Goal: Task Accomplishment & Management: Complete application form

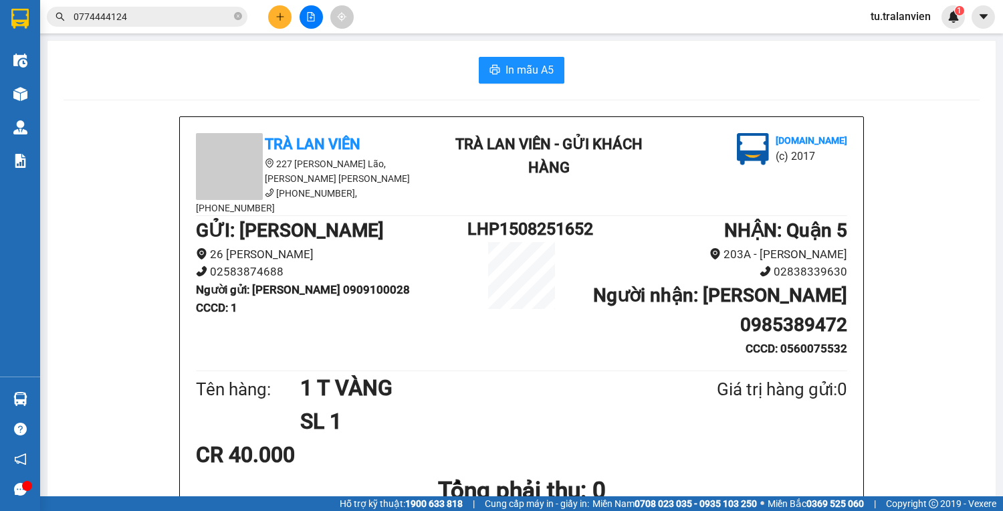
click at [277, 21] on button at bounding box center [279, 16] width 23 height 23
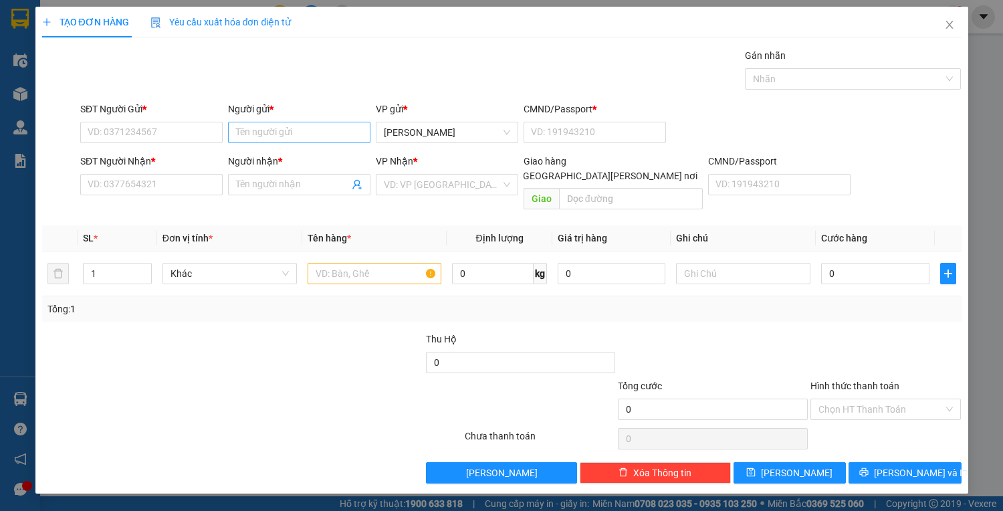
click at [288, 122] on div "Người gửi * Tên người gửi" at bounding box center [299, 125] width 142 height 47
click at [288, 131] on input "Người gửi *" at bounding box center [299, 132] width 142 height 21
type input "HÀ"
drag, startPoint x: 169, startPoint y: 145, endPoint x: 165, endPoint y: 134, distance: 12.1
click at [166, 140] on div "SĐT Người Gửi * VD: 0371234567" at bounding box center [151, 125] width 142 height 47
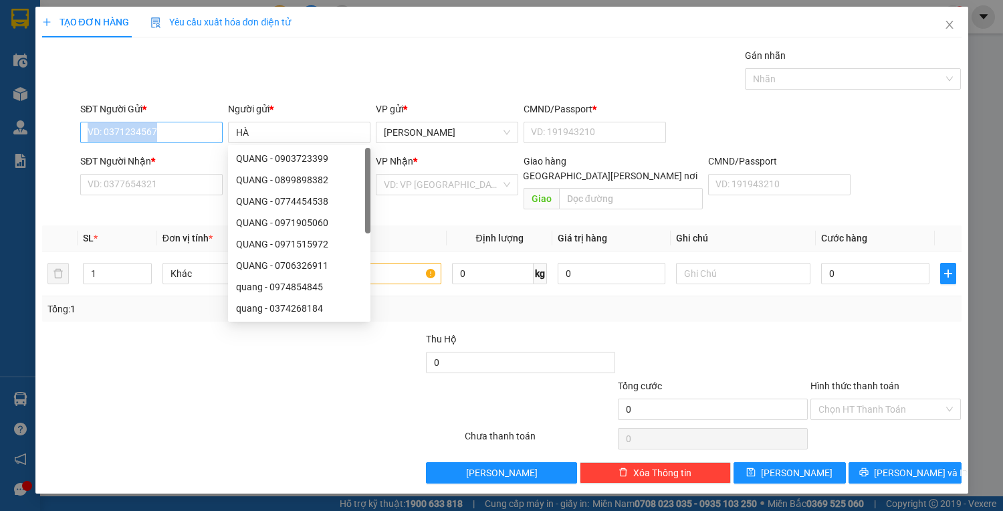
click at [165, 134] on input "SĐT Người Gửi *" at bounding box center [151, 132] width 142 height 21
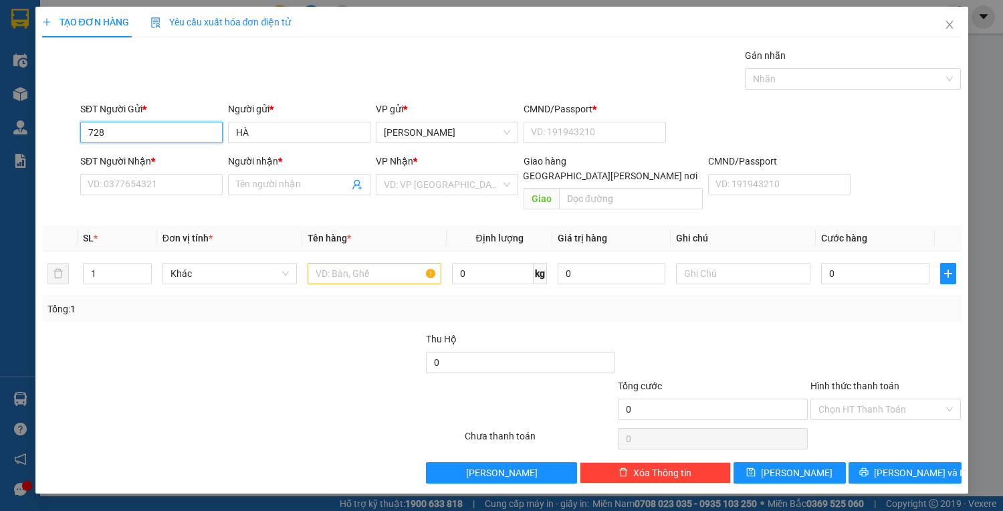
click at [161, 130] on input "728" at bounding box center [151, 132] width 142 height 21
type input "0985200249"
click at [278, 136] on input "HÀ" at bounding box center [299, 132] width 142 height 21
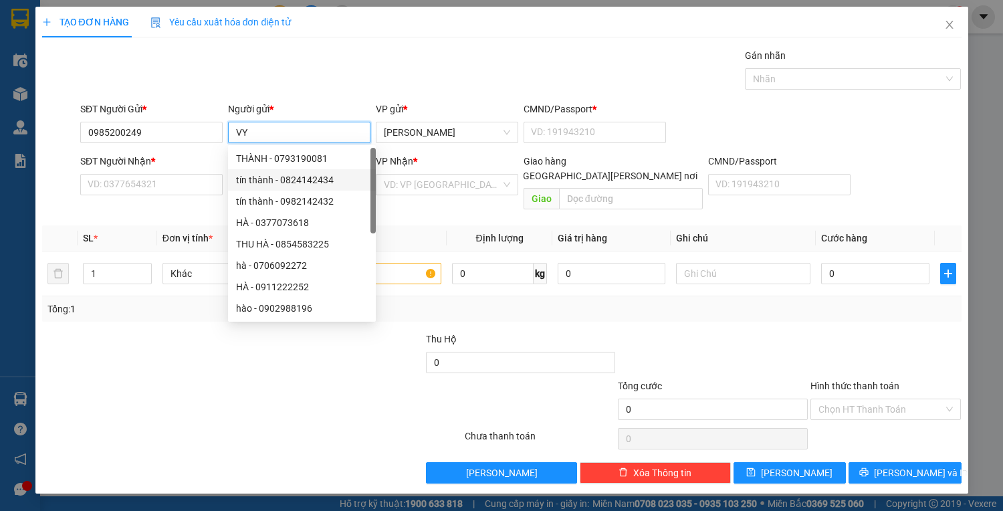
type input "VY"
click at [169, 197] on div "SĐT Người Nhận * VD: 0377654321" at bounding box center [151, 177] width 142 height 47
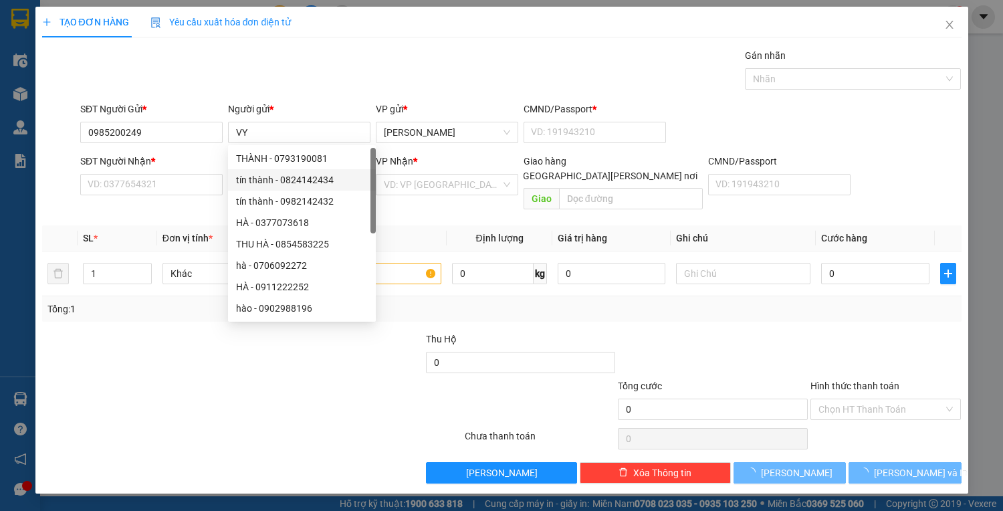
click at [162, 195] on div "SĐT Người Nhận * VD: 0377654321" at bounding box center [151, 177] width 142 height 47
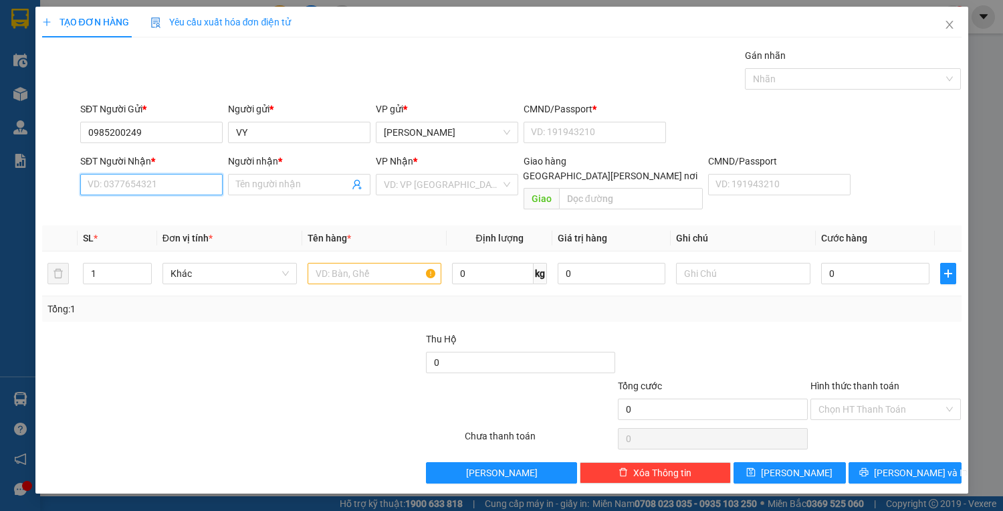
click at [161, 190] on input "SĐT Người Nhận *" at bounding box center [151, 184] width 142 height 21
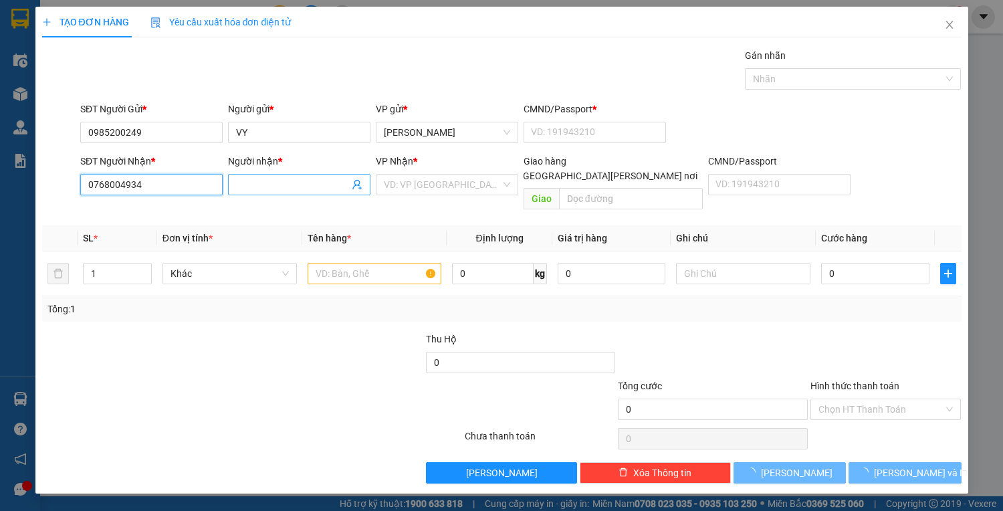
type input "0768004934"
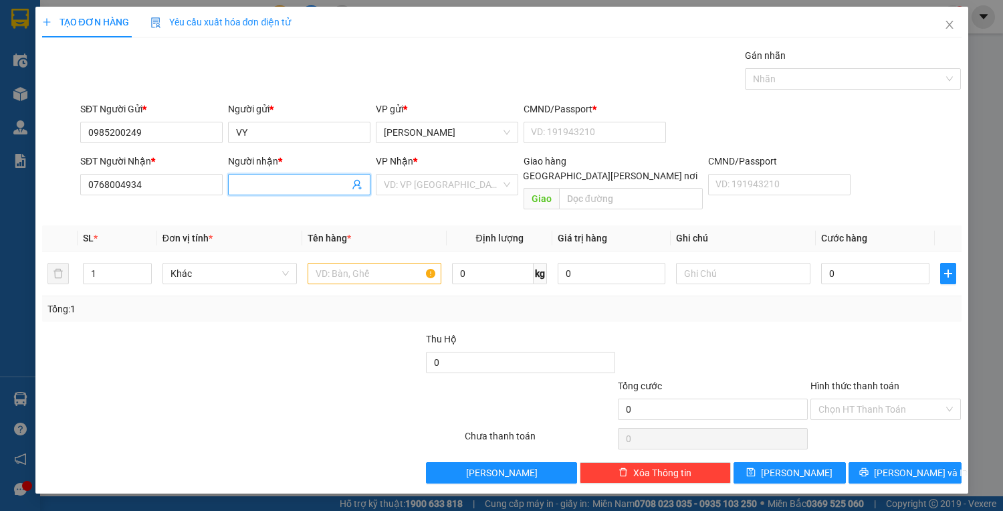
click at [255, 176] on span at bounding box center [299, 184] width 142 height 21
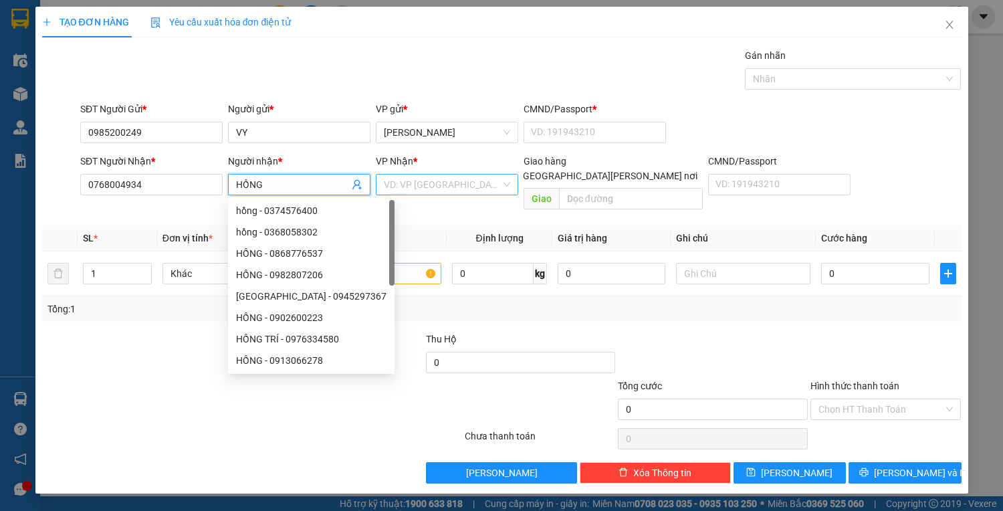
type input "HỒNG"
click at [397, 179] on input "search" at bounding box center [442, 185] width 117 height 20
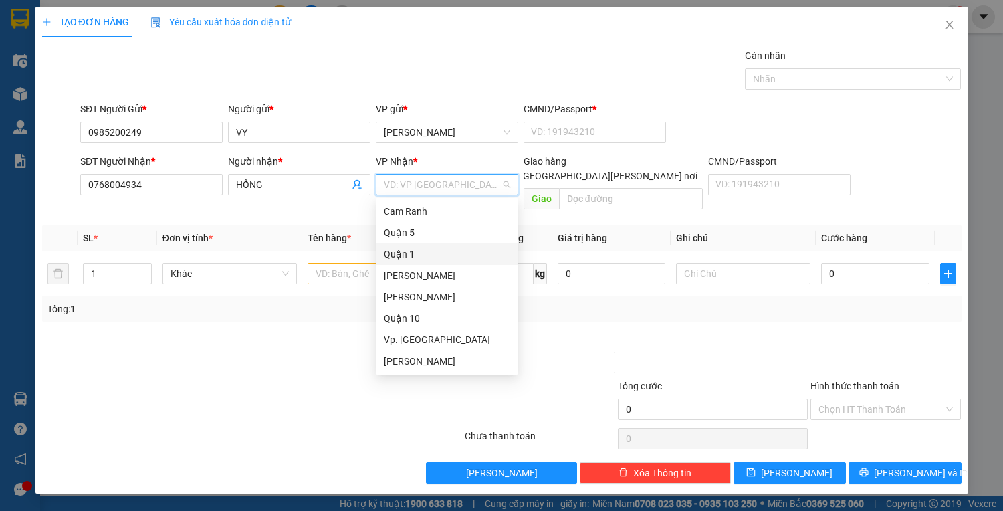
drag, startPoint x: 433, startPoint y: 257, endPoint x: 380, endPoint y: 257, distance: 52.8
click at [432, 257] on div "Quận 1" at bounding box center [447, 254] width 126 height 15
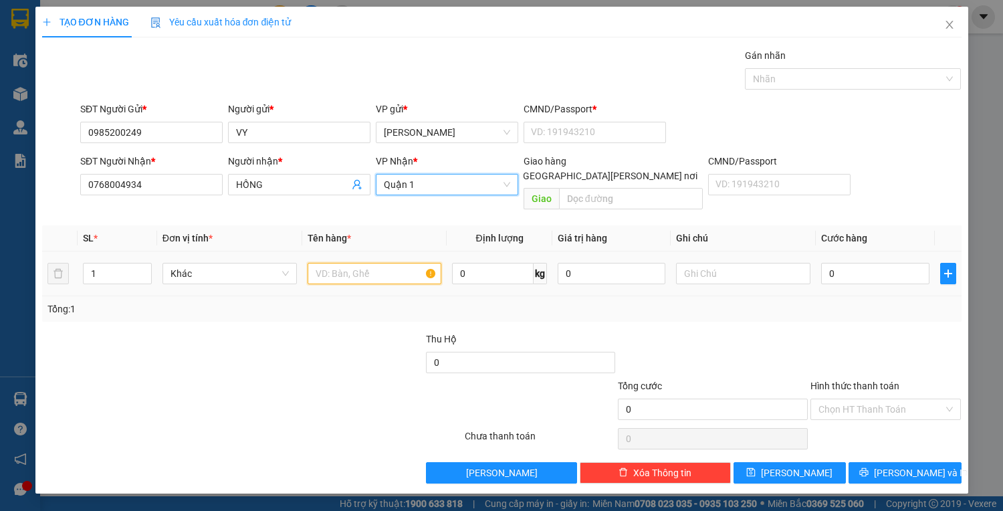
click at [379, 263] on input "text" at bounding box center [375, 273] width 134 height 21
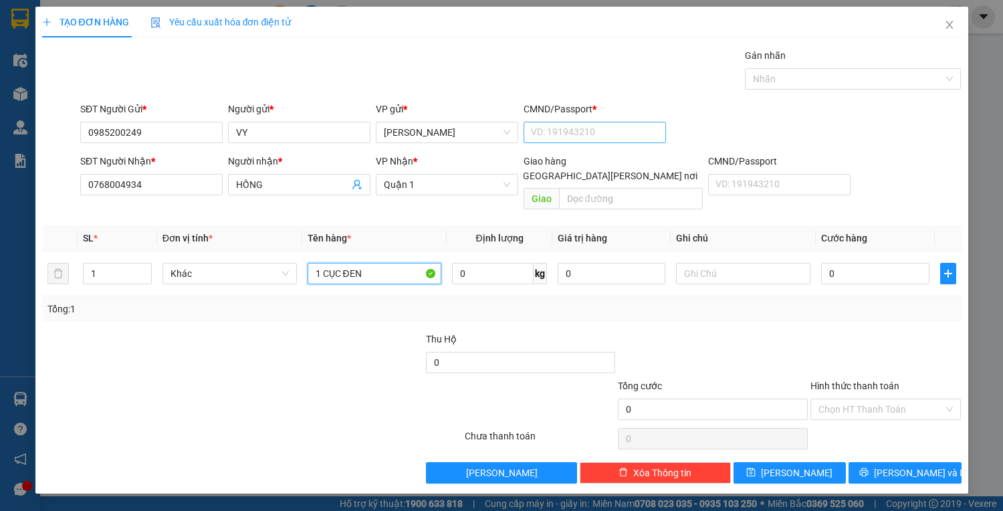
type input "1 CỤC ĐEN"
click at [576, 131] on input "CMND/Passport *" at bounding box center [595, 132] width 142 height 21
type input "1"
click at [898, 263] on input "0" at bounding box center [875, 273] width 108 height 21
type input "3"
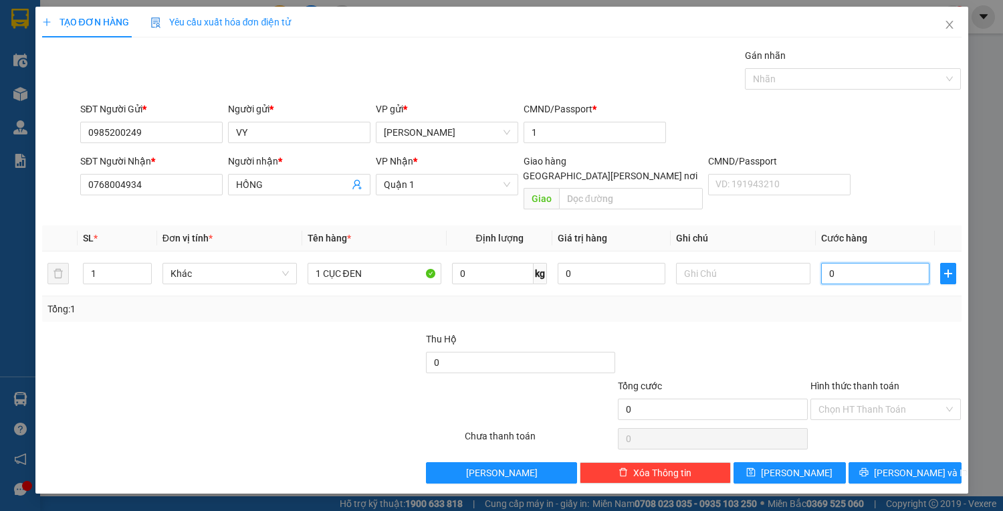
type input "3"
type input "30"
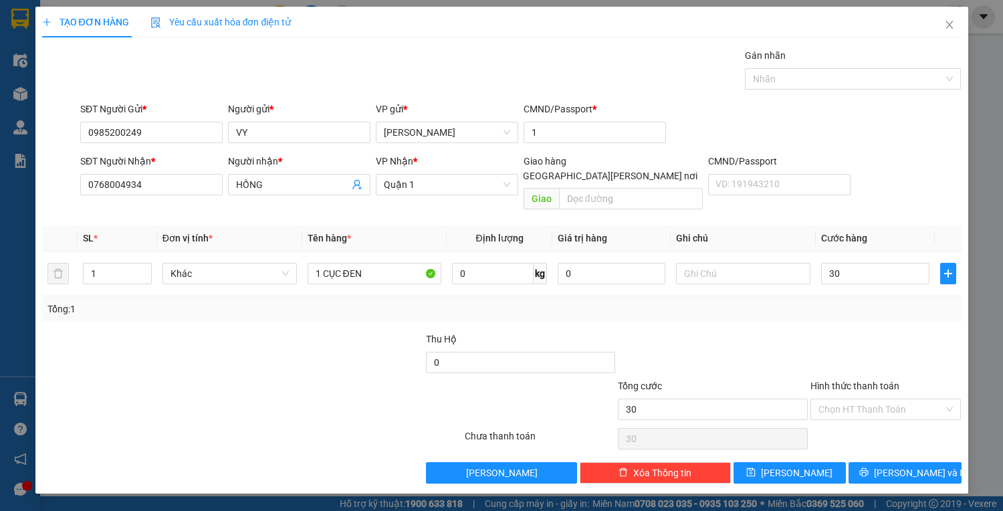
type input "30.000"
click at [867, 310] on div "Transit Pickup Surcharge Ids Transit Deliver Surcharge Ids Transit Deliver Surc…" at bounding box center [502, 265] width 920 height 435
click at [839, 399] on input "Hình thức thanh toán" at bounding box center [882, 409] width 126 height 20
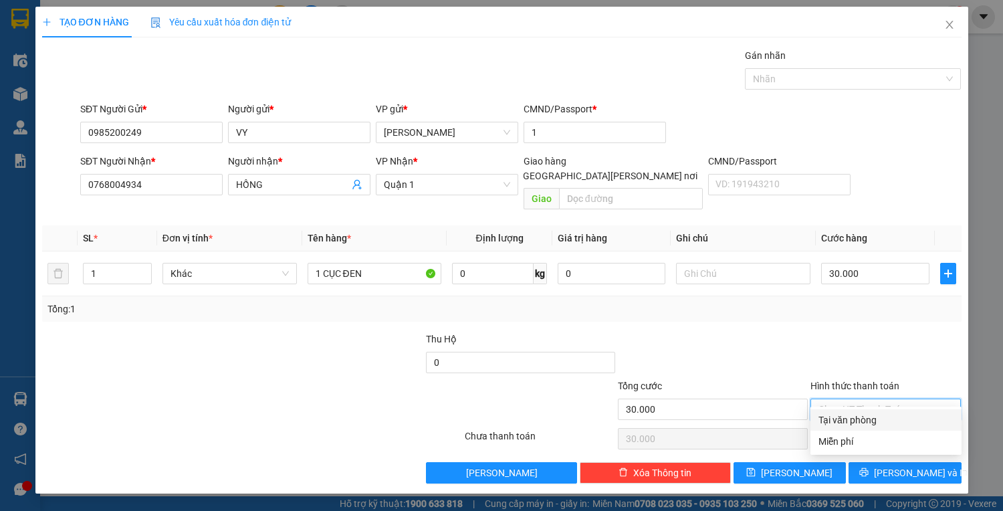
click at [856, 415] on div "Tại văn phòng" at bounding box center [886, 420] width 135 height 15
type input "0"
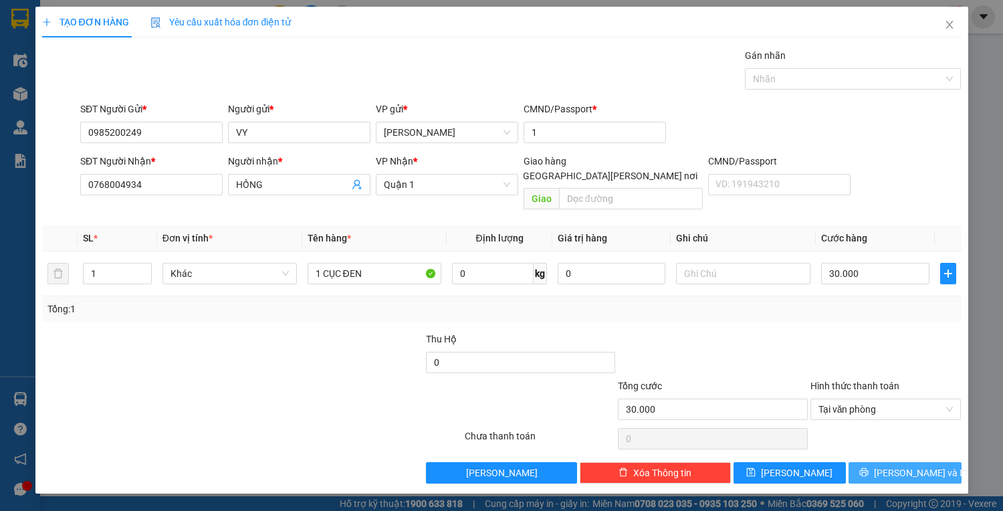
drag, startPoint x: 902, startPoint y: 449, endPoint x: 888, endPoint y: 333, distance: 117.2
click at [888, 333] on div "Transit Pickup Surcharge Ids Transit Deliver Surcharge Ids Transit Deliver Surc…" at bounding box center [502, 265] width 920 height 435
click at [936, 462] on button "[PERSON_NAME] và In" at bounding box center [905, 472] width 112 height 21
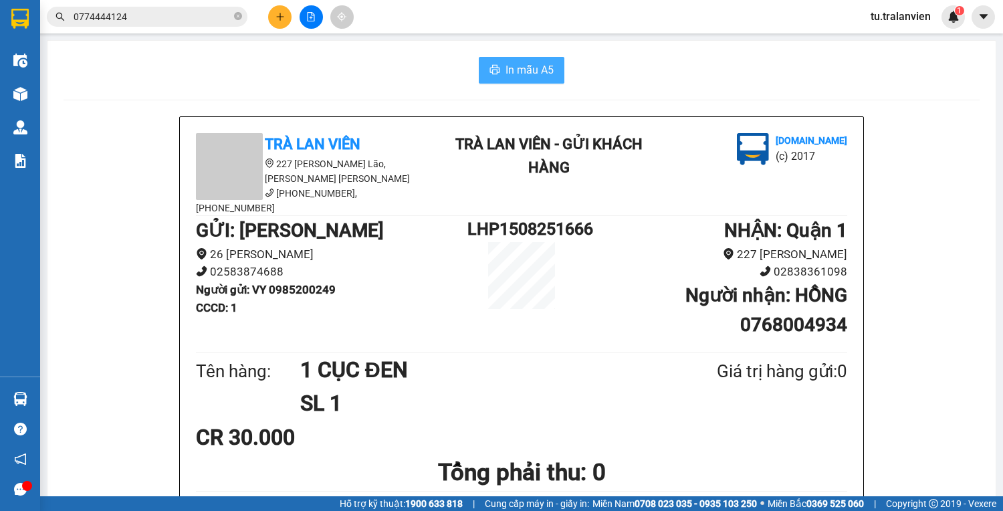
click at [538, 77] on span "In mẫu A5" at bounding box center [530, 70] width 48 height 17
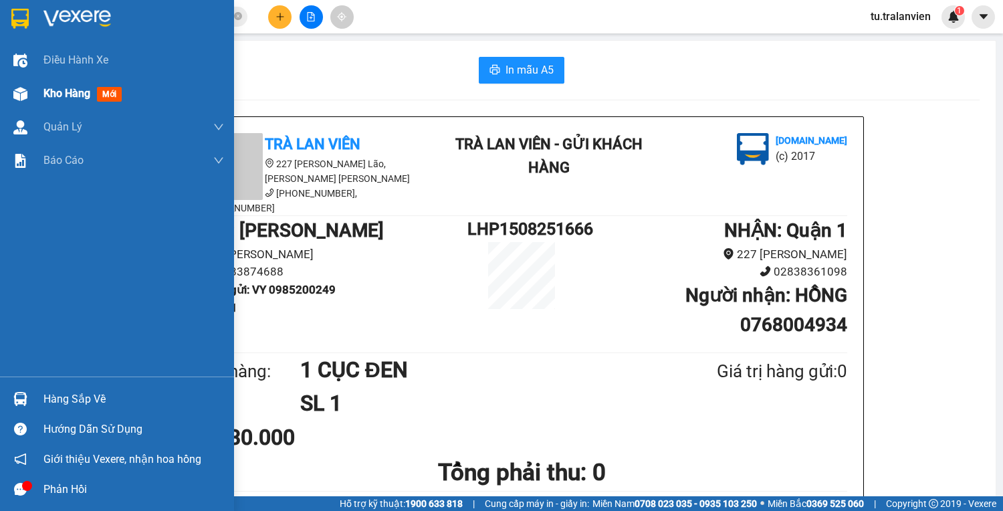
click at [11, 104] on div at bounding box center [20, 93] width 23 height 23
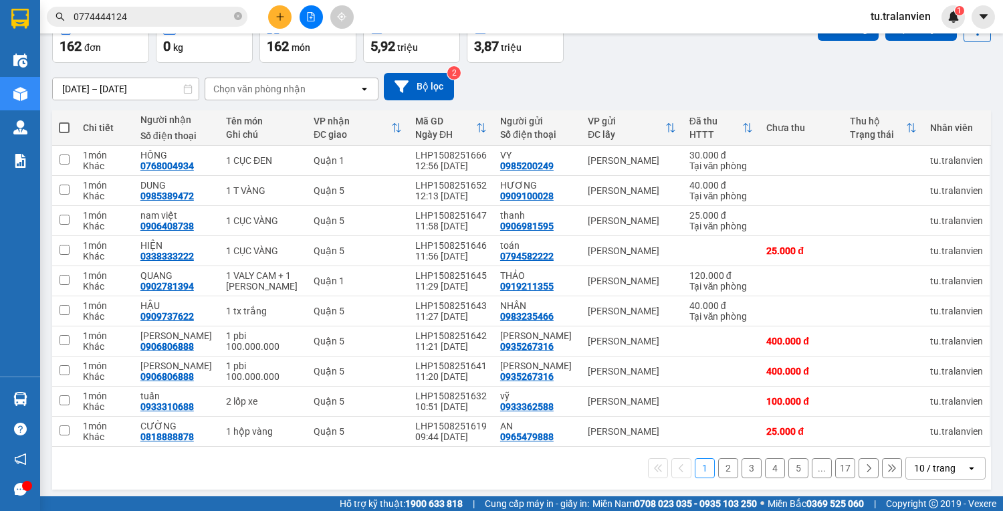
scroll to position [81, 0]
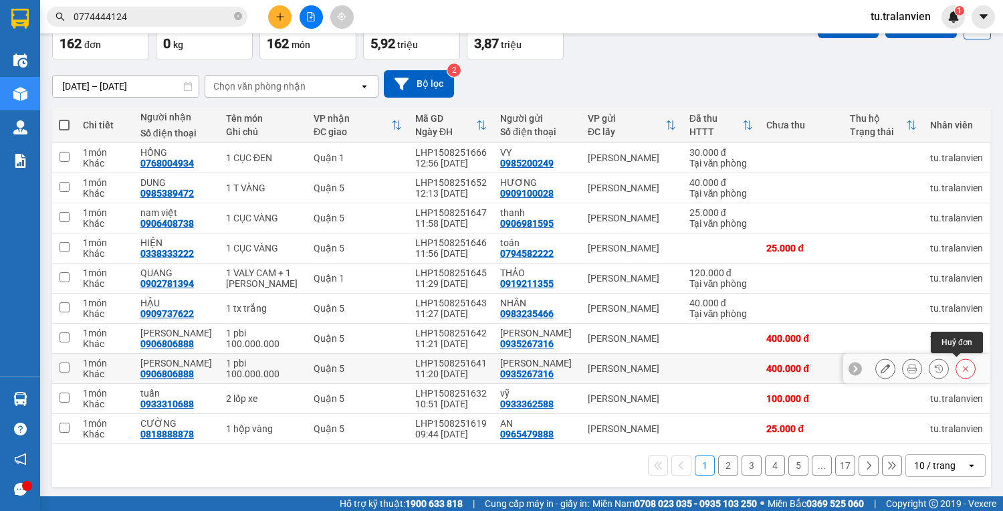
click at [966, 364] on button at bounding box center [965, 368] width 19 height 23
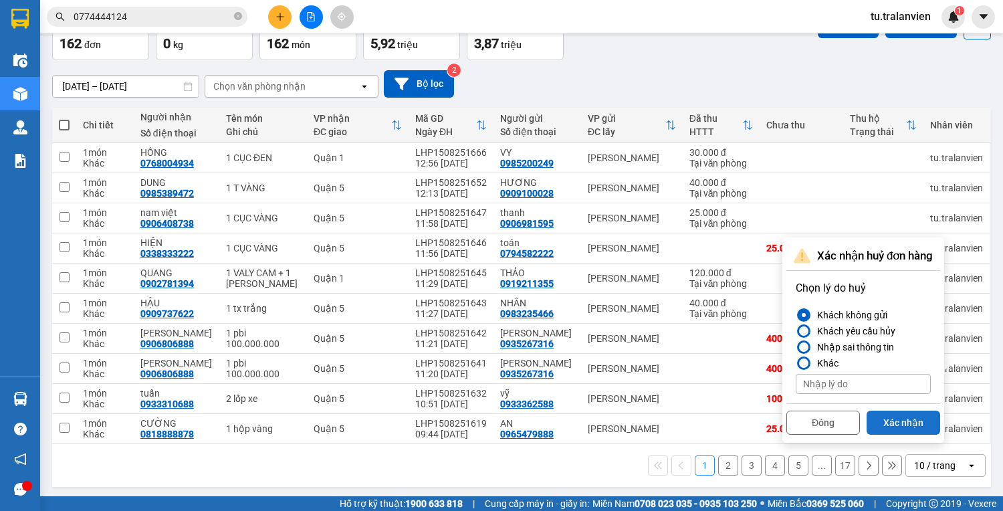
click at [902, 418] on button "Xác nhận" at bounding box center [904, 423] width 74 height 24
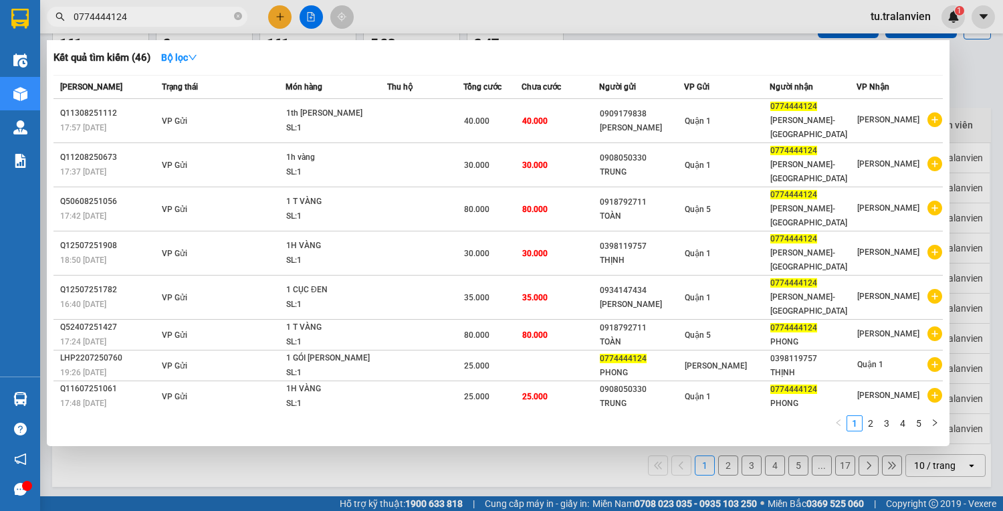
click at [145, 8] on span "0774444124" at bounding box center [147, 17] width 201 height 20
click at [147, 9] on input "0774444124" at bounding box center [153, 16] width 158 height 15
paste input "Q50208252133"
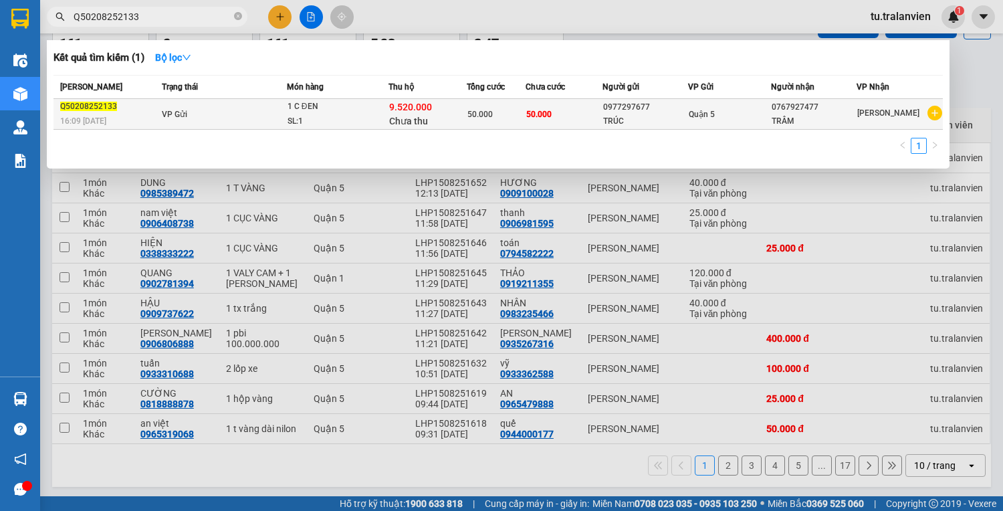
type input "Q50208252133"
click at [445, 118] on div "9.520.000 Chưa thu" at bounding box center [427, 114] width 77 height 28
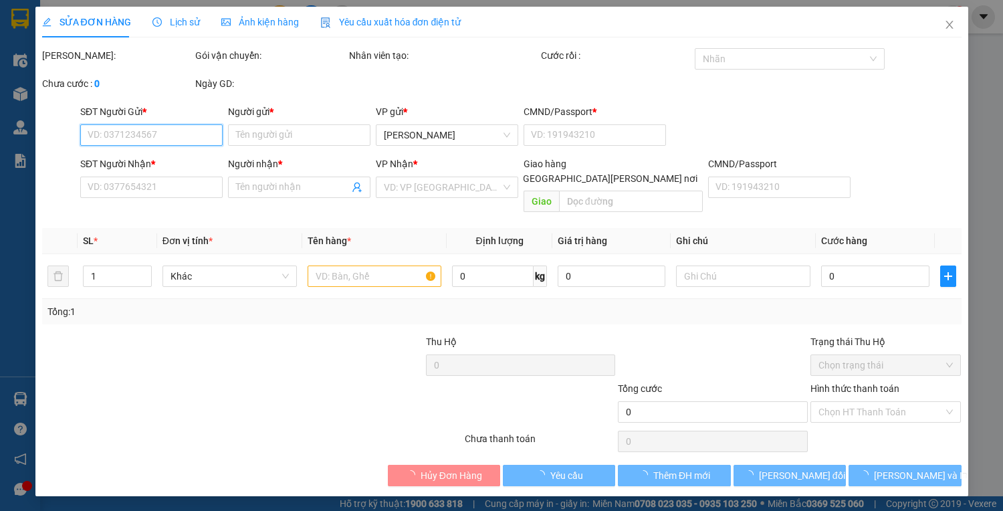
type input "0977297677"
type input "TRÚC"
type input "123456789"
type input "0767927477"
type input "TRÂM"
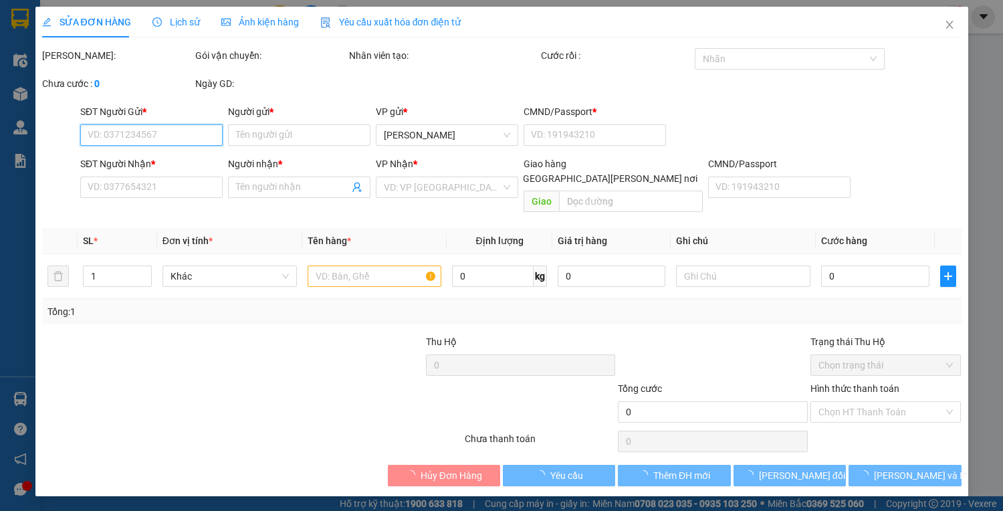
type input "9.520.000"
type input "50.000"
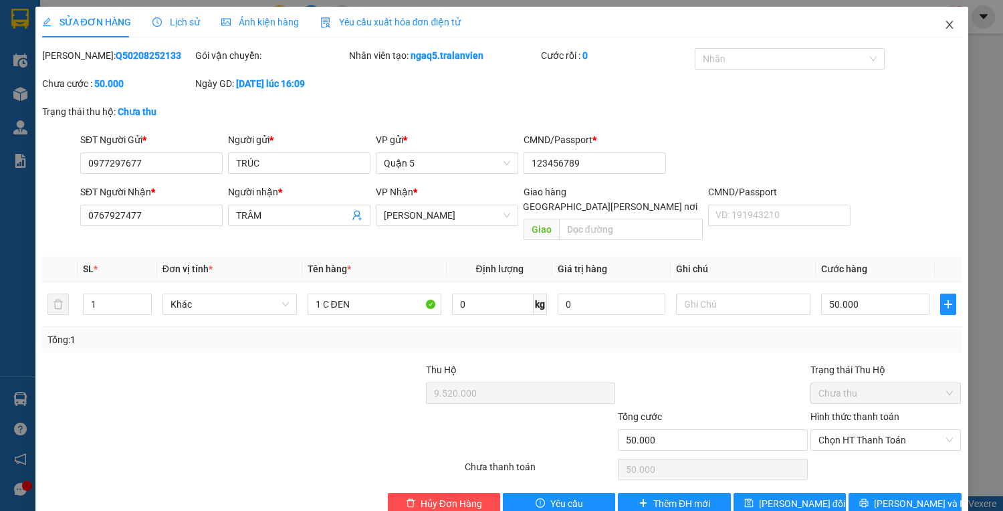
click at [942, 31] on span "Close" at bounding box center [949, 25] width 37 height 37
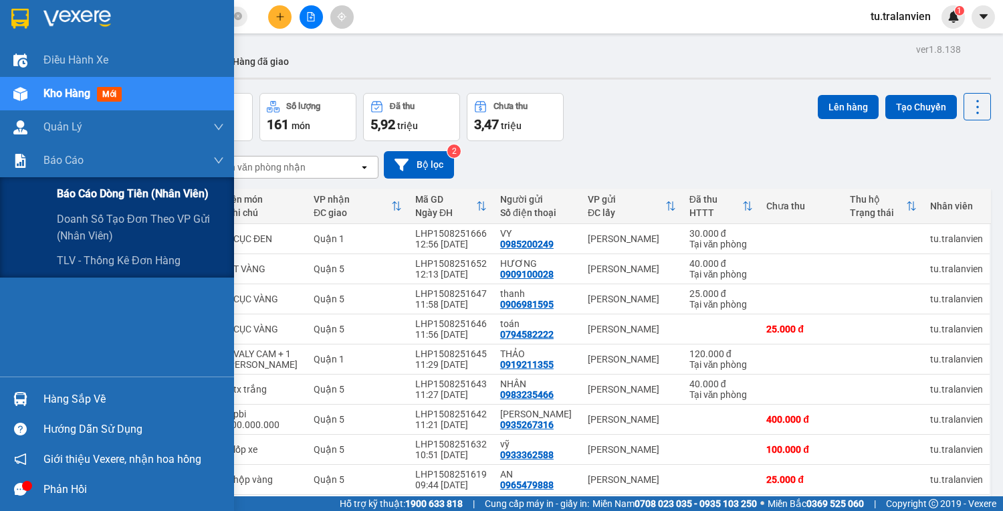
click at [56, 194] on div "Báo cáo dòng tiền (nhân viên)" at bounding box center [117, 193] width 234 height 33
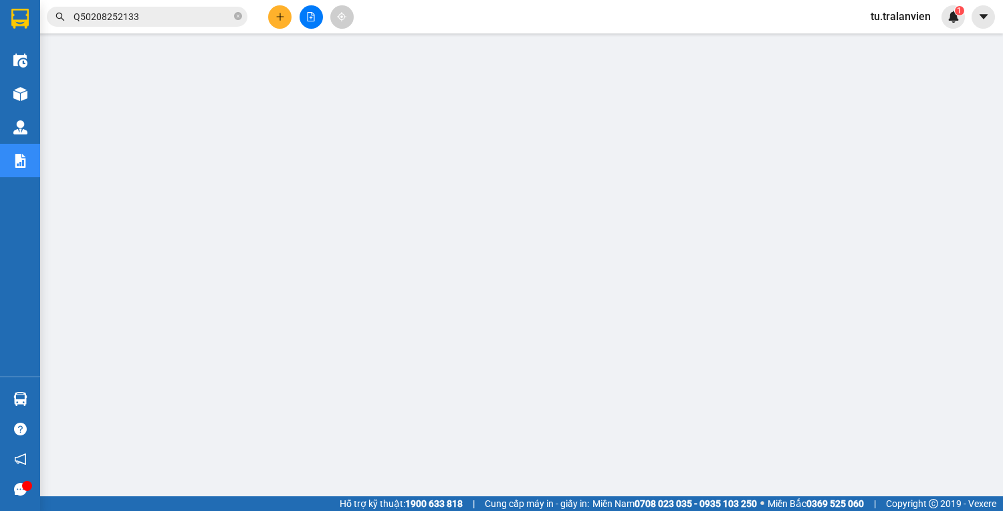
click at [891, 21] on span "tu.tralanvien" at bounding box center [901, 16] width 82 height 17
click at [891, 34] on span "Đăng xuất" at bounding box center [909, 41] width 56 height 15
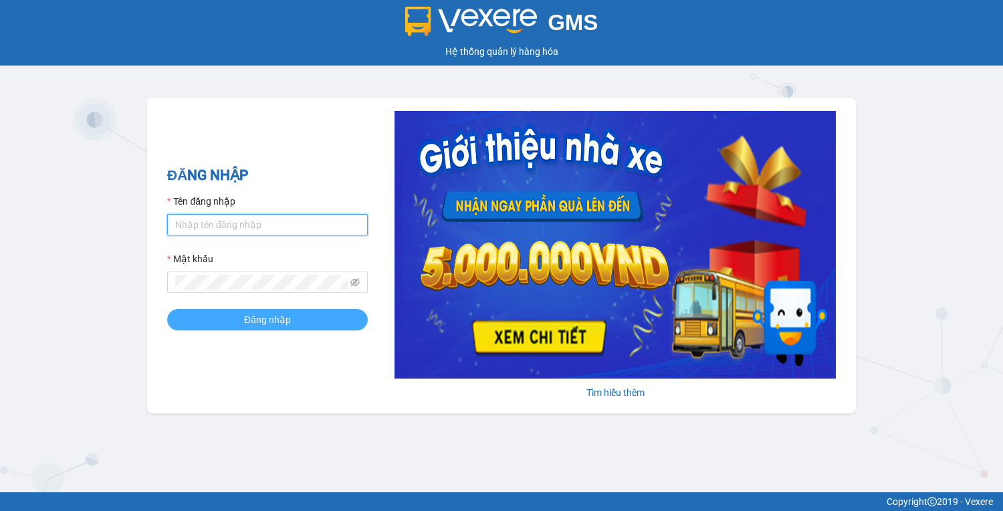
type input "vy.tralanvien"
click at [288, 317] on span "Đăng nhập" at bounding box center [267, 319] width 47 height 15
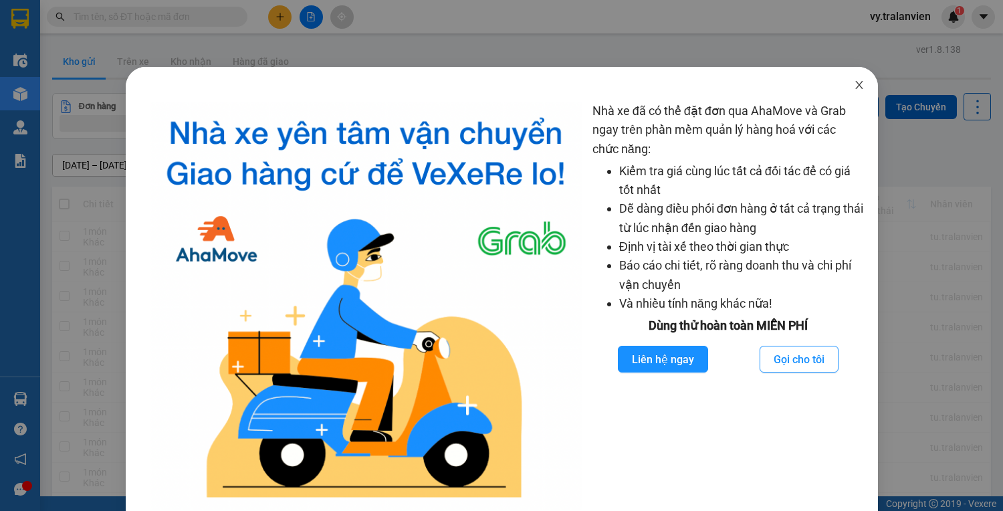
drag, startPoint x: 857, startPoint y: 88, endPoint x: 239, endPoint y: 46, distance: 620.1
click at [857, 88] on span "Close" at bounding box center [859, 85] width 37 height 37
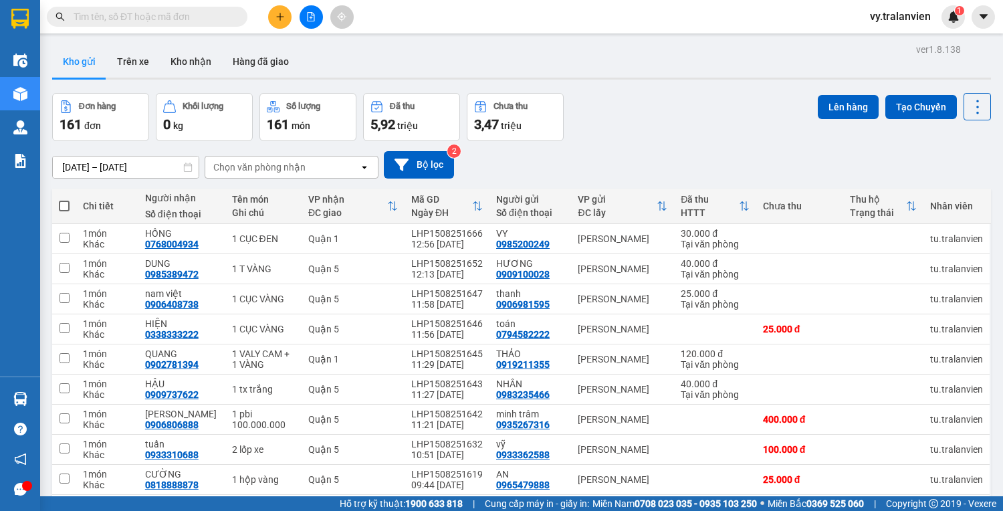
click at [185, 25] on span at bounding box center [147, 17] width 201 height 20
click at [183, 13] on input "text" at bounding box center [153, 16] width 158 height 15
click at [276, 11] on button at bounding box center [279, 16] width 23 height 23
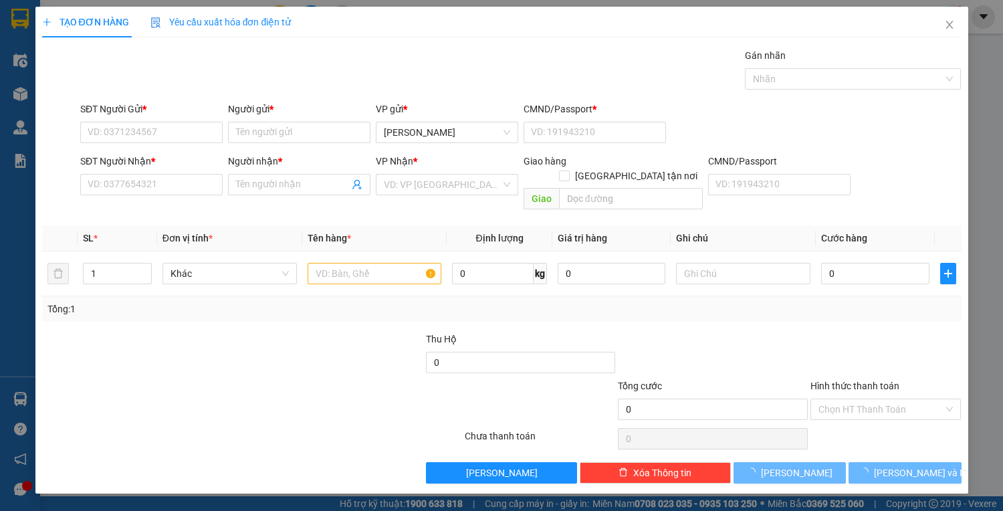
click at [151, 120] on div "SĐT Người Gửi *" at bounding box center [151, 112] width 142 height 20
click at [154, 131] on input "SĐT Người Gửi *" at bounding box center [151, 132] width 142 height 21
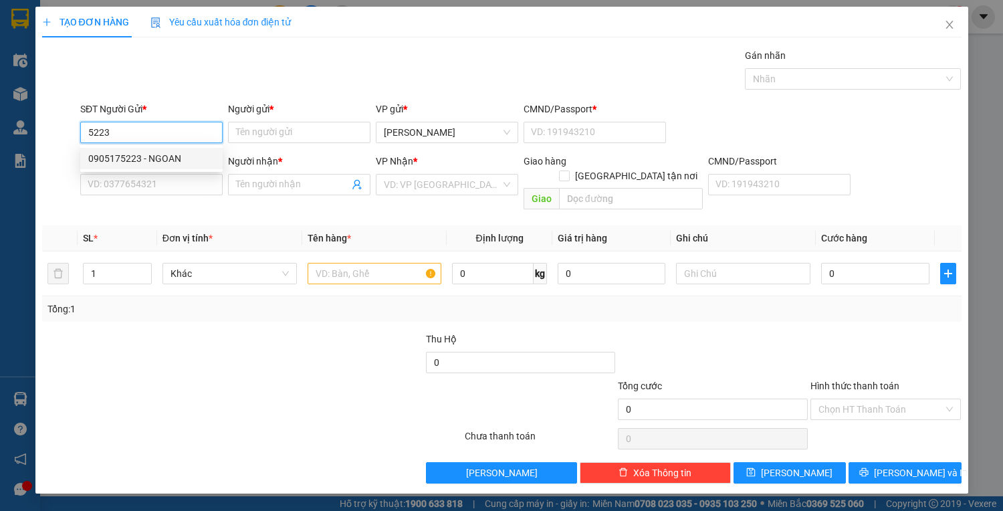
click at [140, 161] on div "0905175223 - NGOAN" at bounding box center [151, 158] width 126 height 15
type input "0905175223"
type input "NGOAN"
type input "056071001699"
type input "0912457239"
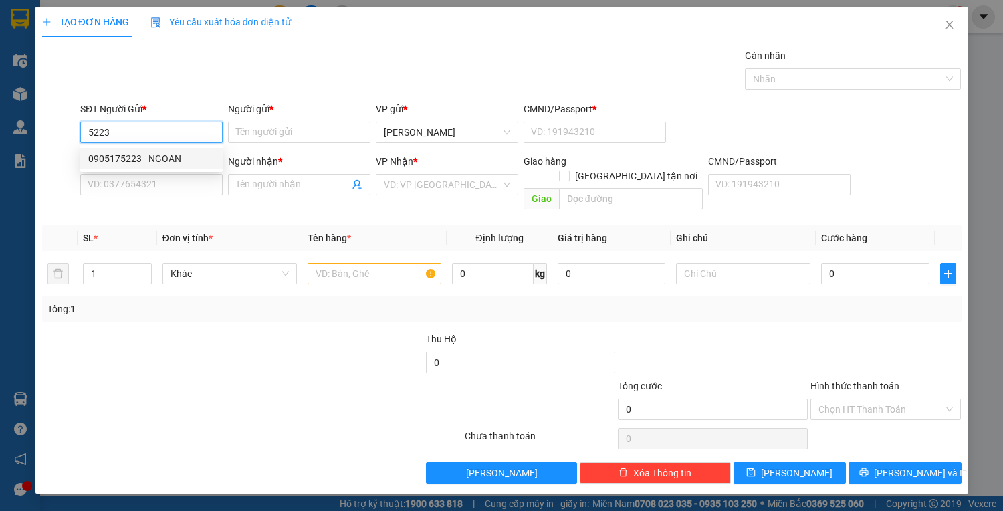
type input "DŨNG"
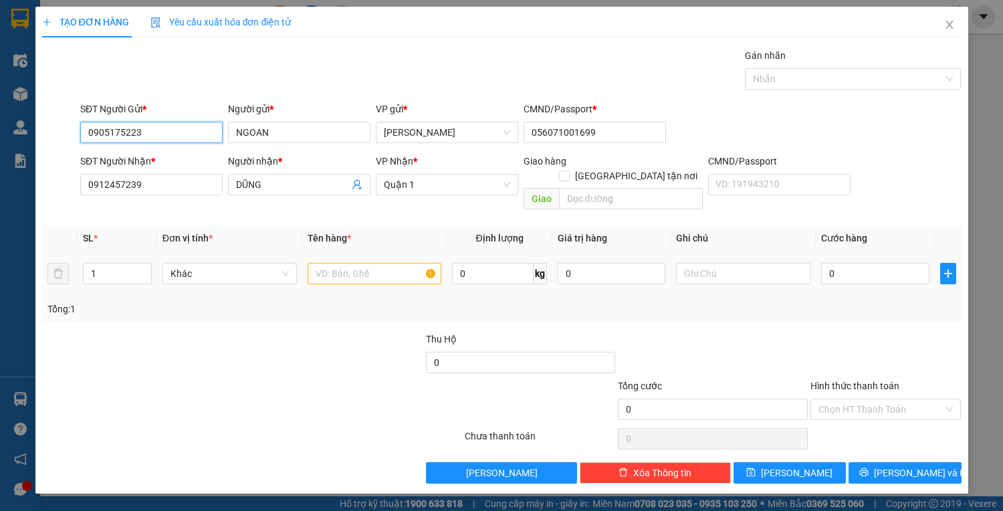
type input "0905175223"
click at [345, 263] on input "text" at bounding box center [375, 273] width 134 height 21
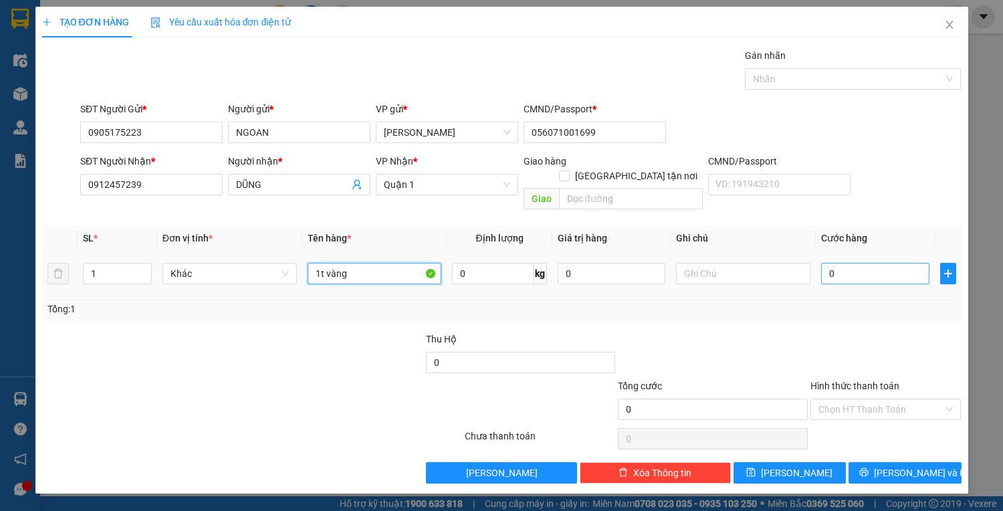
type input "1t vàng"
click at [867, 263] on input "0" at bounding box center [875, 273] width 108 height 21
type input "3"
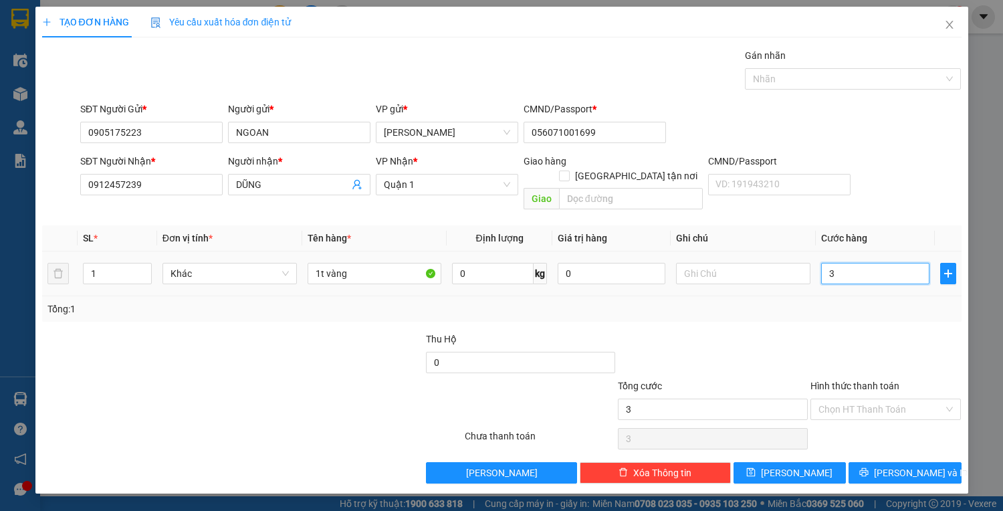
type input "30"
type input "30.000"
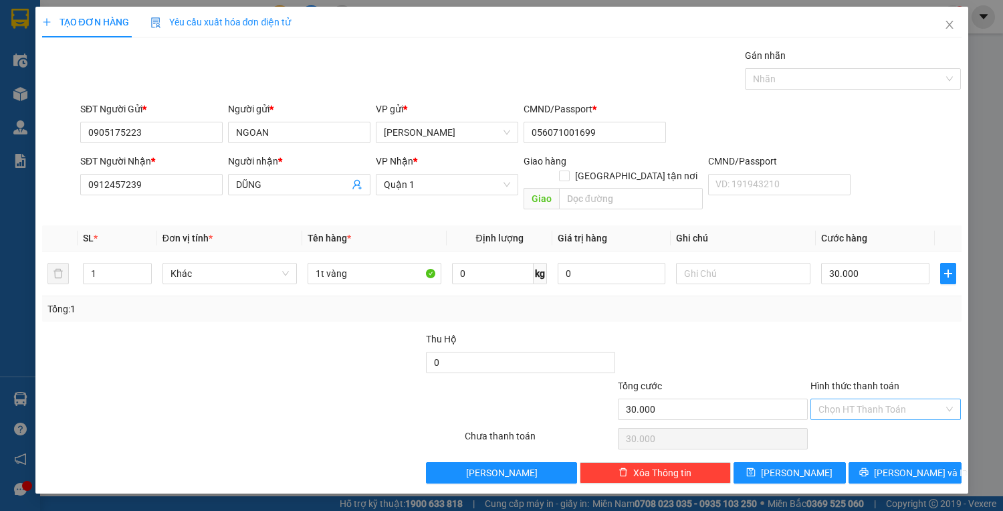
click at [901, 399] on input "Hình thức thanh toán" at bounding box center [882, 409] width 126 height 20
click at [896, 420] on div "Tại văn phòng" at bounding box center [886, 420] width 135 height 15
type input "0"
click at [896, 465] on span "[PERSON_NAME] và In" at bounding box center [921, 472] width 94 height 15
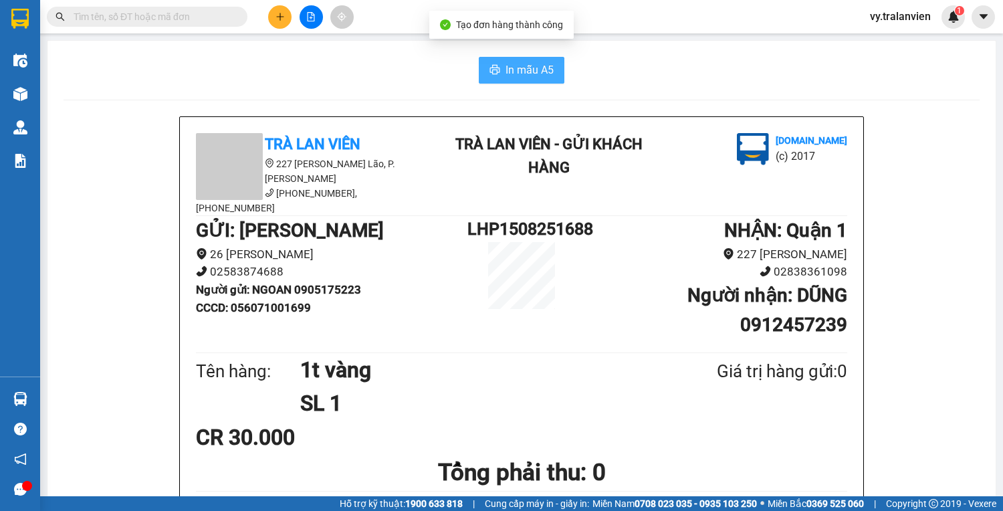
click at [515, 64] on span "In mẫu A5" at bounding box center [530, 70] width 48 height 17
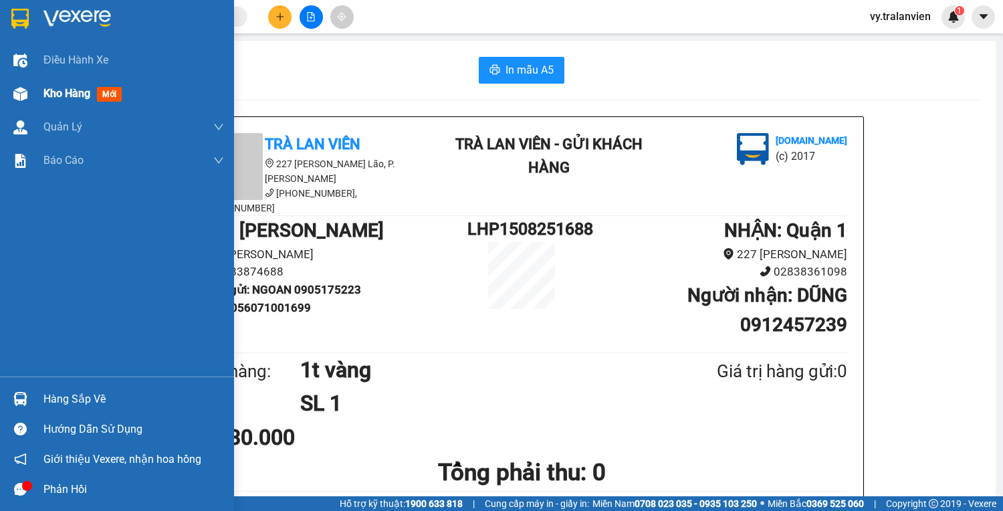
drag, startPoint x: 74, startPoint y: 94, endPoint x: 47, endPoint y: 92, distance: 26.8
click at [47, 92] on span "Kho hàng" at bounding box center [66, 93] width 47 height 13
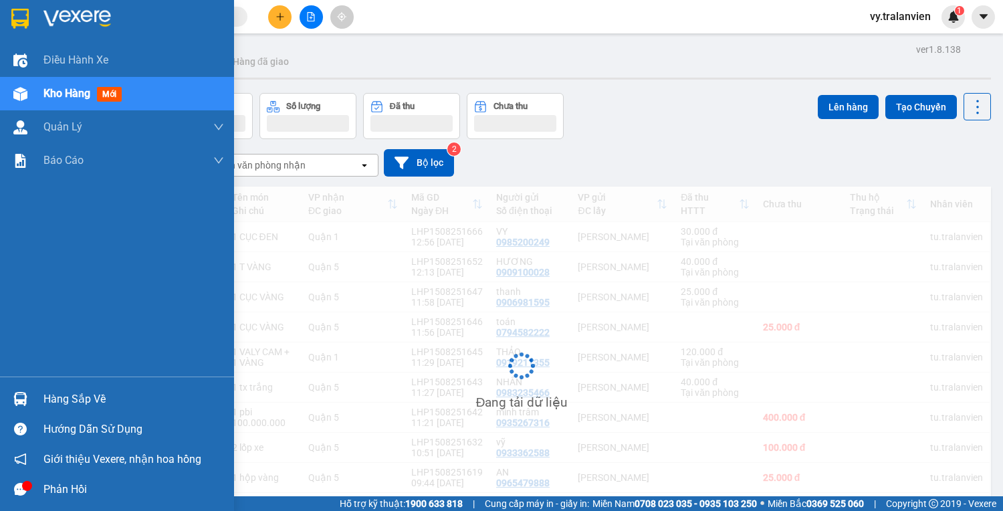
click at [58, 94] on span "Kho hàng" at bounding box center [66, 93] width 47 height 13
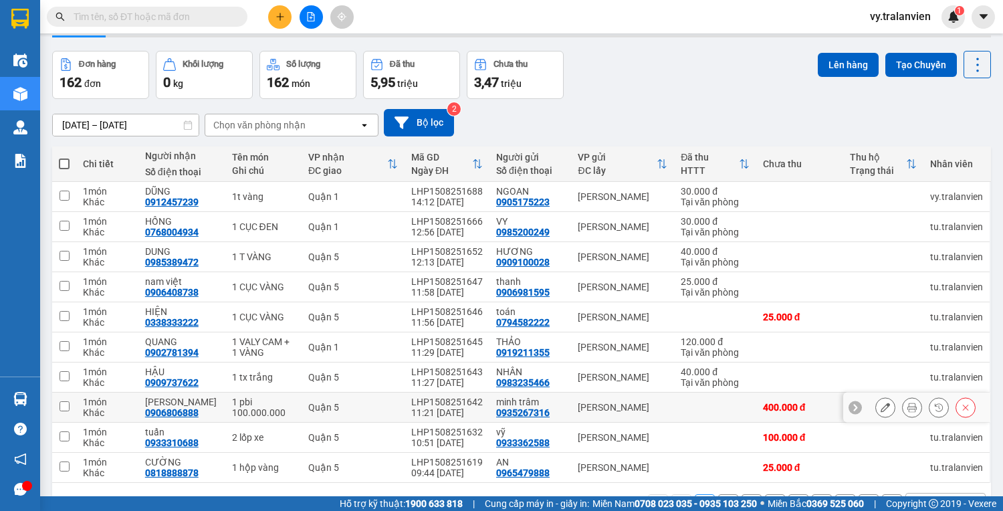
scroll to position [81, 0]
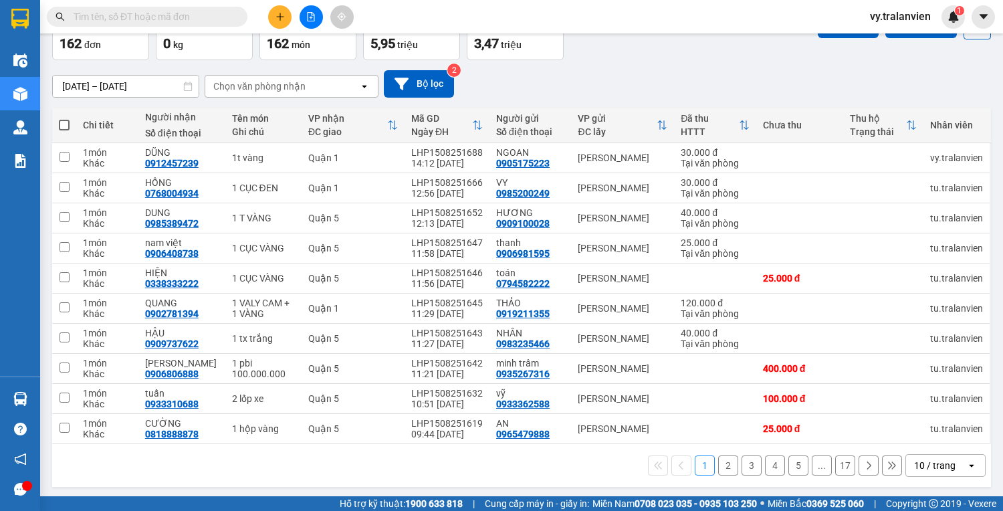
click at [282, 15] on icon "plus" at bounding box center [280, 16] width 9 height 9
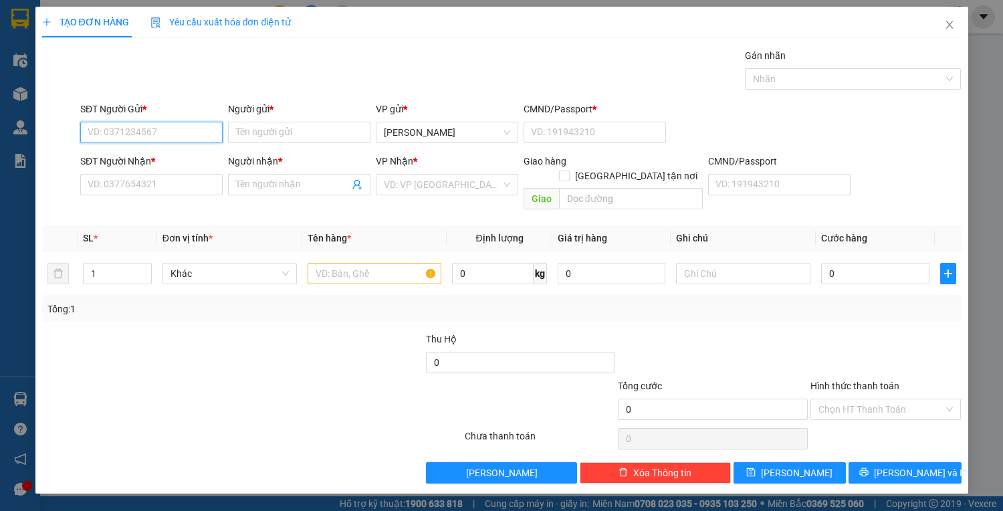
click at [174, 130] on input "SĐT Người Gửi *" at bounding box center [151, 132] width 142 height 21
type input "0367119134"
click at [174, 161] on div "0367119134 - KIM" at bounding box center [154, 158] width 132 height 15
type input "KIM"
type input "1"
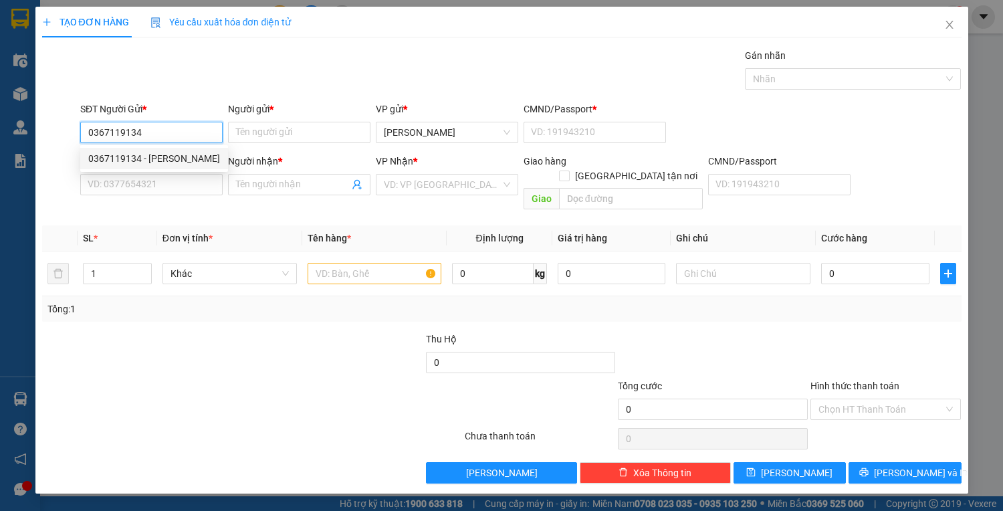
type input "0353930471"
type input "LANH"
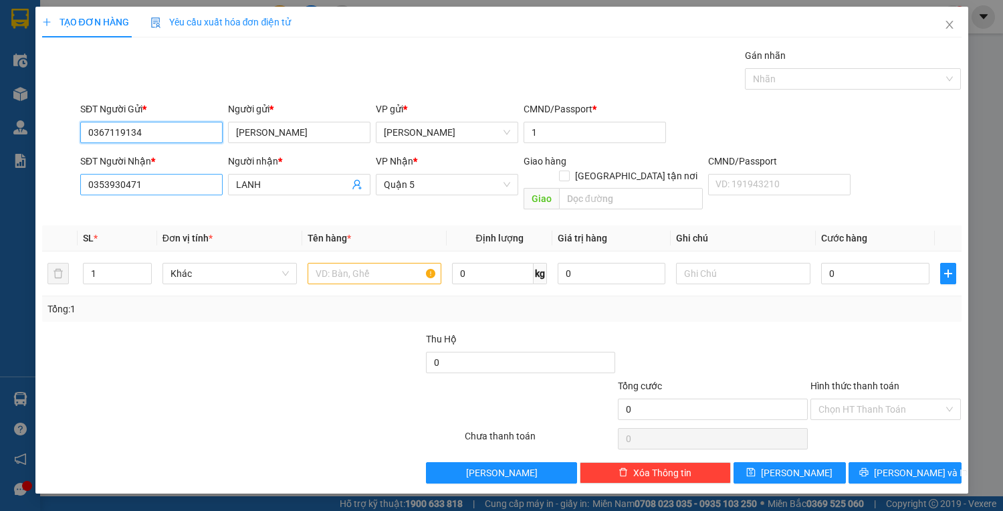
type input "0367119134"
click at [155, 185] on input "0353930471" at bounding box center [151, 184] width 142 height 21
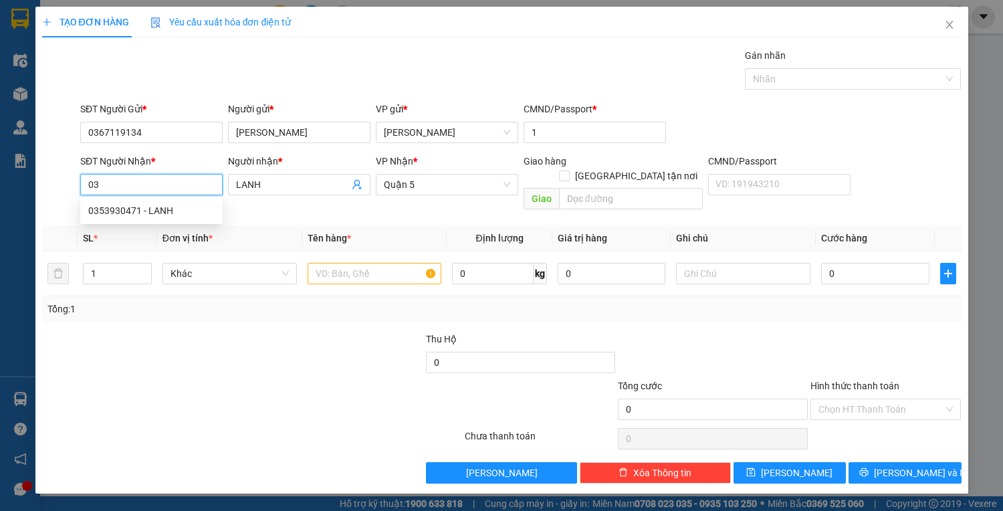
type input "0"
type input "0896965159"
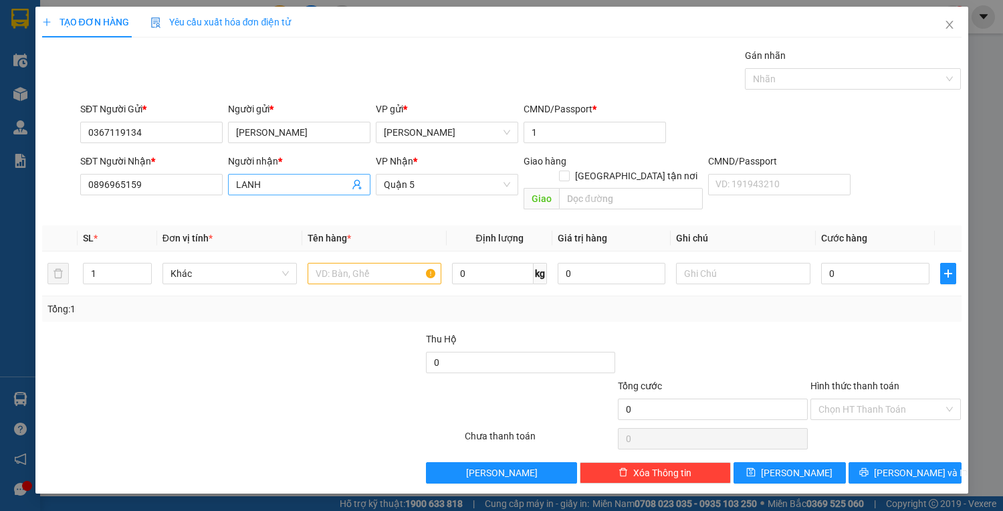
click at [271, 189] on input "LANH" at bounding box center [292, 184] width 113 height 15
type input "L"
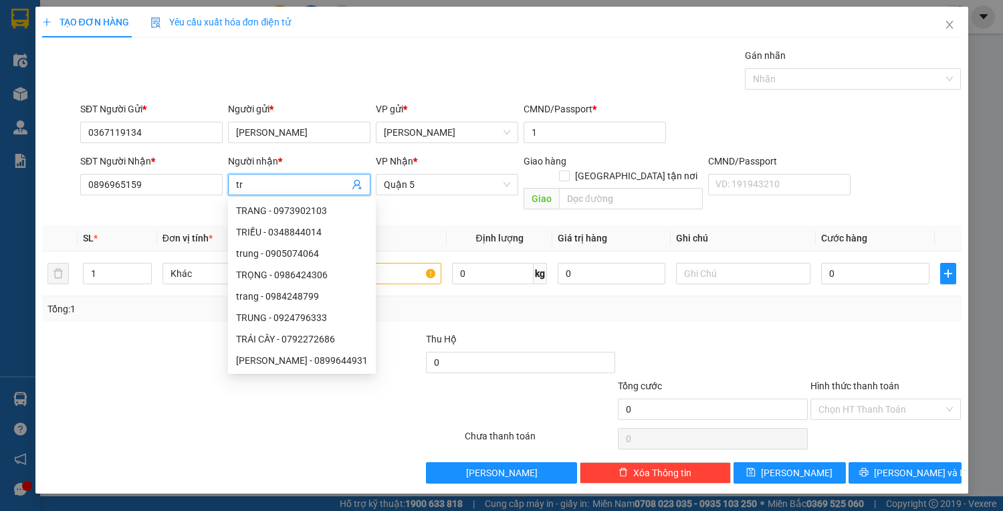
type input "t"
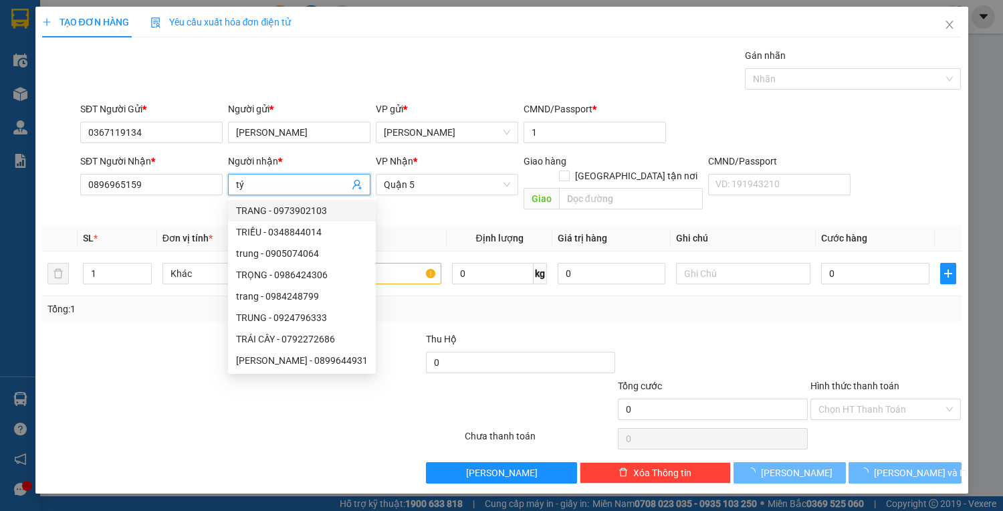
type input "tý"
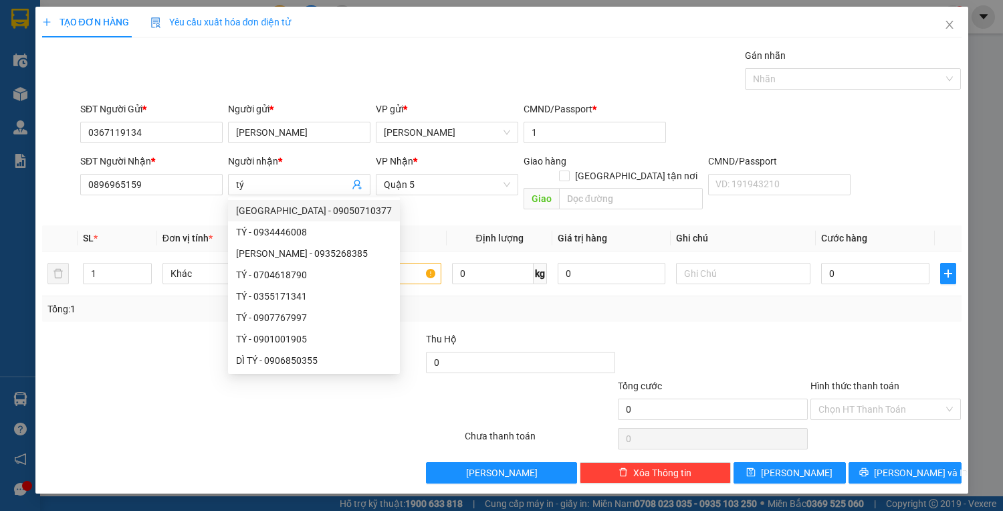
click at [143, 425] on div at bounding box center [252, 438] width 423 height 27
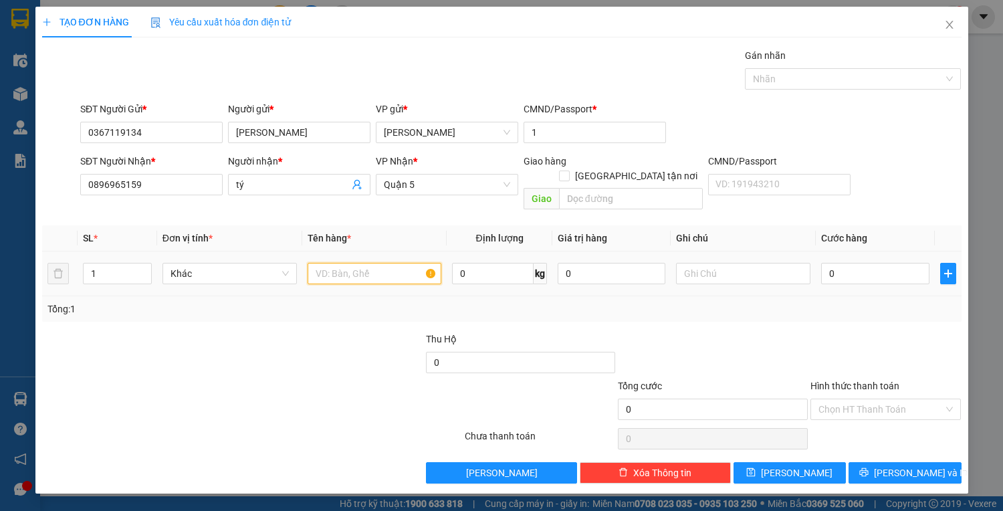
click at [375, 263] on input "text" at bounding box center [375, 273] width 134 height 21
type input "1h vàng"
click at [857, 263] on input "0" at bounding box center [875, 273] width 108 height 21
type input "3"
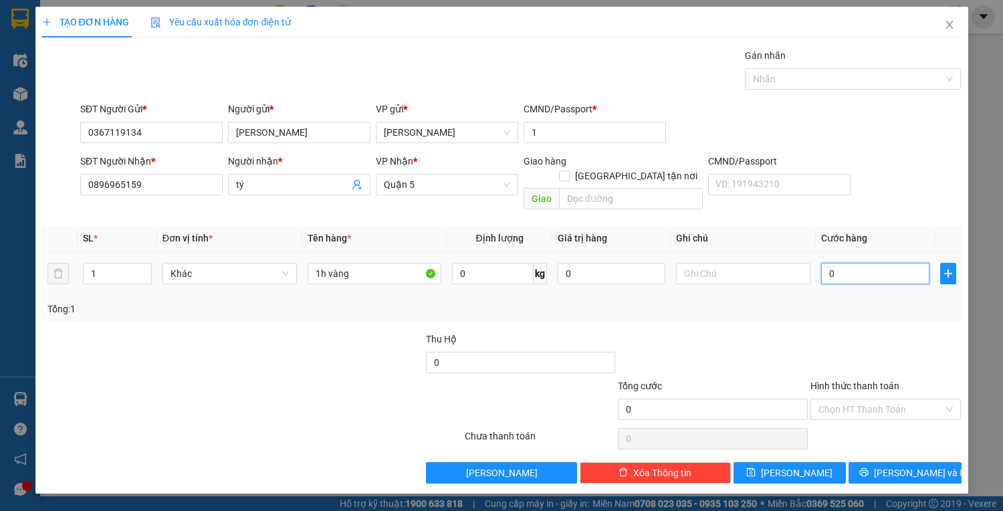
type input "3"
type input "30"
type input "30.000"
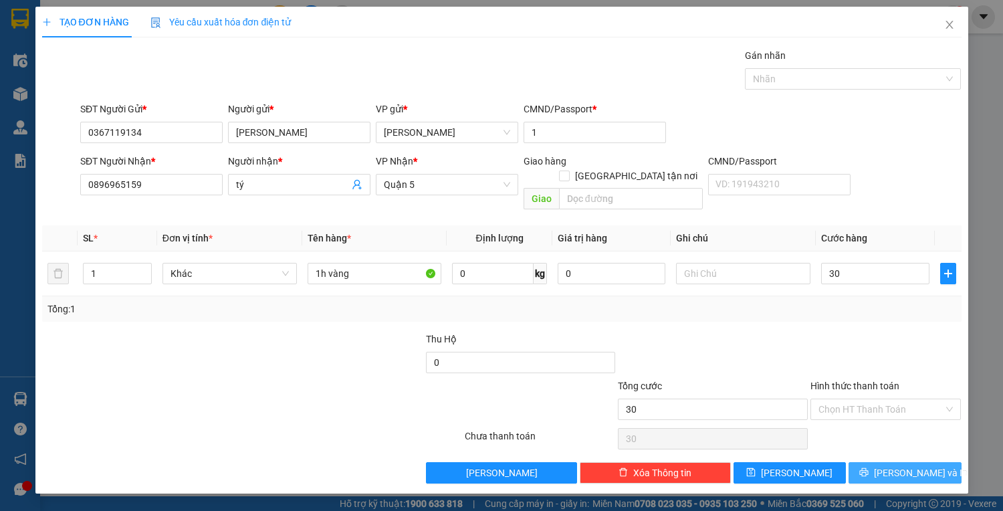
type input "30.000"
click at [898, 465] on span "[PERSON_NAME] và In" at bounding box center [921, 472] width 94 height 15
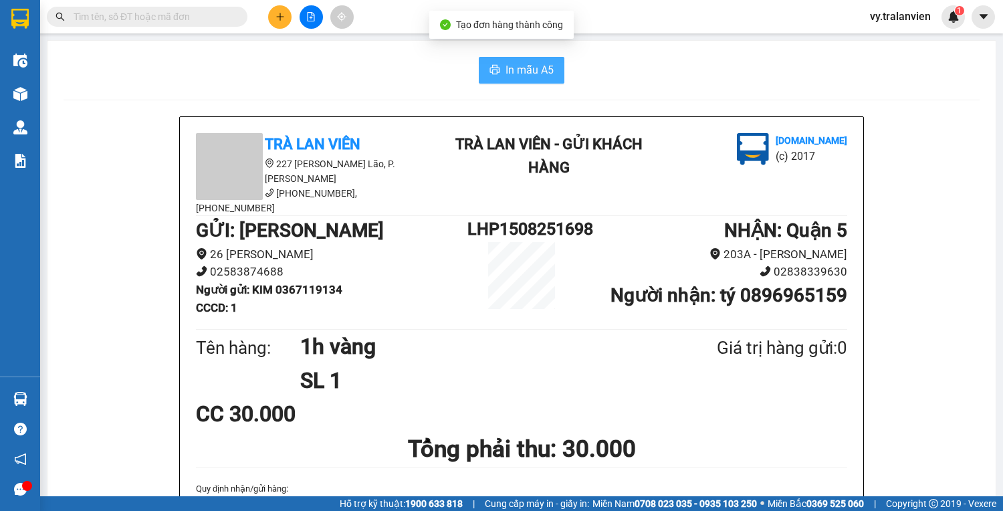
drag, startPoint x: 516, startPoint y: 70, endPoint x: 507, endPoint y: 78, distance: 12.3
click at [516, 71] on span "In mẫu A5" at bounding box center [530, 70] width 48 height 17
click at [629, 66] on div "In mẫu A5" at bounding box center [522, 70] width 916 height 27
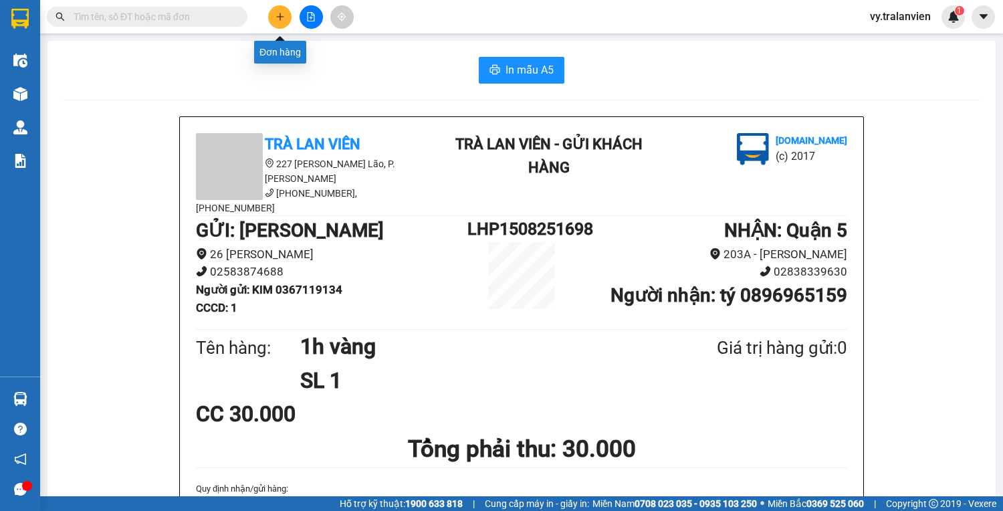
click at [274, 13] on button at bounding box center [279, 16] width 23 height 23
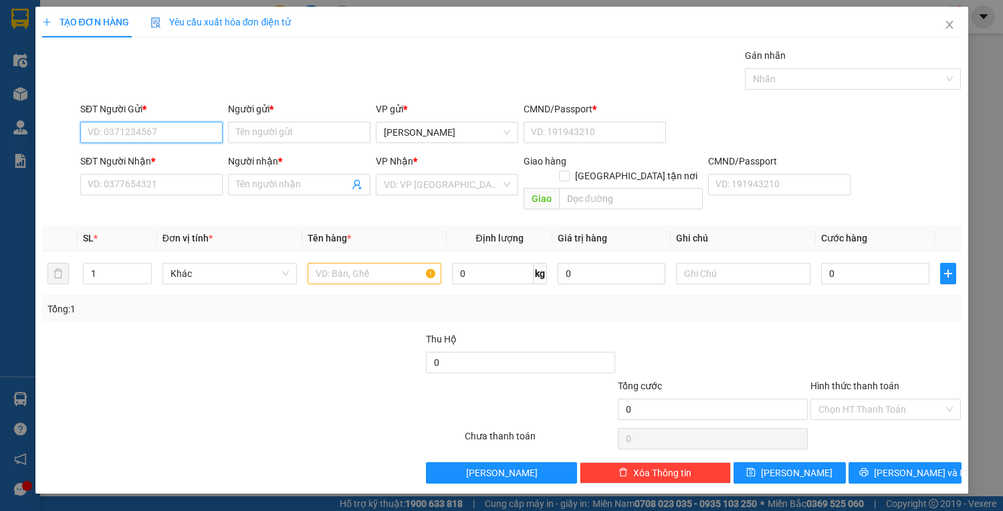
drag, startPoint x: 182, startPoint y: 133, endPoint x: 1003, endPoint y: 35, distance: 826.5
click at [278, 119] on div "SĐT Người Gửi * VD: 0371234567 Người gửi * Tên người gửi VP gửi * Lê Hồng Phong…" at bounding box center [521, 125] width 887 height 47
click at [165, 163] on div "0905175223 - NGOAN" at bounding box center [151, 158] width 126 height 15
type input "0905175223"
type input "NGOAN"
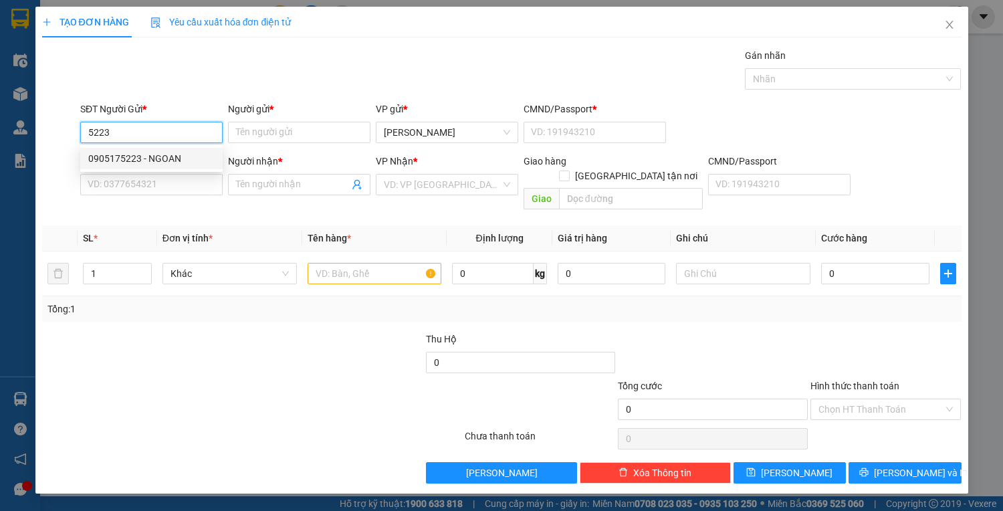
type input "056071001699"
type input "0912457239"
type input "DŨNG"
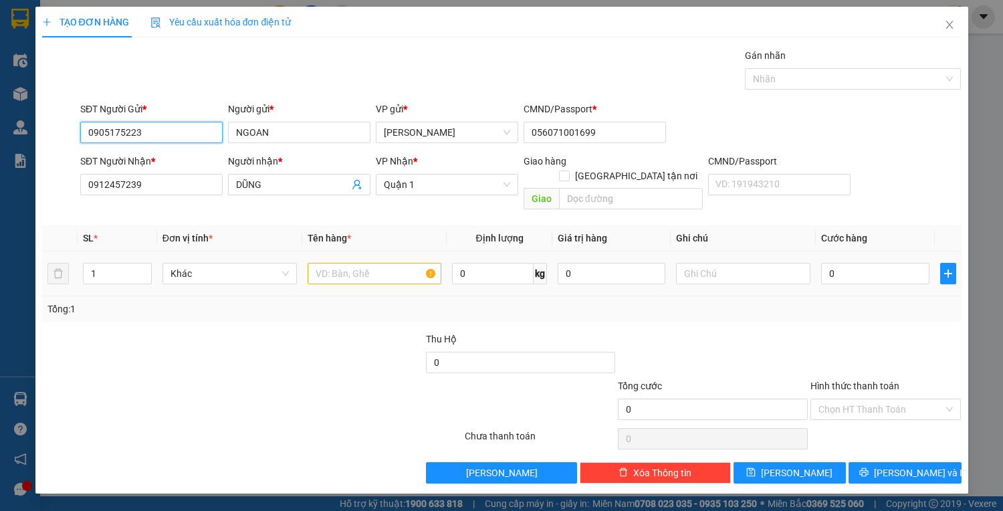
type input "0905175223"
click at [404, 263] on input "text" at bounding box center [375, 273] width 134 height 21
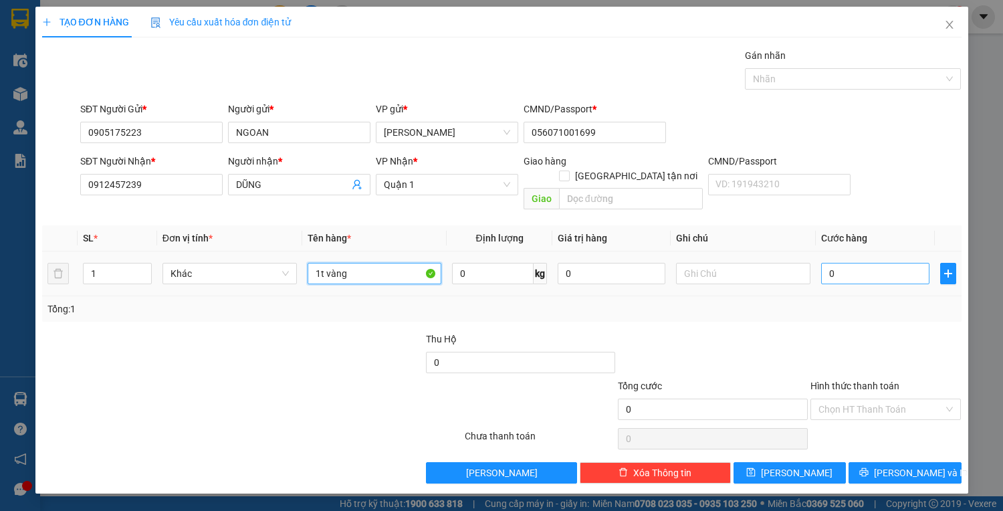
type input "1t vàng"
drag, startPoint x: 883, startPoint y: 257, endPoint x: 916, endPoint y: 352, distance: 100.1
click at [920, 352] on div at bounding box center [886, 355] width 154 height 47
click at [858, 263] on input "0" at bounding box center [875, 273] width 108 height 21
type input "3"
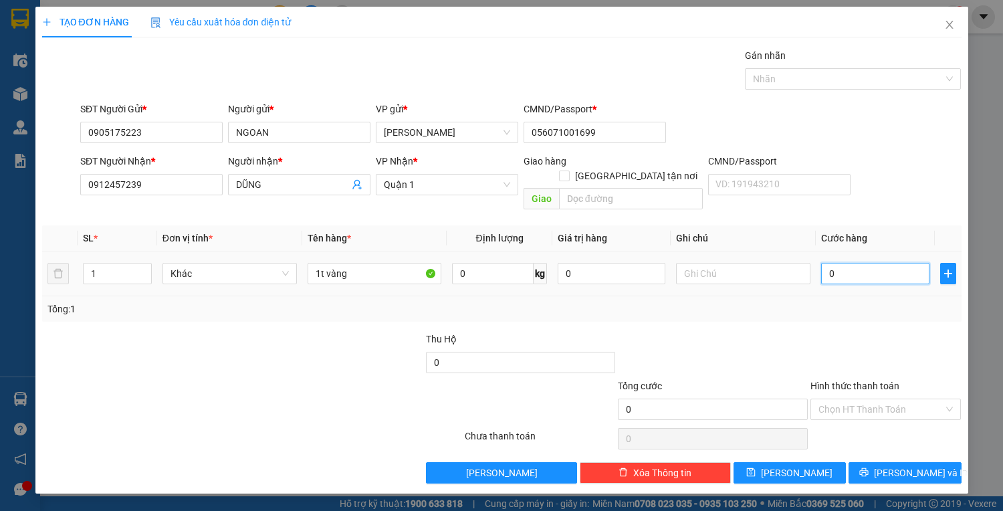
type input "3"
type input "30"
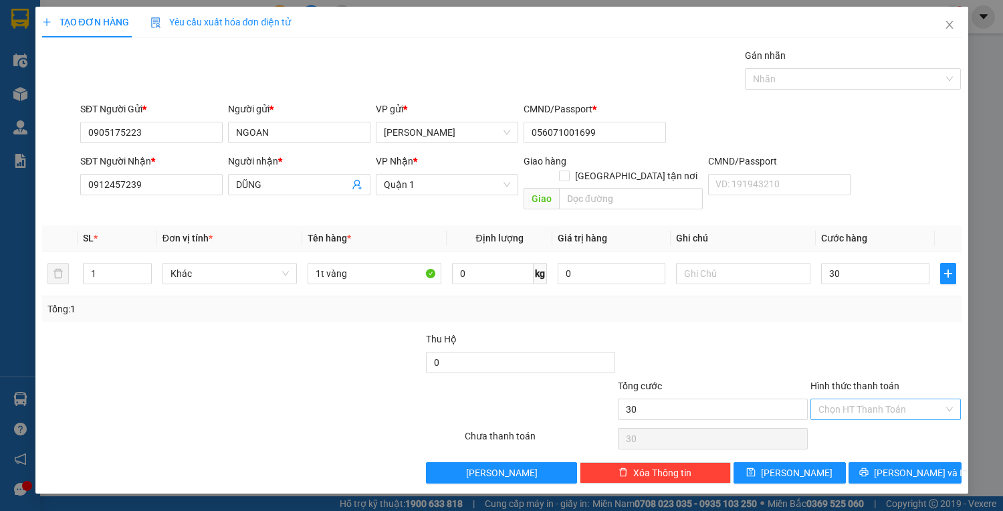
type input "30.000"
click at [922, 399] on input "Hình thức thanh toán" at bounding box center [882, 409] width 126 height 20
click at [913, 419] on div "Tại văn phòng" at bounding box center [886, 420] width 135 height 15
type input "0"
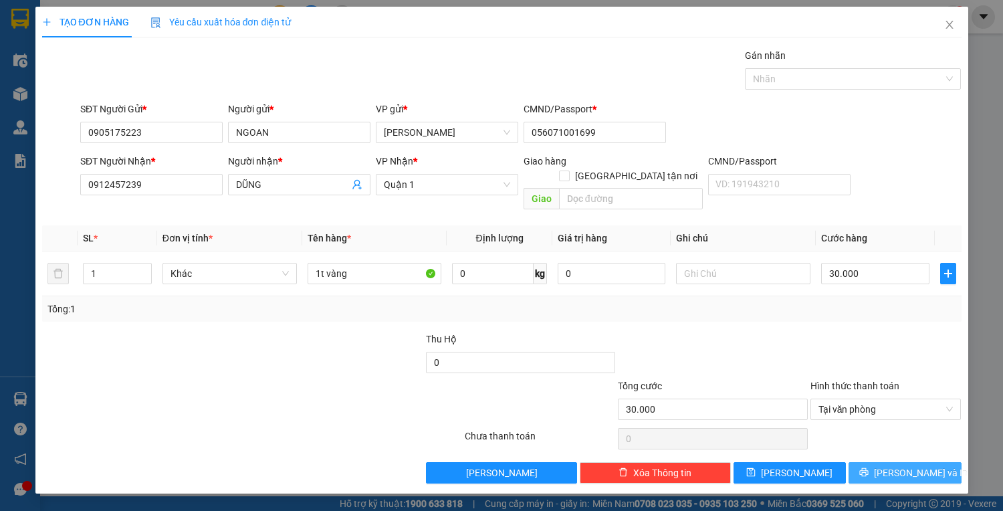
click at [913, 465] on span "[PERSON_NAME] và In" at bounding box center [921, 472] width 94 height 15
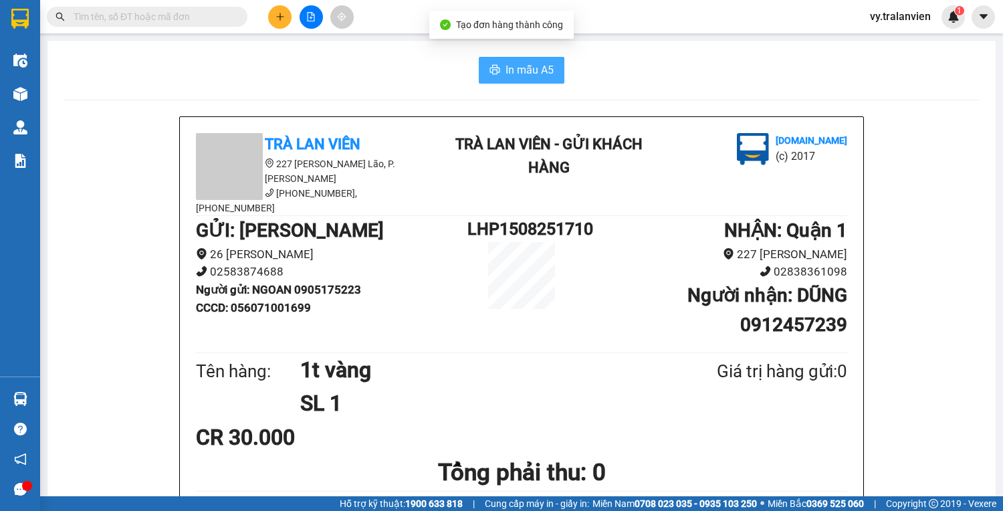
click at [524, 70] on span "In mẫu A5" at bounding box center [530, 70] width 48 height 17
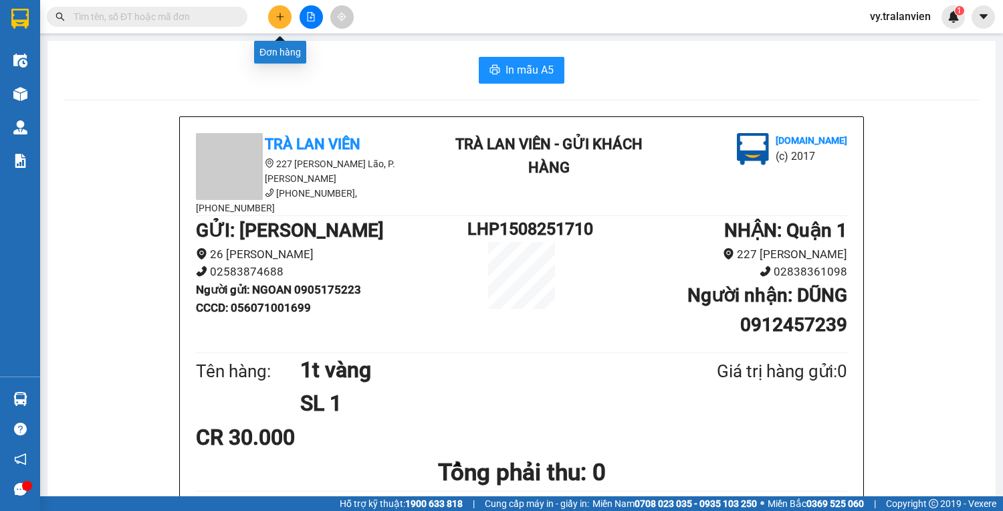
click at [276, 17] on icon "plus" at bounding box center [280, 16] width 9 height 9
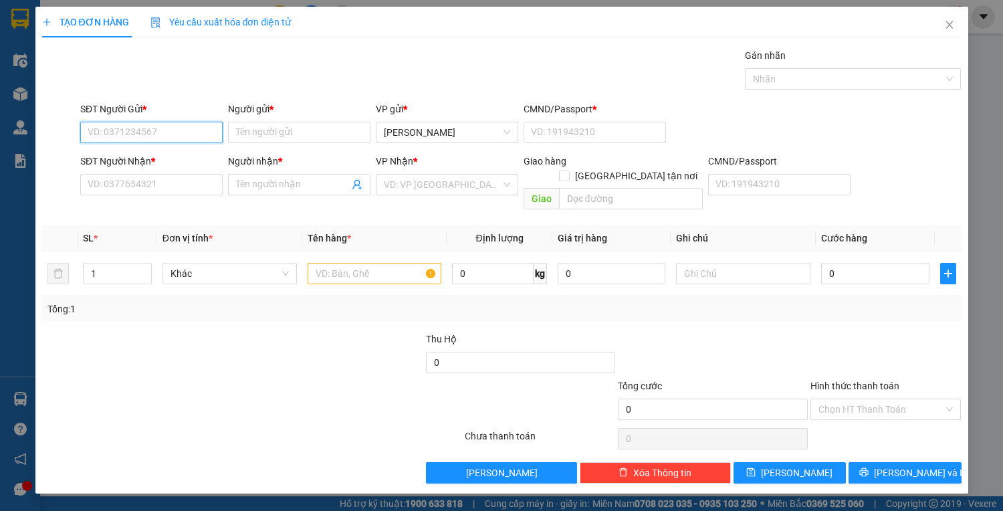
drag, startPoint x: 167, startPoint y: 127, endPoint x: 560, endPoint y: 14, distance: 409.2
click at [217, 115] on div "SĐT Người Gửi * VD: 0371234567" at bounding box center [151, 125] width 142 height 47
drag, startPoint x: 149, startPoint y: 159, endPoint x: 174, endPoint y: 135, distance: 34.5
click at [174, 135] on input "2626" at bounding box center [151, 132] width 142 height 21
click at [175, 162] on div "0949992626 - hưng" at bounding box center [151, 158] width 126 height 15
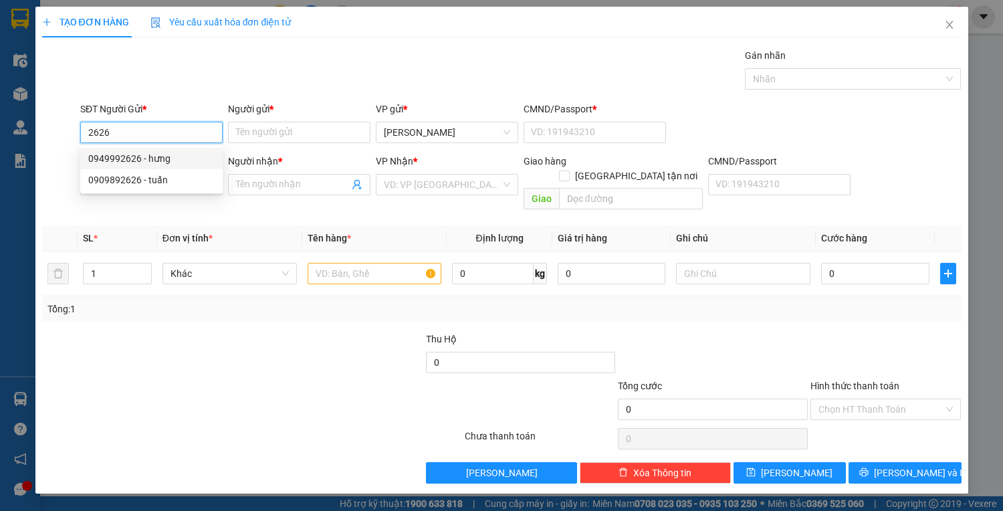
type input "0949992626"
type input "hưng"
type input "1"
type input "0949992626"
type input "hưng"
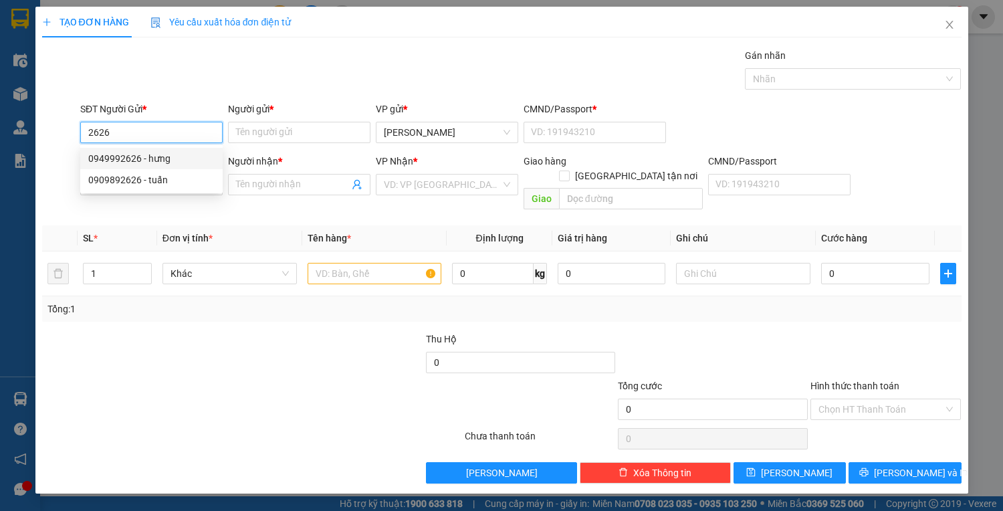
type input "0123456789"
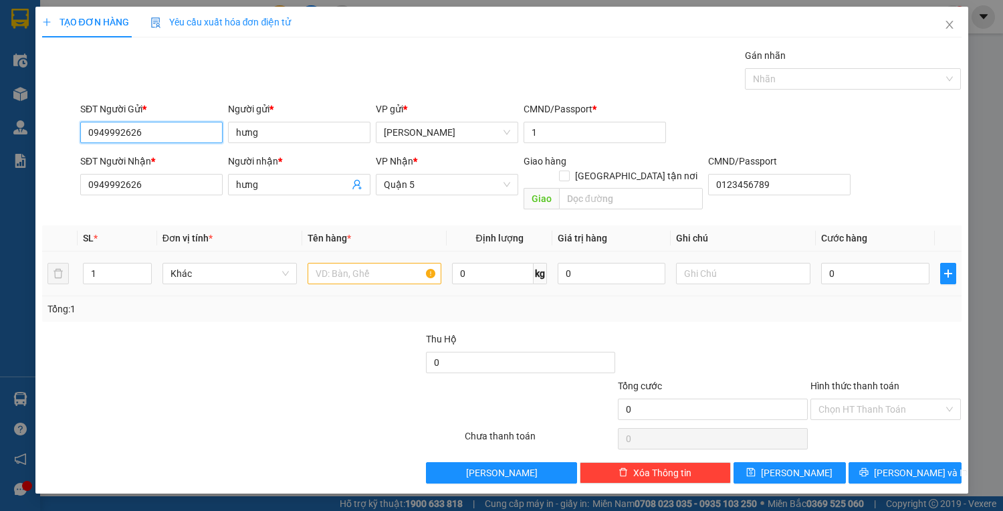
type input "0949992626"
click at [348, 263] on input "text" at bounding box center [375, 273] width 134 height 21
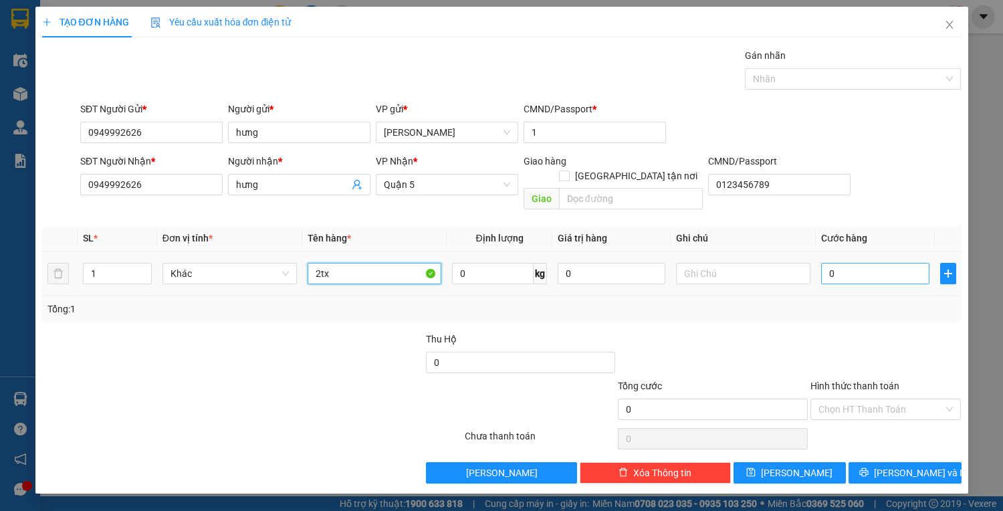
type input "2tx"
click at [872, 263] on input "0" at bounding box center [875, 273] width 108 height 21
type input "2"
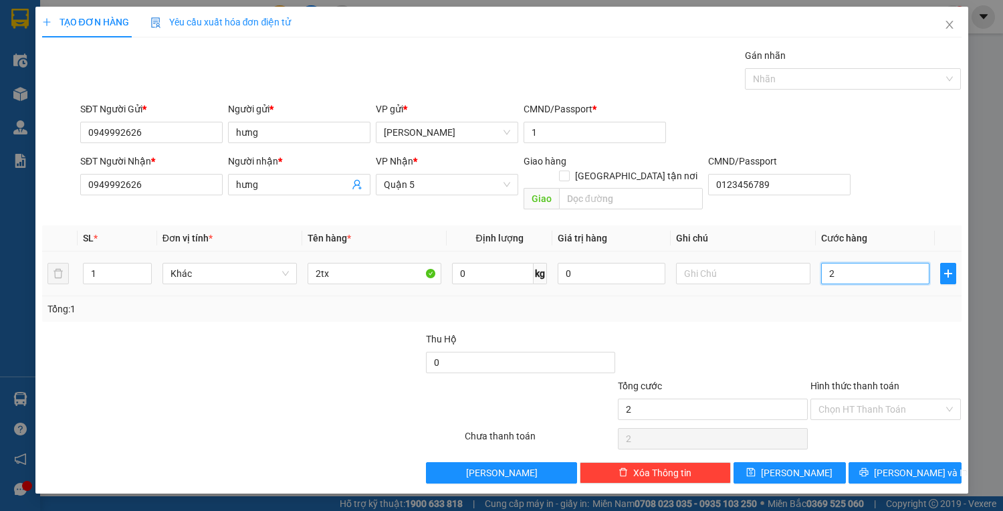
type input "20"
click at [893, 399] on input "Hình thức thanh toán" at bounding box center [882, 409] width 126 height 20
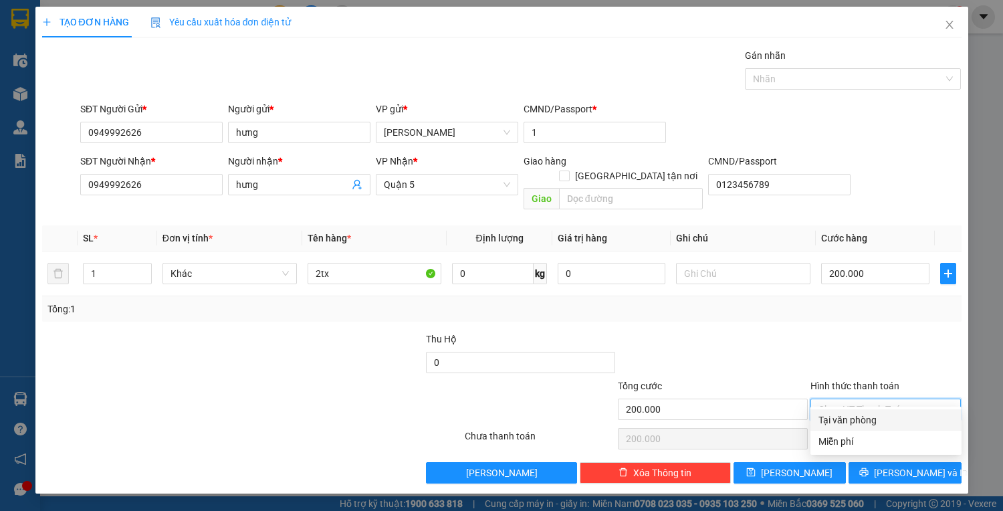
click at [892, 416] on div "Tại văn phòng" at bounding box center [886, 420] width 135 height 15
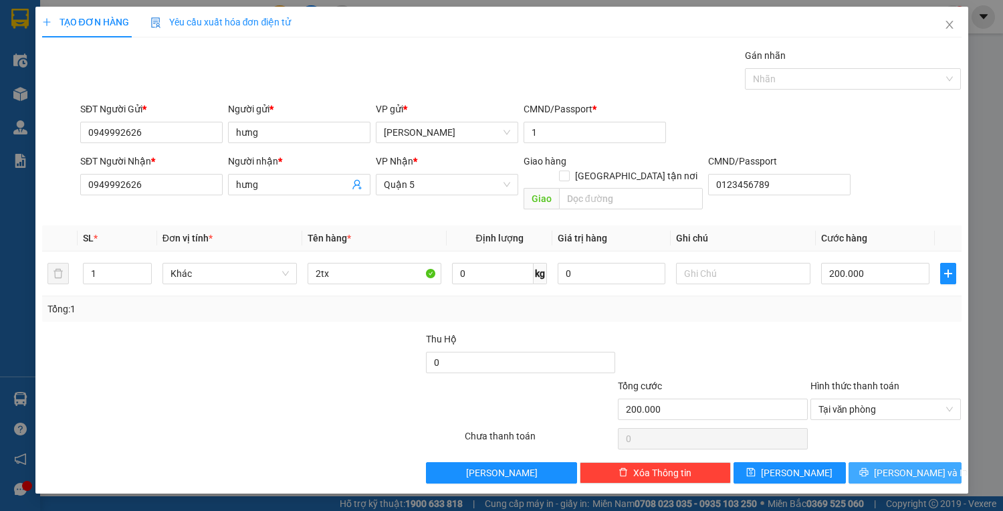
click at [899, 465] on span "[PERSON_NAME] và In" at bounding box center [921, 472] width 94 height 15
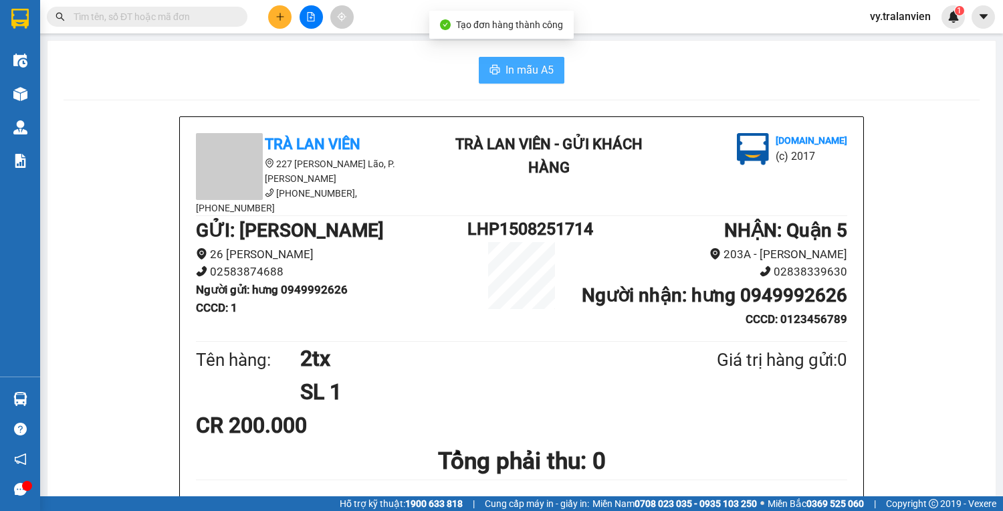
click at [532, 76] on span "In mẫu A5" at bounding box center [530, 70] width 48 height 17
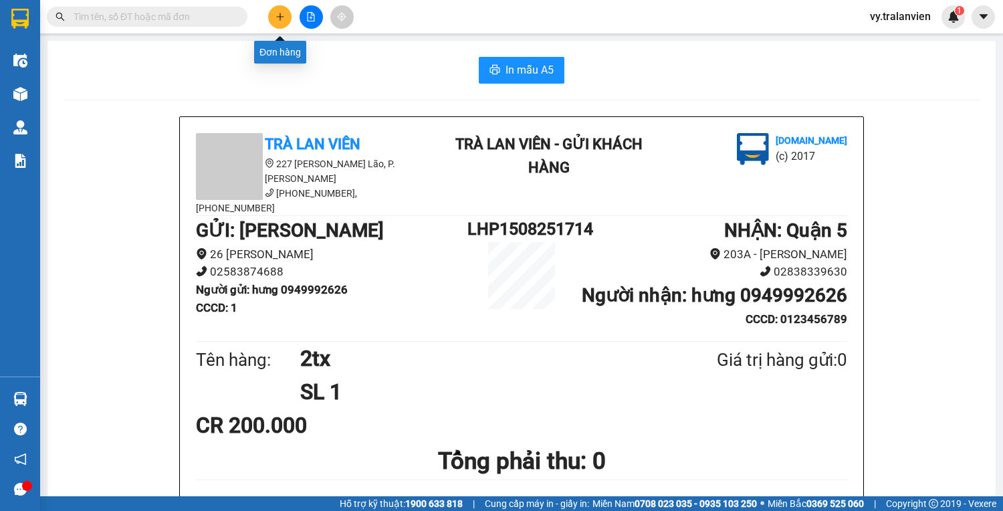
click at [276, 19] on icon "plus" at bounding box center [280, 16] width 9 height 9
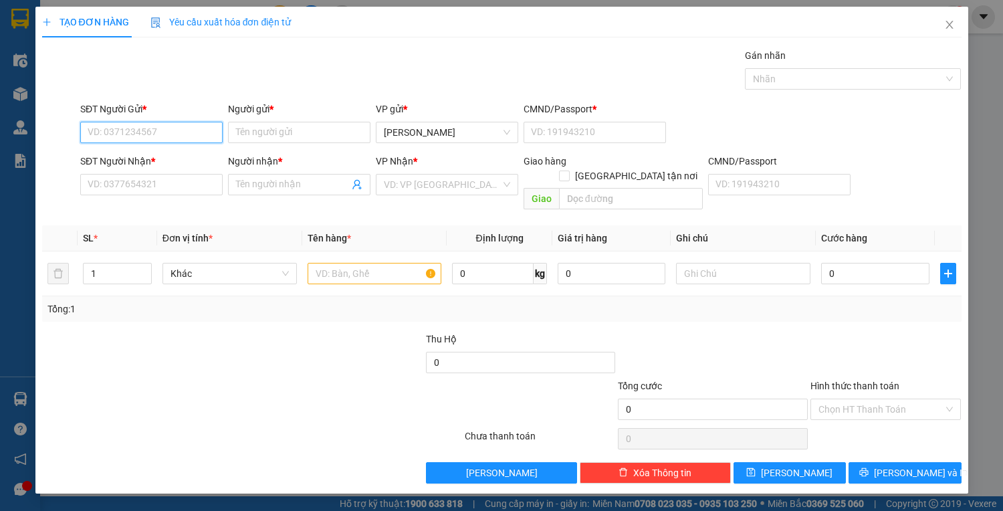
drag, startPoint x: 163, startPoint y: 134, endPoint x: 220, endPoint y: 99, distance: 67.2
click at [164, 134] on input "SĐT Người Gửi *" at bounding box center [151, 132] width 142 height 21
type input "0983165553"
click at [159, 156] on div "0983165553 - phước" at bounding box center [151, 158] width 126 height 15
type input "phước"
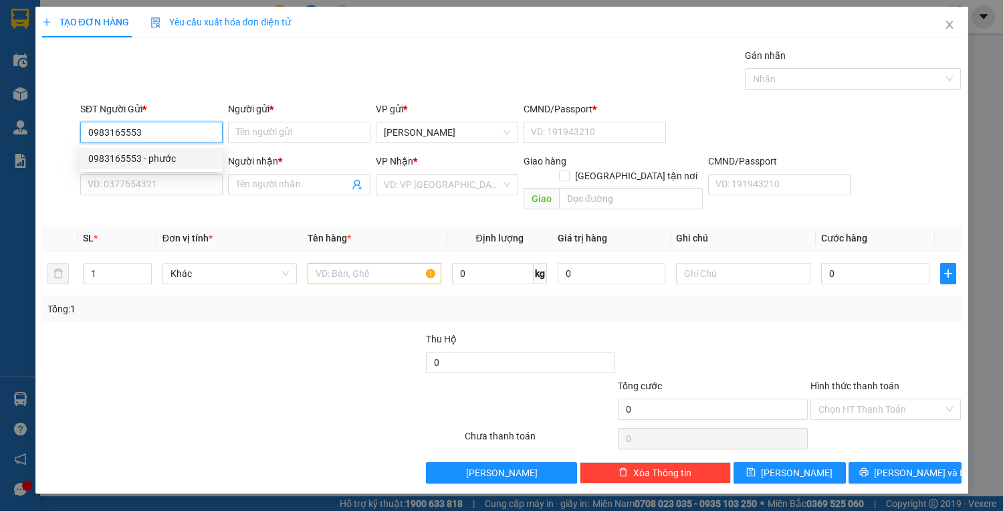
type input "1"
type input "0344410347"
type input "LỘC"
type input "0983165553"
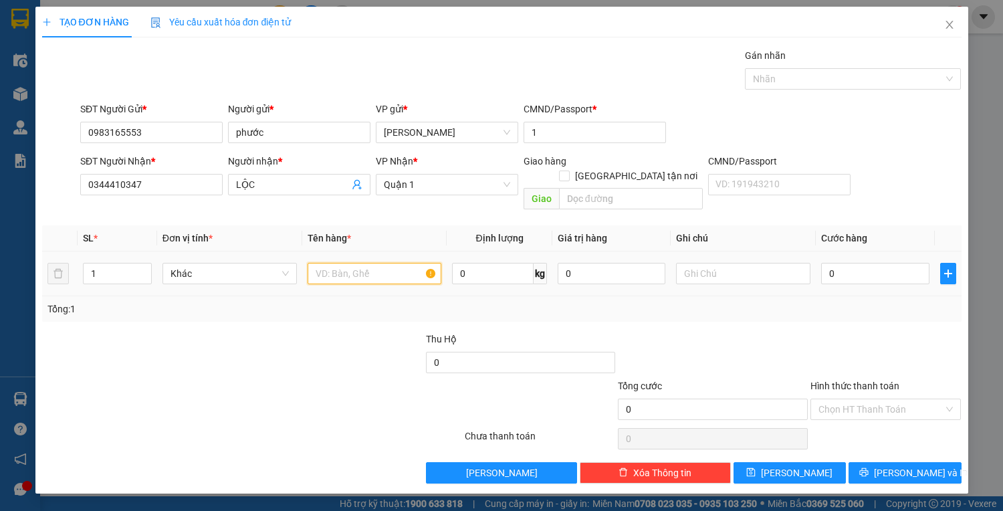
click at [364, 263] on input "text" at bounding box center [375, 273] width 134 height 21
type input "1h đỏ"
click at [848, 263] on input "0" at bounding box center [875, 273] width 108 height 21
type input "3"
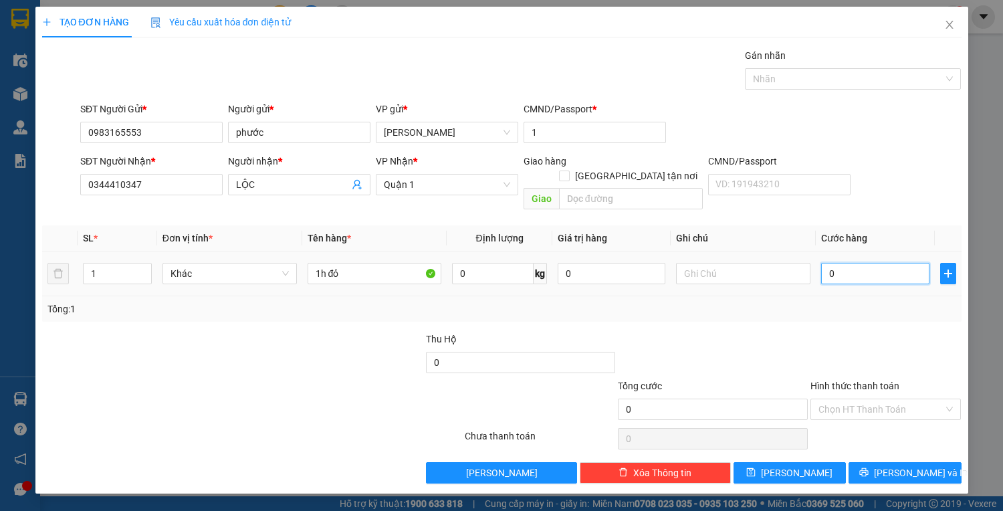
type input "3"
type input "30"
type input "30.000"
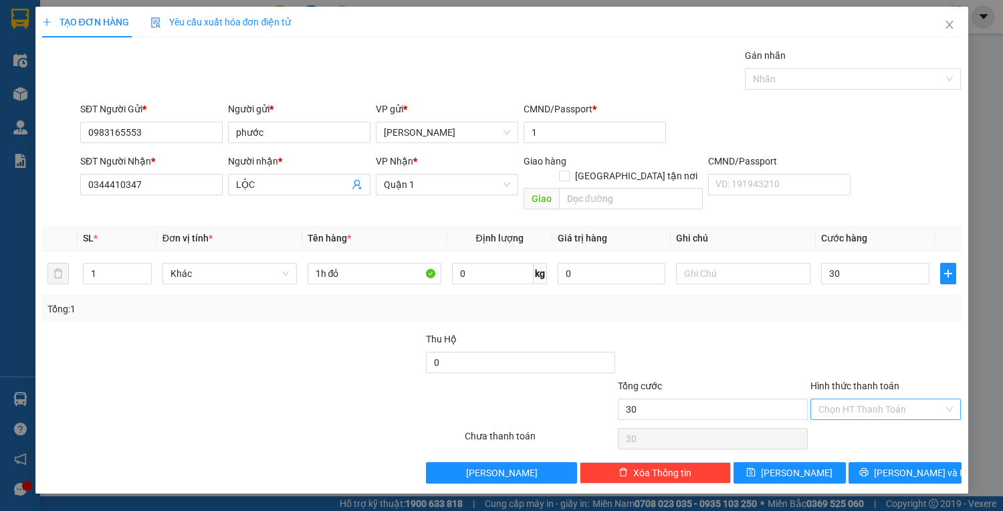
type input "30.000"
click at [883, 399] on input "Hình thức thanh toán" at bounding box center [882, 409] width 126 height 20
click at [887, 421] on div "Tại văn phòng" at bounding box center [886, 420] width 135 height 15
click at [891, 462] on button "[PERSON_NAME] và In" at bounding box center [905, 472] width 112 height 21
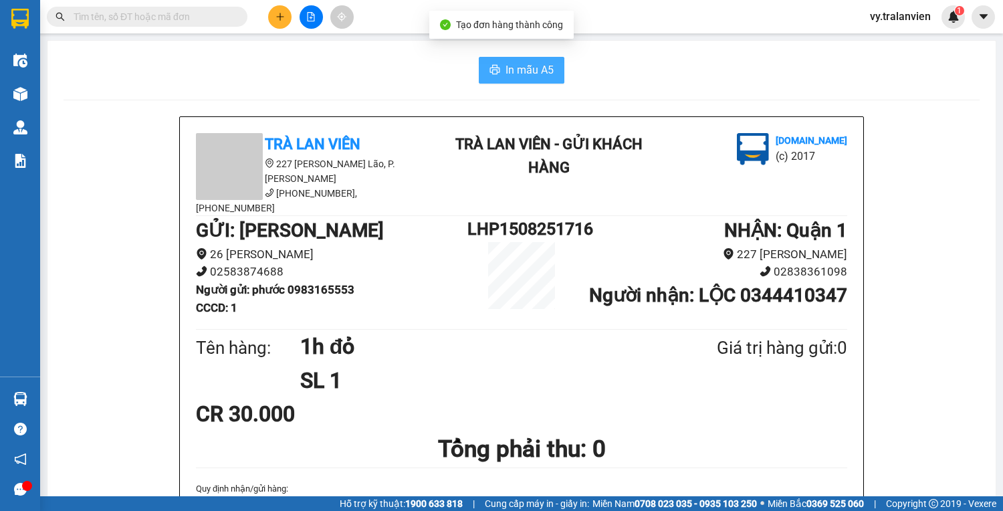
click at [522, 61] on button "In mẫu A5" at bounding box center [522, 70] width 86 height 27
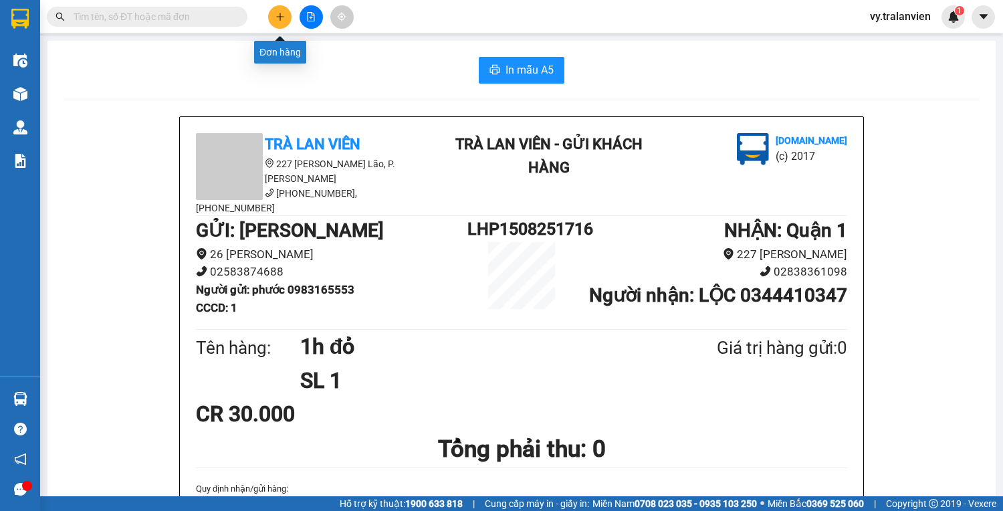
click at [280, 13] on icon "plus" at bounding box center [280, 16] width 1 height 7
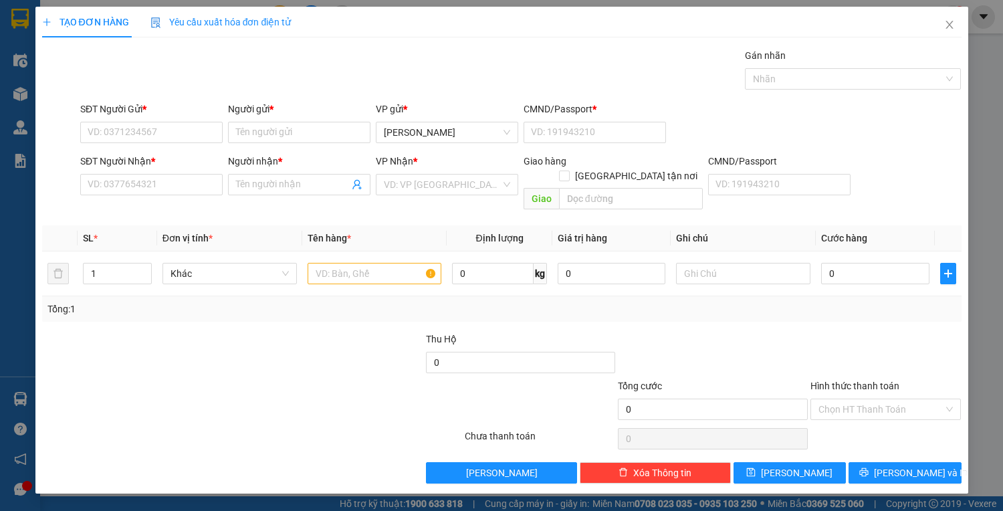
click at [153, 118] on div "SĐT Người Gửi *" at bounding box center [151, 112] width 142 height 20
click at [152, 136] on input "SĐT Người Gửi *" at bounding box center [151, 132] width 142 height 21
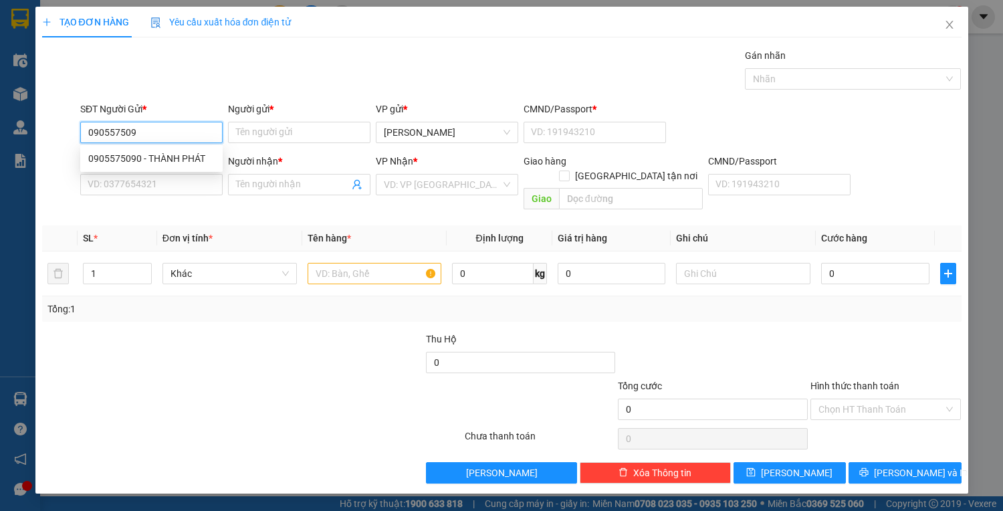
type input "0905575090"
click at [173, 158] on div "0905575090 - THÀNH PHÁT" at bounding box center [151, 158] width 126 height 15
type input "THÀNH PHÁT"
type input "1"
type input "0859011616"
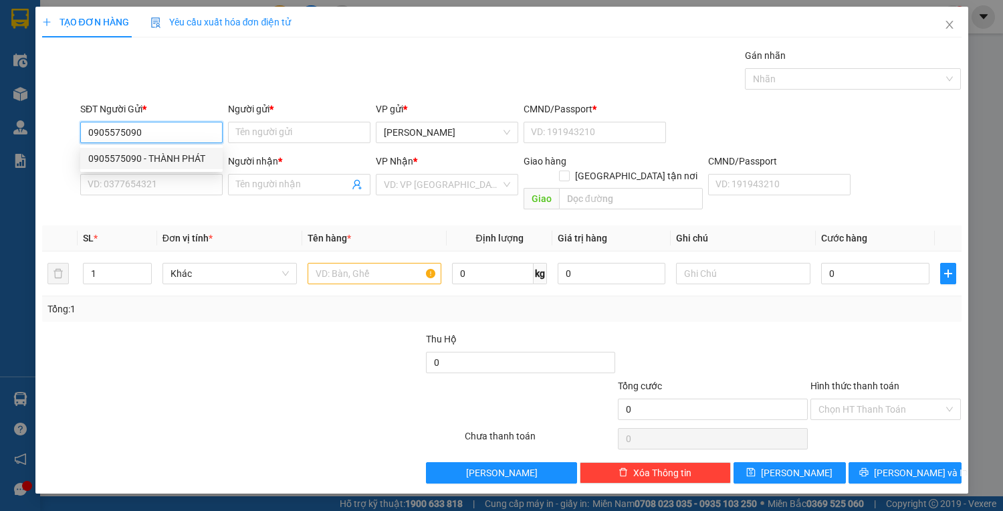
type input "HƯNG THỊNH"
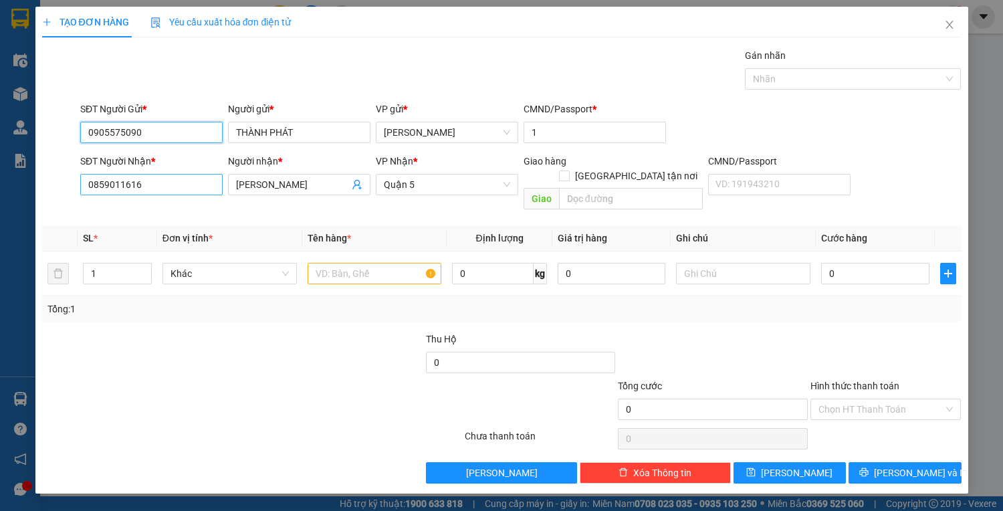
type input "0905575090"
click at [166, 189] on input "0859011616" at bounding box center [151, 184] width 142 height 21
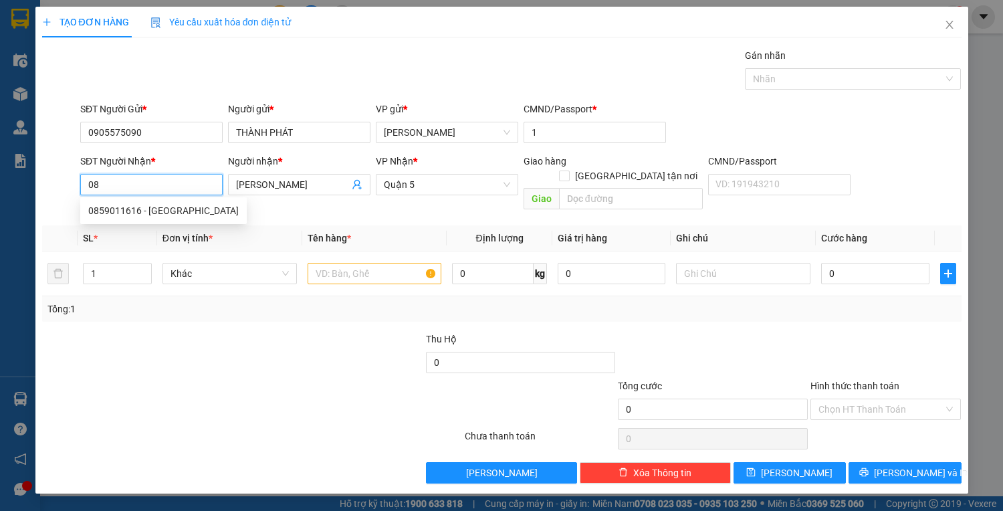
type input "0"
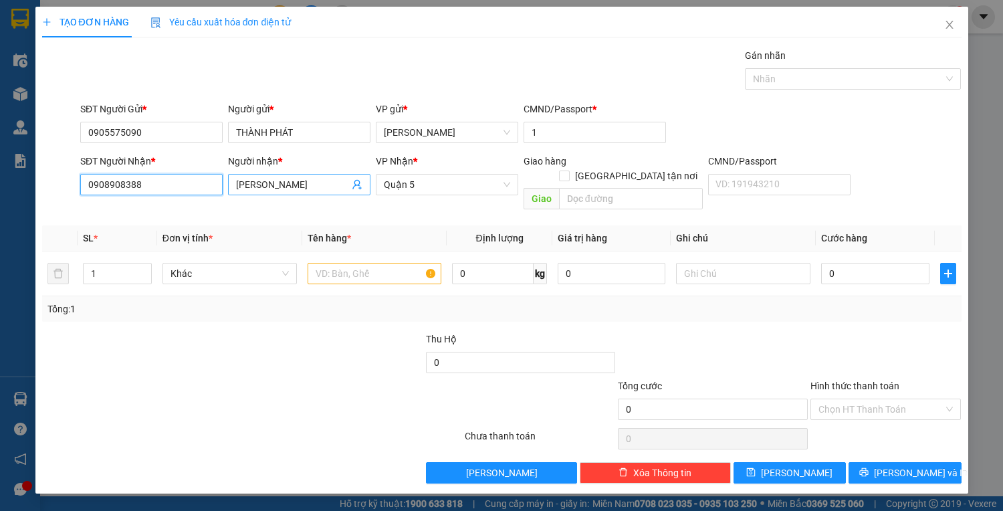
type input "0908908388"
click at [321, 185] on input "HƯNG THỊNH" at bounding box center [292, 184] width 113 height 15
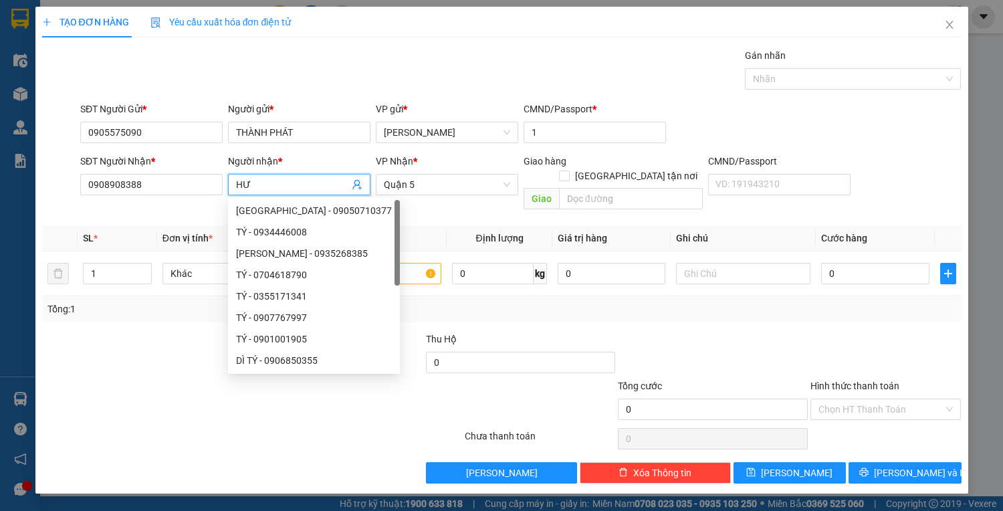
type input "H"
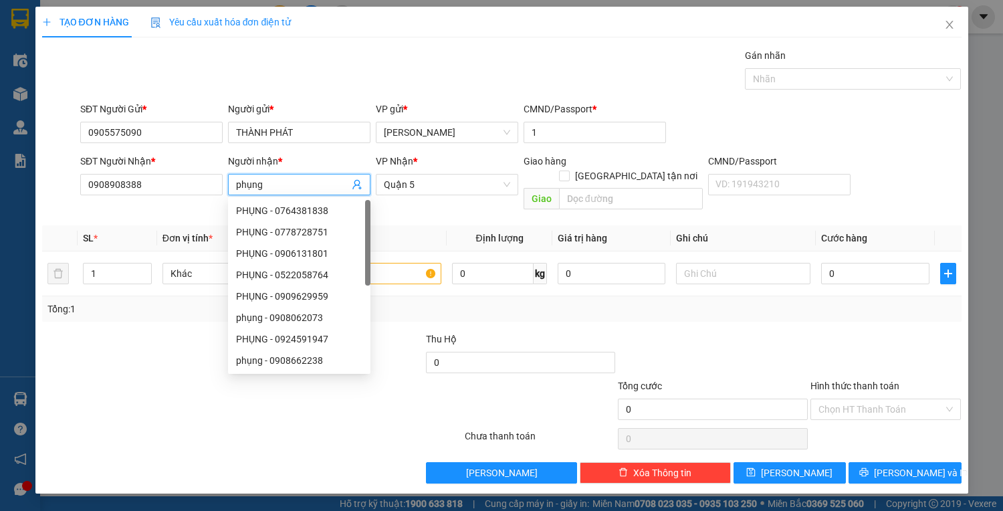
type input "phụng"
click at [110, 379] on div at bounding box center [175, 402] width 269 height 47
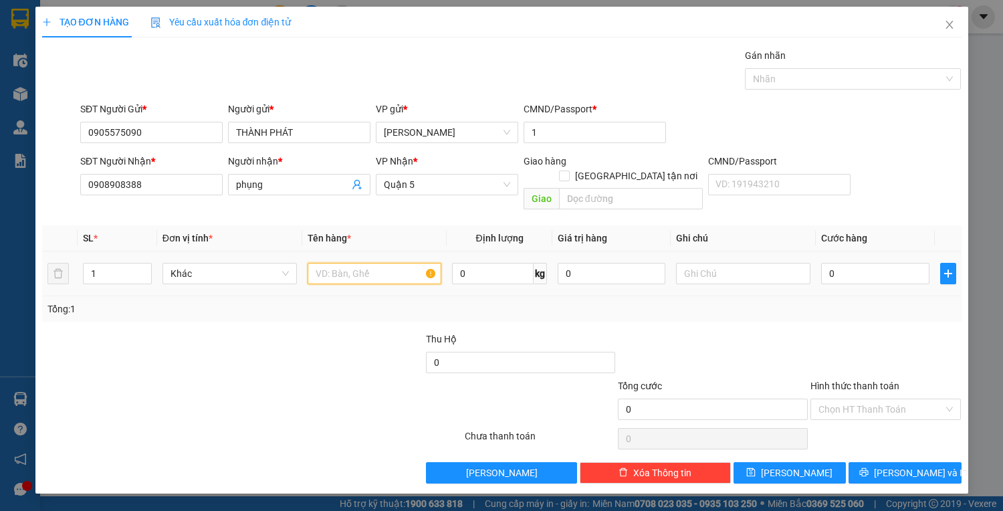
click at [403, 263] on input "text" at bounding box center [375, 273] width 134 height 21
type input "1t vàng"
click at [851, 263] on input "0" at bounding box center [875, 273] width 108 height 21
type input "3"
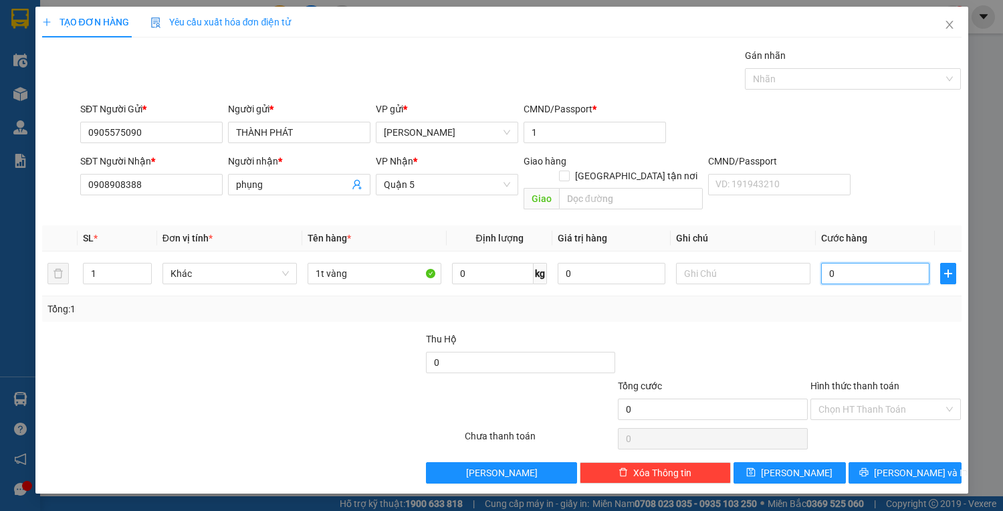
type input "3"
type input "30"
type input "30.000"
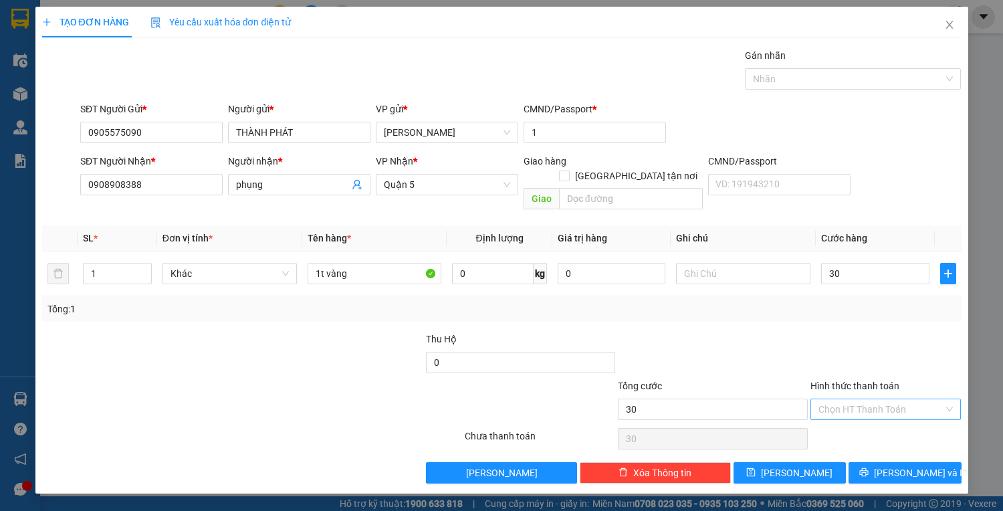
type input "30.000"
drag, startPoint x: 870, startPoint y: 400, endPoint x: 867, endPoint y: 419, distance: 19.6
click at [870, 401] on input "Hình thức thanh toán" at bounding box center [882, 409] width 126 height 20
click at [867, 417] on div "Tại văn phòng" at bounding box center [886, 420] width 135 height 15
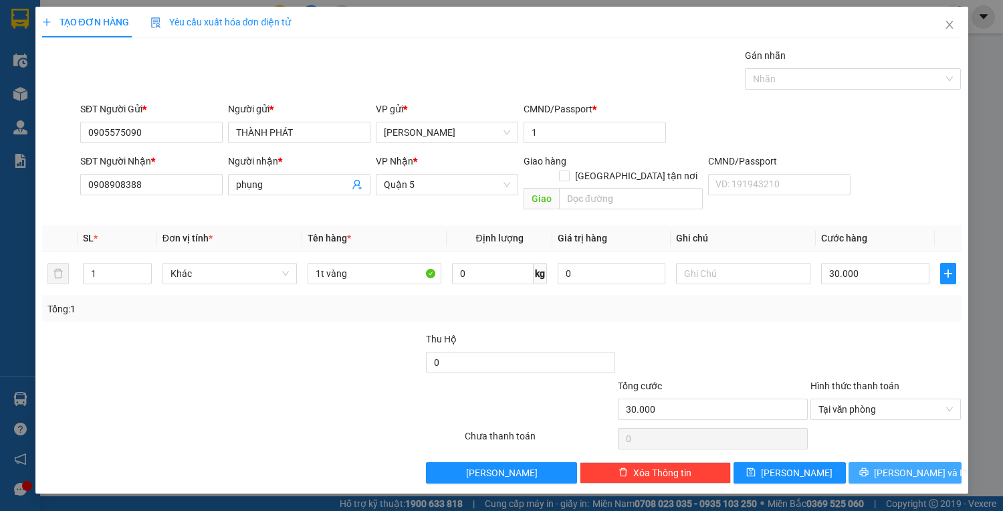
click at [873, 462] on button "[PERSON_NAME] và In" at bounding box center [905, 472] width 112 height 21
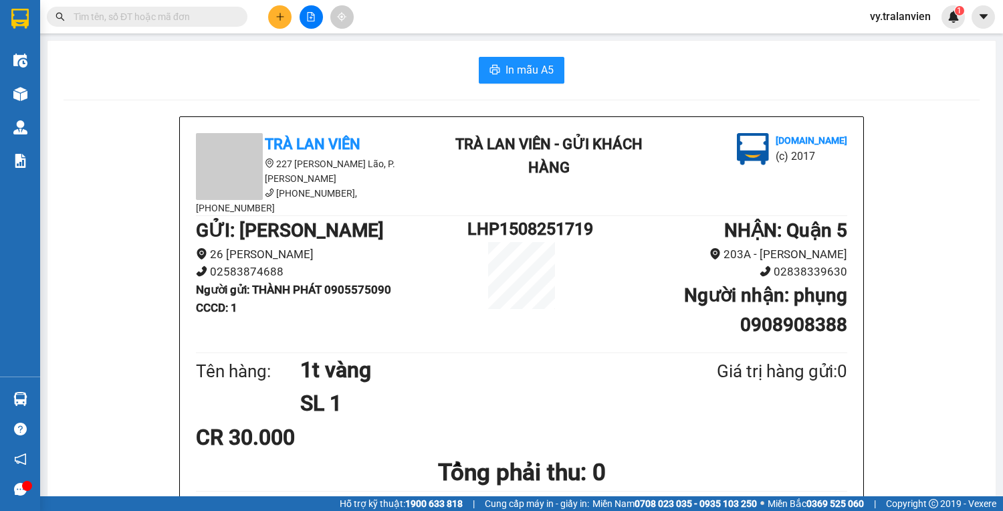
drag, startPoint x: 524, startPoint y: 78, endPoint x: 757, endPoint y: 80, distance: 233.4
click at [757, 80] on div "In mẫu A5" at bounding box center [522, 70] width 916 height 27
click at [544, 72] on span "In mẫu A5" at bounding box center [530, 70] width 48 height 17
click at [837, 80] on div "In mẫu A5" at bounding box center [522, 70] width 916 height 27
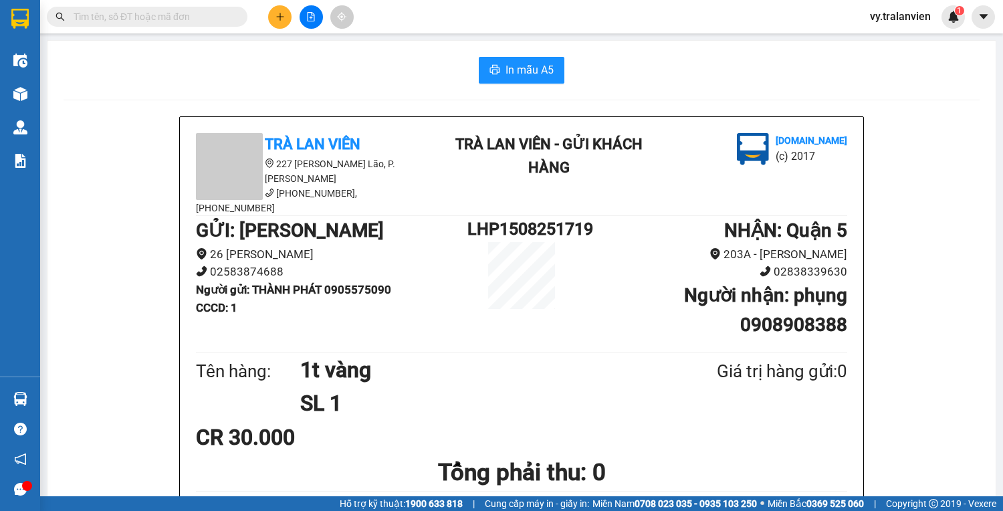
click at [671, 81] on div "In mẫu A5" at bounding box center [522, 70] width 916 height 27
click at [273, 13] on button at bounding box center [279, 16] width 23 height 23
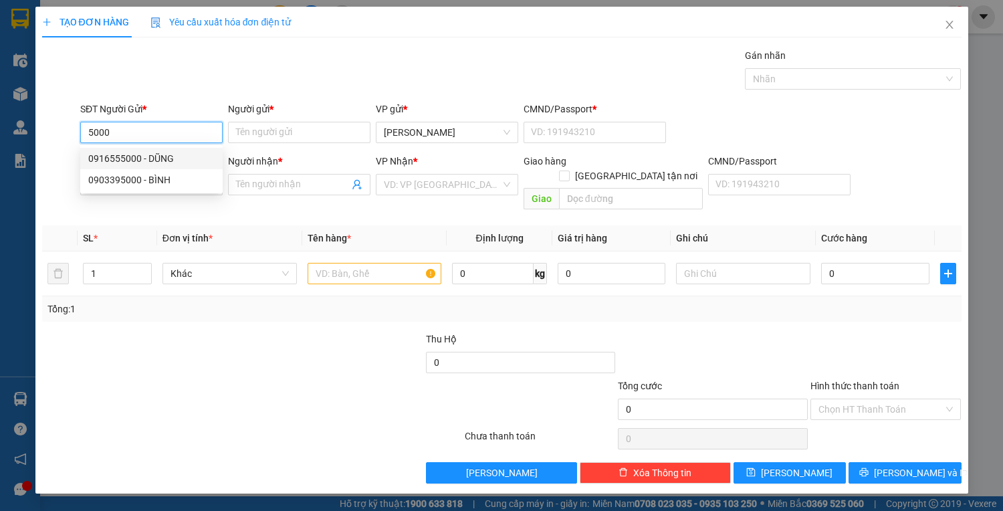
click at [169, 156] on div "0916555000 - DŨNG" at bounding box center [151, 158] width 126 height 15
type input "0916555000"
type input "DŨNG"
type input "1"
type input "0903723393"
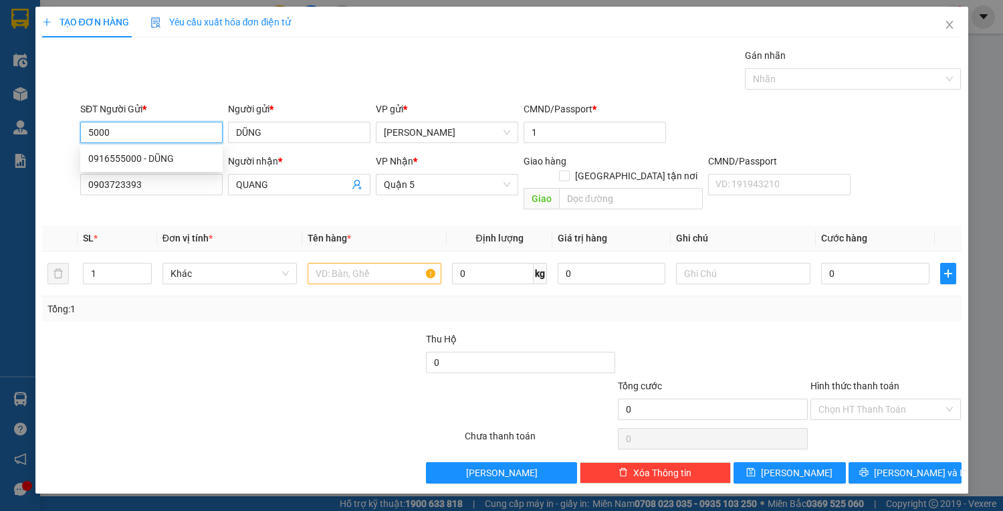
type input "QUANG"
type input "0916555000"
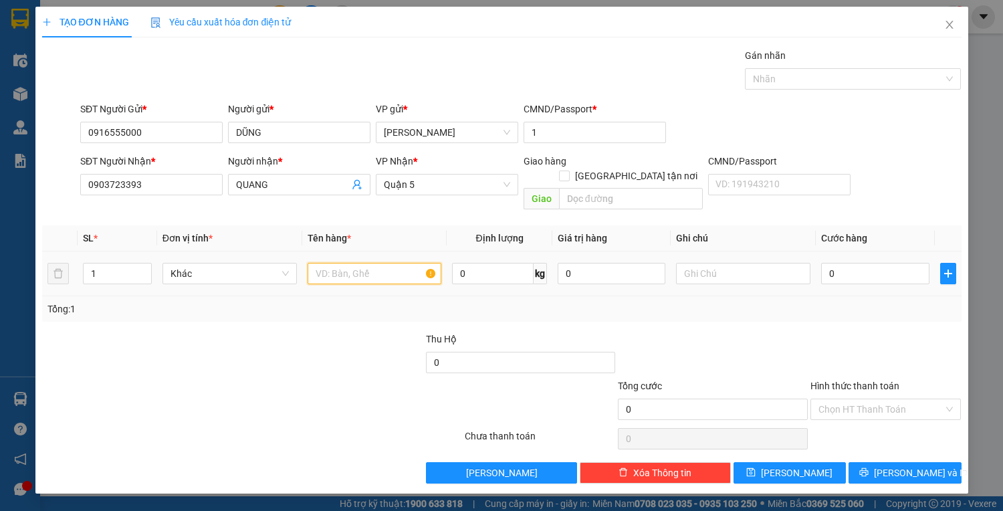
click at [380, 263] on input "text" at bounding box center [375, 273] width 134 height 21
type input "1t vàng"
click at [872, 263] on input "0" at bounding box center [875, 273] width 108 height 21
type input "4"
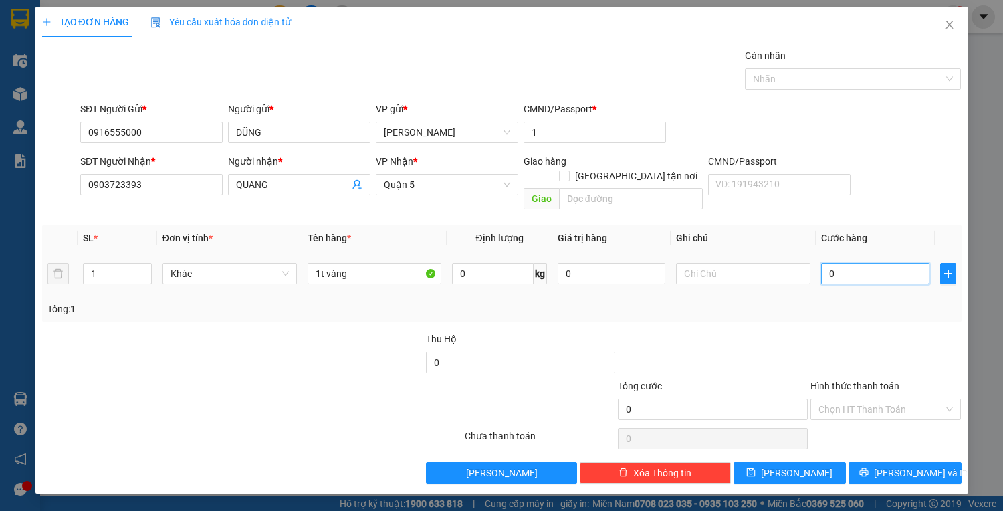
type input "4"
type input "40"
type input "40.000"
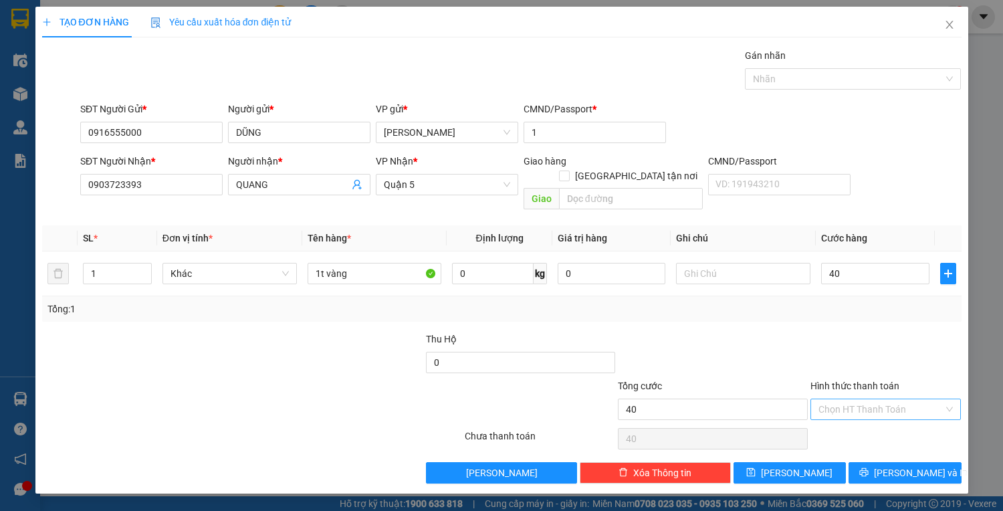
type input "40.000"
drag, startPoint x: 912, startPoint y: 388, endPoint x: 904, endPoint y: 401, distance: 14.7
click at [911, 399] on input "Hình thức thanh toán" at bounding box center [882, 409] width 126 height 20
drag, startPoint x: 904, startPoint y: 414, endPoint x: 948, endPoint y: 165, distance: 252.8
click at [949, 165] on div "SĐT Người Nhận * 0903723393 Người nhận * QUANG VP Nhận * Quận 5 Giao hàng Giao …" at bounding box center [521, 185] width 887 height 62
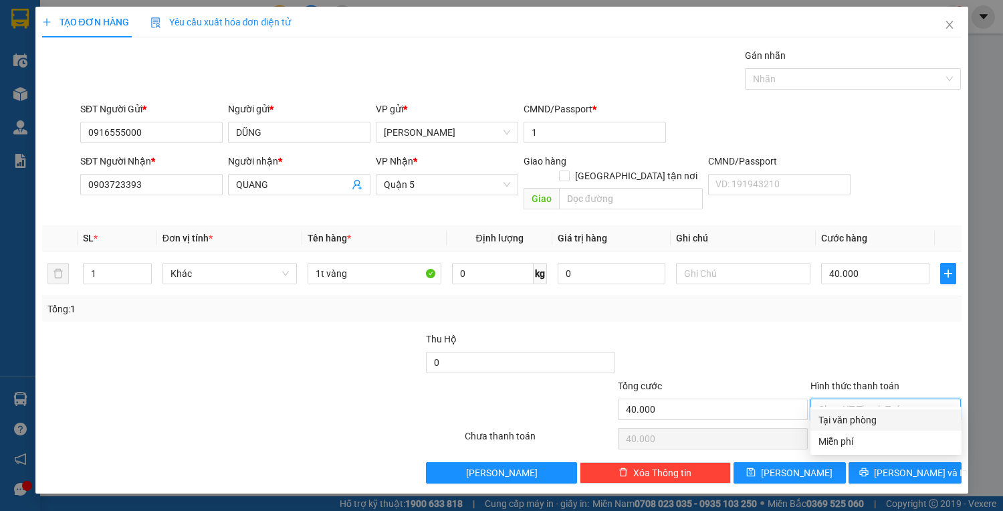
click at [935, 417] on div "Tại văn phòng" at bounding box center [886, 420] width 135 height 15
type input "0"
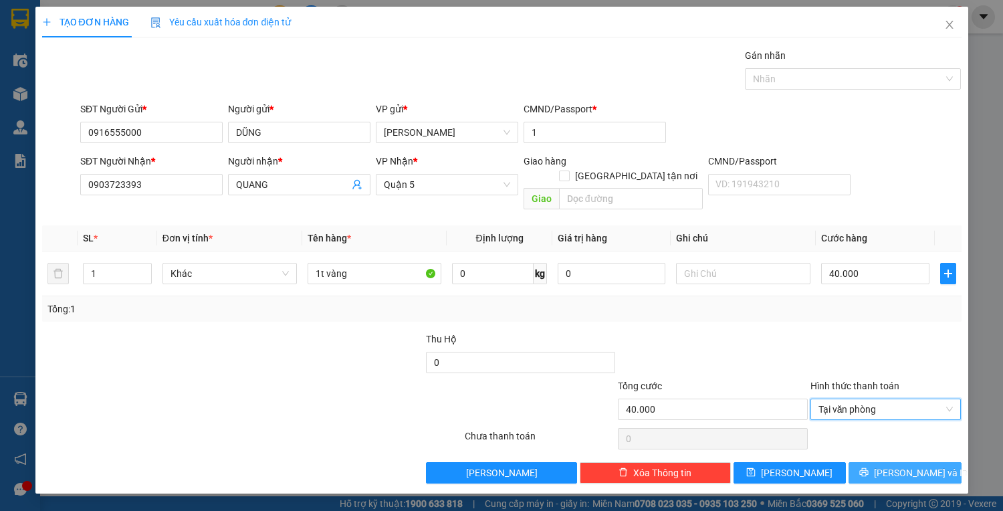
click at [936, 462] on button "[PERSON_NAME] và In" at bounding box center [905, 472] width 112 height 21
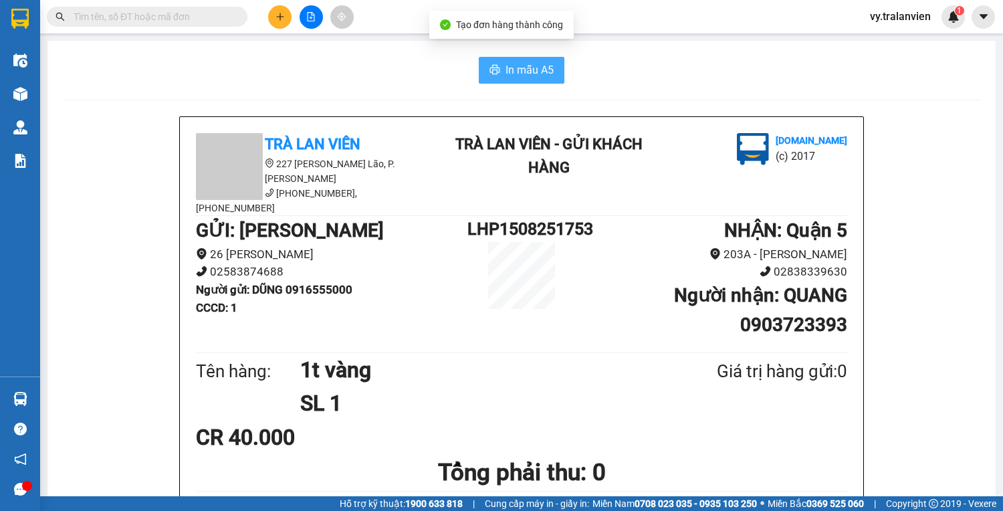
click at [506, 70] on span "In mẫu A5" at bounding box center [530, 70] width 48 height 17
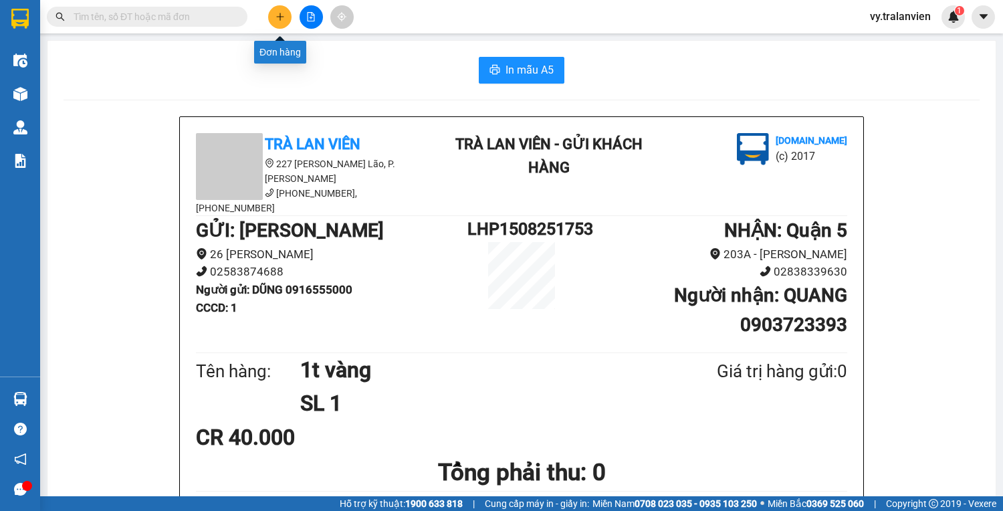
drag, startPoint x: 281, startPoint y: 14, endPoint x: 725, endPoint y: 68, distance: 447.4
click at [725, 68] on div "In mẫu A5" at bounding box center [522, 70] width 916 height 27
click at [276, 15] on icon "plus" at bounding box center [280, 16] width 9 height 9
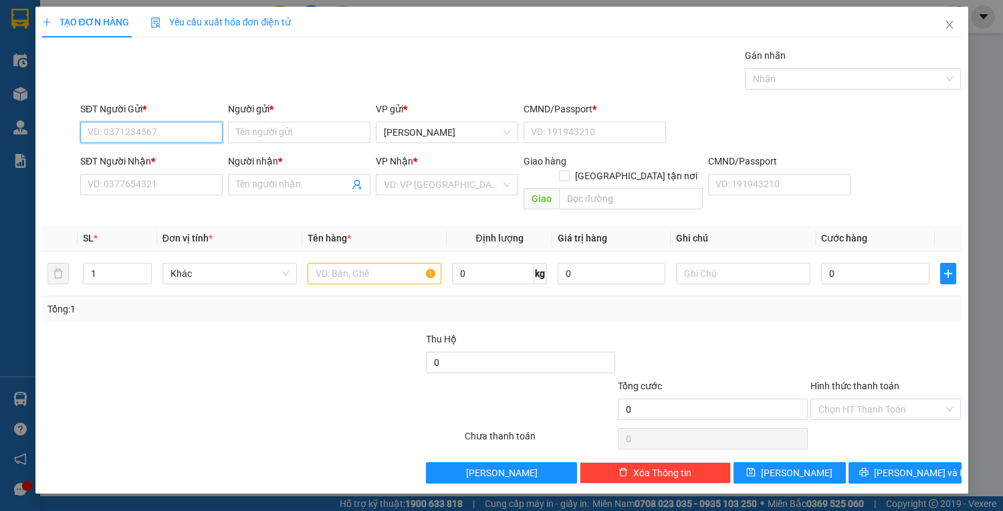
click at [169, 132] on input "SĐT Người Gửi *" at bounding box center [151, 132] width 142 height 21
type input "0905359379"
click at [165, 163] on div "0905359379 - vy" at bounding box center [151, 158] width 126 height 15
type input "vy"
type input "1"
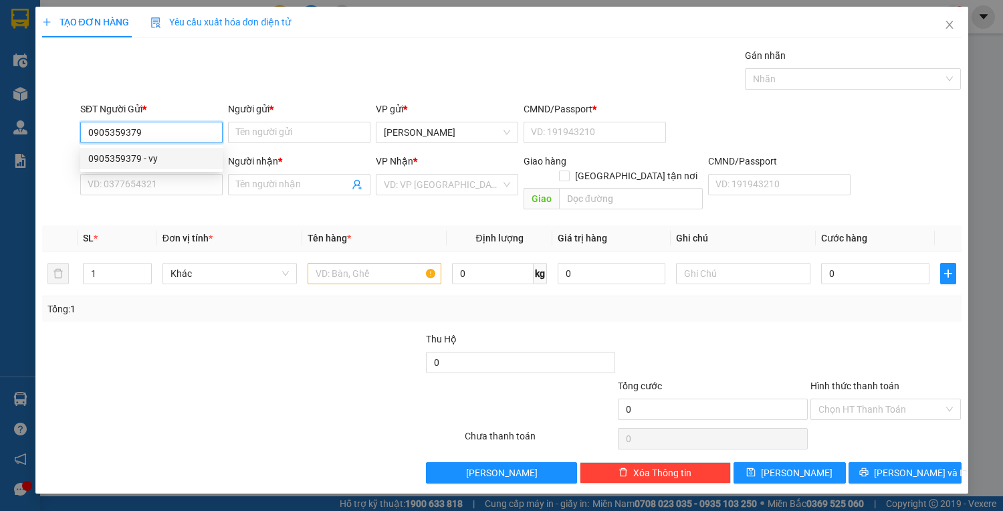
type input "0826883535"
type input "ĐĂNG"
type input "0905359379"
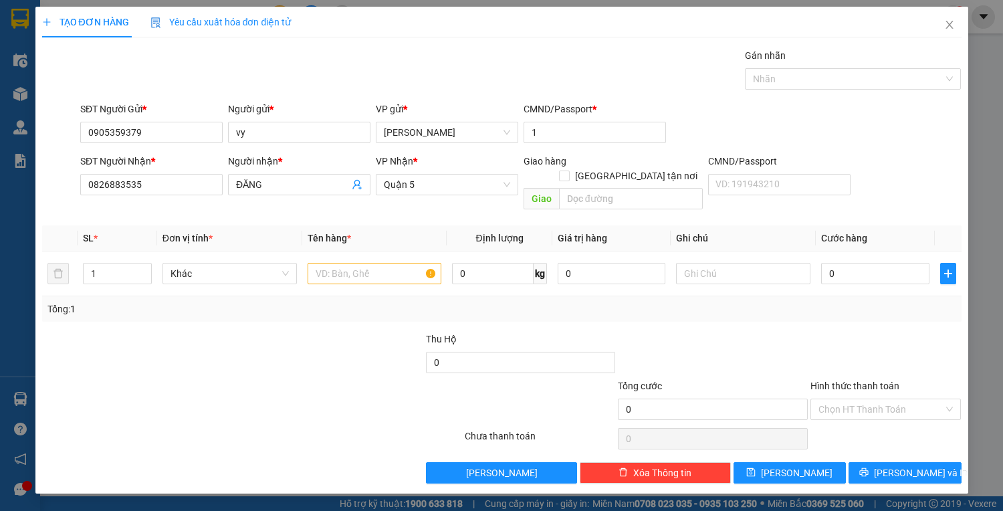
drag, startPoint x: 364, startPoint y: 257, endPoint x: 190, endPoint y: 383, distance: 215.1
click at [190, 383] on div at bounding box center [175, 402] width 269 height 47
click at [350, 263] on input "text" at bounding box center [375, 273] width 134 height 21
drag, startPoint x: 350, startPoint y: 259, endPoint x: 94, endPoint y: 348, distance: 271.1
drag, startPoint x: 94, startPoint y: 348, endPoint x: 358, endPoint y: 265, distance: 277.1
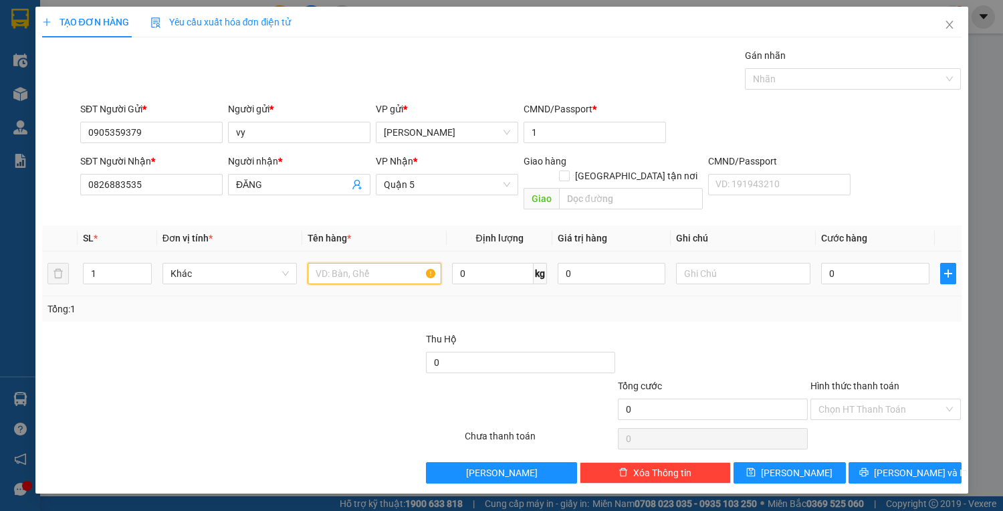
click at [358, 265] on input "text" at bounding box center [375, 273] width 134 height 21
type input "1t xốp"
click at [867, 263] on input "0" at bounding box center [875, 273] width 108 height 21
type input "7"
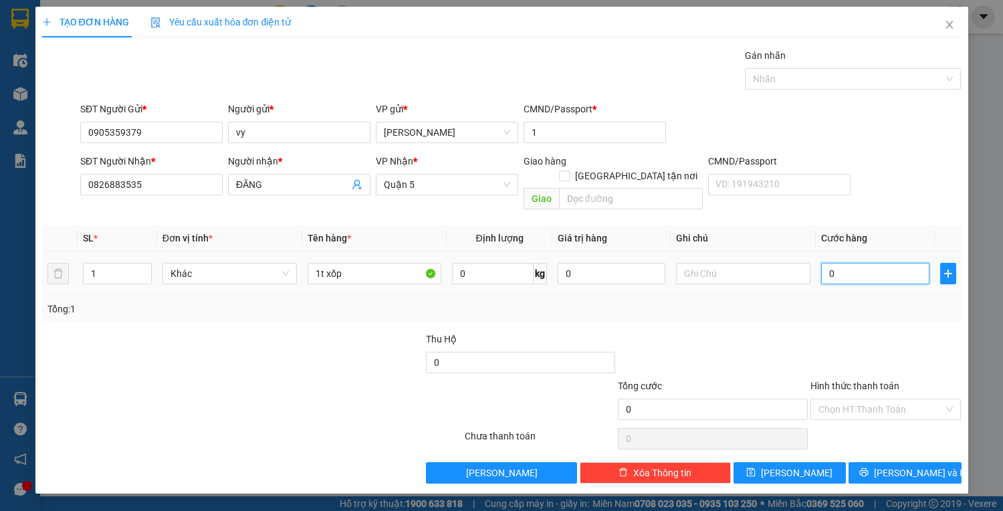
type input "7"
type input "70"
click at [905, 399] on input "Hình thức thanh toán" at bounding box center [882, 409] width 126 height 20
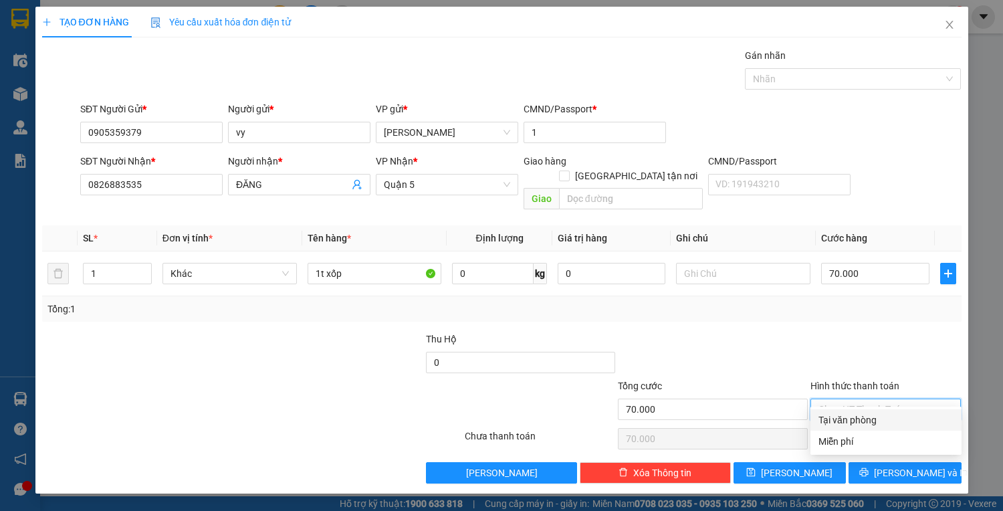
click at [904, 416] on div "Tại văn phòng" at bounding box center [886, 420] width 135 height 15
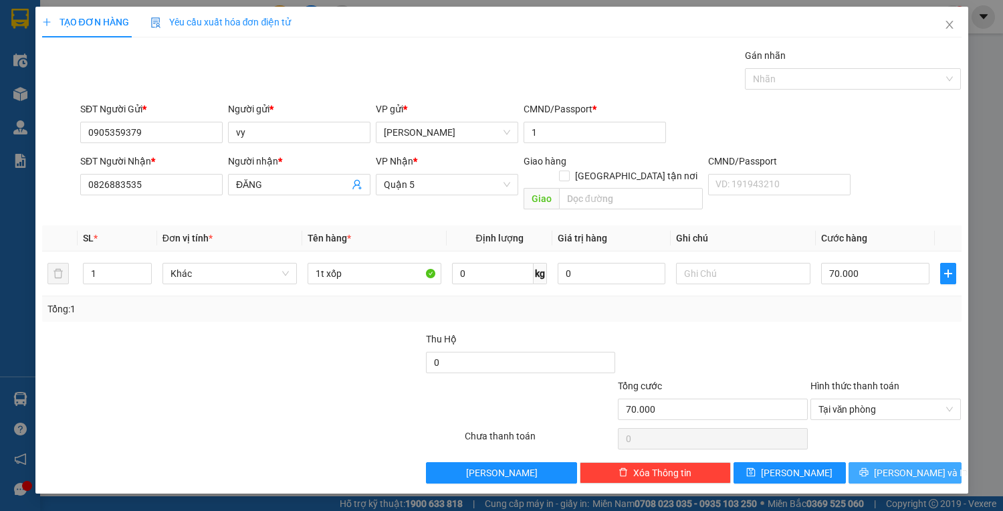
click at [902, 465] on span "[PERSON_NAME] và In" at bounding box center [921, 472] width 94 height 15
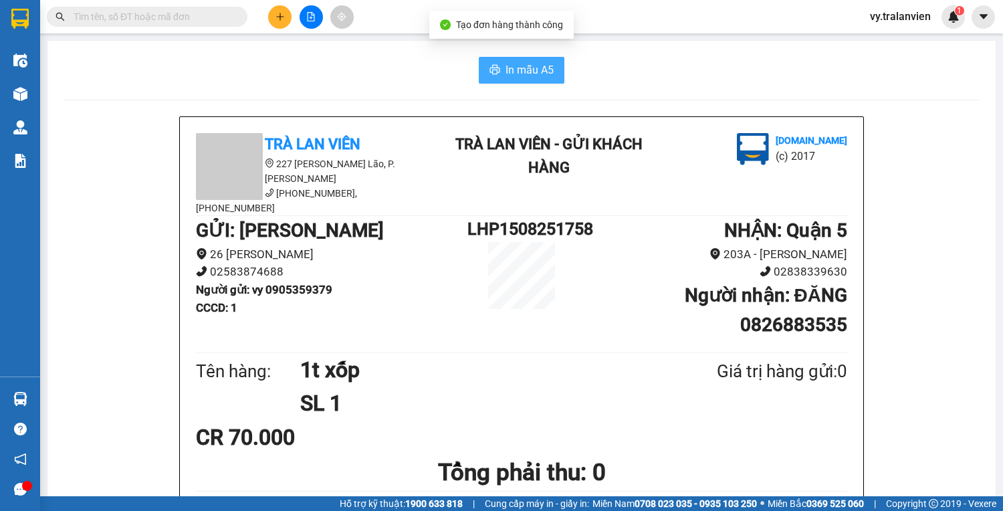
click at [511, 74] on span "In mẫu A5" at bounding box center [530, 70] width 48 height 17
click at [688, 60] on div "In mẫu A5" at bounding box center [522, 70] width 916 height 27
click at [654, 77] on div "In mẫu A5" at bounding box center [522, 70] width 916 height 27
click at [733, 67] on div "In mẫu A5" at bounding box center [522, 70] width 916 height 27
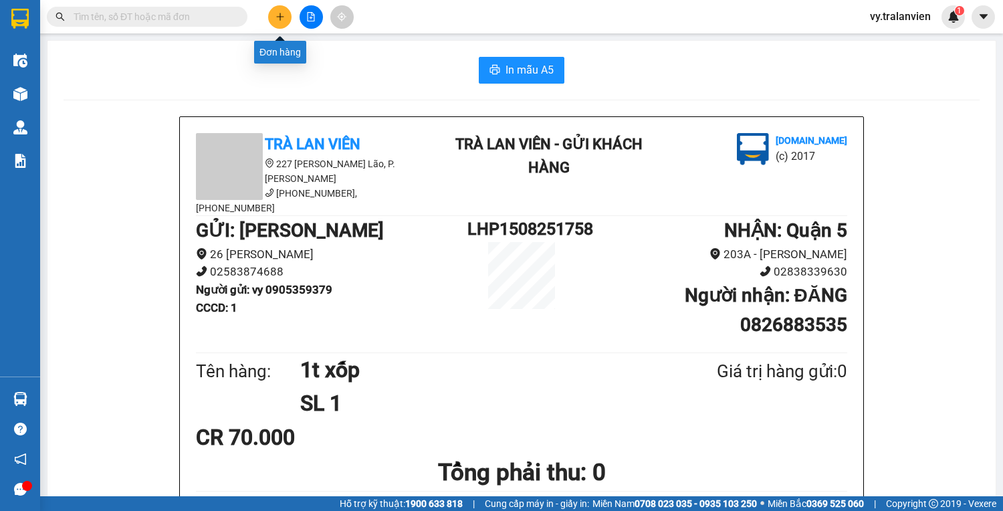
click at [276, 17] on icon "plus" at bounding box center [280, 16] width 9 height 9
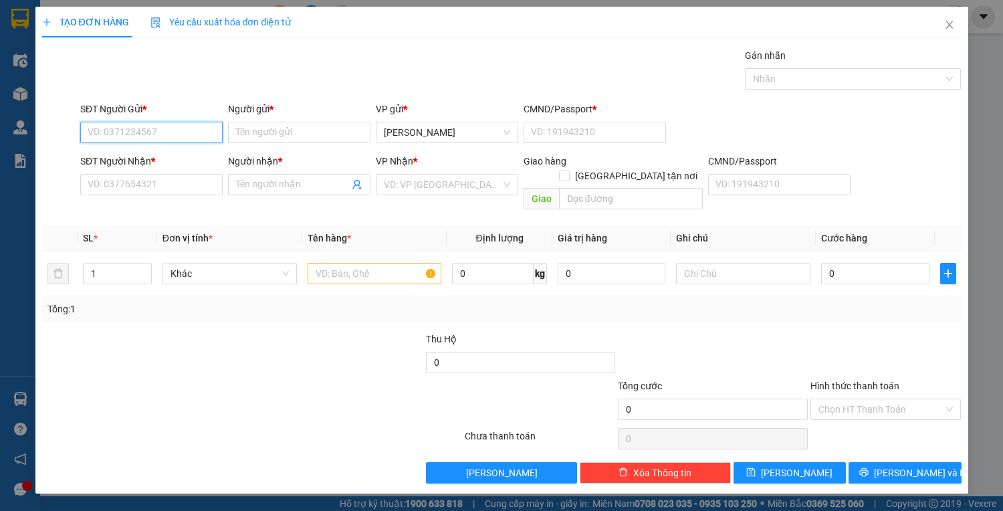
drag, startPoint x: 153, startPoint y: 131, endPoint x: 395, endPoint y: 27, distance: 262.7
click at [246, 98] on div "Transit Pickup Surcharge Ids Transit Deliver Surcharge Ids Transit Deliver Surc…" at bounding box center [502, 265] width 920 height 435
type input "0903960849"
click at [199, 161] on div "0903960849 - hòa" at bounding box center [151, 158] width 126 height 15
type input "hòa"
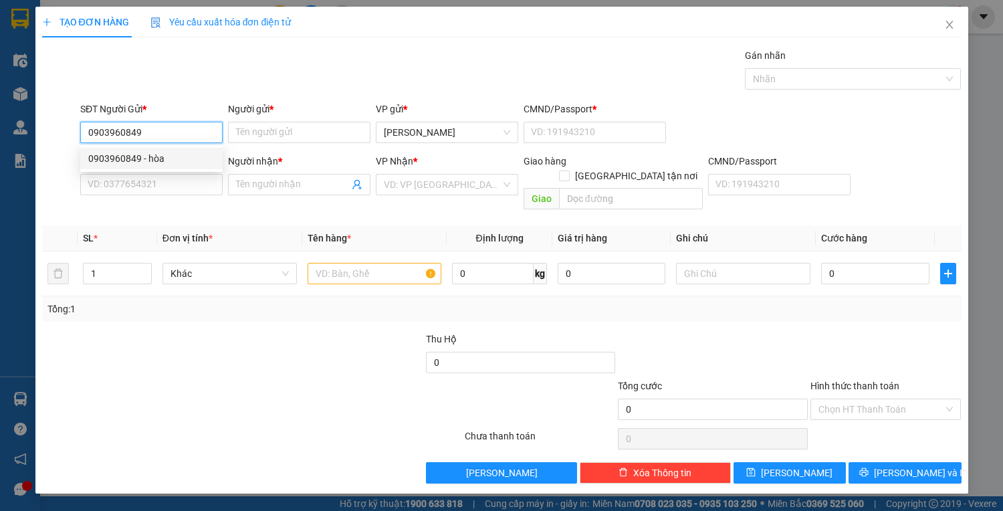
type input "1"
type input "0973620012"
type input "giang"
type input "0903960849"
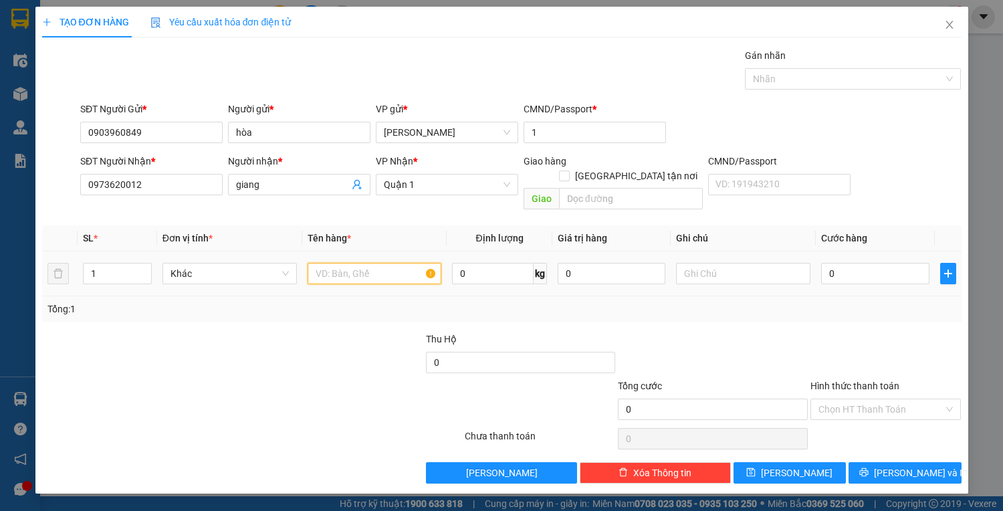
click at [346, 264] on input "text" at bounding box center [375, 273] width 134 height 21
type input "1tx +gtn"
drag, startPoint x: 903, startPoint y: 264, endPoint x: 950, endPoint y: 334, distance: 84.4
click at [950, 334] on div at bounding box center [886, 355] width 154 height 47
click at [845, 263] on input "0" at bounding box center [875, 273] width 108 height 21
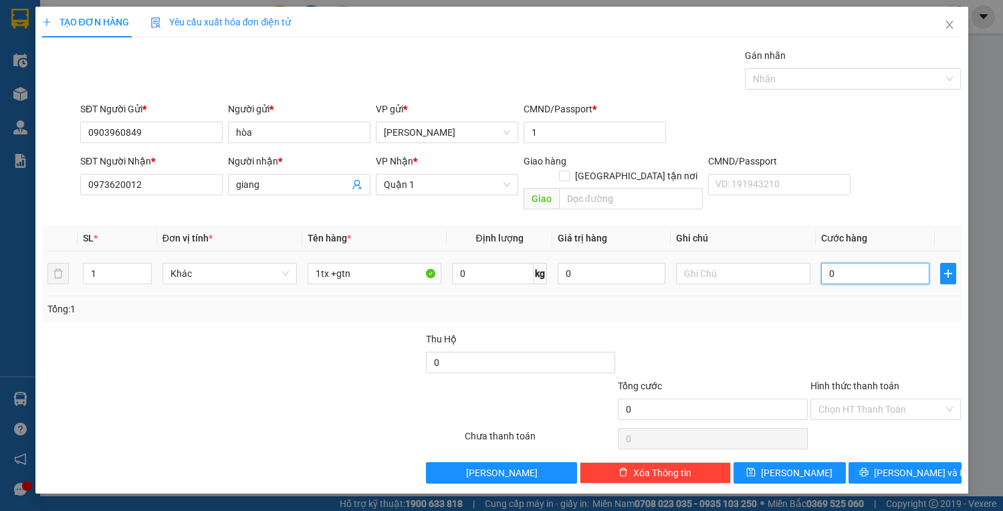
click at [845, 263] on input "0" at bounding box center [875, 273] width 108 height 21
type input "4"
type input "40"
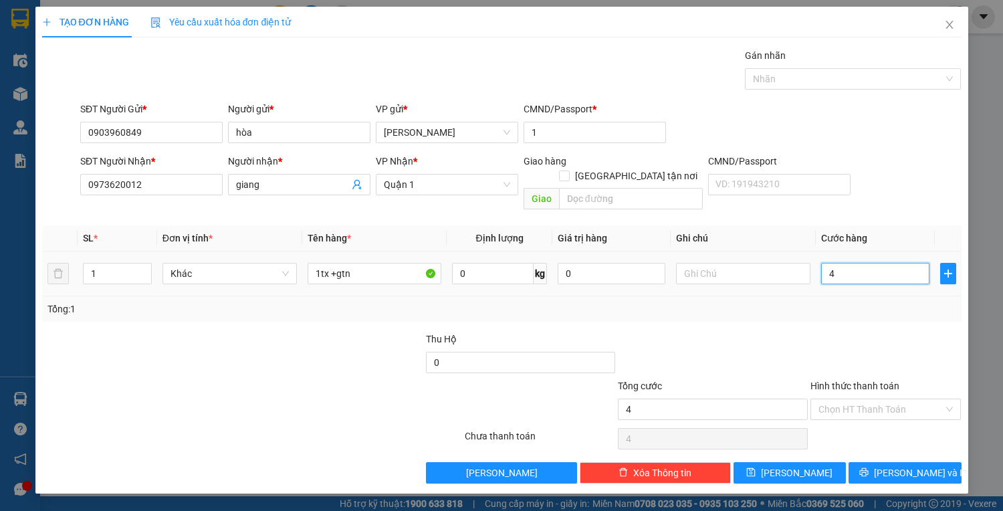
type input "40"
type input "40.000"
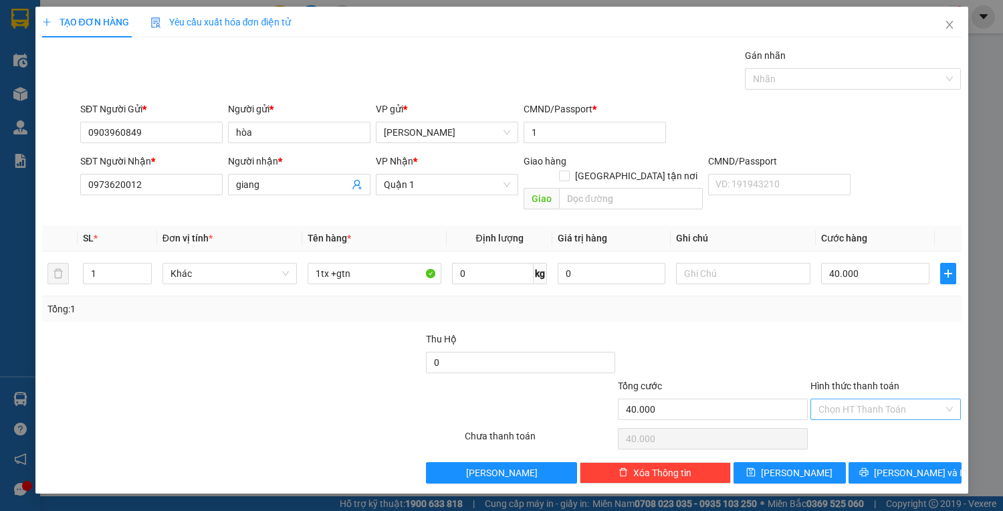
click at [897, 399] on input "Hình thức thanh toán" at bounding box center [882, 409] width 126 height 20
drag, startPoint x: 895, startPoint y: 413, endPoint x: 924, endPoint y: 412, distance: 28.8
click at [924, 412] on div "Tại văn phòng" at bounding box center [886, 419] width 151 height 21
click at [918, 465] on span "[PERSON_NAME] và In" at bounding box center [921, 472] width 94 height 15
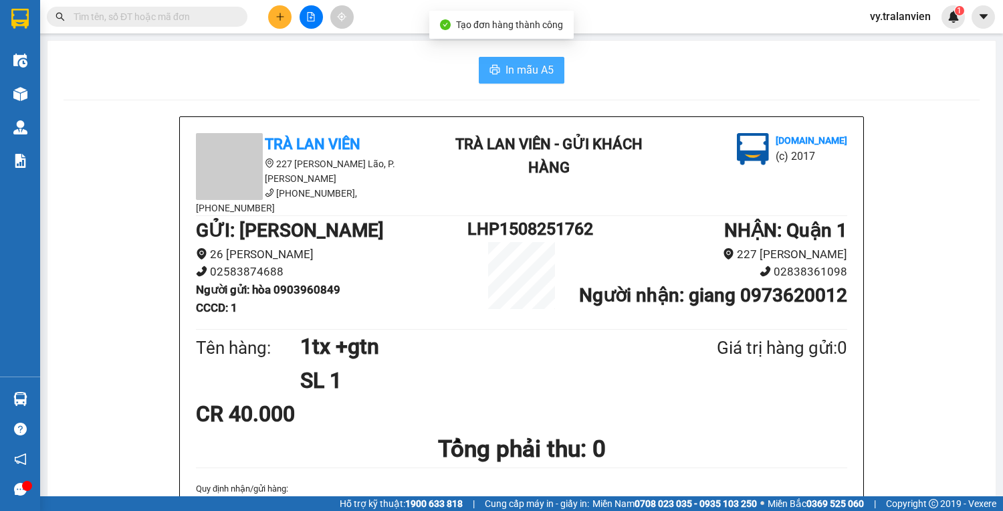
click at [538, 66] on span "In mẫu A5" at bounding box center [530, 70] width 48 height 17
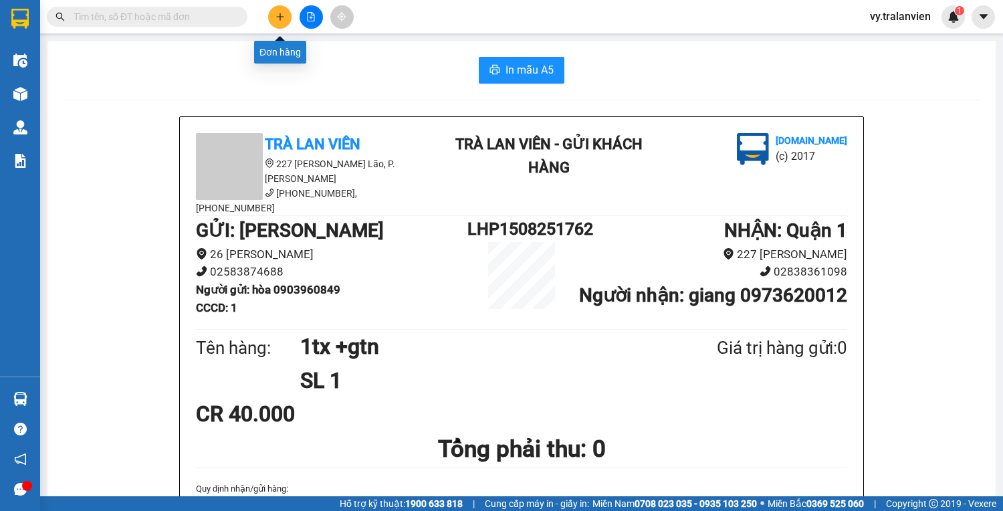
click at [284, 20] on button at bounding box center [279, 16] width 23 height 23
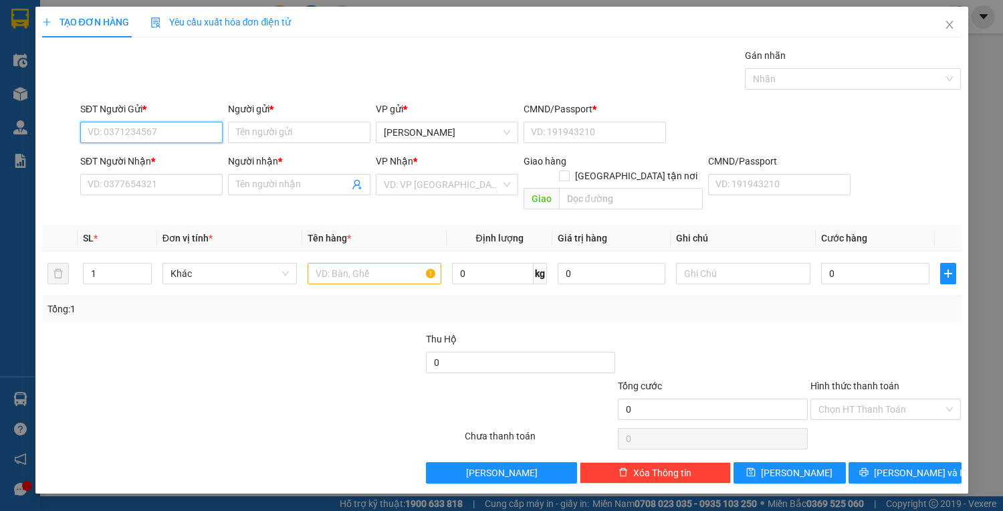
click at [177, 127] on input "SĐT Người Gửi *" at bounding box center [151, 132] width 142 height 21
type input "0943103114"
click at [273, 123] on input "Người gửi *" at bounding box center [299, 132] width 142 height 21
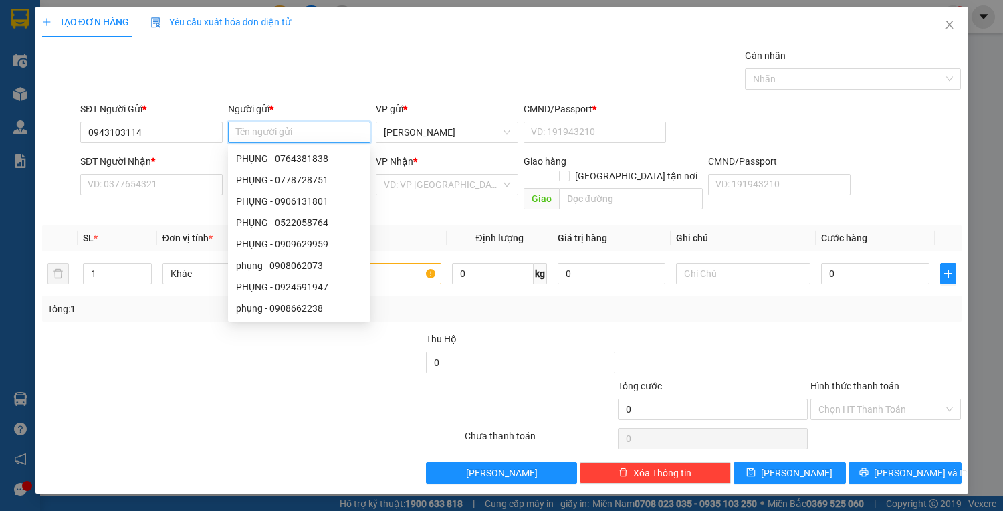
type input "d"
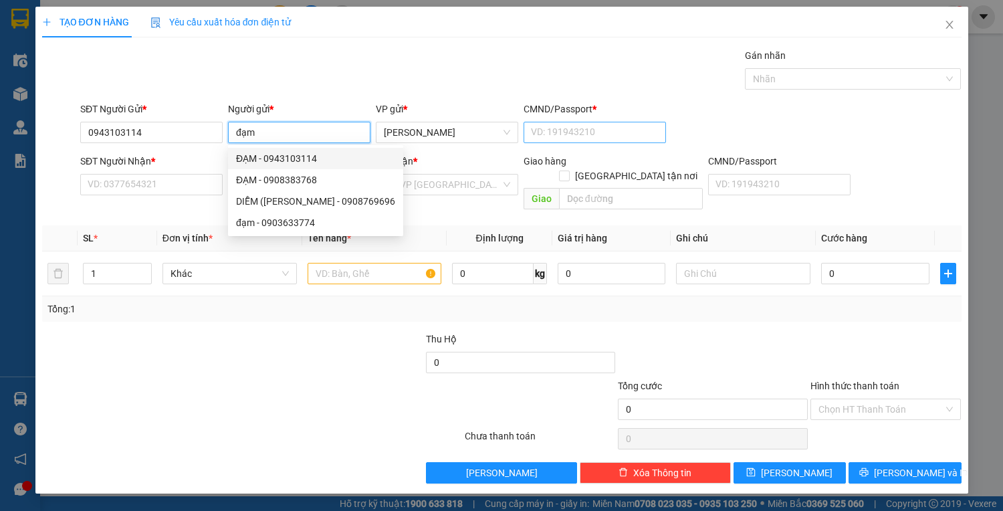
type input "đạm"
click at [568, 130] on input "CMND/Passport *" at bounding box center [595, 132] width 142 height 21
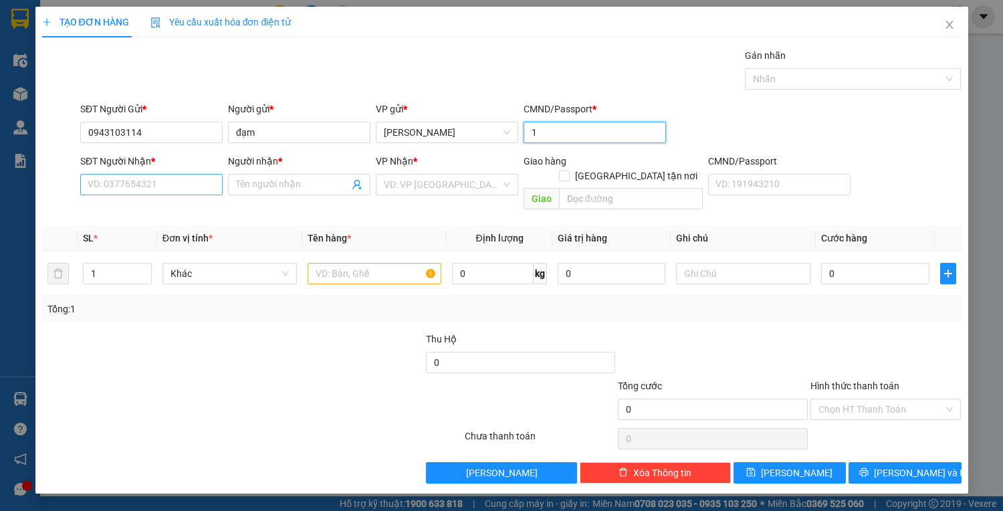
type input "1"
click at [130, 178] on input "SĐT Người Nhận *" at bounding box center [151, 184] width 142 height 21
type input "0907695366"
click at [265, 185] on input "Người nhận *" at bounding box center [292, 184] width 113 height 15
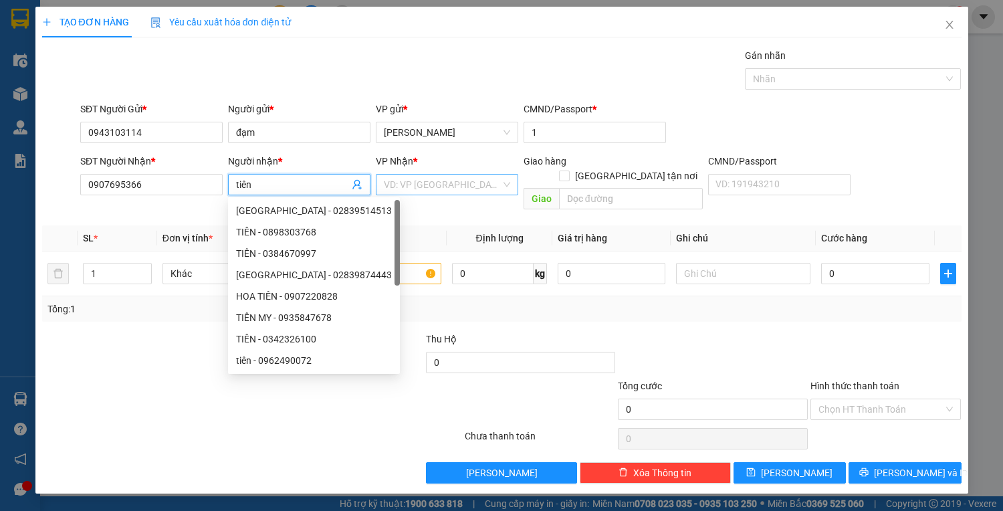
type input "tiên"
click at [461, 187] on input "search" at bounding box center [442, 185] width 117 height 20
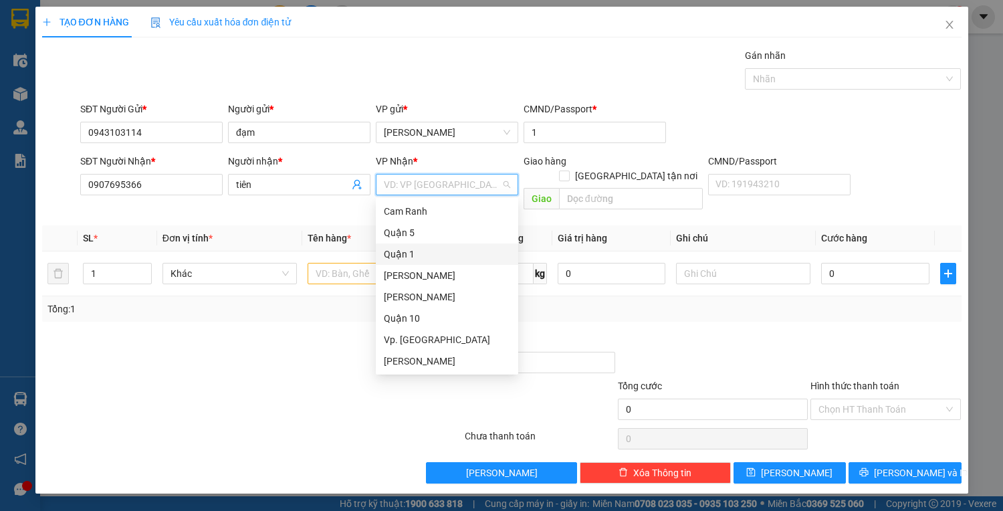
click at [422, 255] on div "Quận 1" at bounding box center [447, 254] width 126 height 15
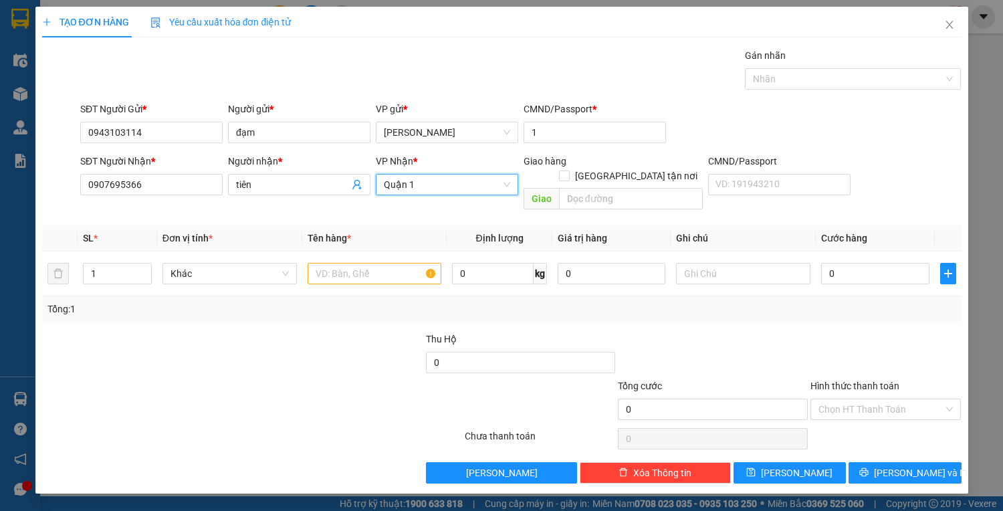
click at [427, 189] on span "Quận 1" at bounding box center [447, 185] width 126 height 20
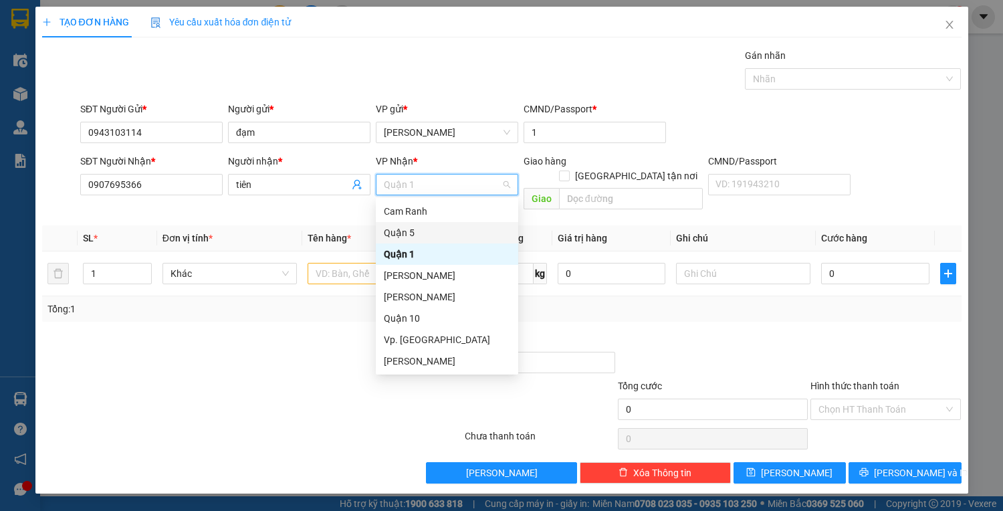
click at [433, 232] on div "Quận 5" at bounding box center [447, 232] width 126 height 15
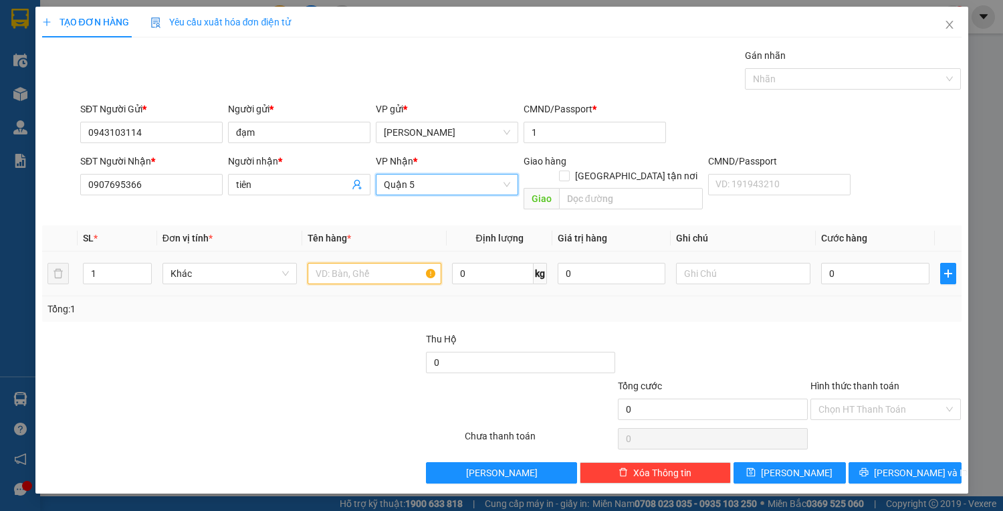
click at [383, 263] on input "text" at bounding box center [375, 273] width 134 height 21
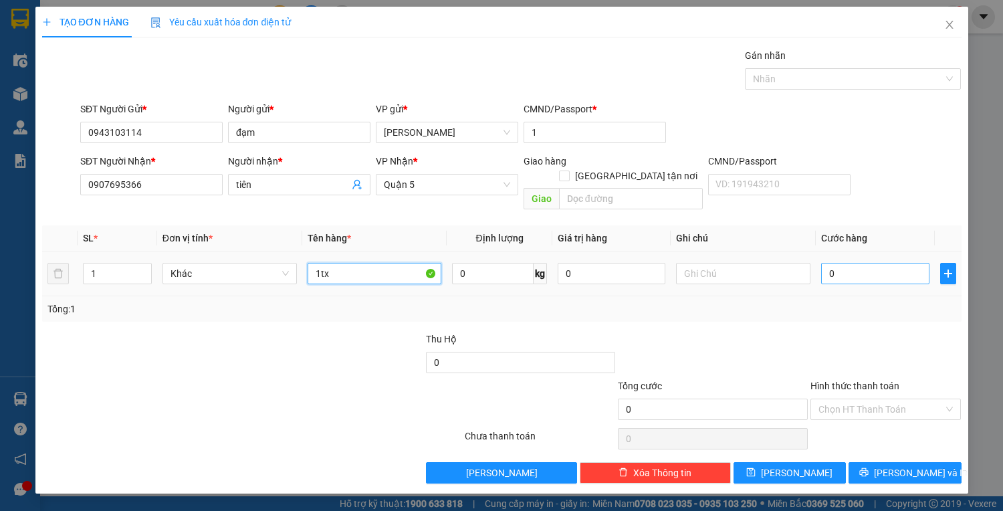
type input "1tx"
click at [856, 263] on input "0" at bounding box center [875, 273] width 108 height 21
type input "3"
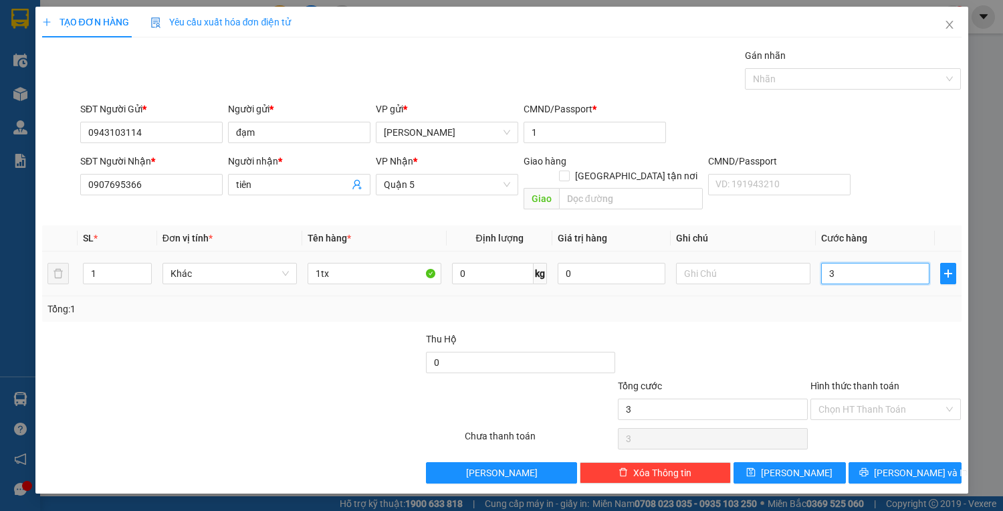
type input "35"
type input "35.000"
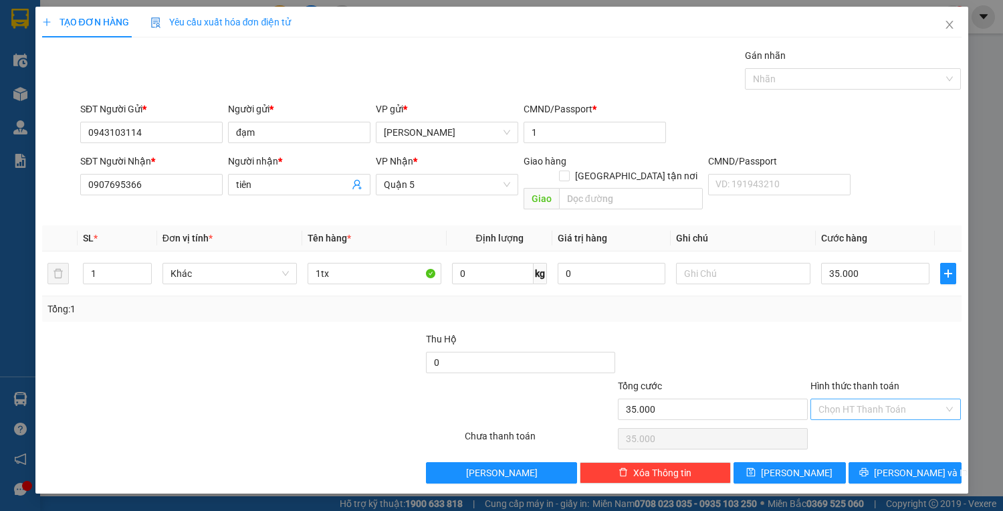
click at [896, 399] on input "Hình thức thanh toán" at bounding box center [882, 409] width 126 height 20
click at [889, 417] on div "Tại văn phòng" at bounding box center [886, 420] width 135 height 15
type input "0"
click at [899, 465] on span "[PERSON_NAME] và In" at bounding box center [921, 472] width 94 height 15
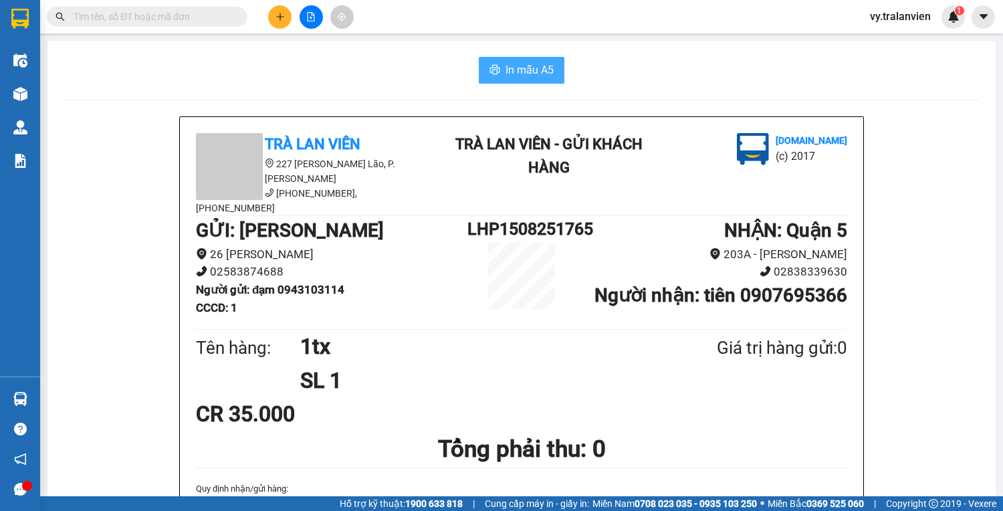
click at [524, 72] on span "In mẫu A5" at bounding box center [530, 70] width 48 height 17
click at [276, 17] on icon "plus" at bounding box center [280, 16] width 9 height 9
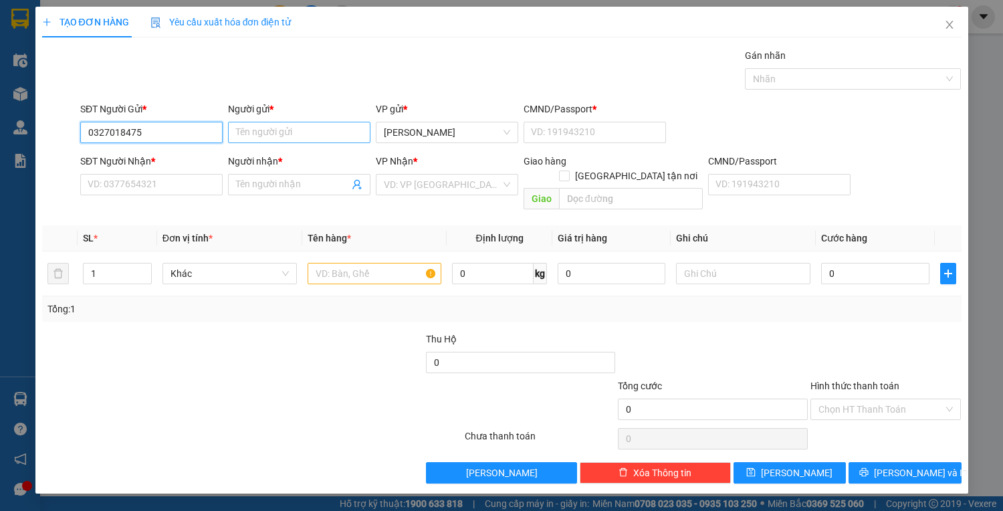
type input "0327018475"
click at [273, 134] on input "Người gửi *" at bounding box center [299, 132] width 142 height 21
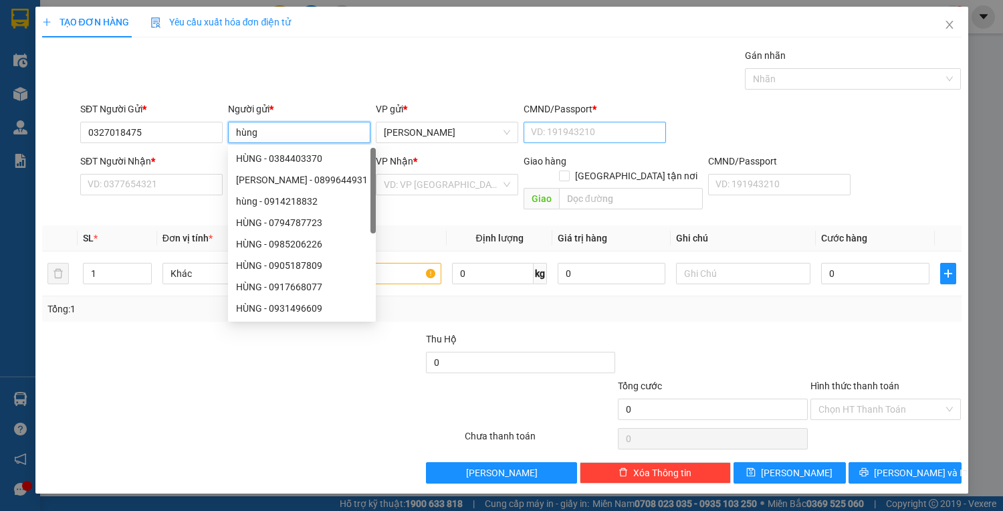
type input "hùng"
click at [578, 136] on input "CMND/Passport *" at bounding box center [595, 132] width 142 height 21
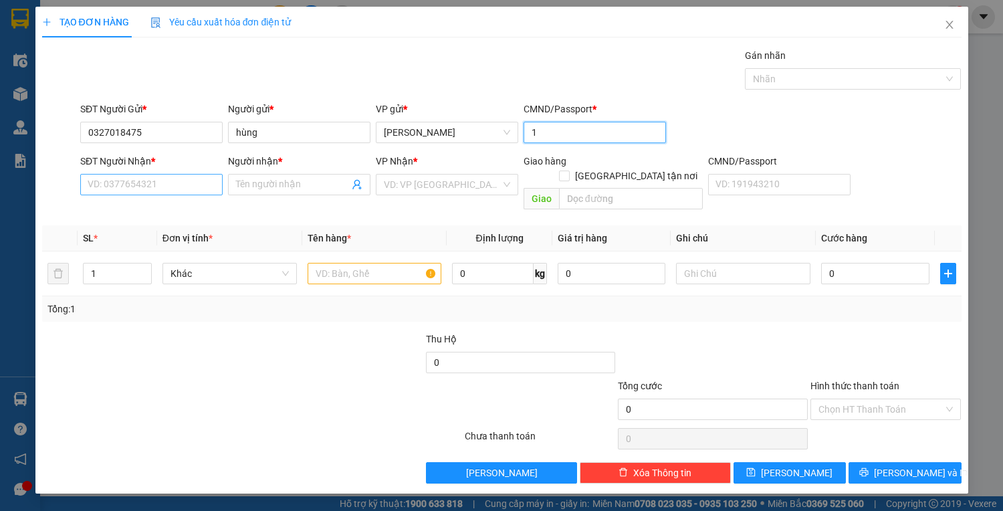
type input "1"
click at [156, 193] on input "SĐT Người Nhận *" at bounding box center [151, 184] width 142 height 21
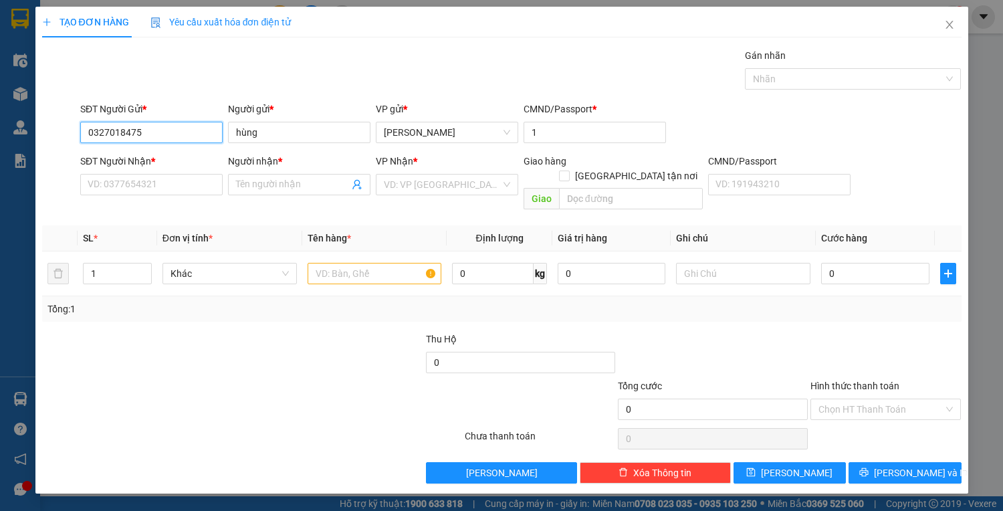
drag, startPoint x: 89, startPoint y: 128, endPoint x: 171, endPoint y: 134, distance: 81.8
click at [171, 134] on input "0327018475" at bounding box center [151, 132] width 142 height 21
paste input "0327018475"
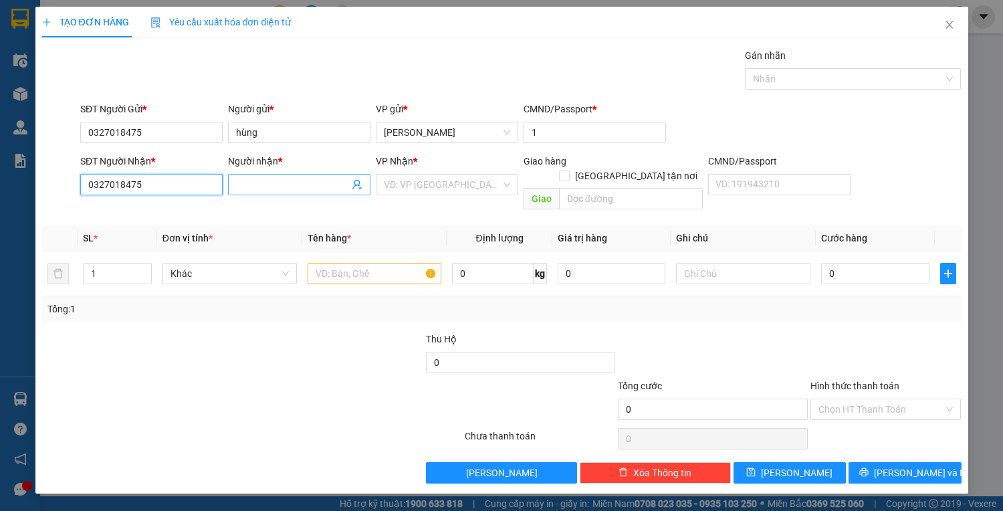
type input "0327018475"
click at [265, 174] on span at bounding box center [299, 184] width 142 height 21
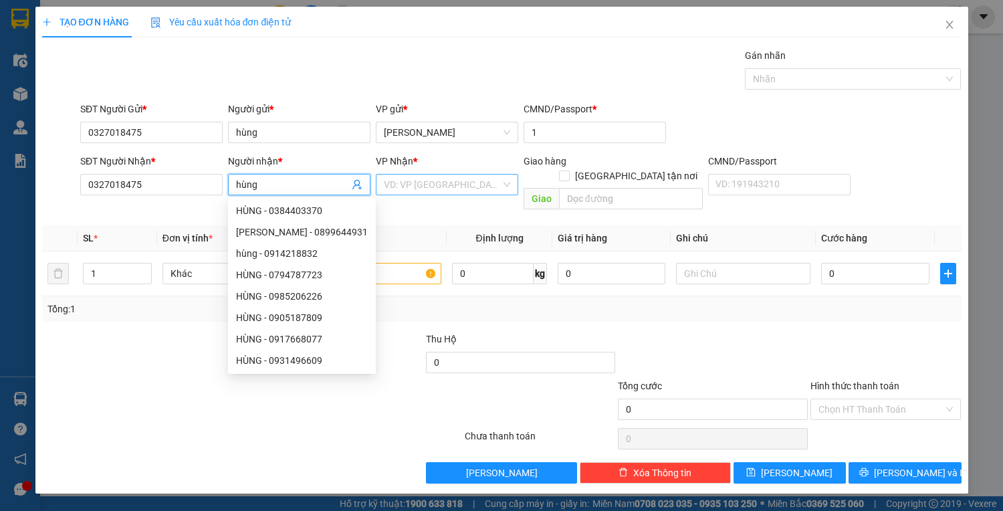
type input "hùng"
click at [438, 193] on input "search" at bounding box center [442, 185] width 117 height 20
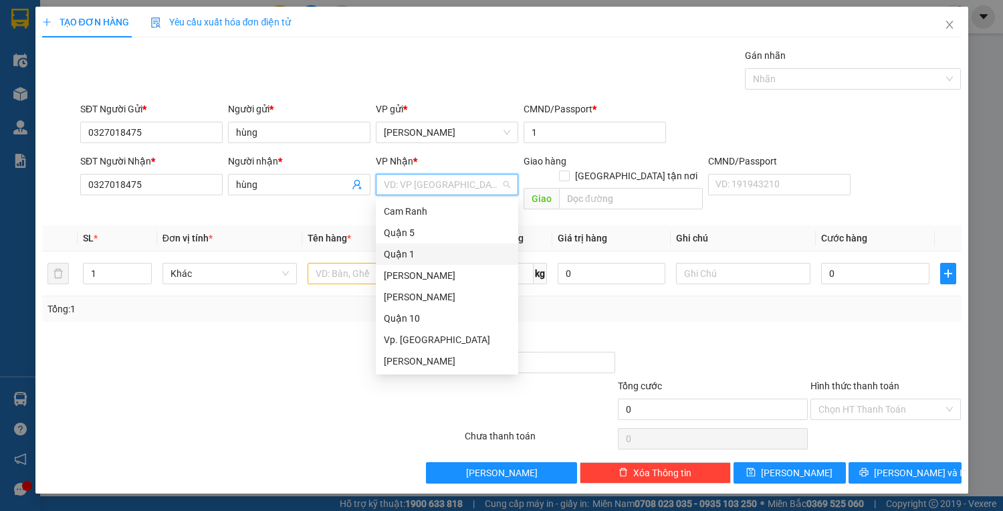
click at [419, 250] on div "Quận 1" at bounding box center [447, 254] width 126 height 15
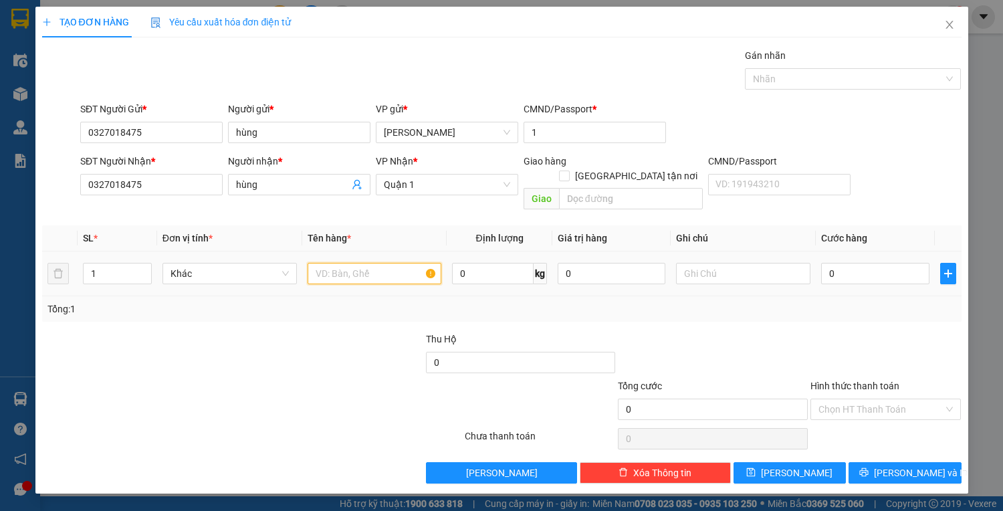
click at [352, 263] on input "text" at bounding box center [375, 273] width 134 height 21
type input "1xe 79n3 09878"
click at [889, 263] on input "0" at bounding box center [875, 273] width 108 height 21
type input "4"
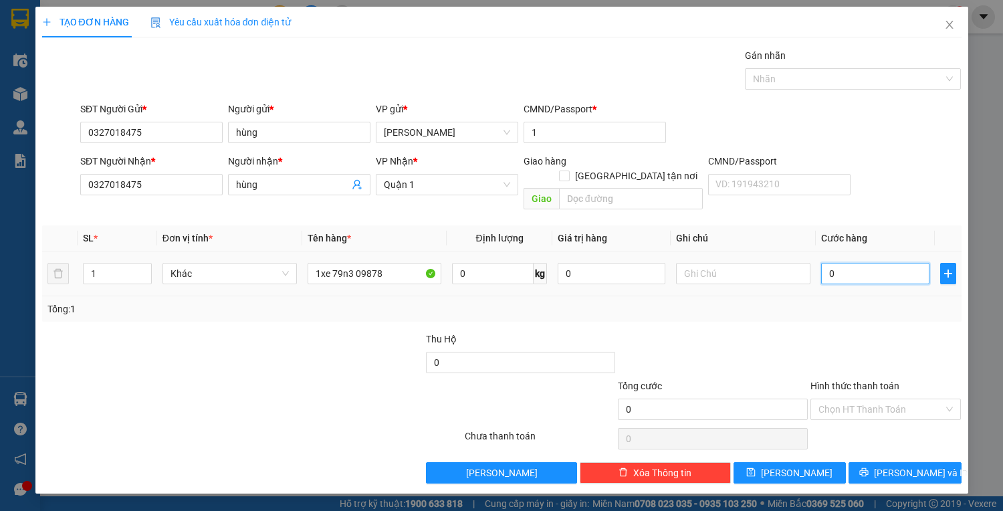
type input "4"
type input "40"
type input "400"
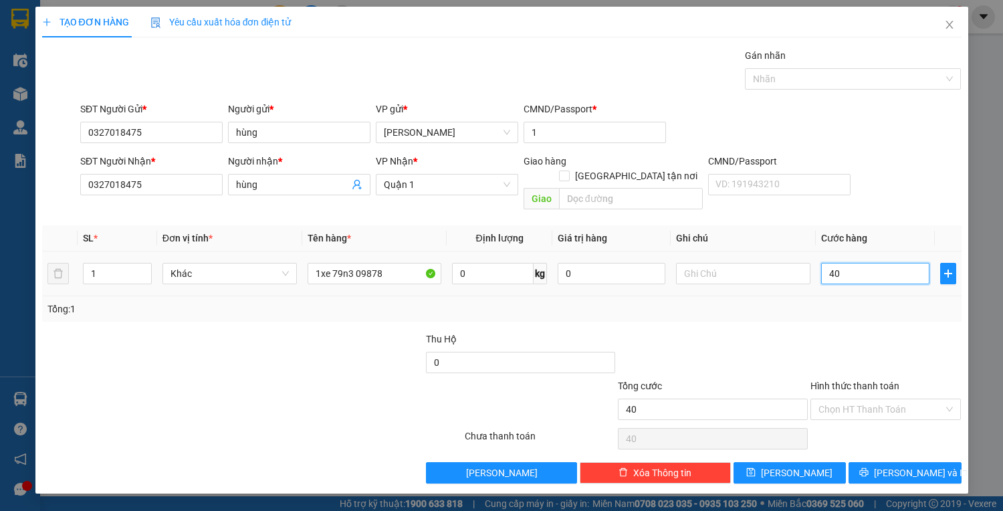
type input "400"
type input "400.000"
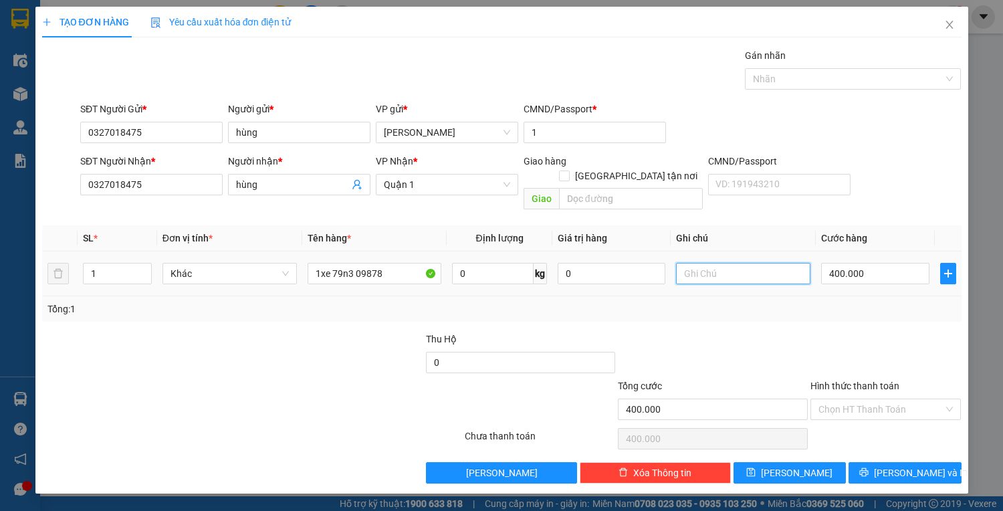
drag, startPoint x: 697, startPoint y: 258, endPoint x: 704, endPoint y: 258, distance: 7.4
click at [700, 263] on input "text" at bounding box center [743, 273] width 134 height 21
type input "krxe 20h30"
click at [912, 399] on input "Hình thức thanh toán" at bounding box center [882, 409] width 126 height 20
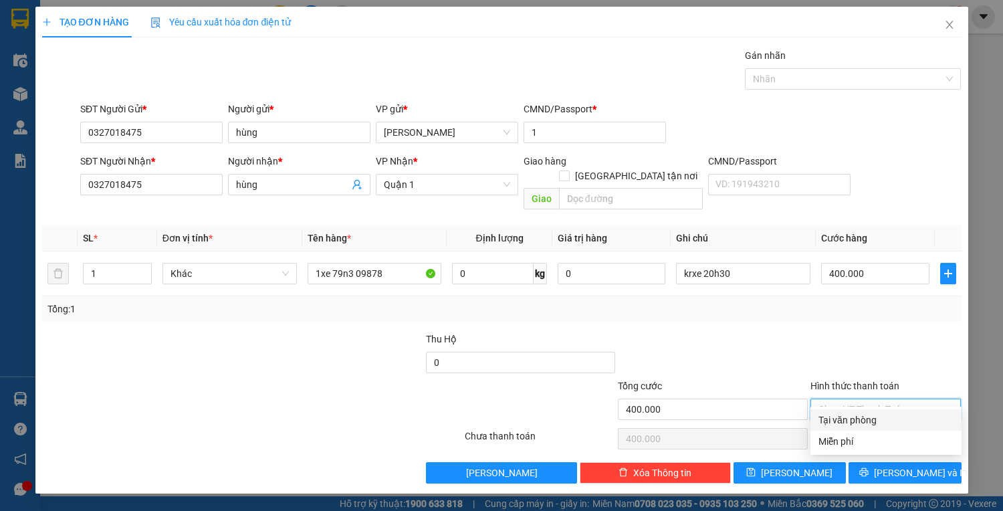
drag, startPoint x: 900, startPoint y: 415, endPoint x: 909, endPoint y: 455, distance: 41.2
click at [900, 415] on div "Tại văn phòng" at bounding box center [886, 420] width 135 height 15
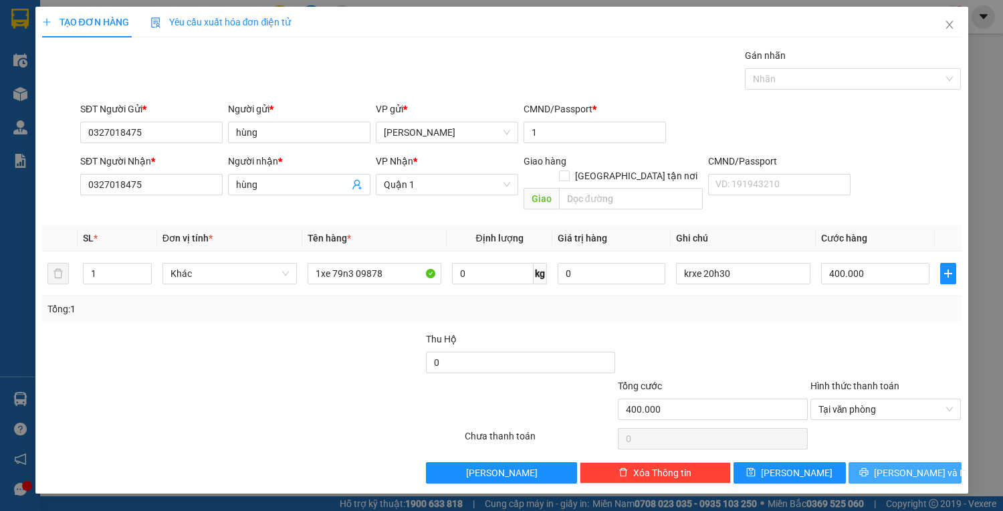
click at [909, 465] on span "[PERSON_NAME] và In" at bounding box center [921, 472] width 94 height 15
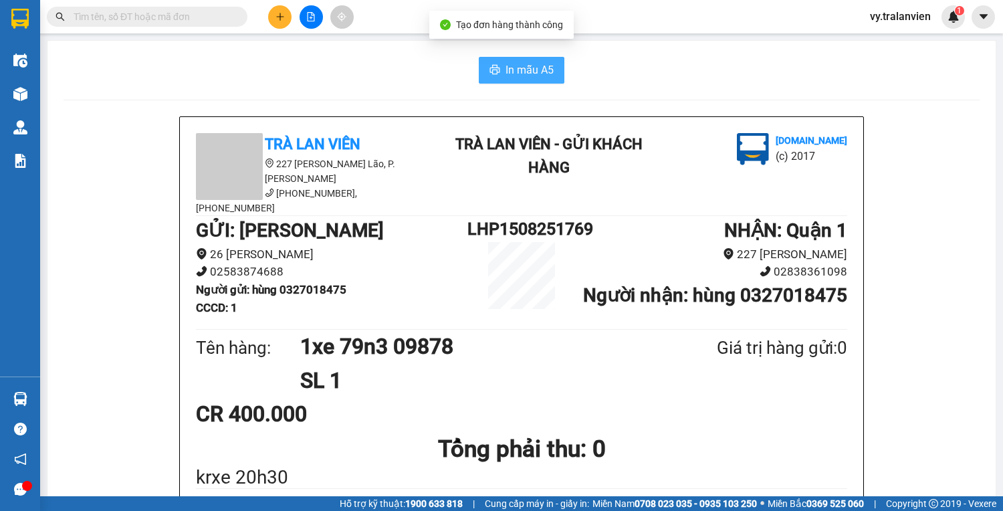
click at [539, 77] on span "In mẫu A5" at bounding box center [530, 70] width 48 height 17
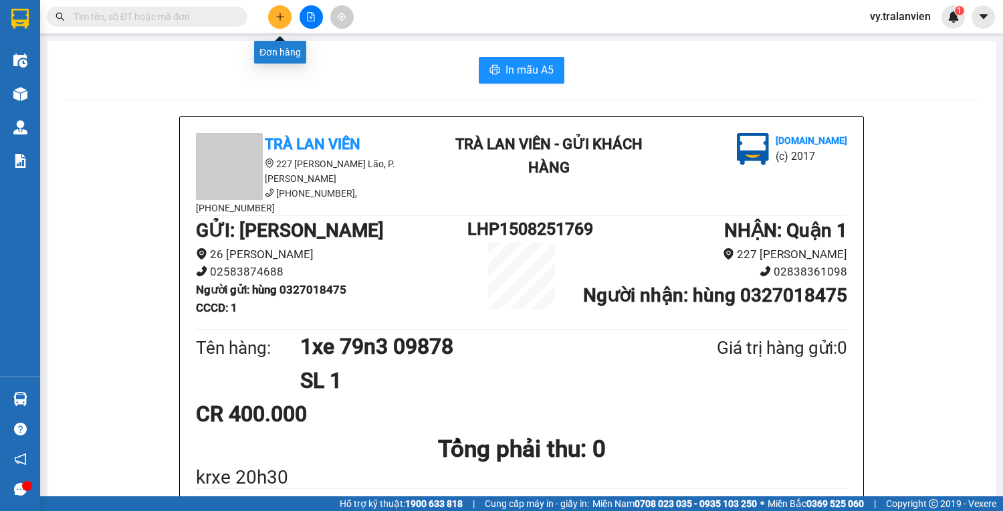
click at [278, 16] on icon "plus" at bounding box center [279, 16] width 7 height 1
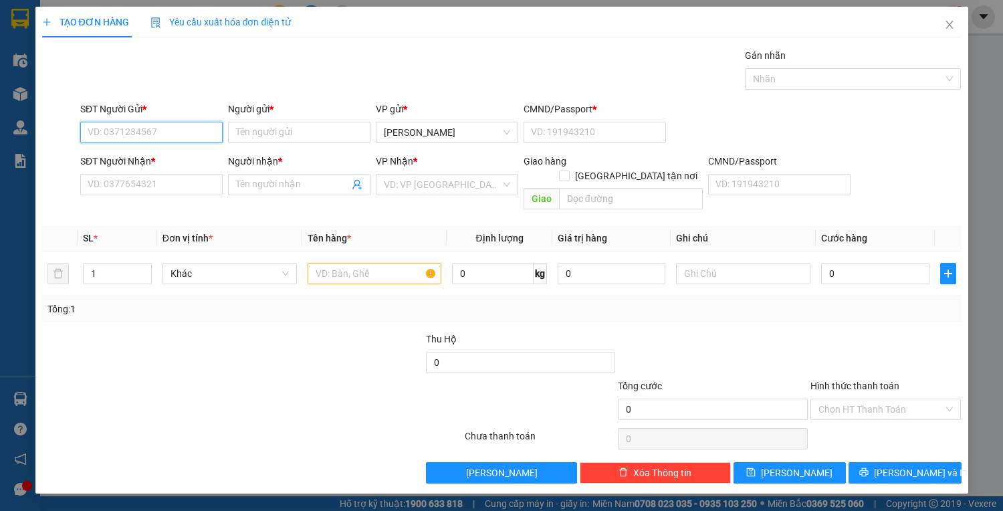
click at [180, 136] on input "SĐT Người Gửi *" at bounding box center [151, 132] width 142 height 21
type input "0979705179"
click at [184, 157] on div "0979705179 - đức" at bounding box center [163, 158] width 150 height 15
type input "đức"
type input "1"
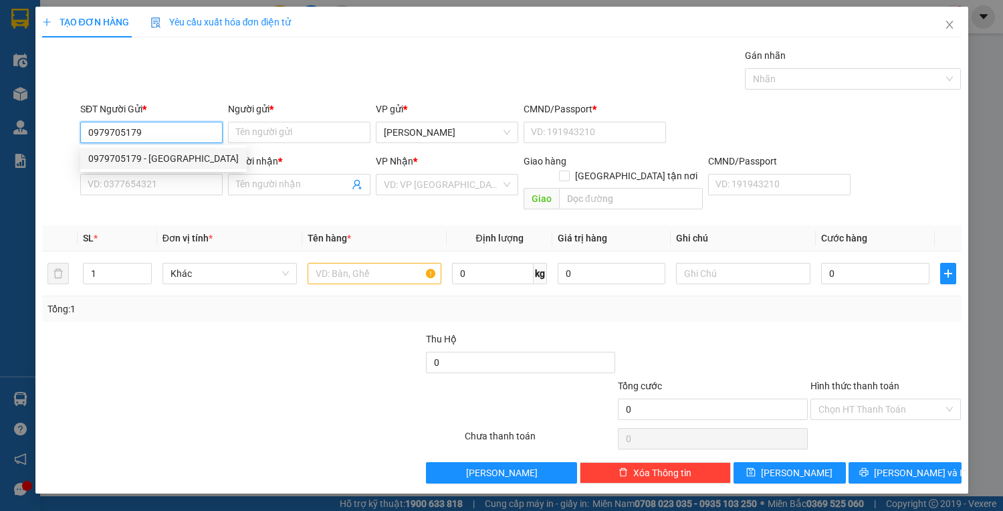
type input "0913143596"
type input "BÍCH"
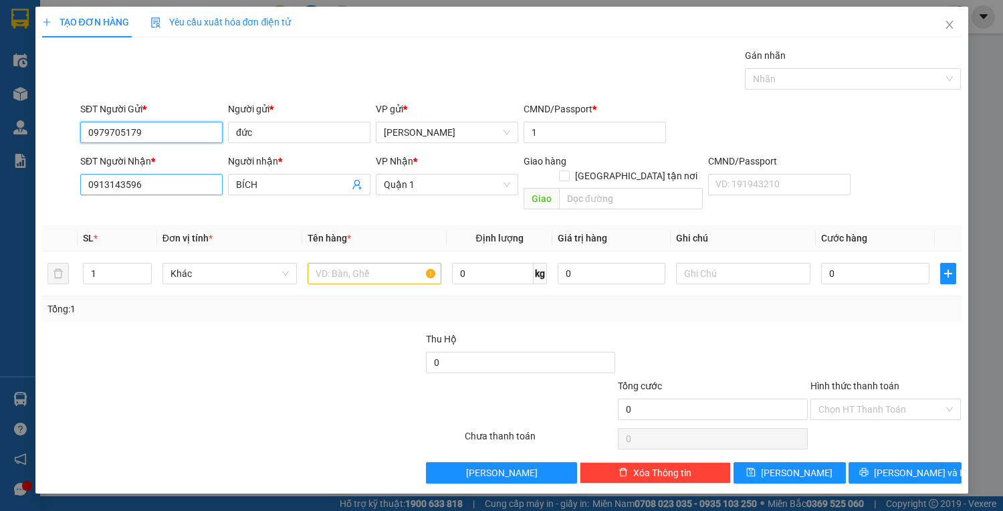
type input "0979705179"
click at [184, 185] on input "0913143596" at bounding box center [151, 184] width 142 height 21
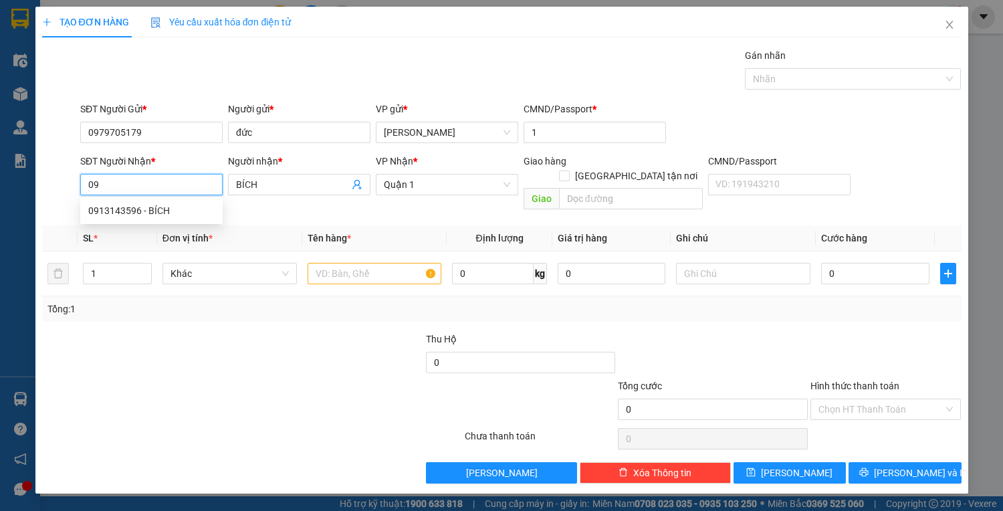
type input "0"
type input "0908855268"
click at [169, 207] on div "0908855268 - QUYÊN" at bounding box center [151, 210] width 126 height 15
type input "QUYÊN"
type input "0908855268"
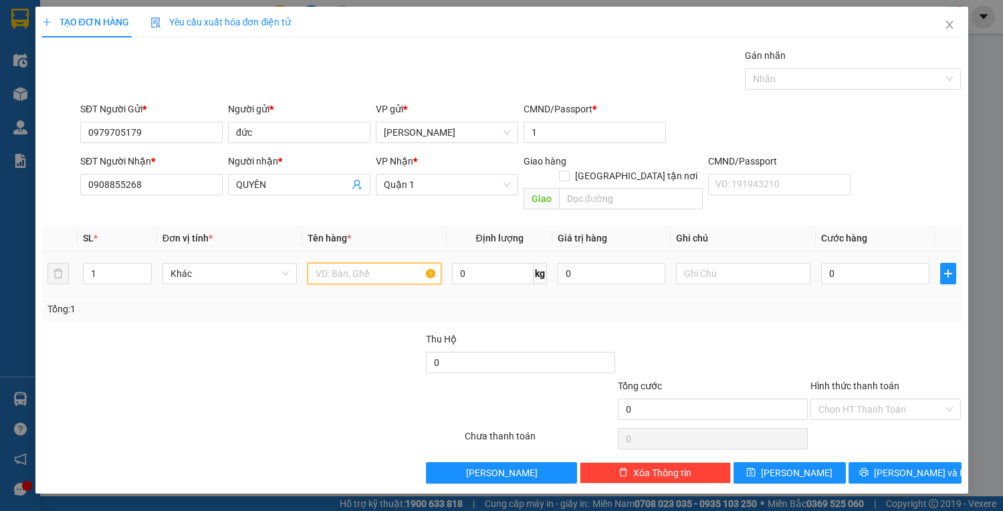
click at [342, 263] on input "text" at bounding box center [375, 273] width 134 height 21
click at [340, 263] on input "text" at bounding box center [375, 273] width 134 height 21
type input "1tx"
click at [851, 263] on input "0" at bounding box center [875, 273] width 108 height 21
type input "4"
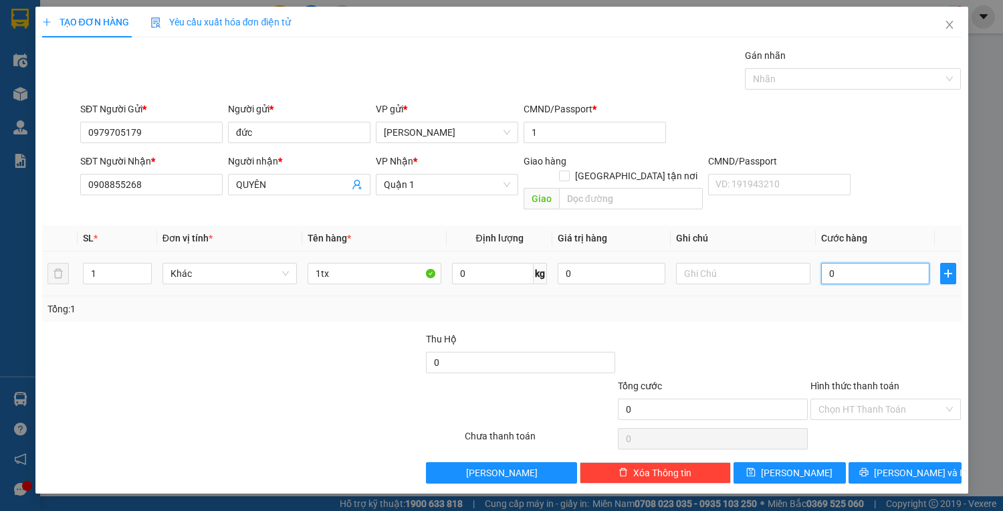
type input "4"
type input "40"
click at [872, 399] on input "Hình thức thanh toán" at bounding box center [882, 409] width 126 height 20
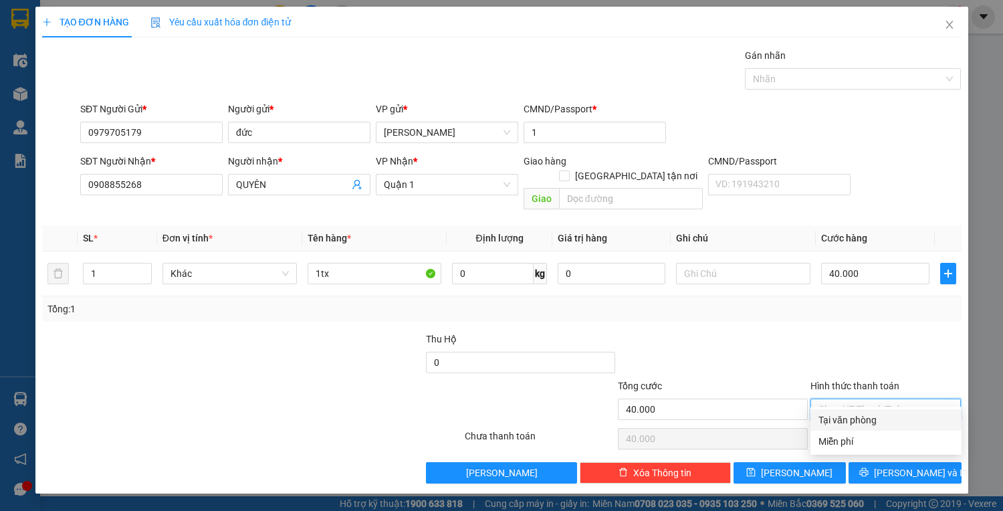
drag, startPoint x: 881, startPoint y: 419, endPoint x: 881, endPoint y: 439, distance: 20.1
click at [881, 420] on div "Tại văn phòng" at bounding box center [886, 420] width 135 height 15
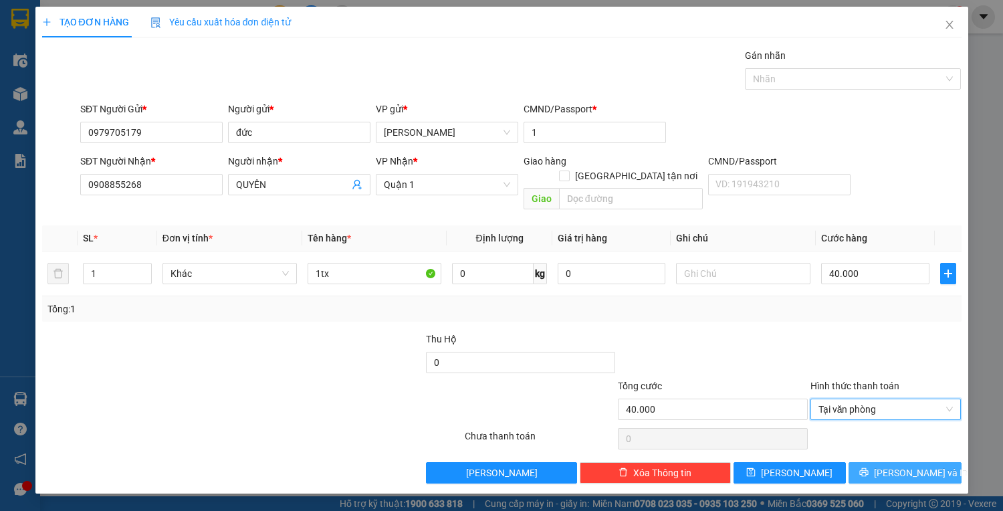
click at [892, 462] on button "[PERSON_NAME] và In" at bounding box center [905, 472] width 112 height 21
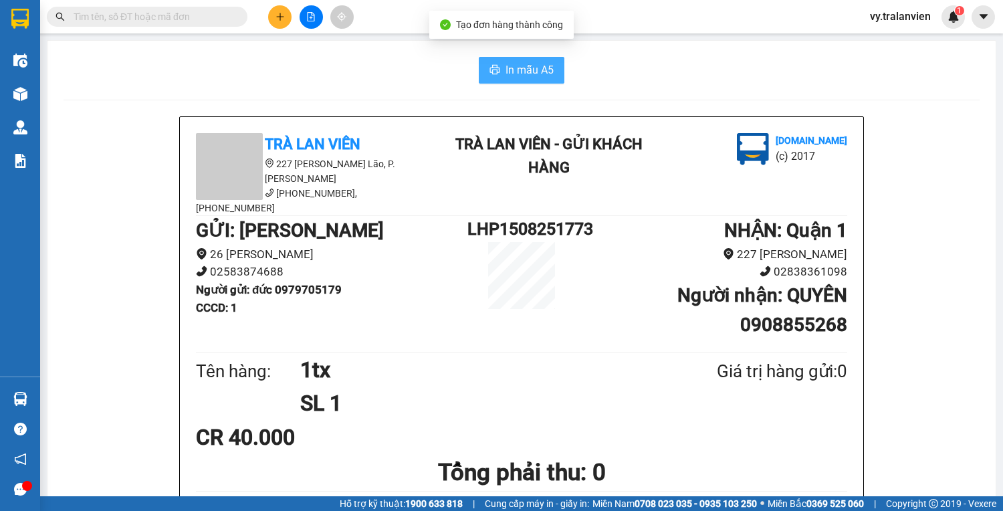
click at [540, 67] on span "In mẫu A5" at bounding box center [530, 70] width 48 height 17
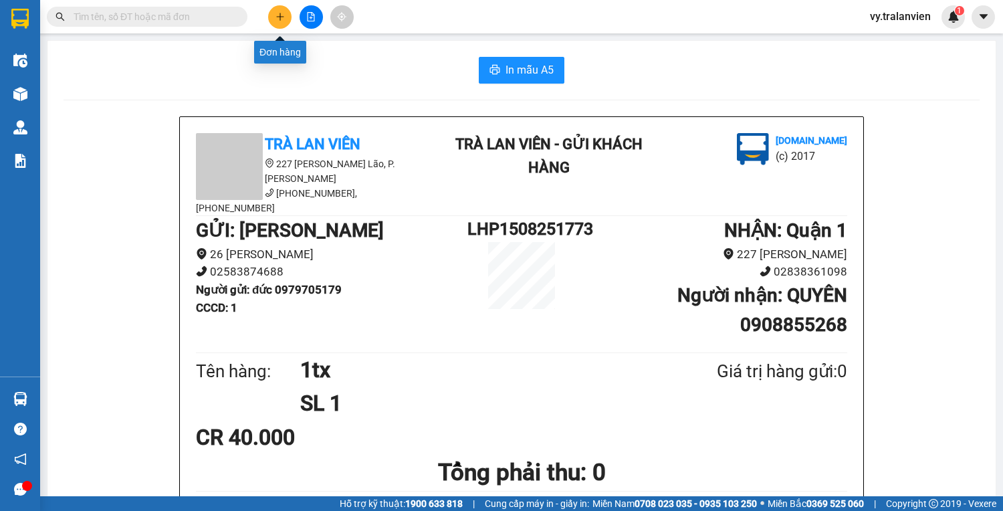
click at [274, 19] on button at bounding box center [279, 16] width 23 height 23
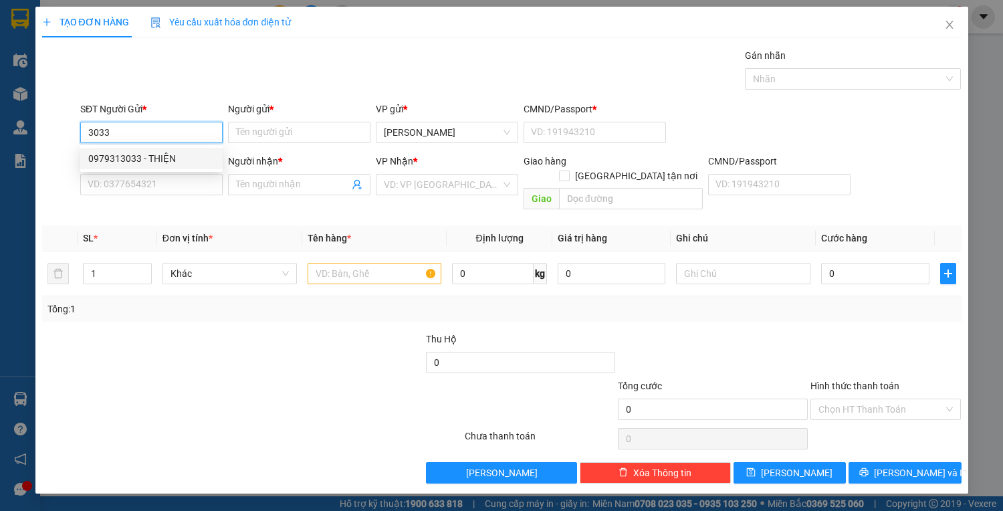
click at [186, 156] on div "0979313033 - THIỆN" at bounding box center [151, 158] width 126 height 15
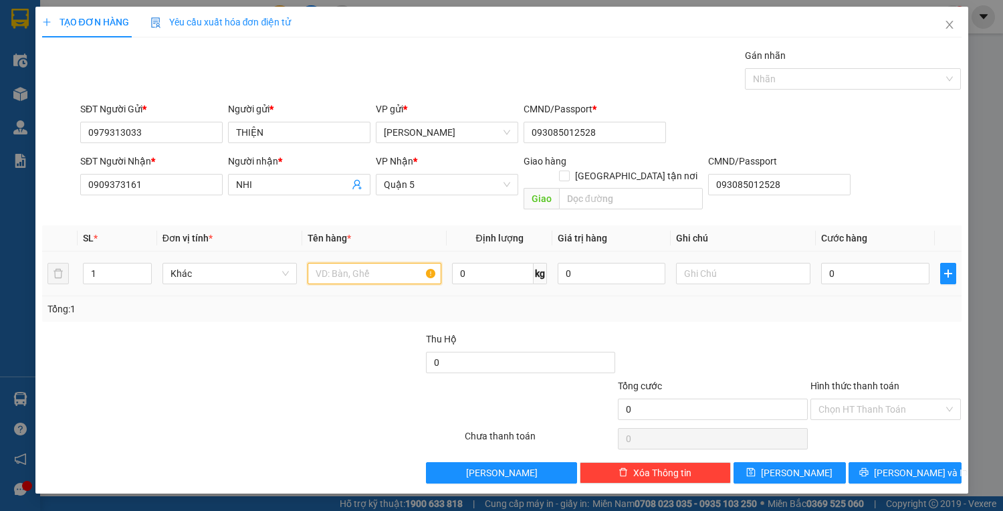
click at [356, 264] on input "text" at bounding box center [375, 273] width 134 height 21
click at [844, 263] on input "0" at bounding box center [875, 273] width 108 height 21
click at [859, 399] on input "Hình thức thanh toán" at bounding box center [882, 409] width 126 height 20
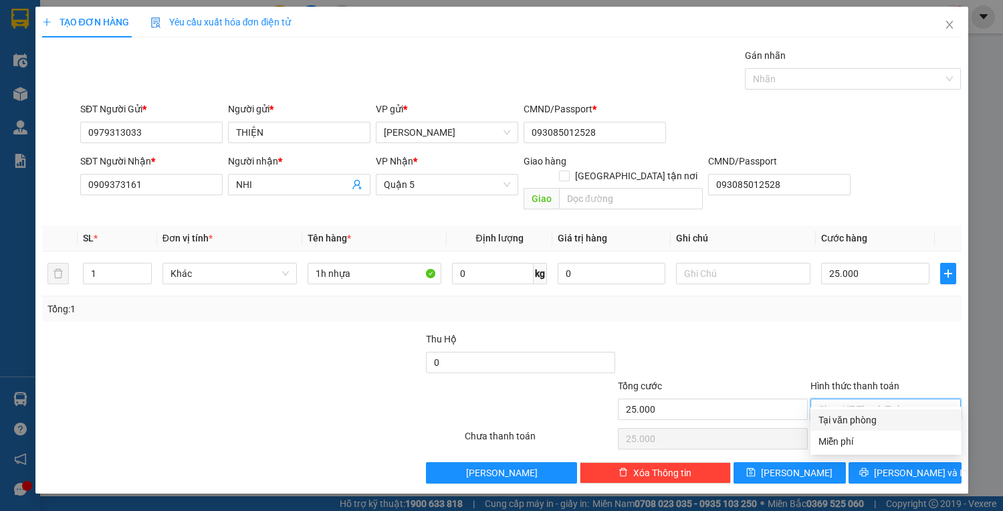
click at [873, 419] on div "Tại văn phòng" at bounding box center [886, 420] width 135 height 15
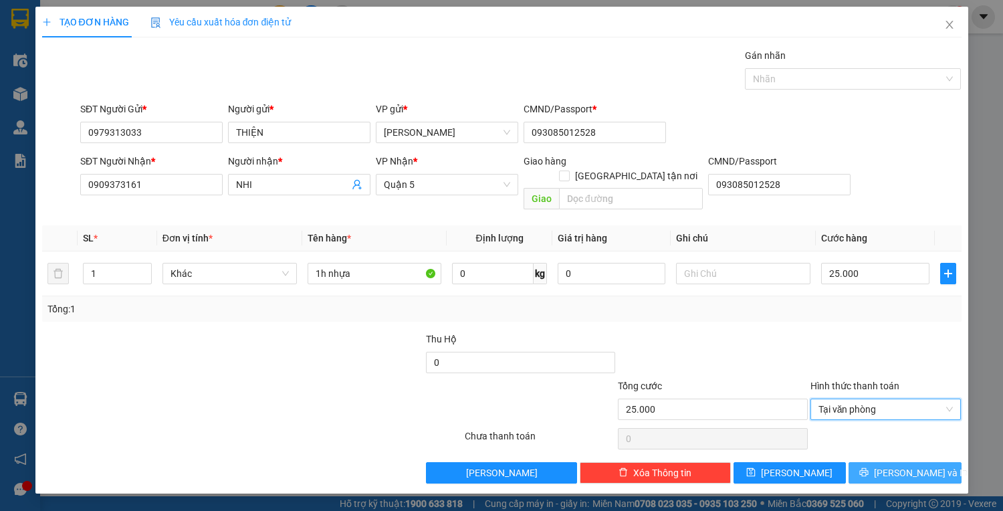
click at [869, 467] on span "printer" at bounding box center [863, 472] width 9 height 11
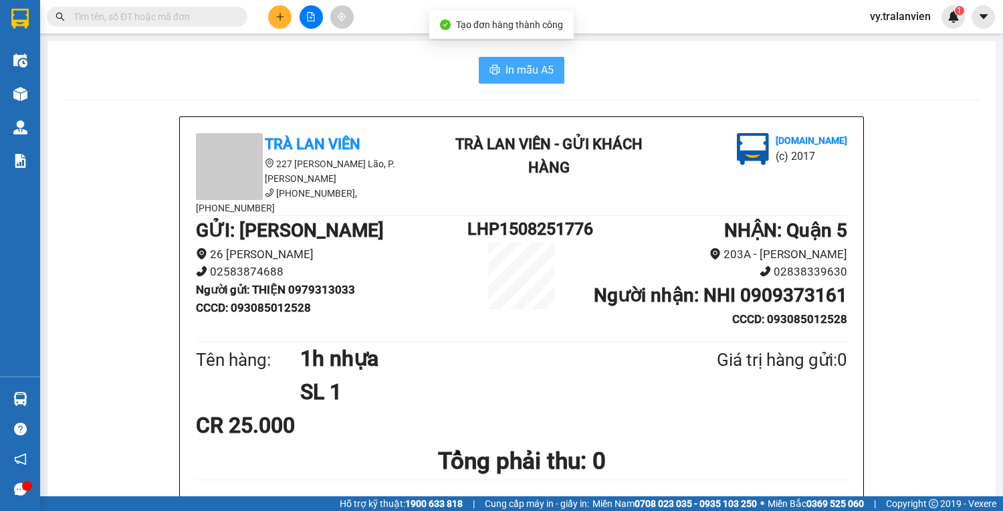
click at [538, 70] on span "In mẫu A5" at bounding box center [530, 70] width 48 height 17
click at [677, 80] on div "In mẫu A5" at bounding box center [522, 70] width 916 height 27
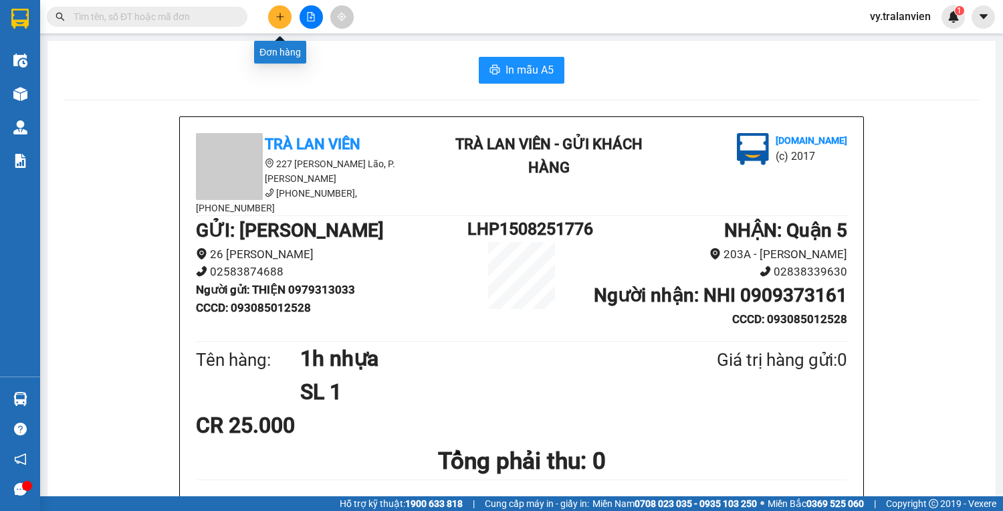
click at [282, 12] on icon "plus" at bounding box center [280, 16] width 9 height 9
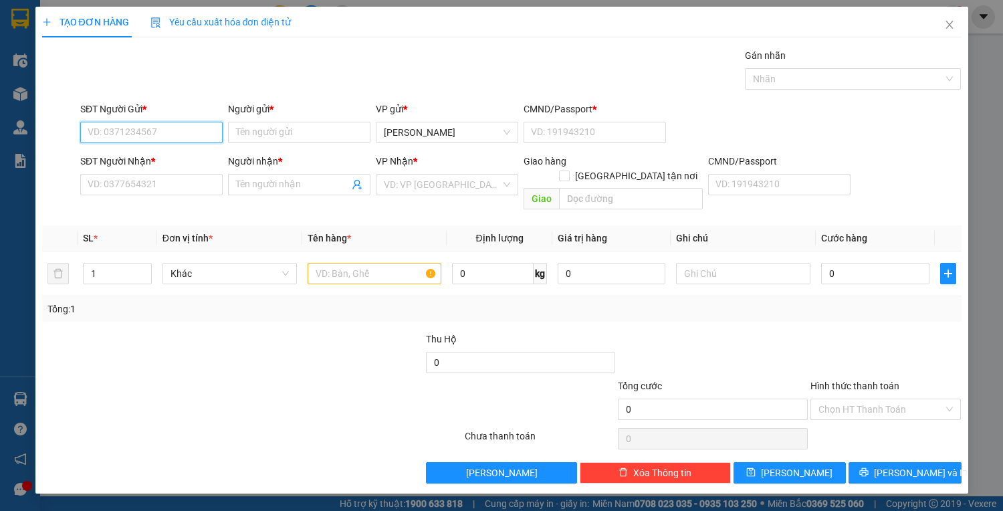
drag, startPoint x: 158, startPoint y: 124, endPoint x: 175, endPoint y: 123, distance: 16.7
click at [161, 124] on input "SĐT Người Gửi *" at bounding box center [151, 132] width 142 height 21
click at [185, 154] on div "0394988834 - ĐẠT" at bounding box center [151, 158] width 126 height 15
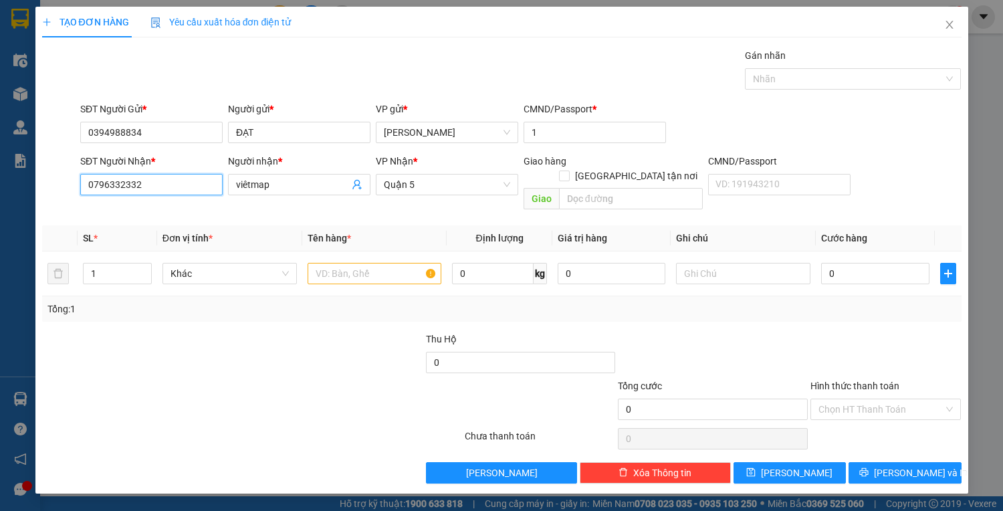
click at [159, 185] on input "0796332332" at bounding box center [151, 184] width 142 height 21
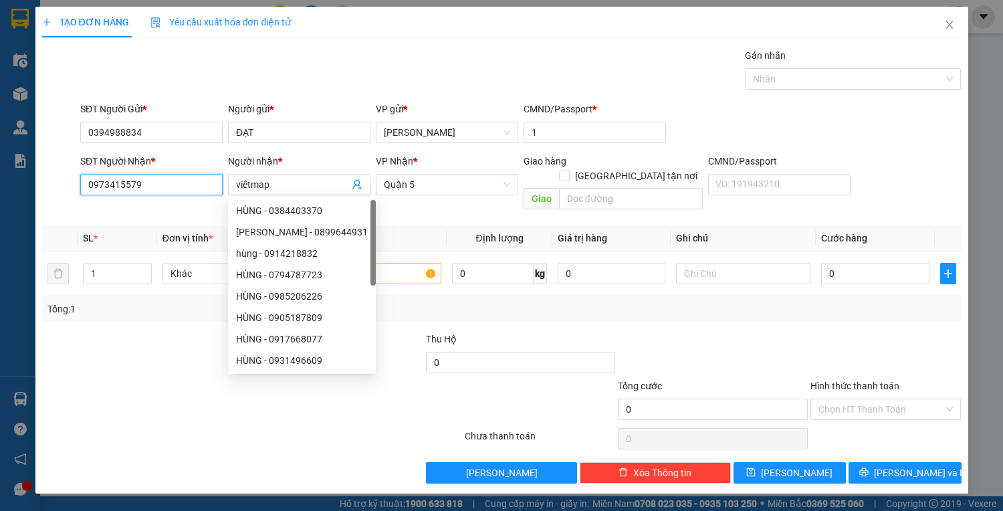
drag, startPoint x: 286, startPoint y: 188, endPoint x: 176, endPoint y: 183, distance: 110.4
click at [177, 182] on input "0973415579" at bounding box center [151, 184] width 142 height 21
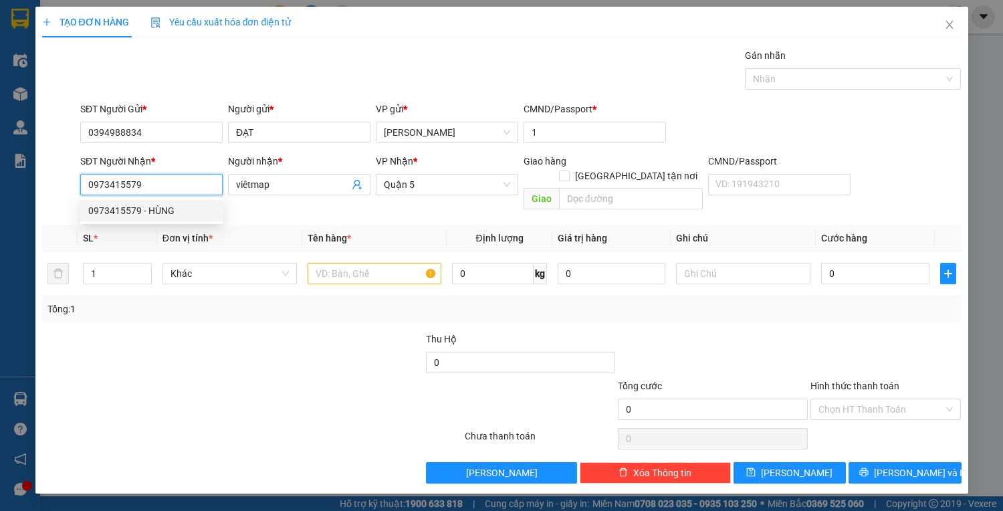
drag, startPoint x: 176, startPoint y: 212, endPoint x: 206, endPoint y: 217, distance: 30.6
click at [180, 212] on div "0973415579 - HÙNG" at bounding box center [151, 210] width 126 height 15
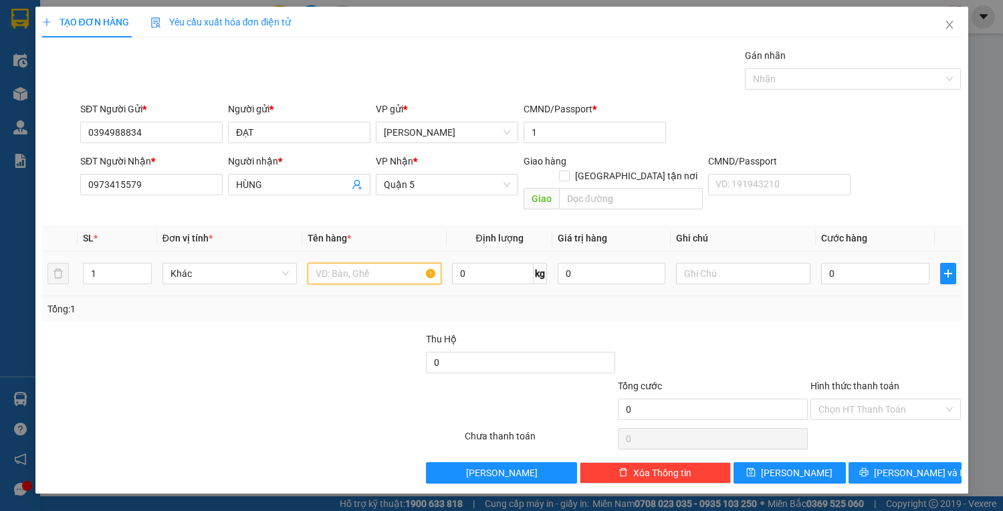
drag, startPoint x: 346, startPoint y: 261, endPoint x: 337, endPoint y: 261, distance: 9.4
click at [346, 263] on input "text" at bounding box center [375, 273] width 134 height 21
click at [867, 263] on input "0" at bounding box center [875, 273] width 108 height 21
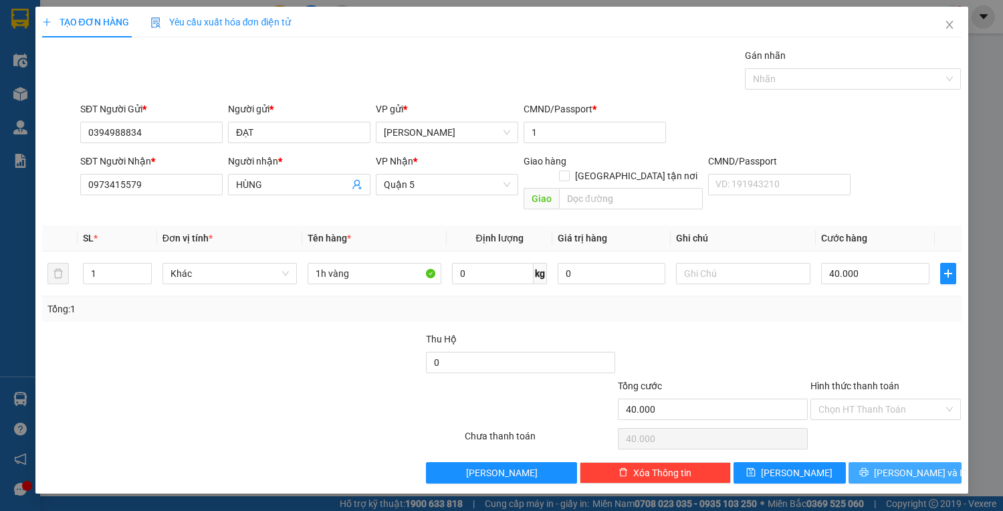
click at [899, 465] on span "[PERSON_NAME] và In" at bounding box center [921, 472] width 94 height 15
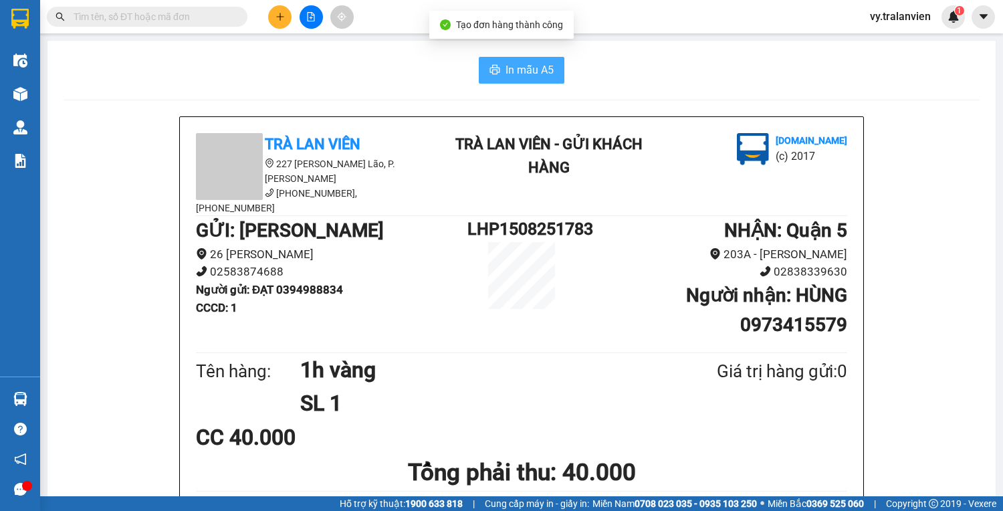
click at [533, 70] on span "In mẫu A5" at bounding box center [530, 70] width 48 height 17
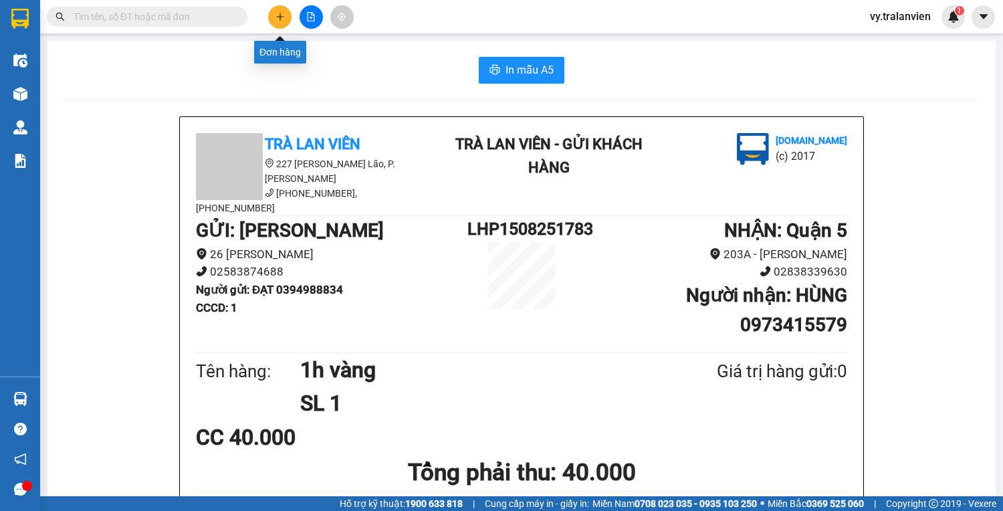
click at [281, 19] on icon "plus" at bounding box center [280, 16] width 9 height 9
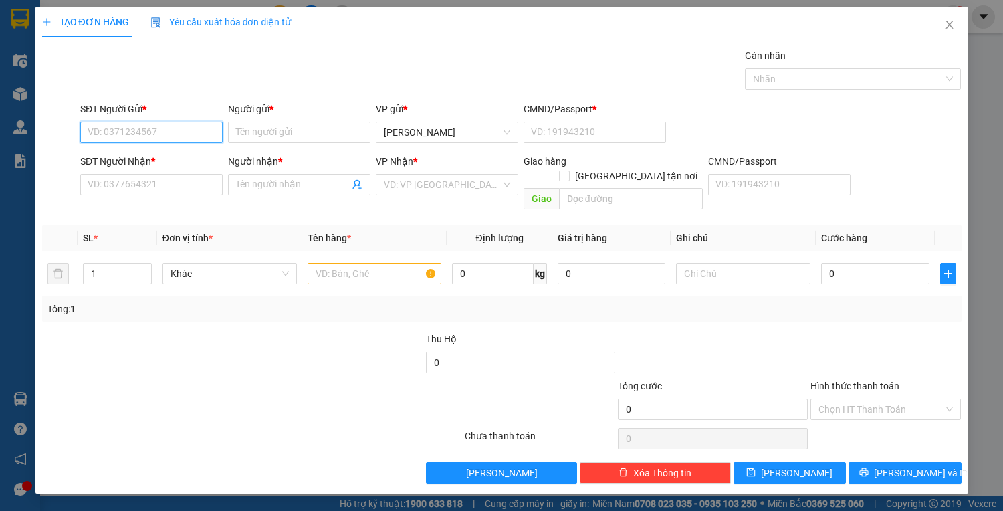
click at [145, 131] on input "SĐT Người Gửi *" at bounding box center [151, 132] width 142 height 21
drag, startPoint x: 182, startPoint y: 154, endPoint x: 147, endPoint y: 161, distance: 35.3
click at [147, 161] on div "0906381426 - DIỆP" at bounding box center [151, 158] width 126 height 15
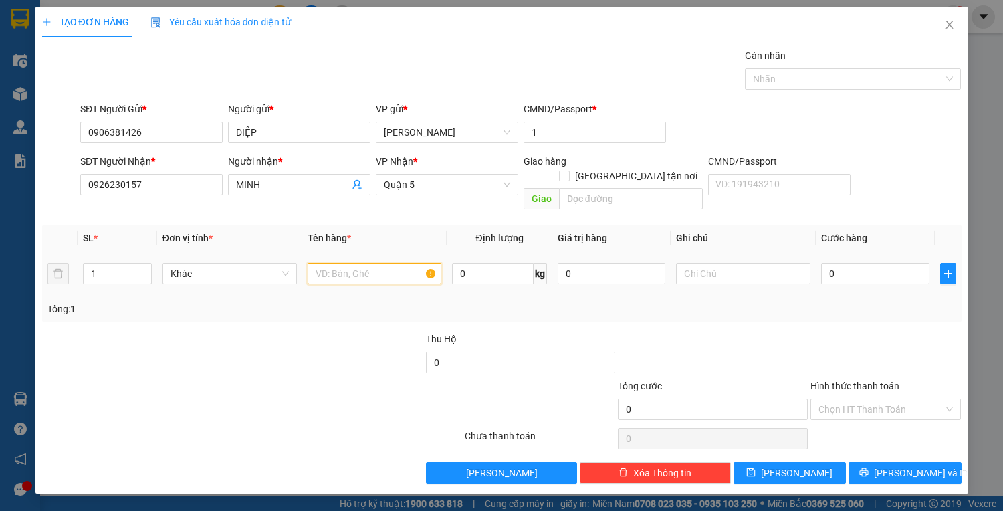
click at [348, 263] on input "text" at bounding box center [375, 273] width 134 height 21
click at [856, 263] on input "0" at bounding box center [875, 273] width 108 height 21
click at [903, 399] on input "Hình thức thanh toán" at bounding box center [882, 409] width 126 height 20
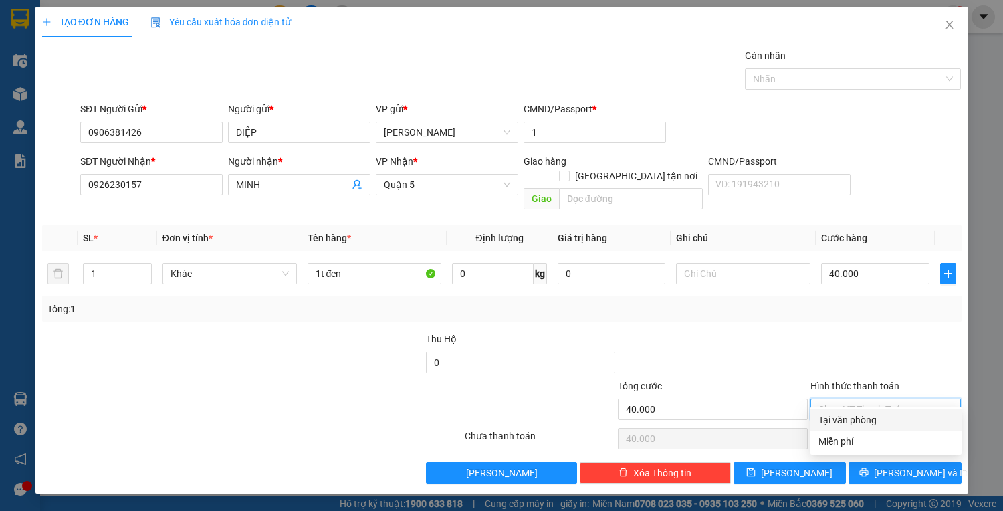
click at [902, 423] on div "Tại văn phòng" at bounding box center [886, 420] width 135 height 15
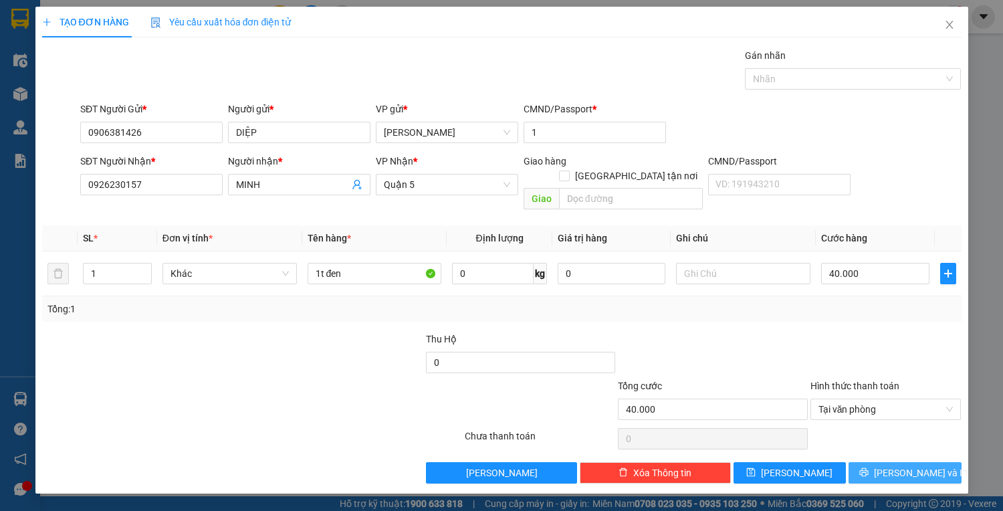
drag, startPoint x: 896, startPoint y: 458, endPoint x: 934, endPoint y: 455, distance: 38.3
click at [934, 462] on button "[PERSON_NAME] và In" at bounding box center [905, 472] width 112 height 21
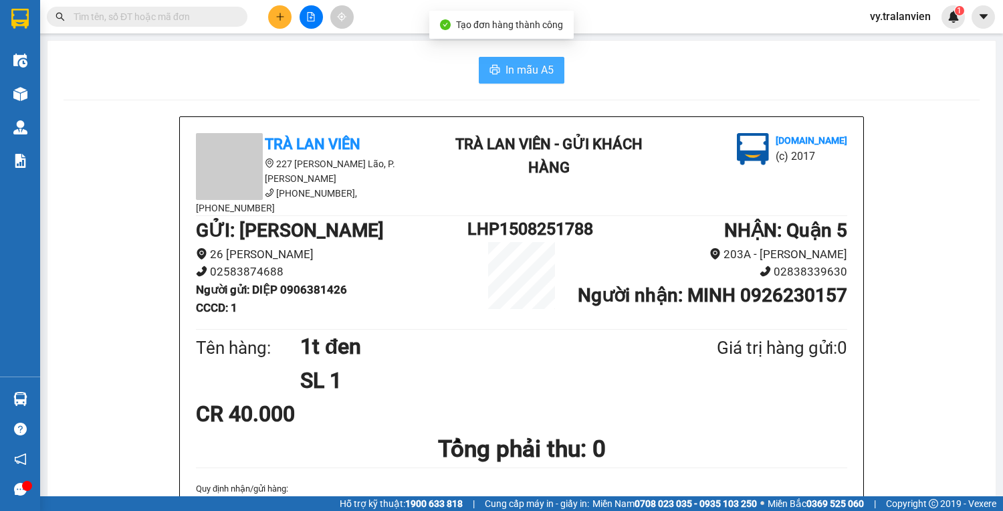
click at [523, 70] on span "In mẫu A5" at bounding box center [530, 70] width 48 height 17
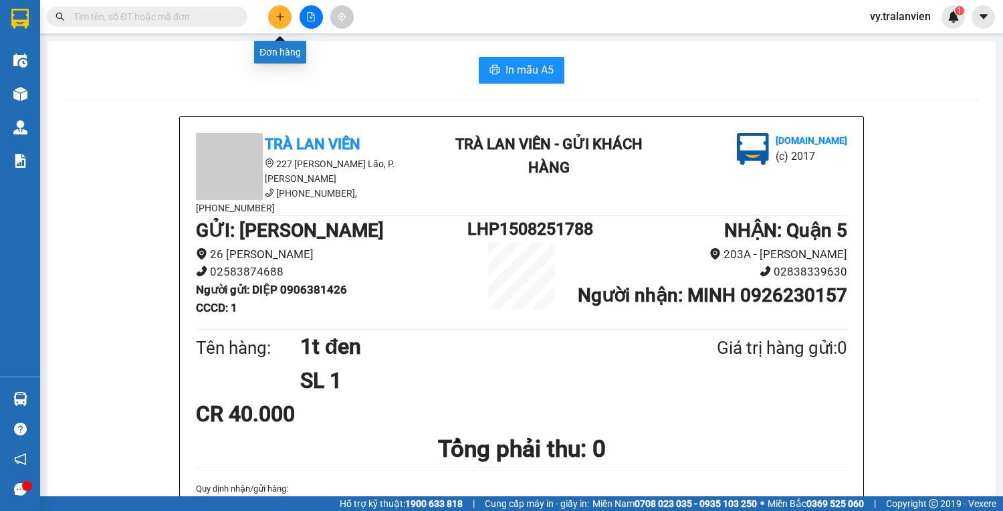
click at [285, 15] on button at bounding box center [279, 16] width 23 height 23
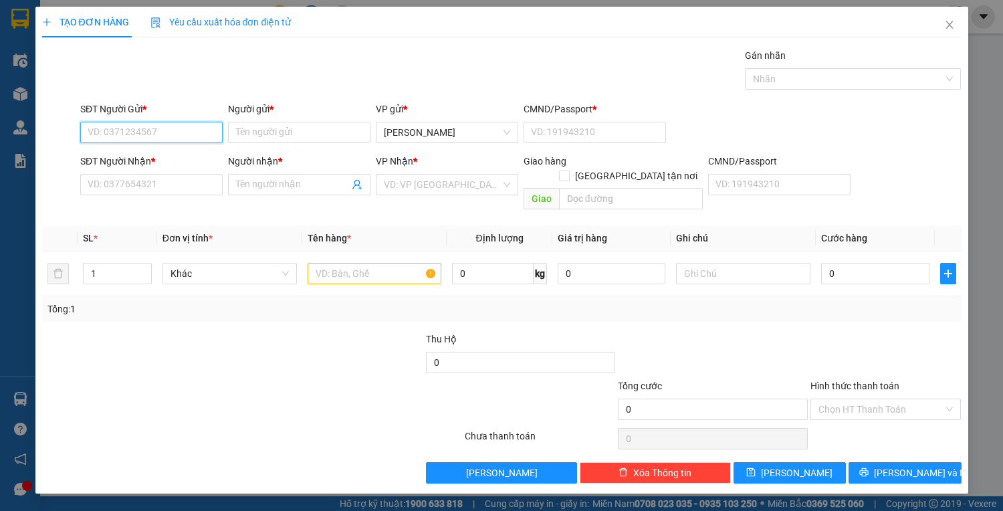
click at [141, 135] on input "SĐT Người Gửi *" at bounding box center [151, 132] width 142 height 21
click at [252, 133] on input "Người gửi *" at bounding box center [299, 132] width 142 height 21
drag, startPoint x: 564, startPoint y: 134, endPoint x: 556, endPoint y: 128, distance: 9.5
click at [557, 128] on input "CMND/Passport *" at bounding box center [595, 132] width 142 height 21
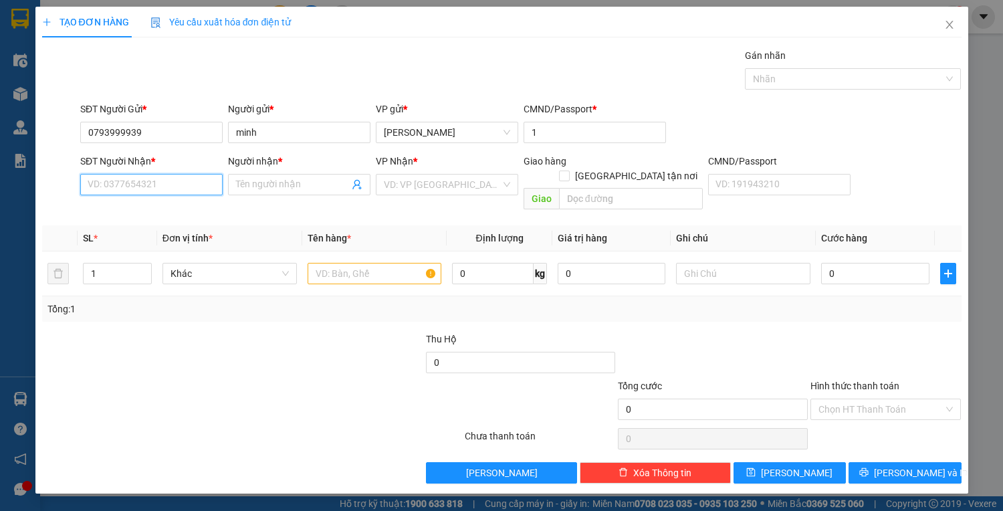
click at [136, 189] on input "SĐT Người Nhận *" at bounding box center [151, 184] width 142 height 21
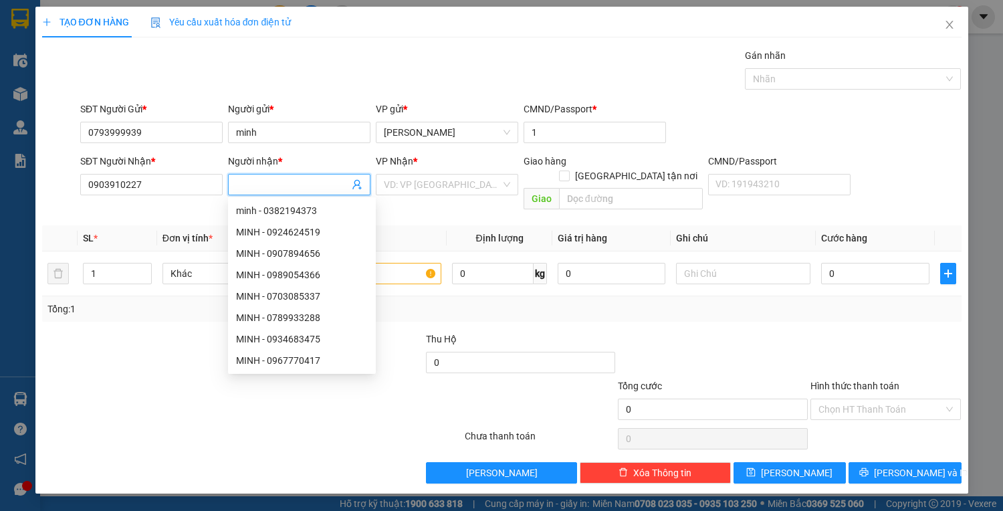
drag, startPoint x: 270, startPoint y: 182, endPoint x: 169, endPoint y: 348, distance: 194.5
drag, startPoint x: 273, startPoint y: 186, endPoint x: 167, endPoint y: 363, distance: 206.7
click at [167, 379] on div at bounding box center [175, 402] width 269 height 47
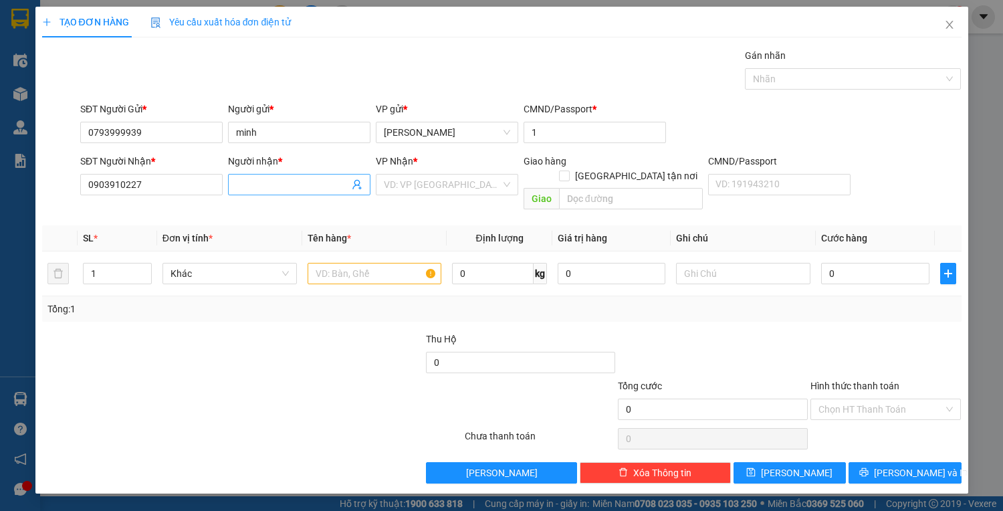
click at [247, 180] on input "Người nhận *" at bounding box center [292, 184] width 113 height 15
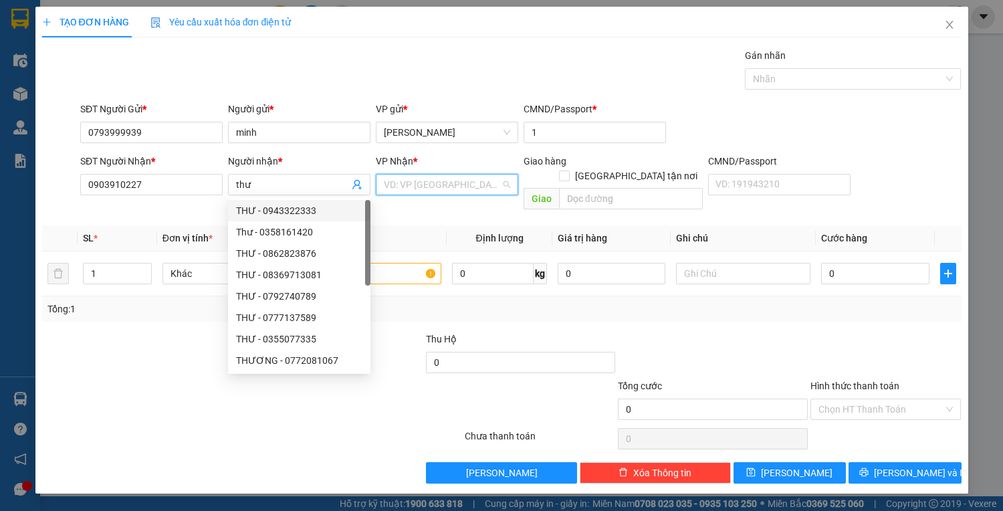
click at [435, 185] on input "search" at bounding box center [442, 185] width 117 height 20
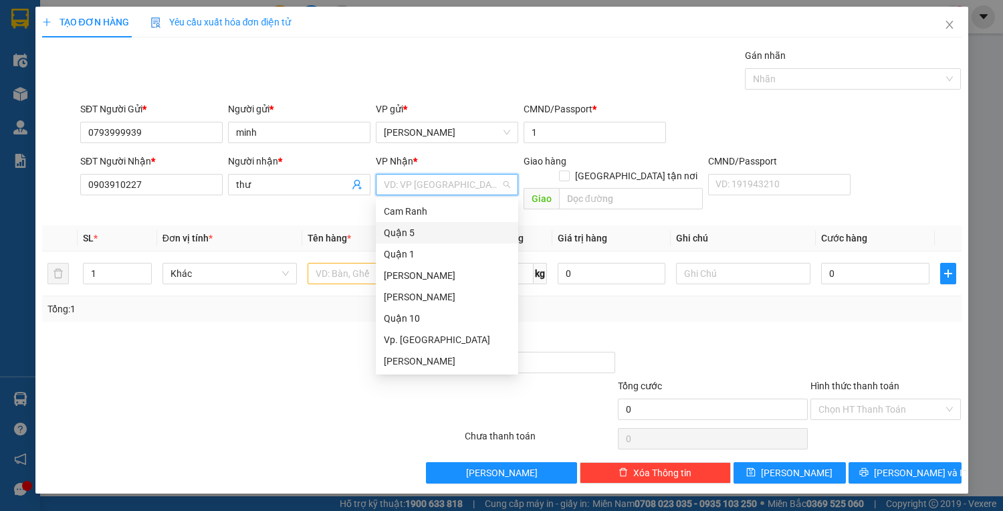
drag, startPoint x: 429, startPoint y: 229, endPoint x: 391, endPoint y: 231, distance: 38.8
click at [391, 231] on div "Quận 5" at bounding box center [447, 232] width 126 height 15
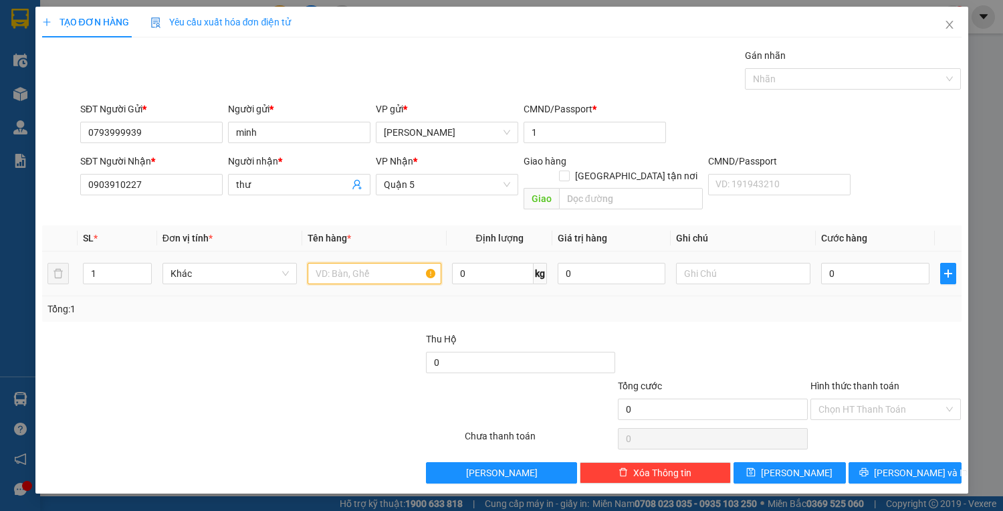
click at [355, 263] on input "text" at bounding box center [375, 273] width 134 height 21
click at [885, 263] on input "0" at bounding box center [875, 273] width 108 height 21
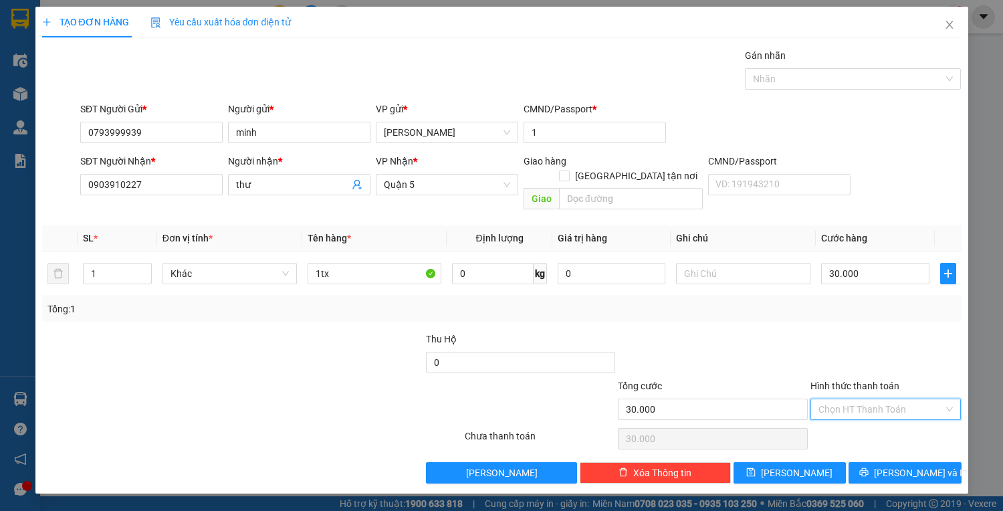
drag, startPoint x: 899, startPoint y: 390, endPoint x: 896, endPoint y: 415, distance: 25.6
click at [898, 399] on input "Hình thức thanh toán" at bounding box center [882, 409] width 126 height 20
click at [896, 417] on div "Tại văn phòng" at bounding box center [886, 420] width 135 height 15
click at [904, 465] on span "[PERSON_NAME] và In" at bounding box center [921, 472] width 94 height 15
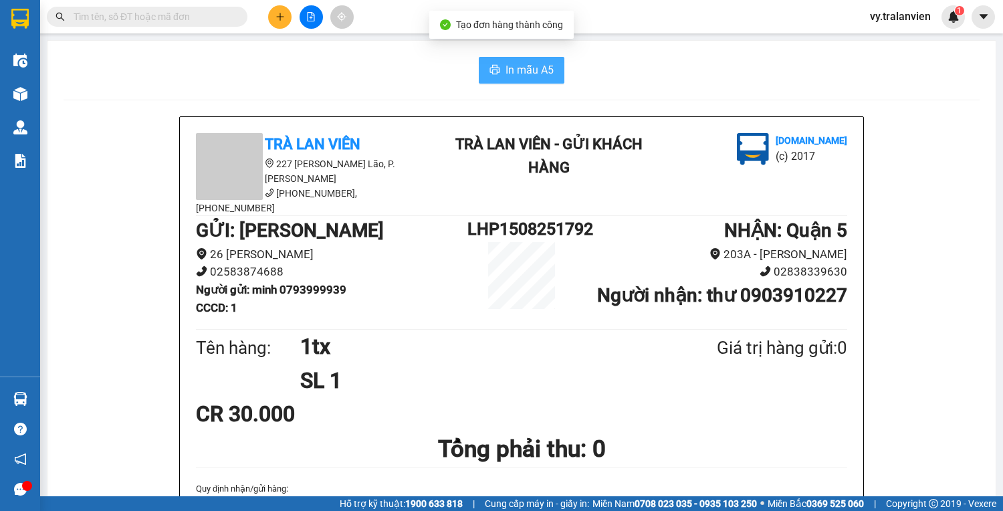
click at [548, 74] on span "In mẫu A5" at bounding box center [530, 70] width 48 height 17
click at [660, 68] on div "In mẫu A5" at bounding box center [522, 70] width 916 height 27
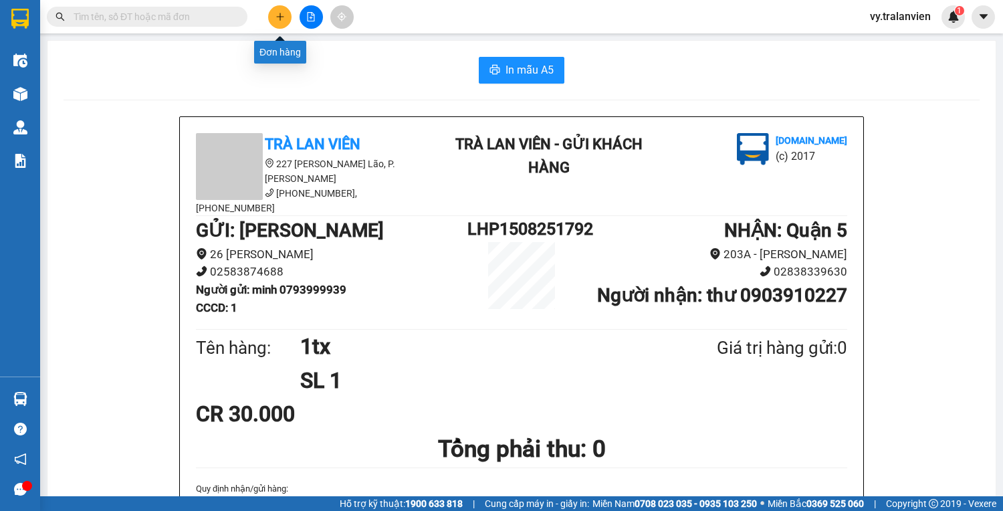
click at [281, 19] on icon "plus" at bounding box center [280, 16] width 9 height 9
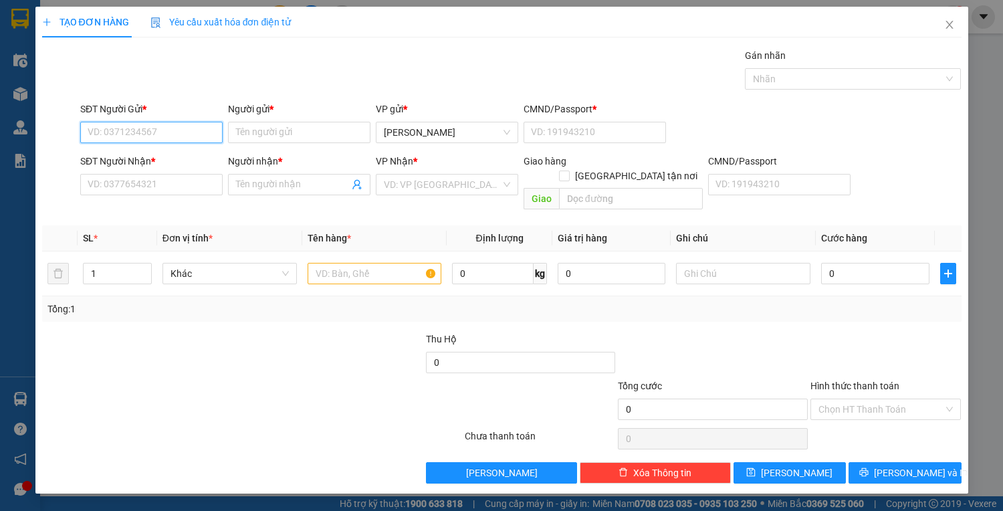
click at [184, 138] on input "SĐT Người Gửi *" at bounding box center [151, 132] width 142 height 21
click at [182, 150] on div "0933362588 - vỹ" at bounding box center [151, 158] width 142 height 21
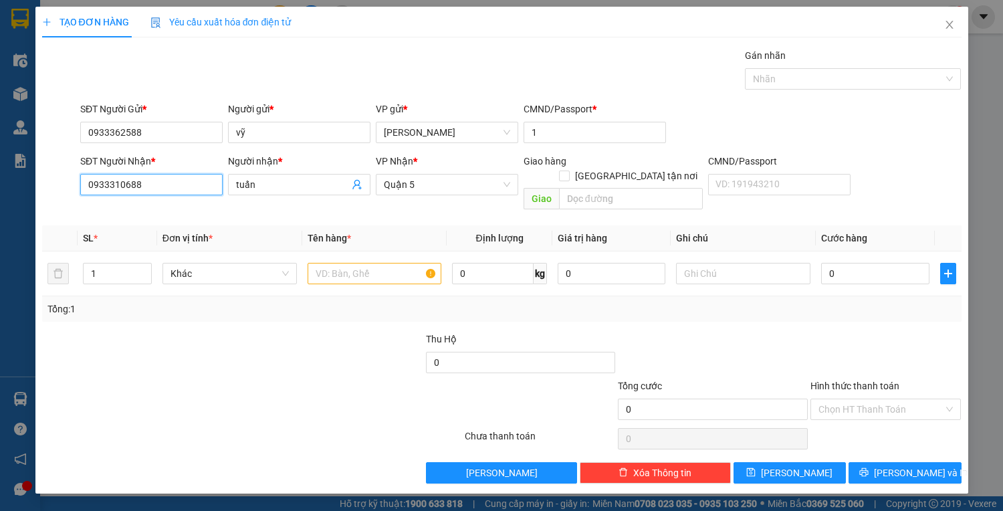
click at [175, 183] on input "0933310688" at bounding box center [151, 184] width 142 height 21
click at [283, 182] on input "tuấn" at bounding box center [292, 184] width 113 height 15
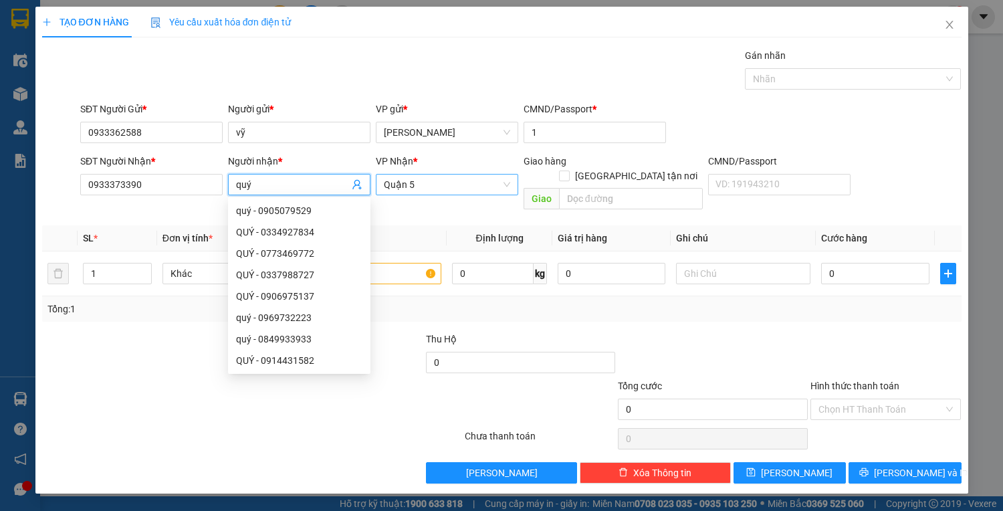
click at [441, 187] on span "Quận 5" at bounding box center [447, 185] width 126 height 20
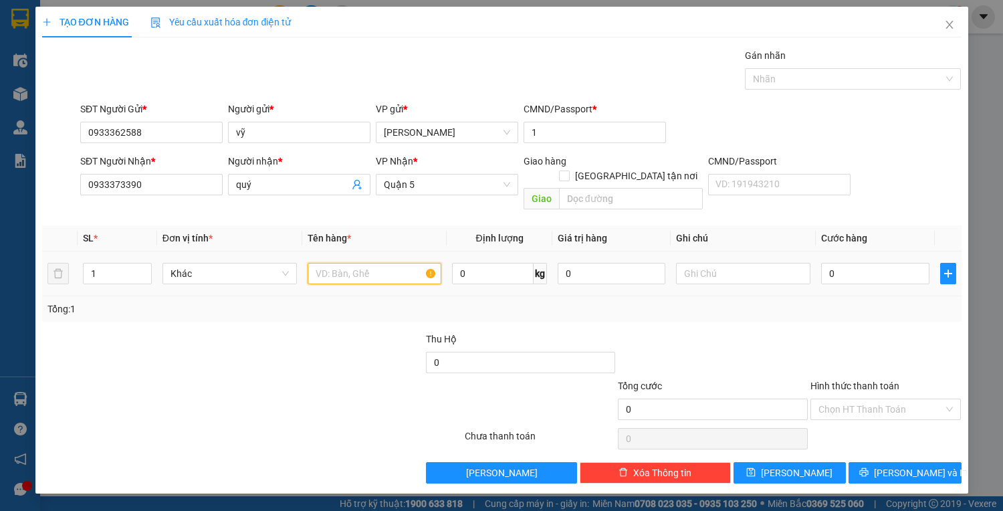
click at [345, 263] on input "text" at bounding box center [375, 273] width 134 height 21
click at [863, 263] on input "0" at bounding box center [875, 273] width 108 height 21
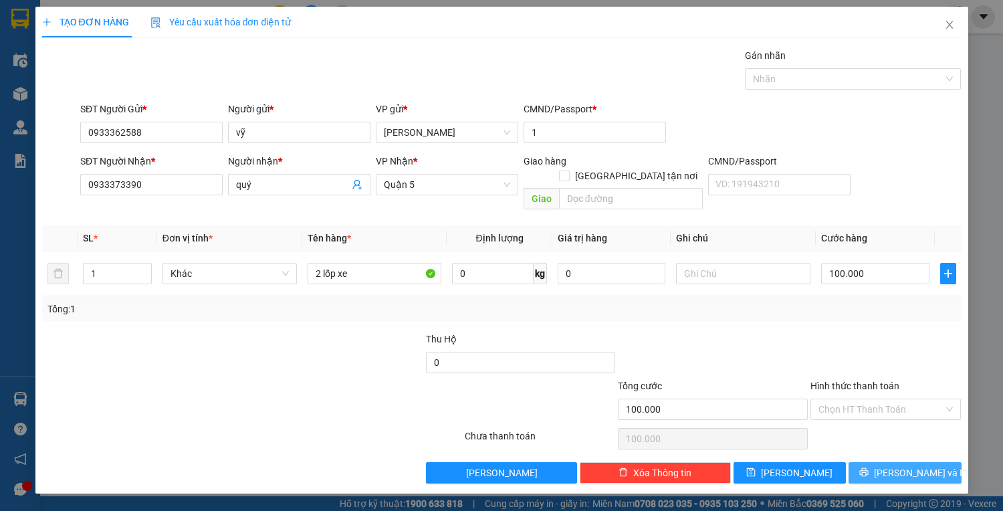
click at [924, 465] on span "[PERSON_NAME] và In" at bounding box center [921, 472] width 94 height 15
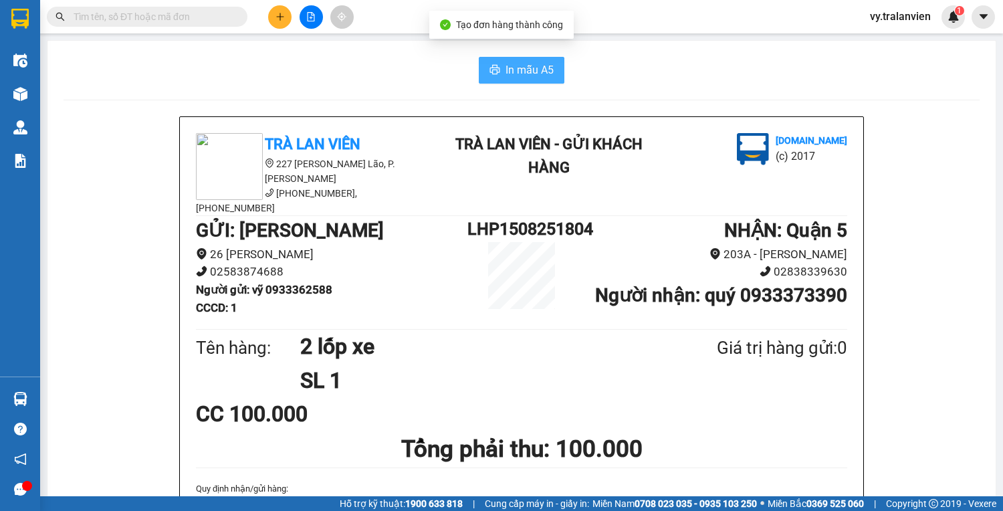
click at [494, 78] on button "In mẫu A5" at bounding box center [522, 70] width 86 height 27
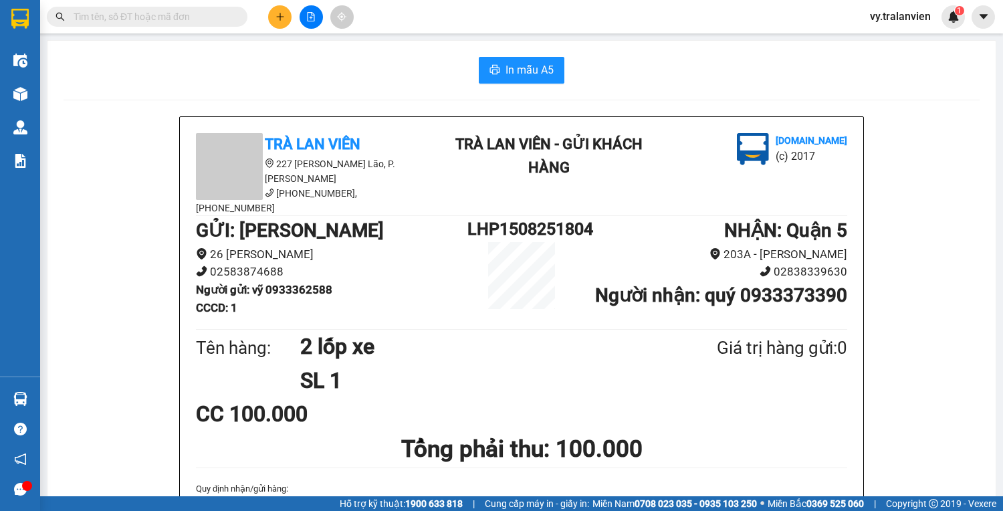
click at [277, 19] on icon "plus" at bounding box center [280, 16] width 9 height 9
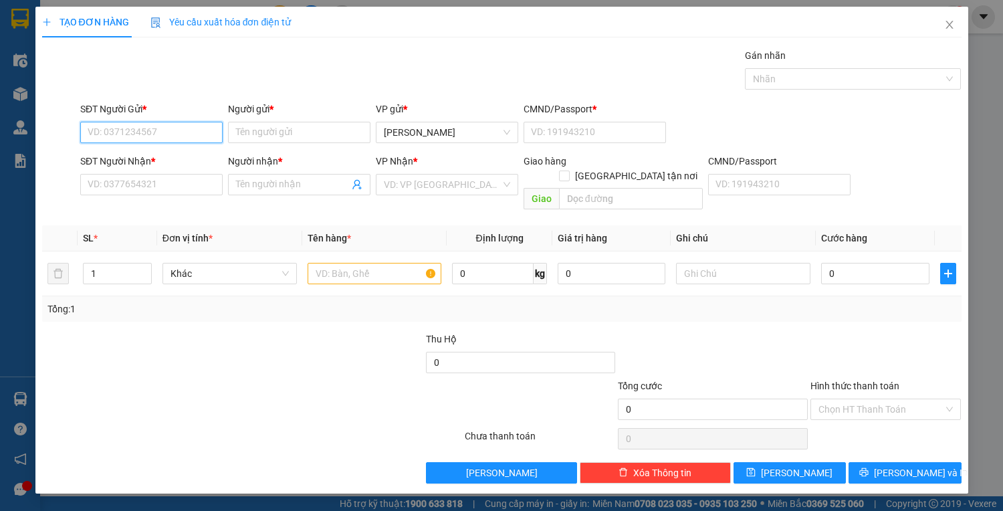
click at [189, 128] on input "SĐT Người Gửi *" at bounding box center [151, 132] width 142 height 21
click at [168, 160] on div "0935744447 - TRANG" at bounding box center [151, 158] width 126 height 15
click at [389, 263] on input "text" at bounding box center [375, 273] width 134 height 21
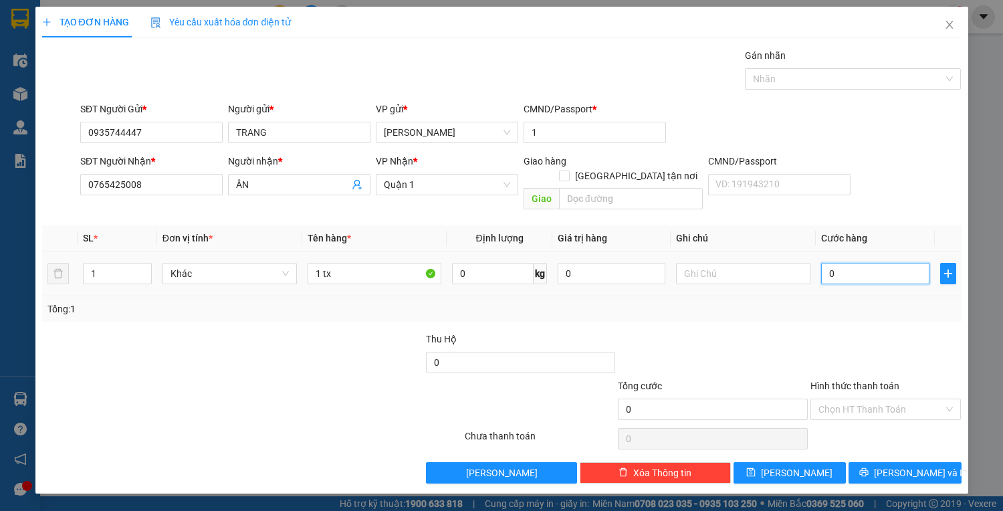
click at [869, 263] on input "0" at bounding box center [875, 273] width 108 height 21
click at [898, 399] on input "Hình thức thanh toán" at bounding box center [882, 409] width 126 height 20
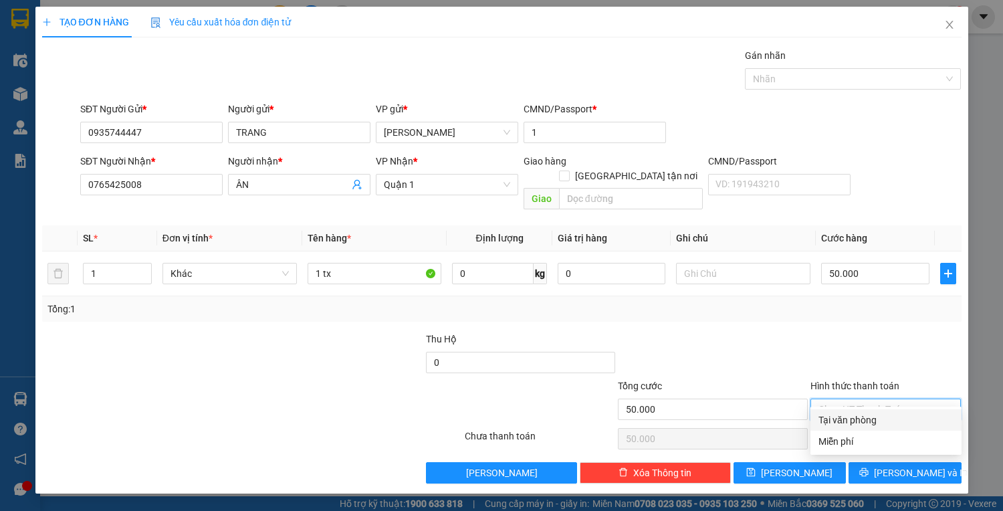
click at [904, 417] on div "Tại văn phòng" at bounding box center [886, 420] width 135 height 15
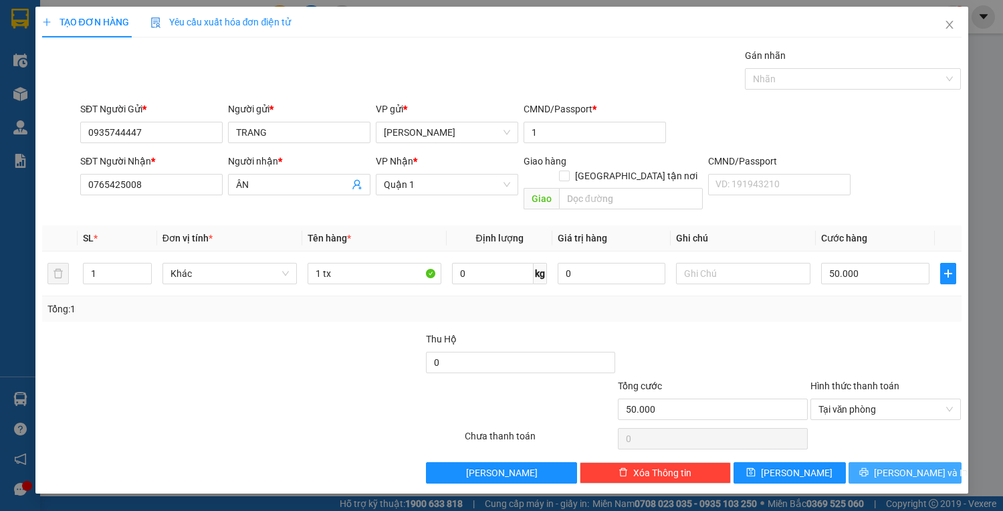
click at [914, 465] on span "[PERSON_NAME] và In" at bounding box center [921, 472] width 94 height 15
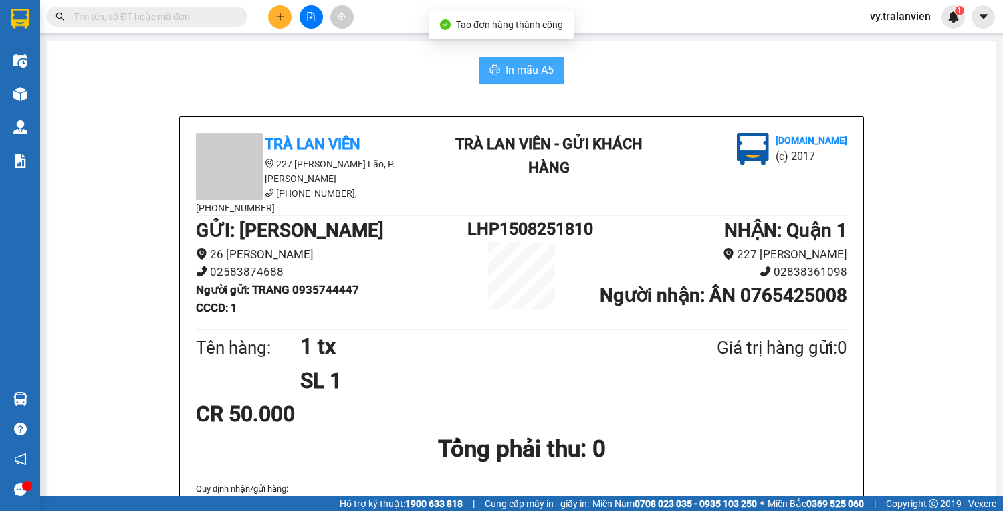
click at [549, 78] on button "In mẫu A5" at bounding box center [522, 70] width 86 height 27
click at [286, 15] on button at bounding box center [279, 16] width 23 height 23
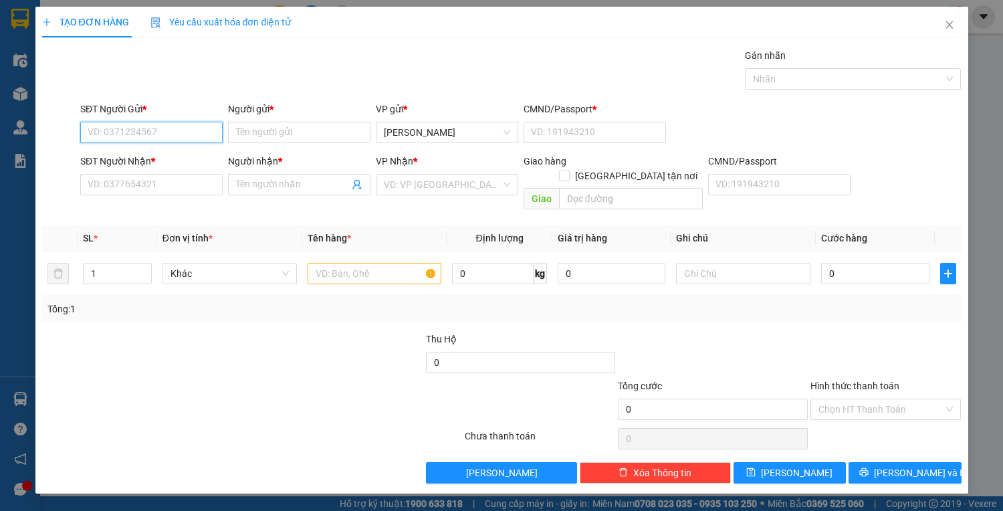
click at [122, 134] on input "SĐT Người Gửi *" at bounding box center [151, 132] width 142 height 21
click at [148, 156] on div "0904140004 - hải" at bounding box center [151, 158] width 126 height 15
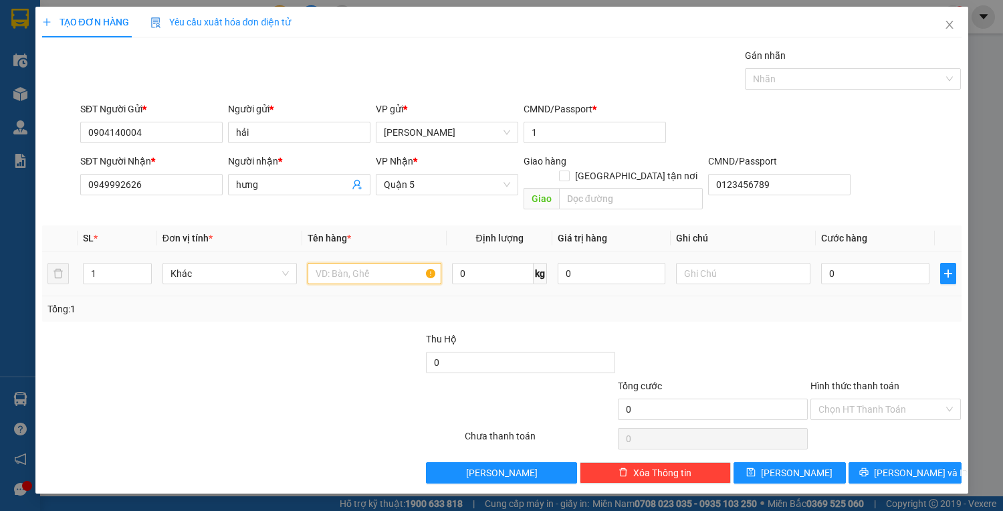
click at [375, 263] on input "text" at bounding box center [375, 273] width 134 height 21
click at [883, 273] on td "0" at bounding box center [875, 273] width 118 height 45
click at [873, 263] on input "0" at bounding box center [875, 273] width 108 height 21
click at [906, 333] on div at bounding box center [886, 355] width 154 height 47
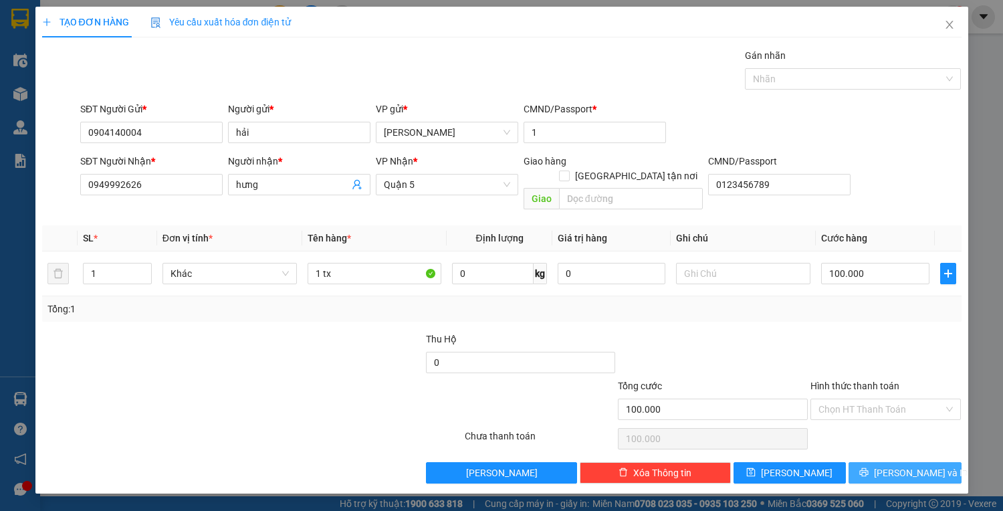
click at [934, 462] on button "[PERSON_NAME] và In" at bounding box center [905, 472] width 112 height 21
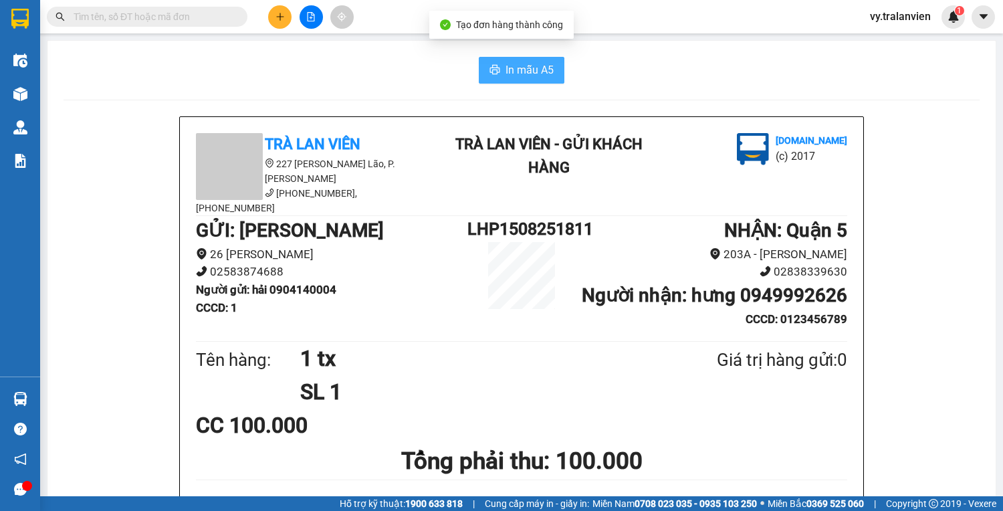
click at [510, 62] on span "In mẫu A5" at bounding box center [530, 70] width 48 height 17
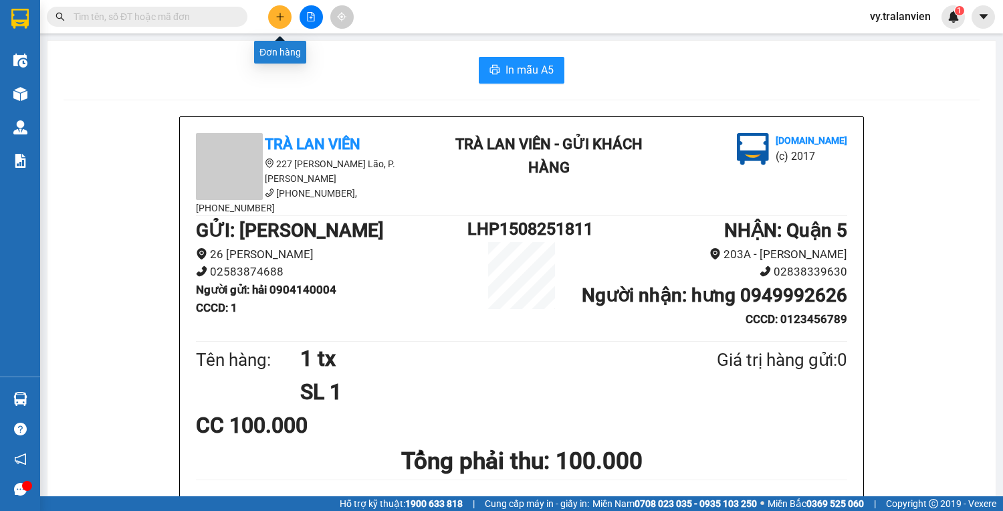
click at [276, 13] on icon "plus" at bounding box center [280, 16] width 9 height 9
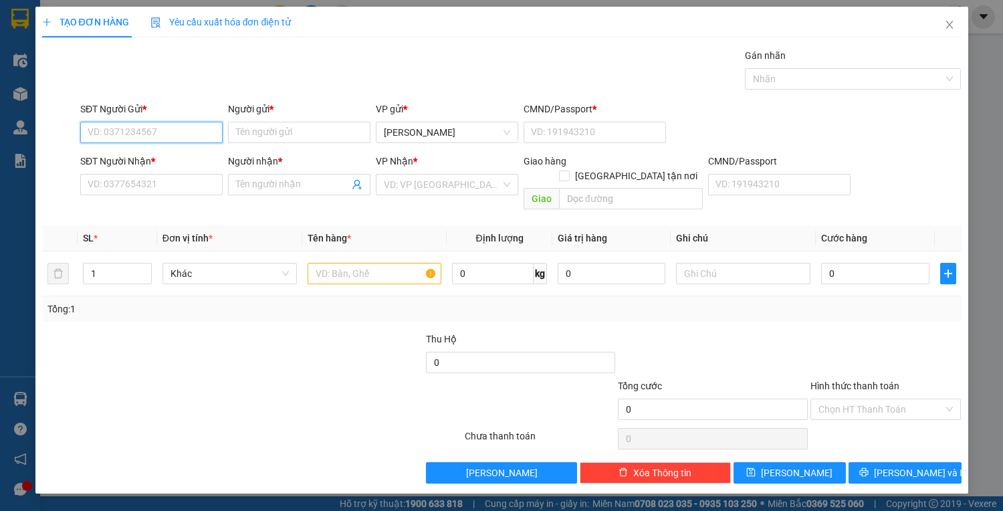
click at [150, 123] on input "SĐT Người Gửi *" at bounding box center [151, 132] width 142 height 21
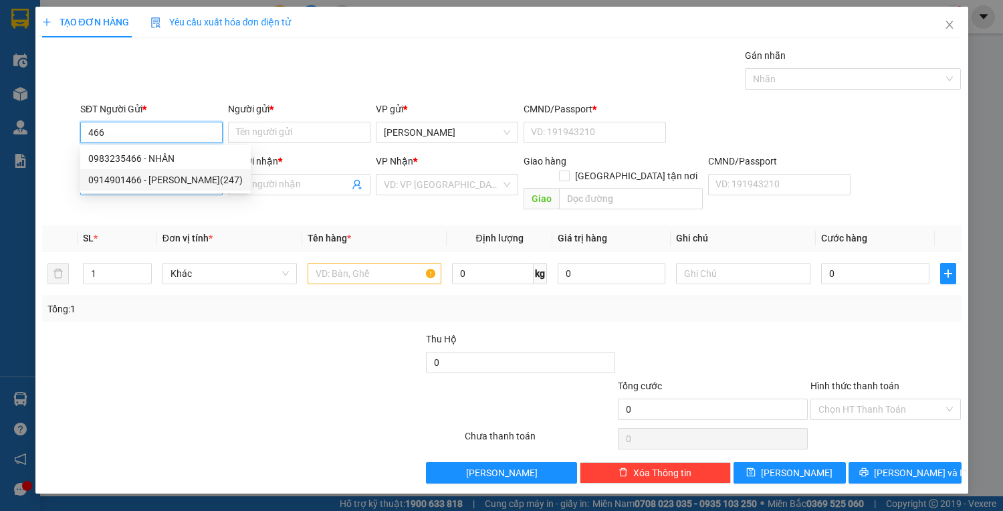
click at [189, 178] on div "0914901466 - NGUYỄN VĂN TOÀN(247)" at bounding box center [165, 180] width 154 height 15
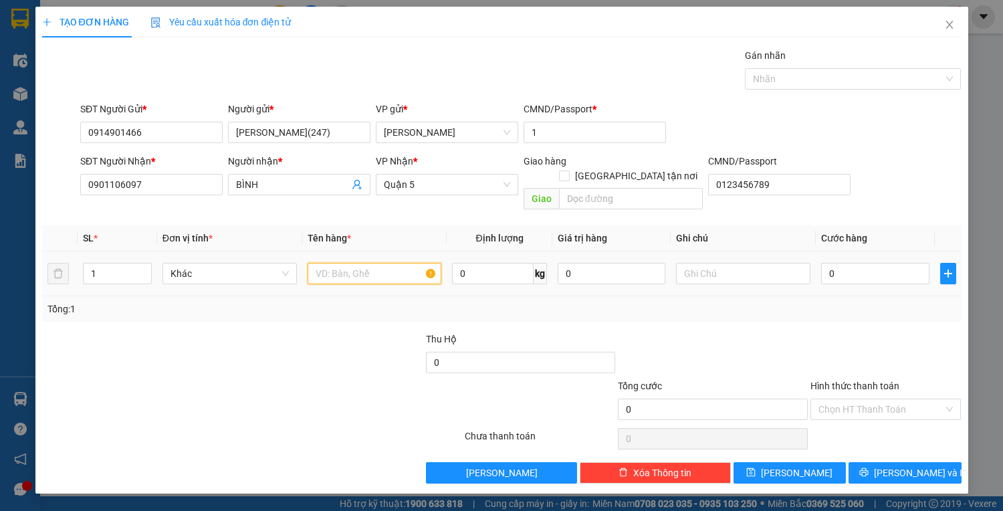
click at [358, 263] on input "text" at bounding box center [375, 273] width 134 height 21
click at [855, 263] on input "0" at bounding box center [875, 273] width 108 height 21
drag, startPoint x: 892, startPoint y: 450, endPoint x: 580, endPoint y: 300, distance: 346.7
click at [580, 302] on div "Tổng: 1" at bounding box center [501, 309] width 909 height 15
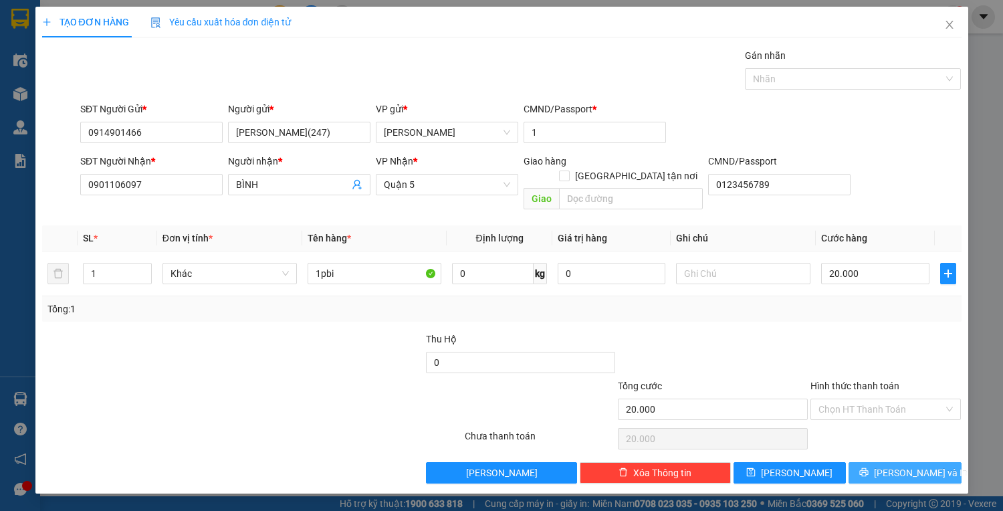
click at [906, 465] on span "[PERSON_NAME] và In" at bounding box center [921, 472] width 94 height 15
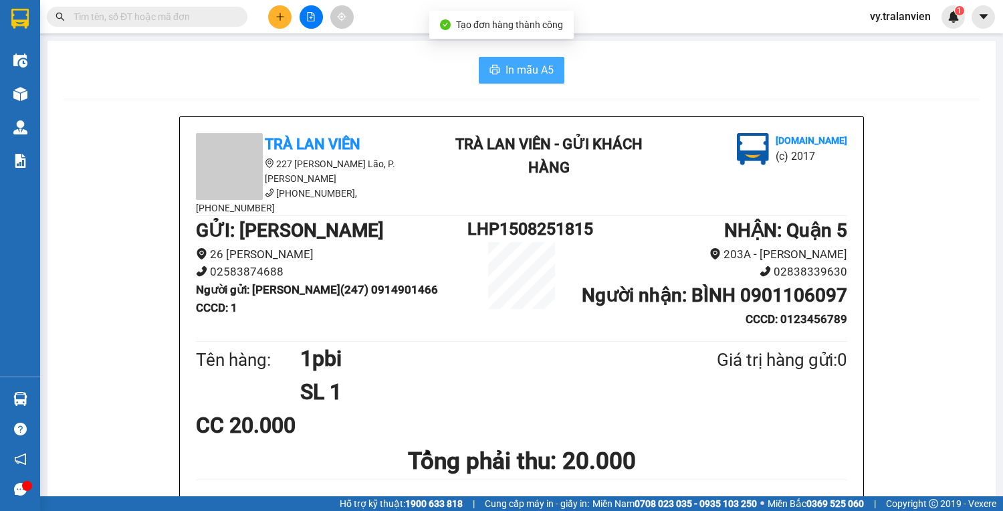
click at [526, 70] on span "In mẫu A5" at bounding box center [530, 70] width 48 height 17
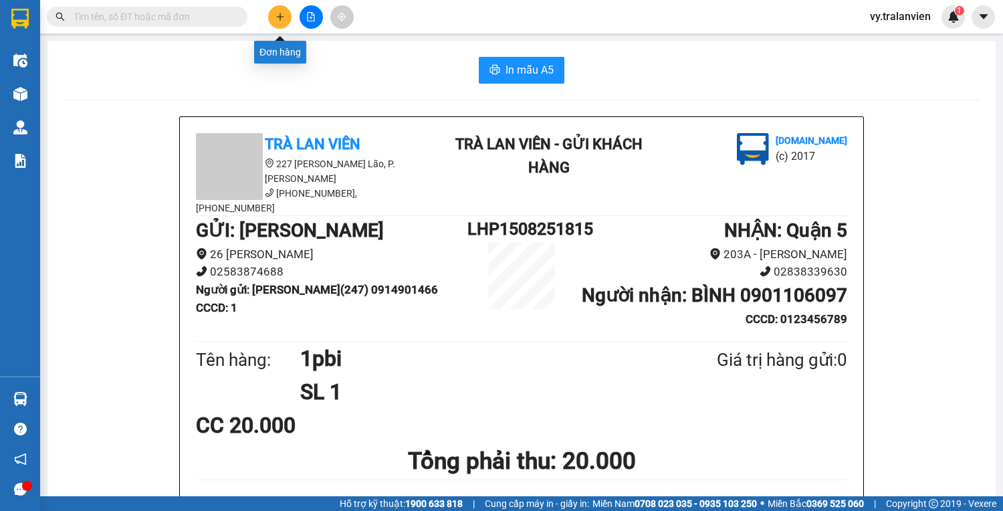
click at [281, 13] on icon "plus" at bounding box center [280, 16] width 9 height 9
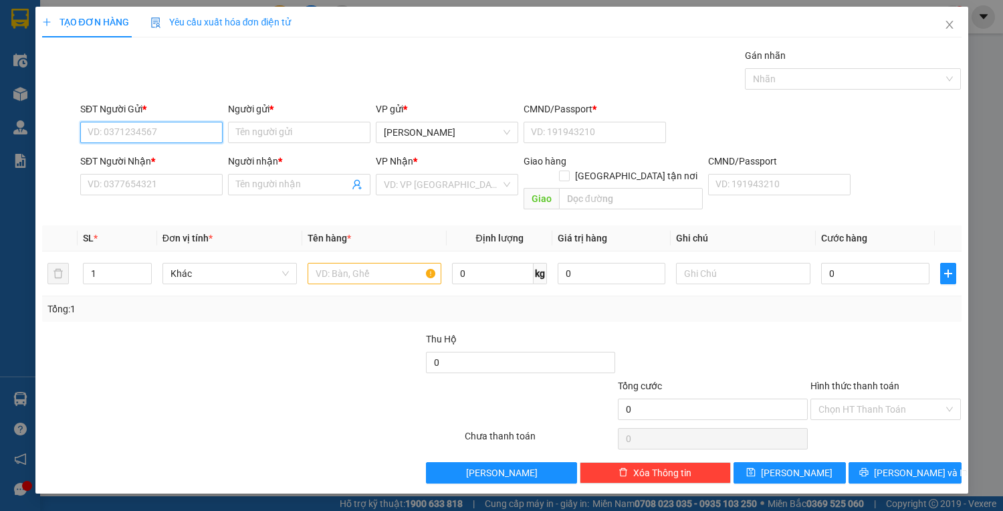
click at [149, 126] on input "SĐT Người Gửi *" at bounding box center [151, 132] width 142 height 21
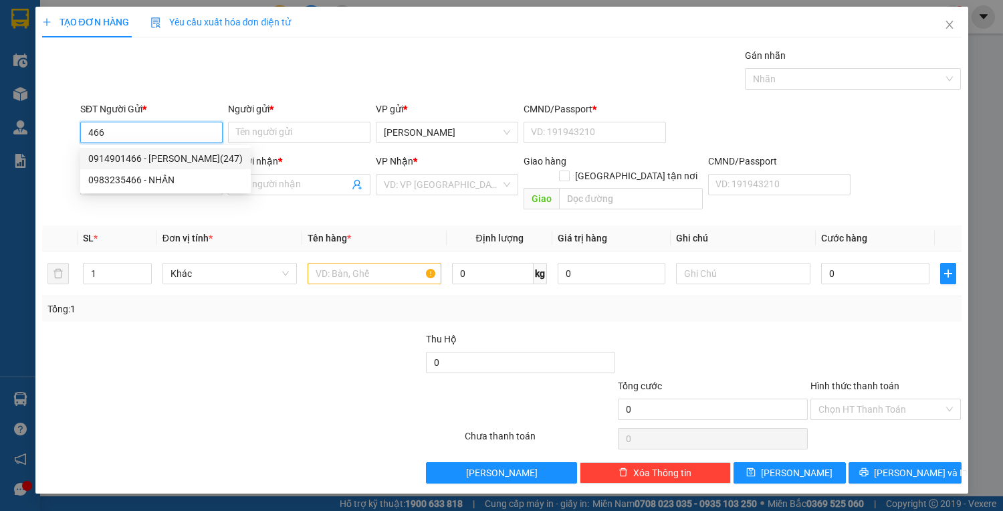
click at [173, 158] on div "0914901466 - NGUYỄN VĂN TOÀN(247)" at bounding box center [165, 158] width 154 height 15
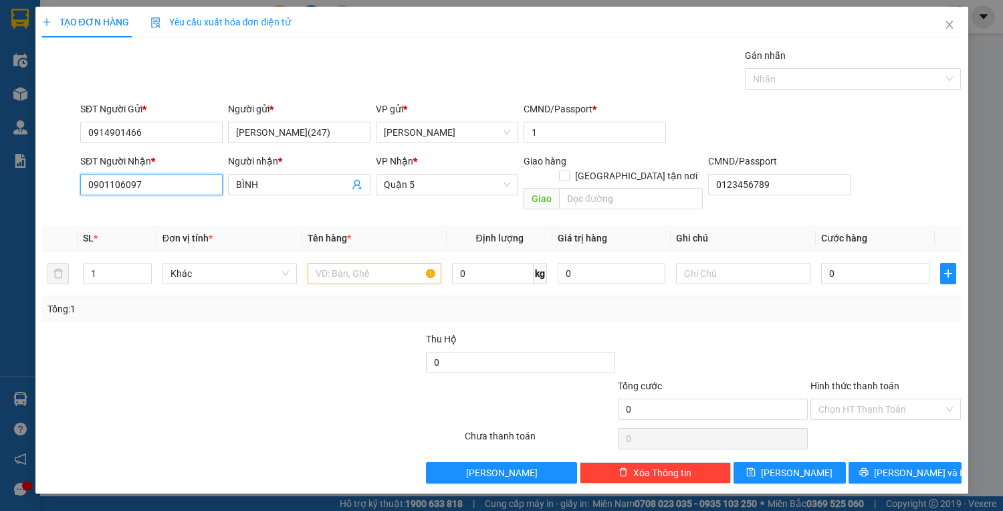
click at [203, 181] on input "0901106097" at bounding box center [151, 184] width 142 height 21
click at [169, 235] on div "0936201768 - PHI" at bounding box center [151, 232] width 126 height 15
click at [342, 263] on input "text" at bounding box center [375, 273] width 134 height 21
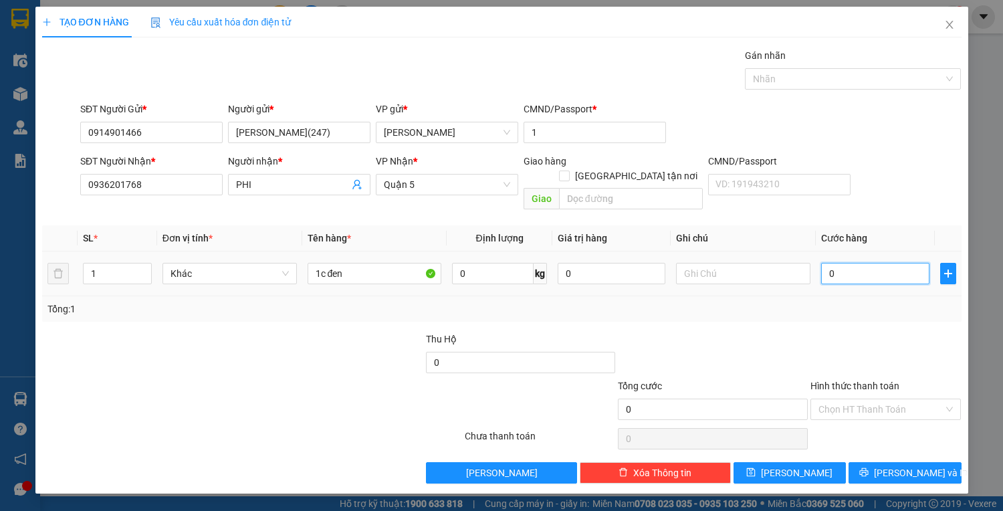
click at [857, 263] on input "0" at bounding box center [875, 273] width 108 height 21
click at [890, 462] on button "[PERSON_NAME] và In" at bounding box center [905, 472] width 112 height 21
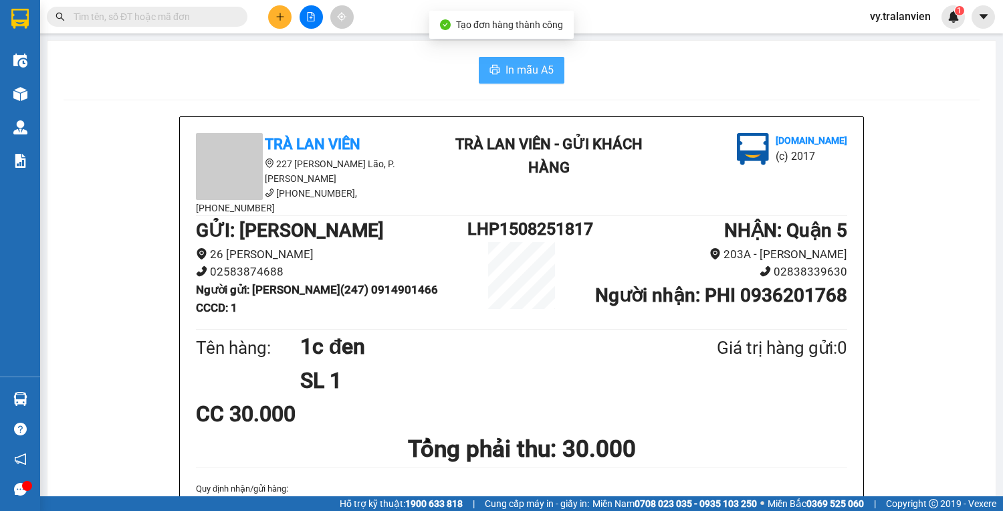
click at [528, 80] on button "In mẫu A5" at bounding box center [522, 70] width 86 height 27
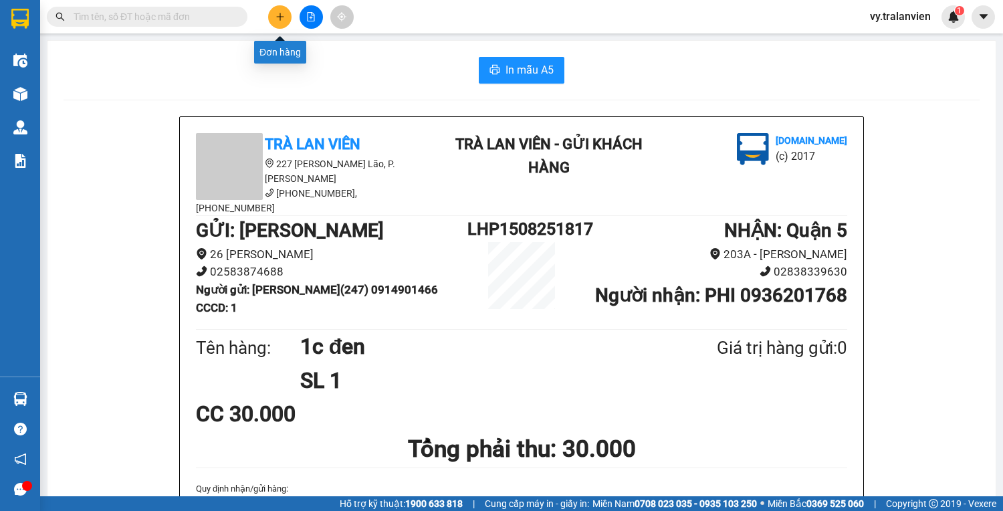
click at [276, 19] on icon "plus" at bounding box center [280, 16] width 9 height 9
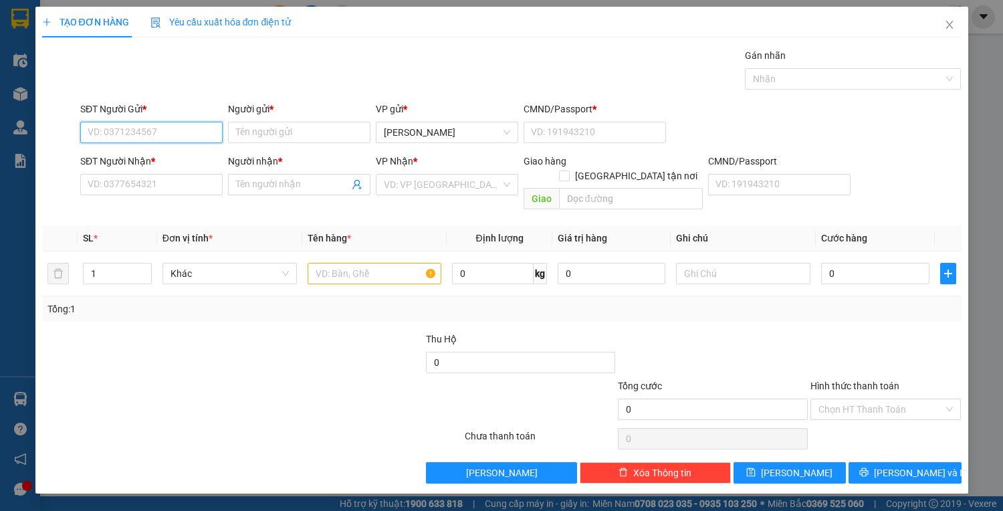
click at [144, 135] on input "SĐT Người Gửi *" at bounding box center [151, 132] width 142 height 21
drag, startPoint x: 140, startPoint y: 132, endPoint x: 433, endPoint y: 394, distance: 392.2
click at [433, 394] on div at bounding box center [387, 402] width 154 height 47
drag, startPoint x: 137, startPoint y: 134, endPoint x: 90, endPoint y: 344, distance: 215.8
click at [90, 344] on div at bounding box center [137, 355] width 192 height 47
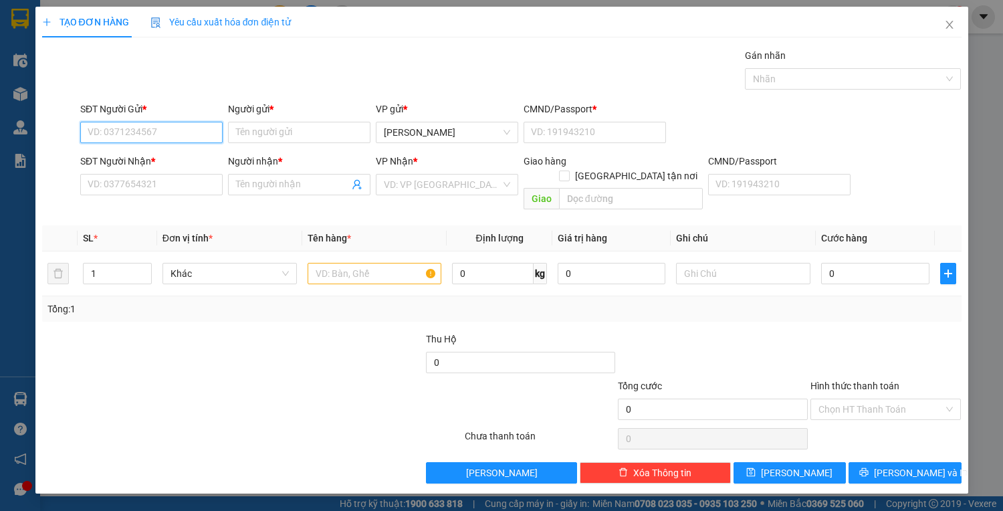
click at [126, 136] on input "SĐT Người Gửi *" at bounding box center [151, 132] width 142 height 21
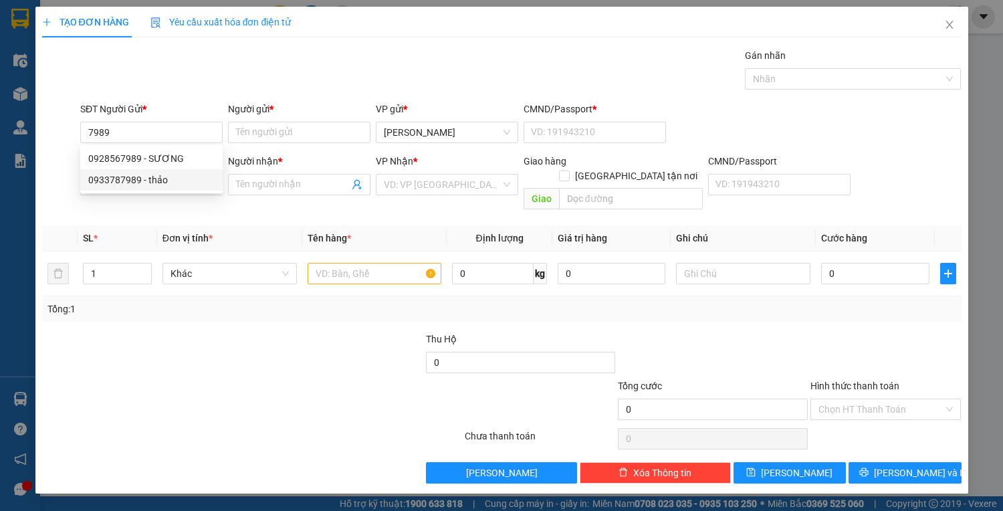
click at [140, 379] on div at bounding box center [175, 402] width 269 height 47
click at [132, 185] on input "SĐT Người Nhận *" at bounding box center [151, 184] width 142 height 21
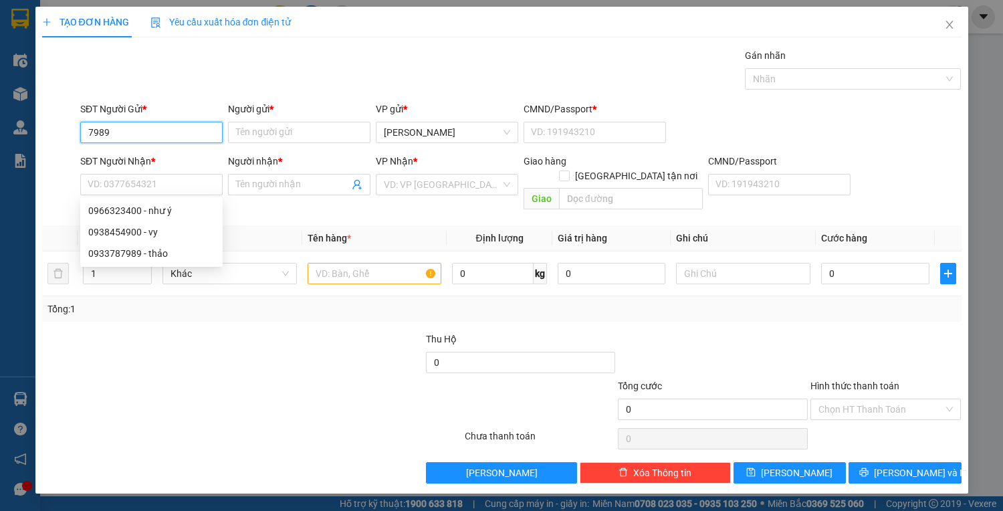
click at [136, 129] on input "7989" at bounding box center [151, 132] width 142 height 21
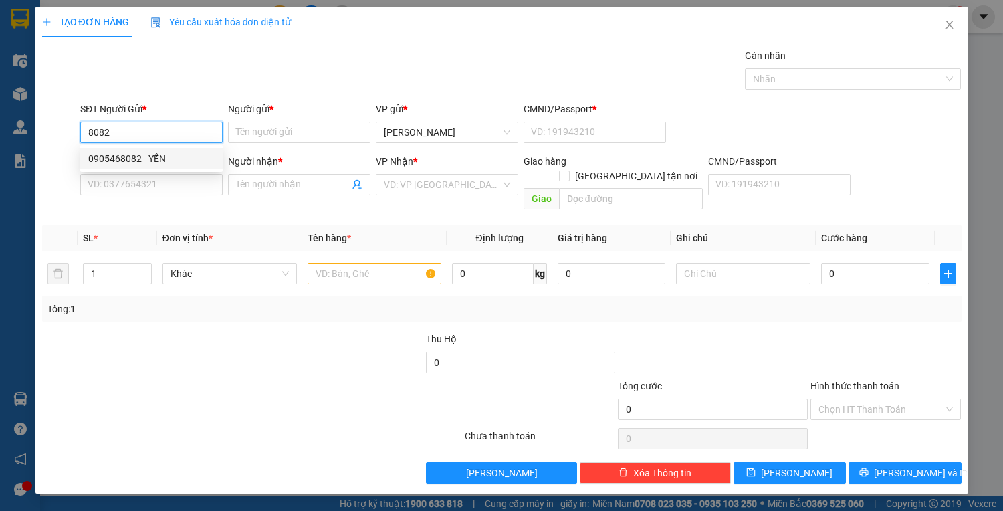
click at [165, 154] on div "0905468082 - YẾN" at bounding box center [151, 158] width 126 height 15
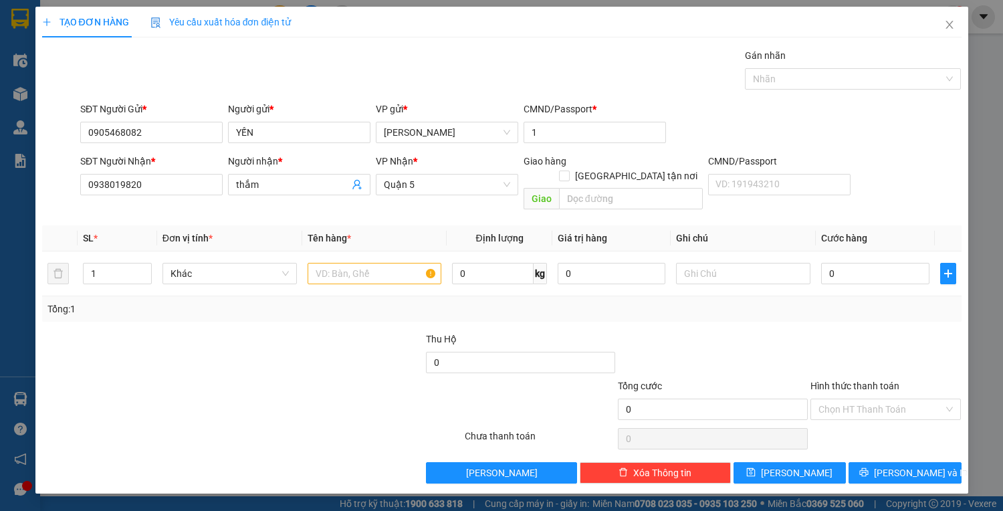
click at [185, 195] on div "SĐT Người Nhận * 0938019820" at bounding box center [151, 177] width 142 height 47
click at [185, 193] on input "0938019820" at bounding box center [151, 184] width 142 height 21
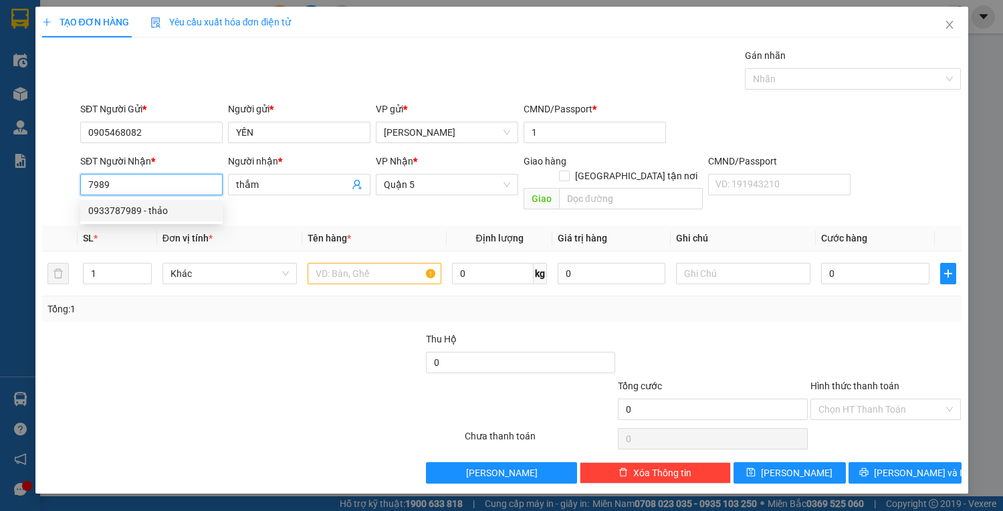
click at [188, 209] on div "0933787989 - thảo" at bounding box center [151, 210] width 126 height 15
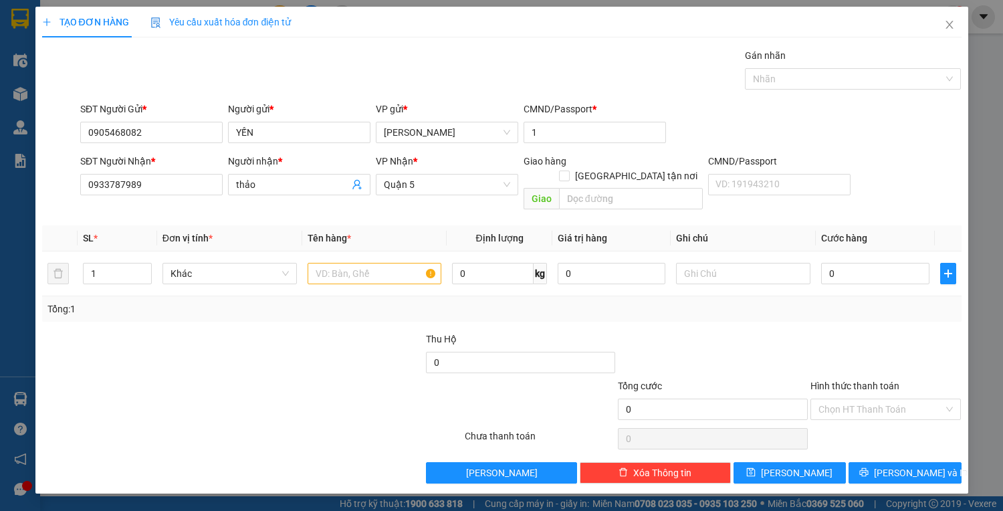
click at [188, 209] on div "Transit Pickup Surcharge Ids Transit Deliver Surcharge Ids Transit Deliver Surc…" at bounding box center [502, 265] width 920 height 435
click at [341, 263] on input "text" at bounding box center [375, 273] width 134 height 21
click at [840, 263] on input "0" at bounding box center [875, 273] width 108 height 21
click at [893, 399] on input "Hình thức thanh toán" at bounding box center [882, 409] width 126 height 20
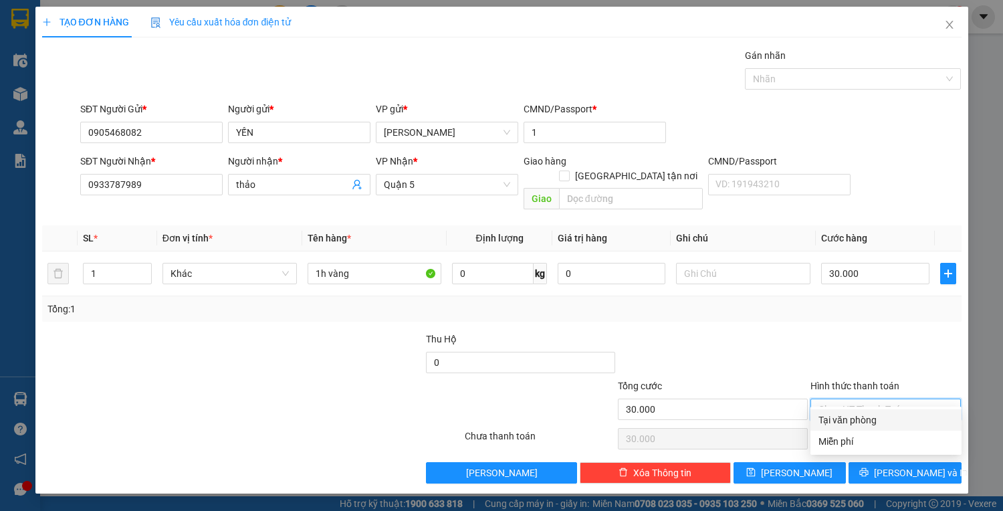
click at [884, 419] on div "Tại văn phòng" at bounding box center [886, 420] width 135 height 15
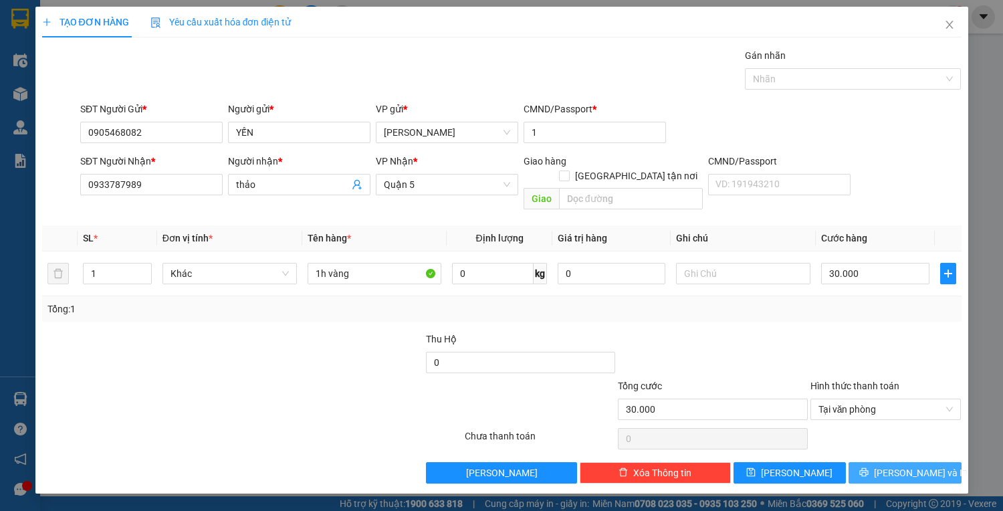
click at [883, 462] on button "[PERSON_NAME] và In" at bounding box center [905, 472] width 112 height 21
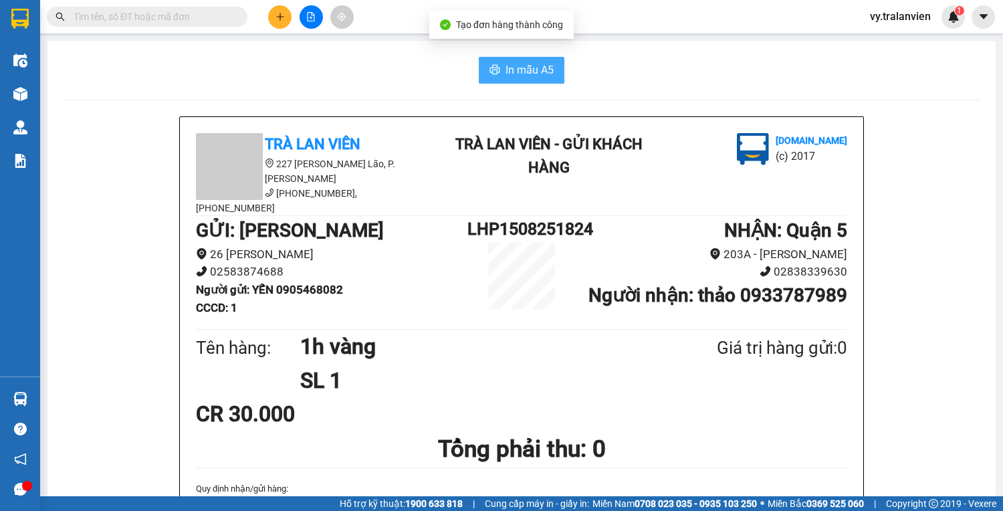
click at [553, 73] on button "In mẫu A5" at bounding box center [522, 70] width 86 height 27
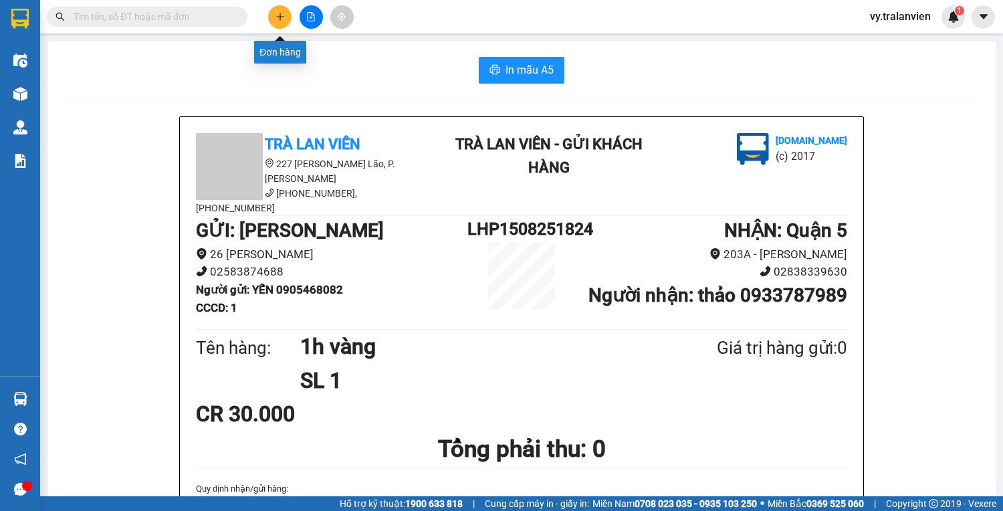
click at [284, 14] on icon "plus" at bounding box center [280, 16] width 9 height 9
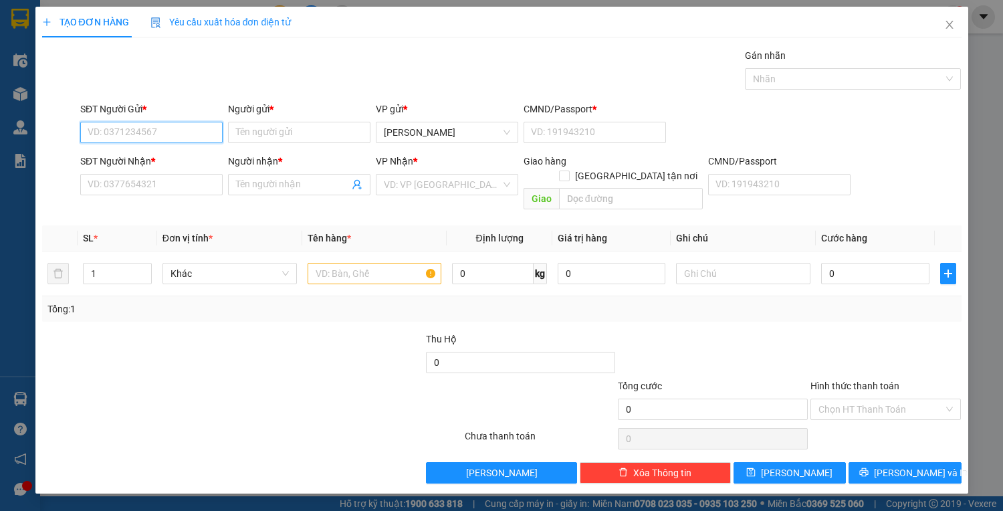
click at [158, 132] on input "SĐT Người Gửi *" at bounding box center [151, 132] width 142 height 21
click at [132, 185] on input "SĐT Người Nhận *" at bounding box center [151, 184] width 142 height 21
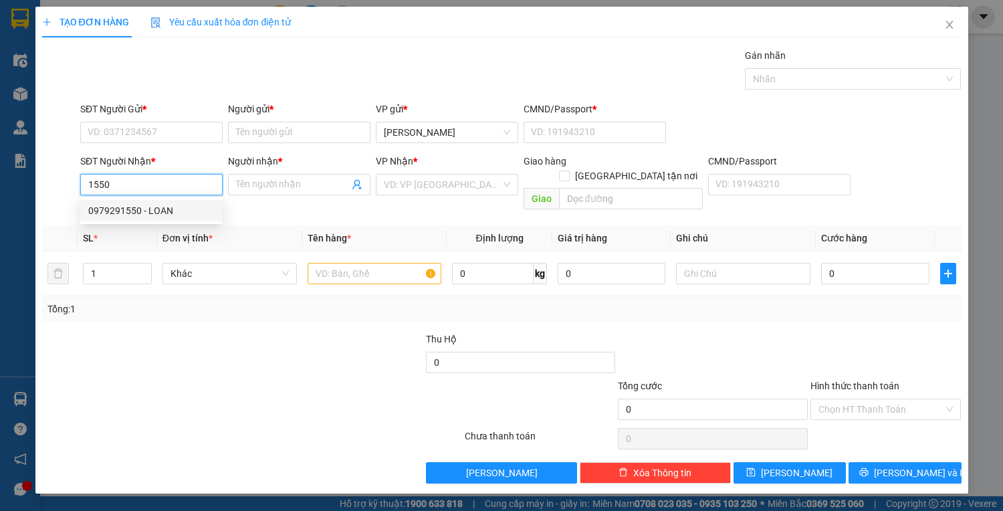
click at [189, 206] on div "0979291550 - LOAN" at bounding box center [151, 210] width 126 height 15
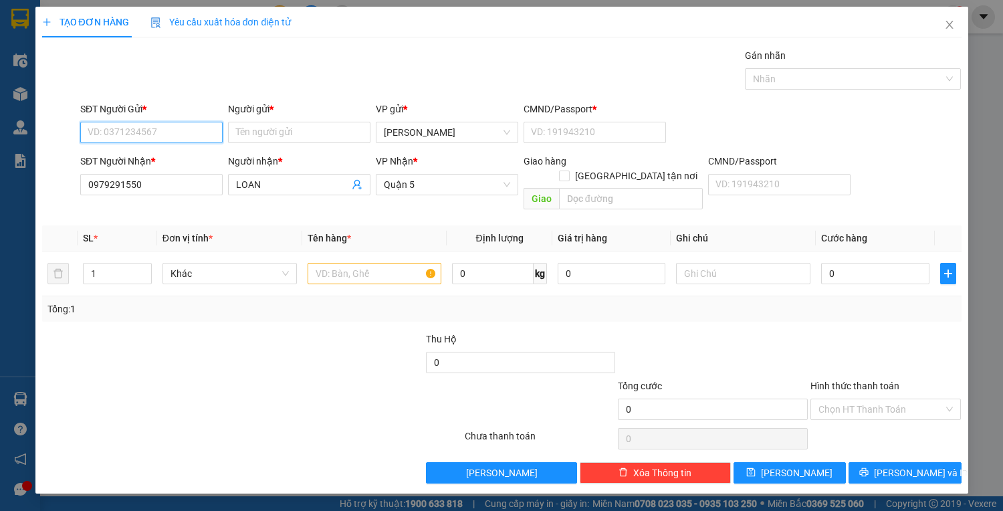
click at [171, 126] on input "SĐT Người Gửi *" at bounding box center [151, 132] width 142 height 21
click at [179, 155] on div "0792428336 - TUYẾT" at bounding box center [151, 158] width 126 height 15
drag, startPoint x: 363, startPoint y: 259, endPoint x: 329, endPoint y: 254, distance: 34.5
click at [329, 263] on input "text" at bounding box center [375, 273] width 134 height 21
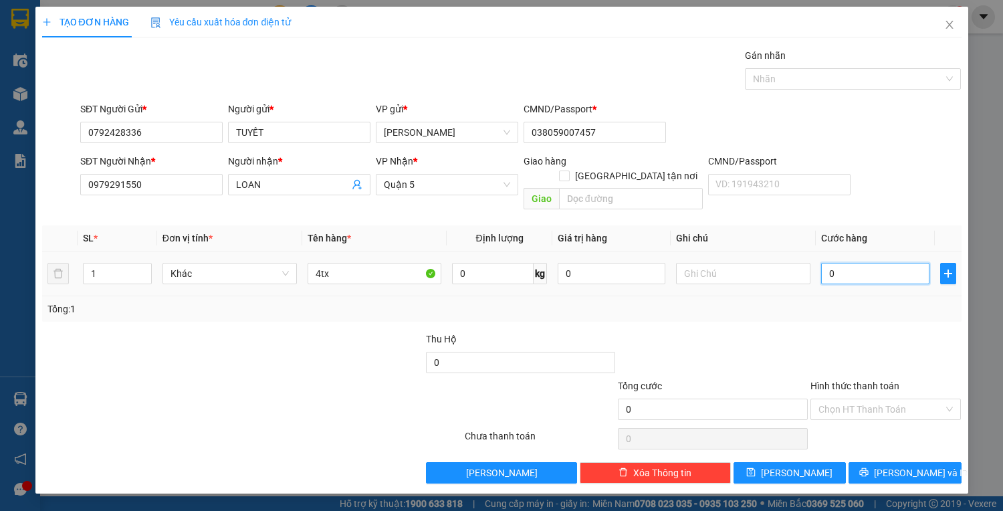
click at [877, 263] on input "0" at bounding box center [875, 273] width 108 height 21
click at [901, 399] on input "Hình thức thanh toán" at bounding box center [882, 409] width 126 height 20
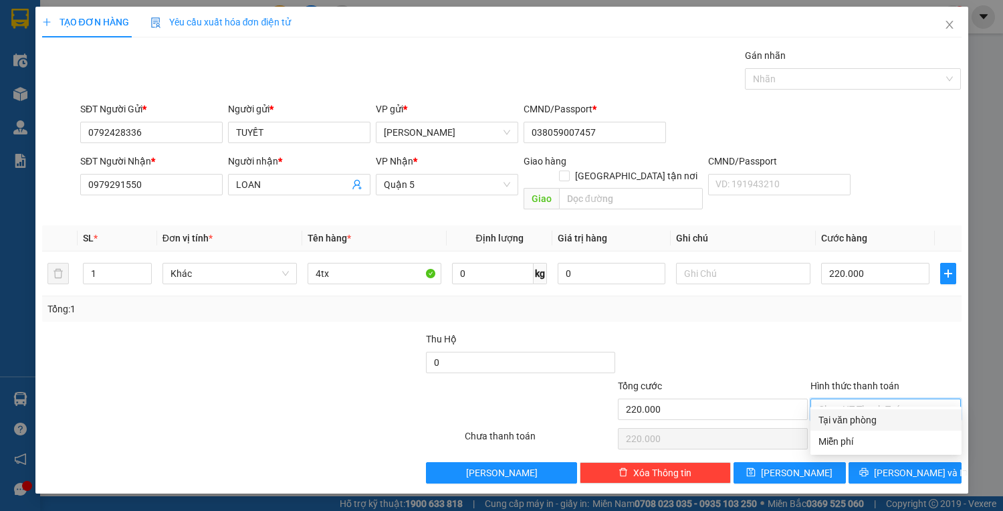
click at [896, 419] on div "Tại văn phòng" at bounding box center [886, 420] width 135 height 15
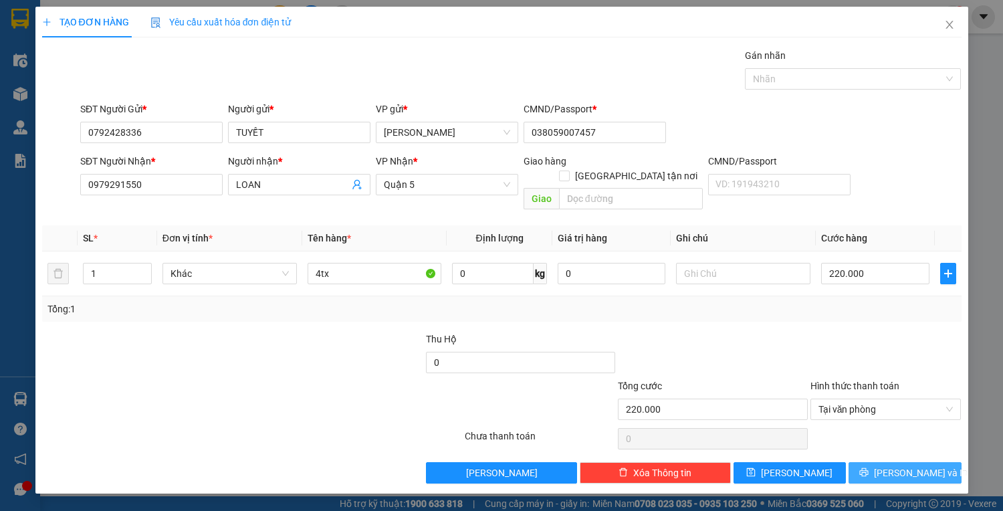
click at [909, 465] on span "[PERSON_NAME] và In" at bounding box center [921, 472] width 94 height 15
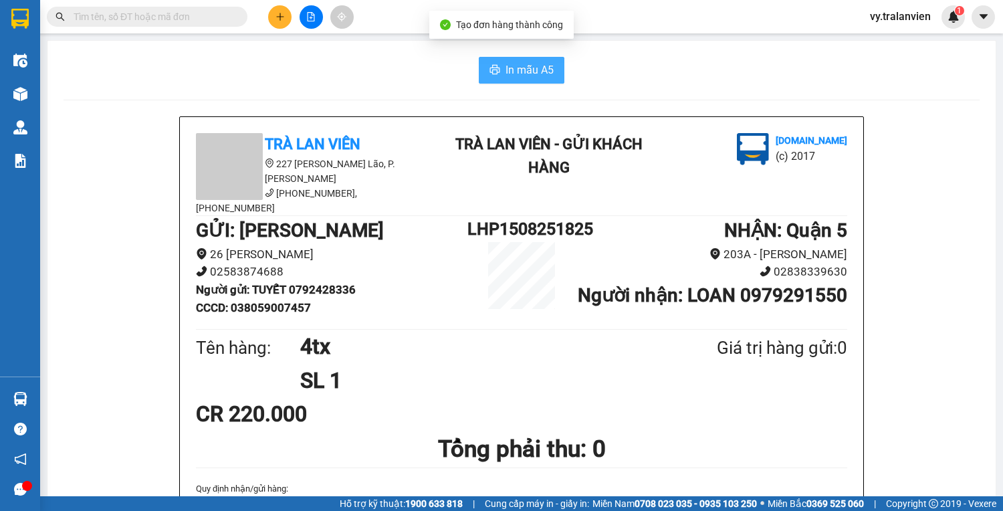
click at [528, 68] on span "In mẫu A5" at bounding box center [530, 70] width 48 height 17
click at [289, 13] on button at bounding box center [279, 16] width 23 height 23
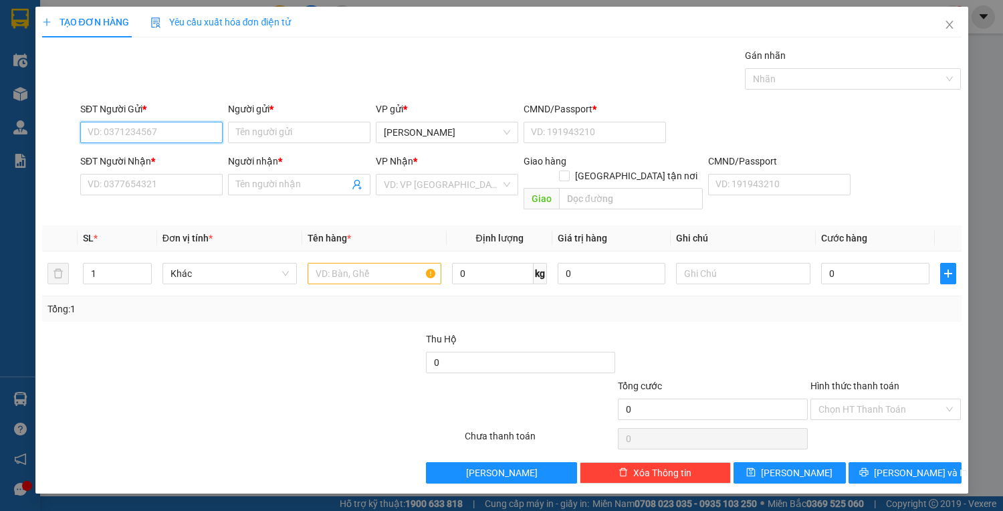
click at [168, 130] on input "SĐT Người Gửi *" at bounding box center [151, 132] width 142 height 21
drag, startPoint x: 142, startPoint y: 191, endPoint x: 160, endPoint y: 178, distance: 22.1
click at [144, 188] on input "SĐT Người Nhận *" at bounding box center [151, 184] width 142 height 21
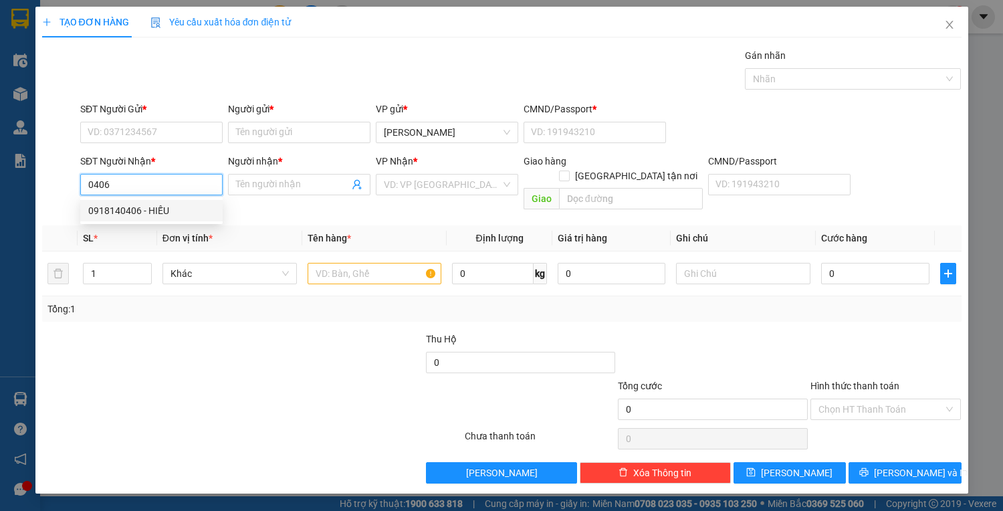
click at [158, 209] on div "0918140406 - HIẾU" at bounding box center [151, 210] width 126 height 15
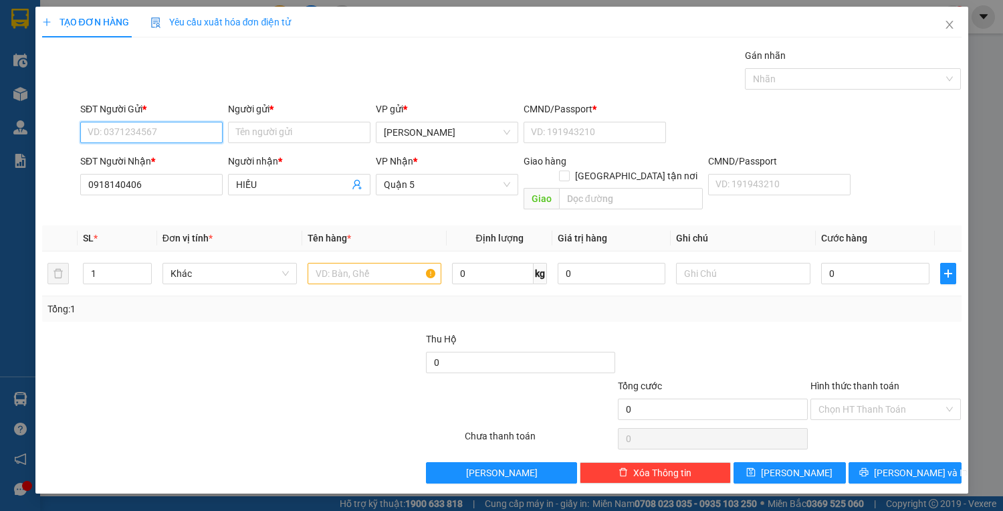
click at [171, 130] on input "SĐT Người Gửi *" at bounding box center [151, 132] width 142 height 21
click at [175, 159] on div "0905175987 - mai vân" at bounding box center [154, 158] width 132 height 15
drag, startPoint x: 358, startPoint y: 261, endPoint x: 324, endPoint y: 257, distance: 35.1
click at [324, 263] on input "text" at bounding box center [375, 273] width 134 height 21
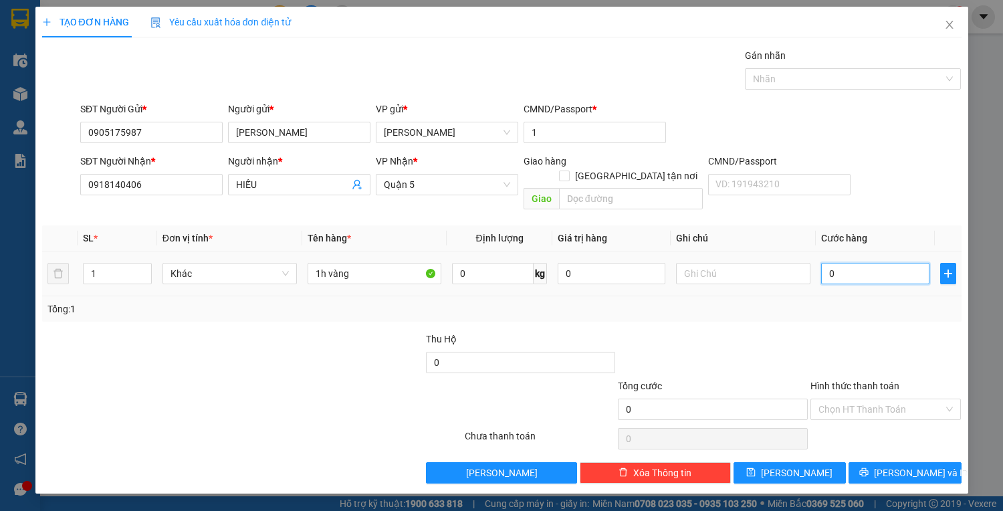
click at [847, 263] on input "0" at bounding box center [875, 273] width 108 height 21
click at [869, 399] on input "Hình thức thanh toán" at bounding box center [882, 409] width 126 height 20
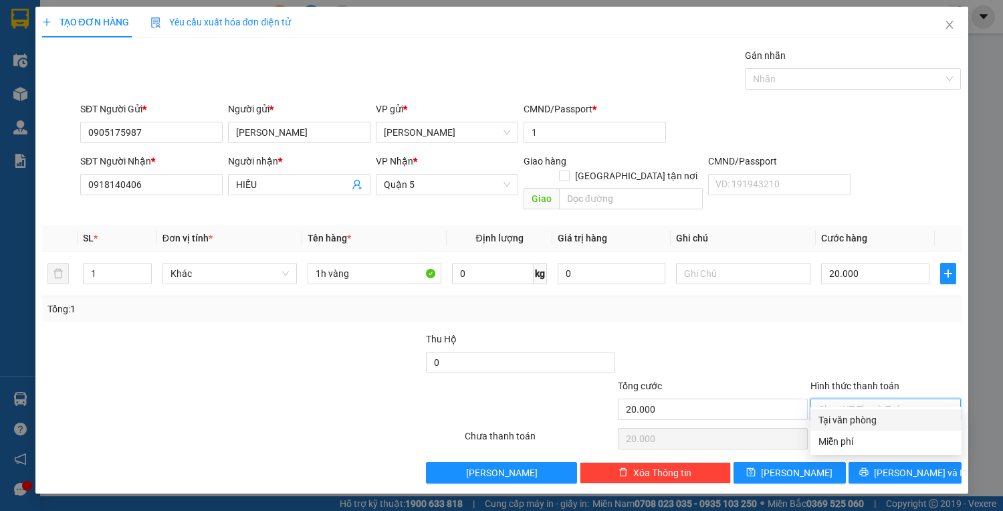
click at [871, 427] on div "Tại văn phòng" at bounding box center [886, 420] width 135 height 15
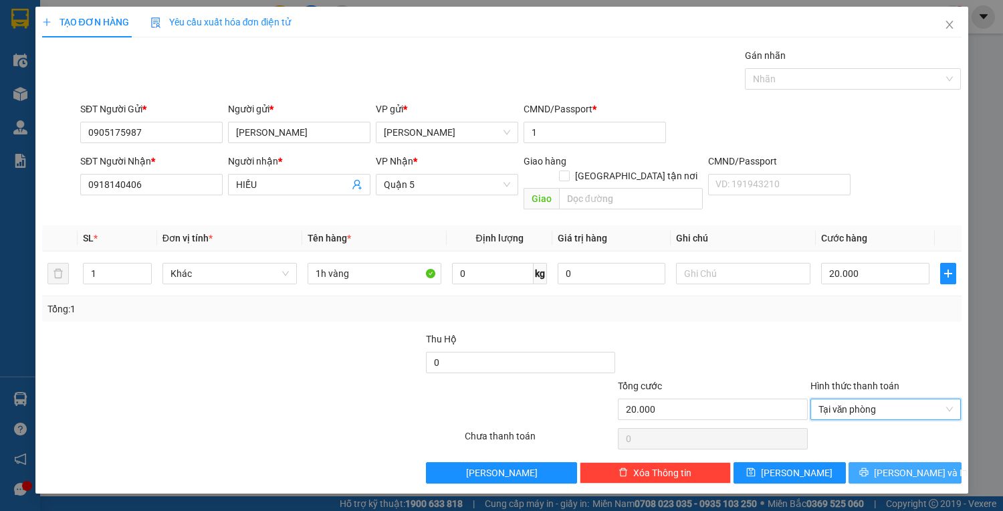
click at [869, 468] on icon "printer" at bounding box center [864, 472] width 9 height 9
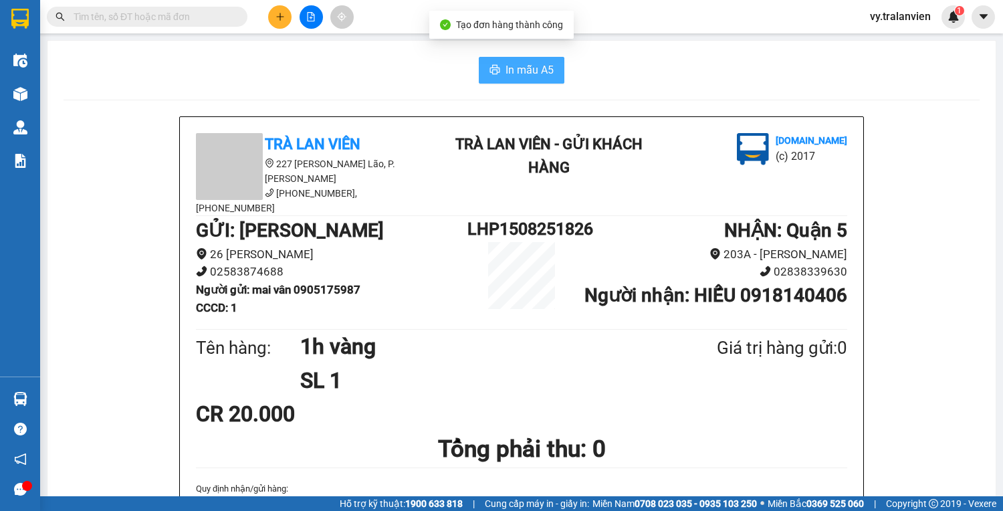
click at [513, 64] on span "In mẫu A5" at bounding box center [530, 70] width 48 height 17
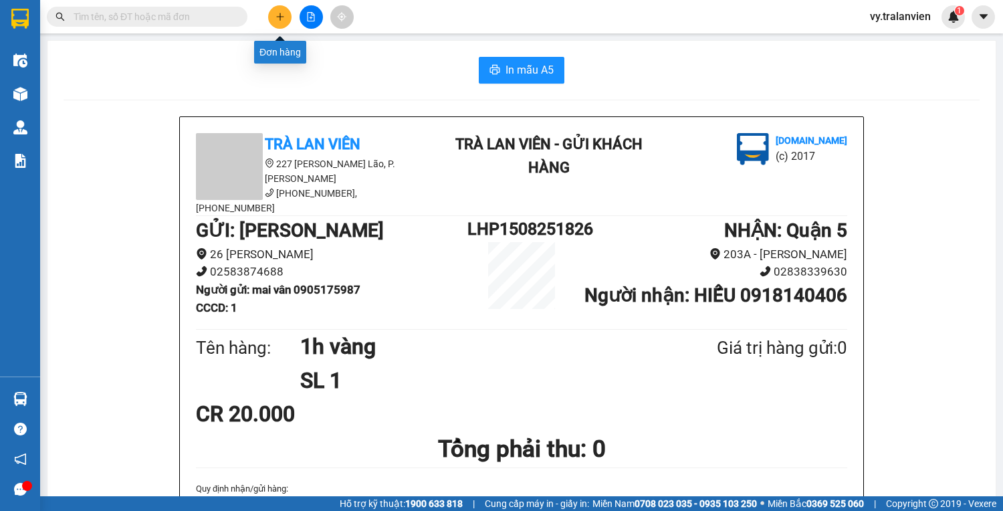
click at [283, 19] on icon "plus" at bounding box center [280, 16] width 9 height 9
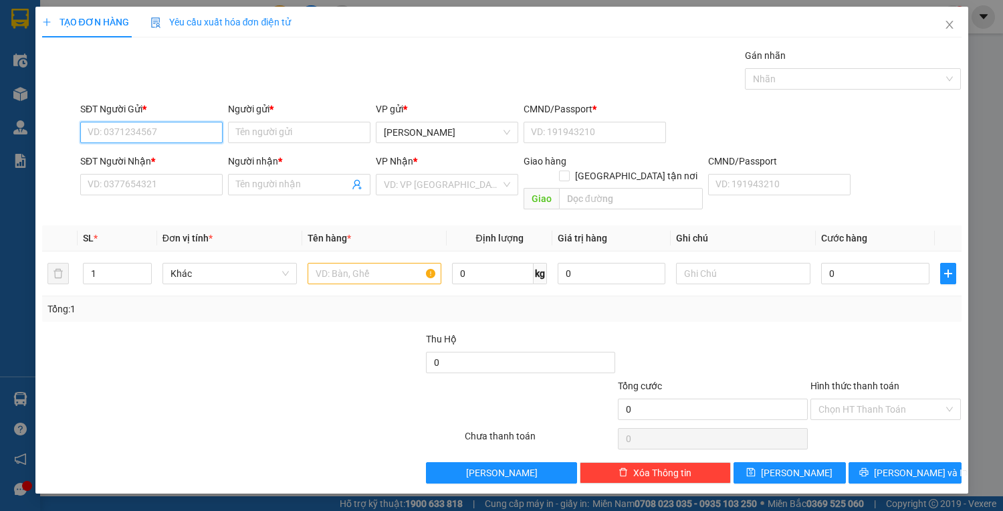
click at [164, 134] on input "SĐT Người Gửi *" at bounding box center [151, 132] width 142 height 21
drag, startPoint x: 115, startPoint y: 185, endPoint x: 340, endPoint y: 123, distance: 233.0
click at [142, 178] on input "SĐT Người Nhận *" at bounding box center [151, 184] width 142 height 21
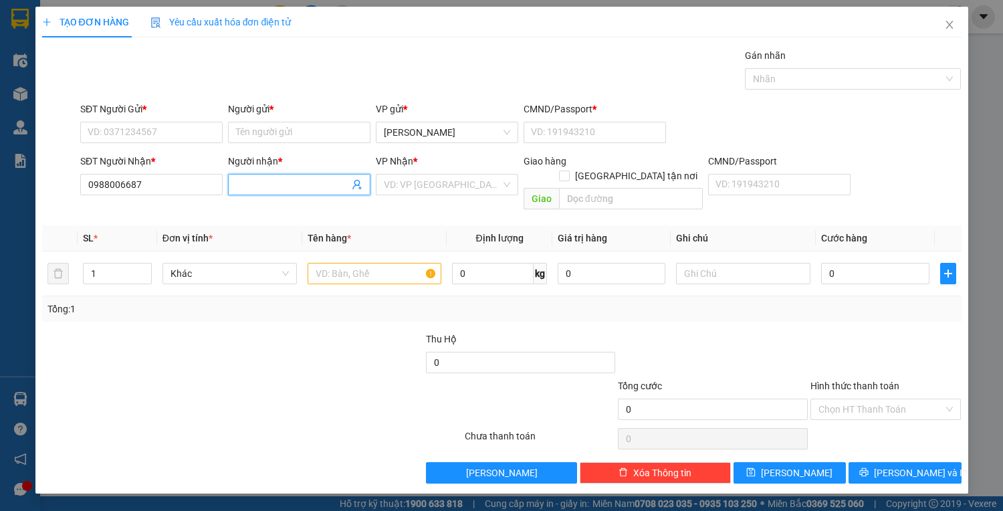
click at [257, 179] on input "Người nhận *" at bounding box center [292, 184] width 113 height 15
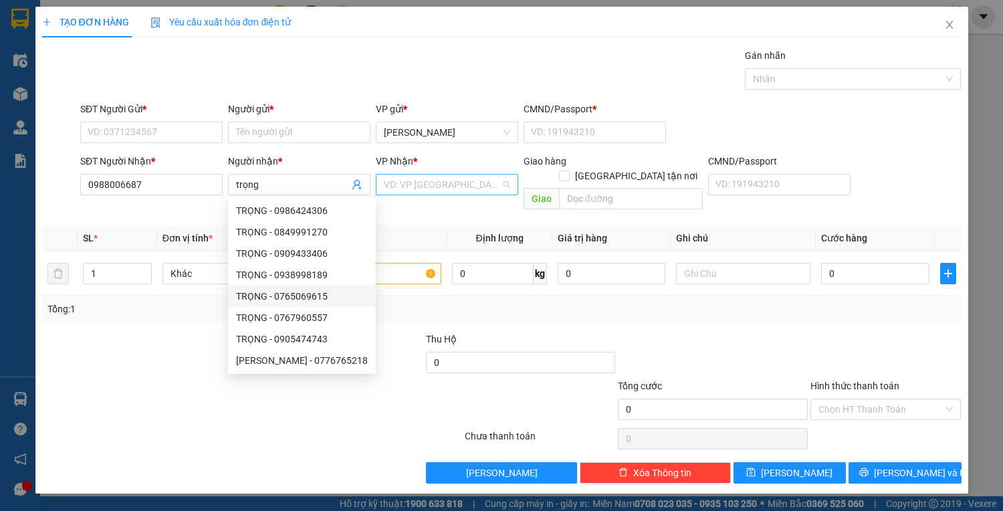
click at [433, 187] on input "search" at bounding box center [442, 185] width 117 height 20
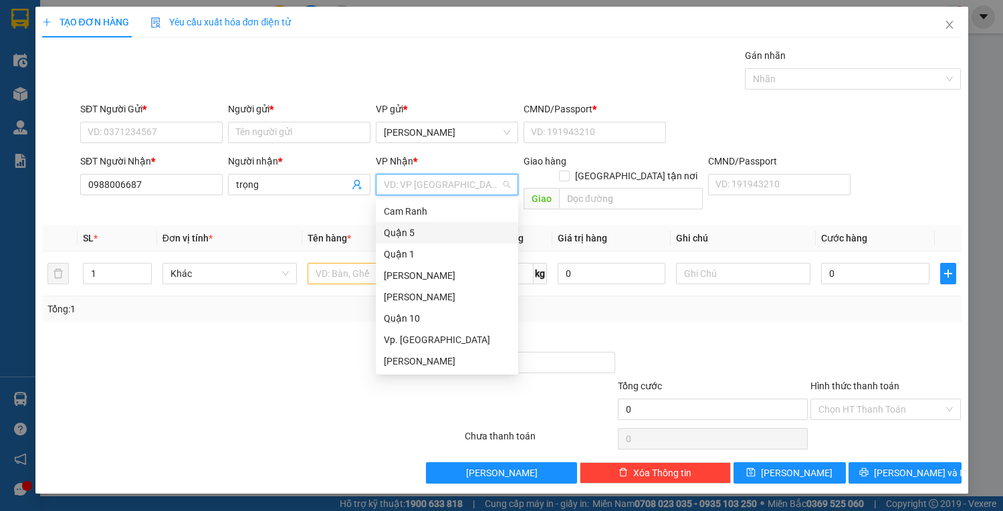
click at [419, 234] on div "Quận 5" at bounding box center [447, 232] width 126 height 15
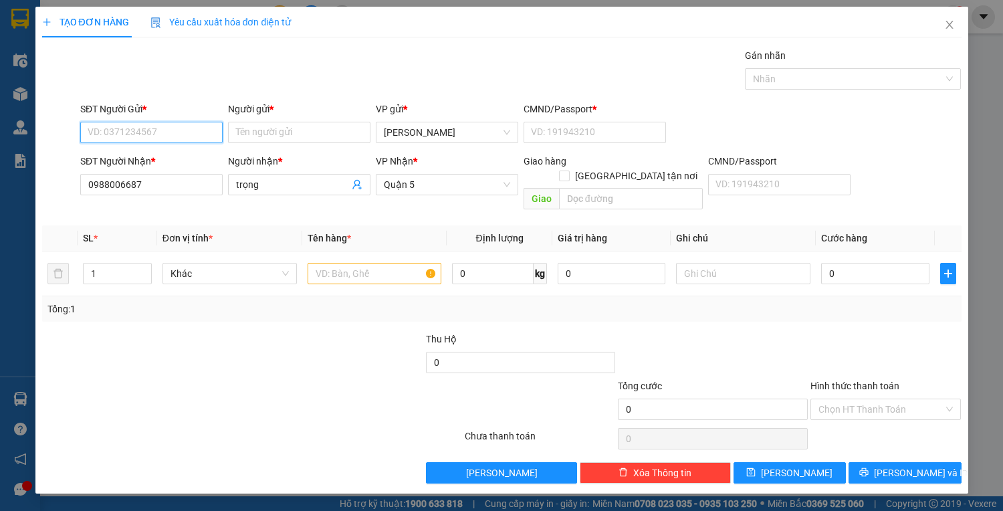
click at [187, 130] on input "SĐT Người Gửi *" at bounding box center [151, 132] width 142 height 21
click at [172, 137] on input "SĐT Người Gửi *" at bounding box center [151, 132] width 142 height 21
click at [167, 161] on div "0905175987 - mai vân" at bounding box center [154, 158] width 132 height 15
click at [354, 263] on input "text" at bounding box center [375, 273] width 134 height 21
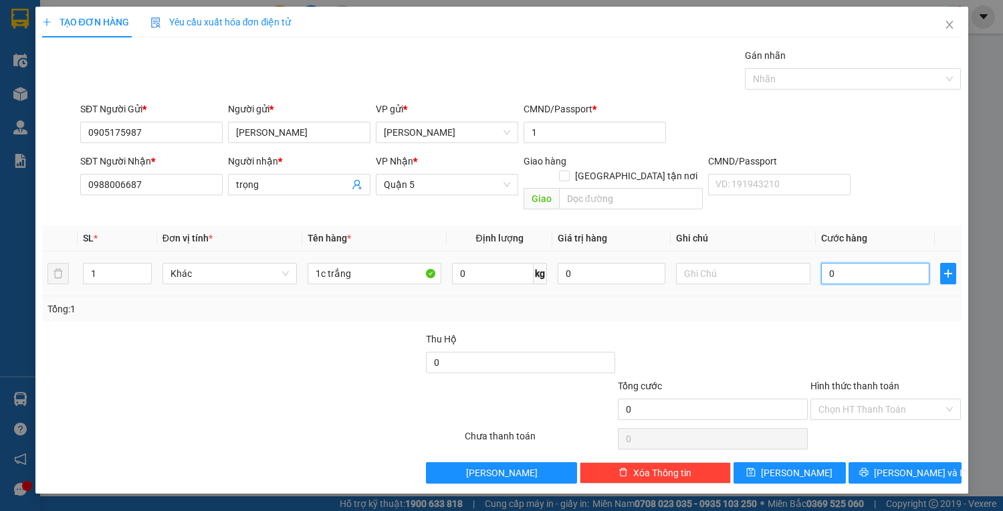
click at [845, 263] on input "0" at bounding box center [875, 273] width 108 height 21
click at [871, 399] on input "Hình thức thanh toán" at bounding box center [882, 409] width 126 height 20
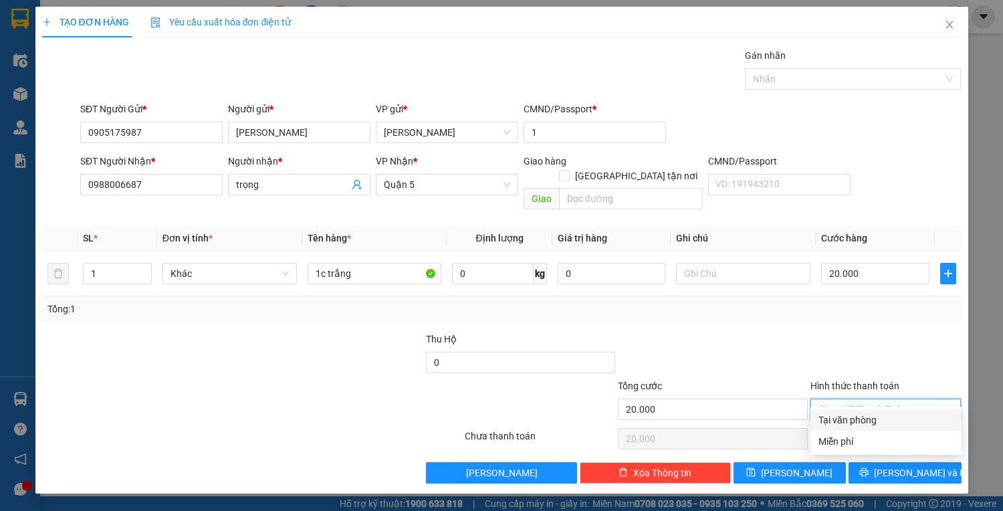
click at [872, 421] on div "Tại văn phòng" at bounding box center [886, 420] width 135 height 15
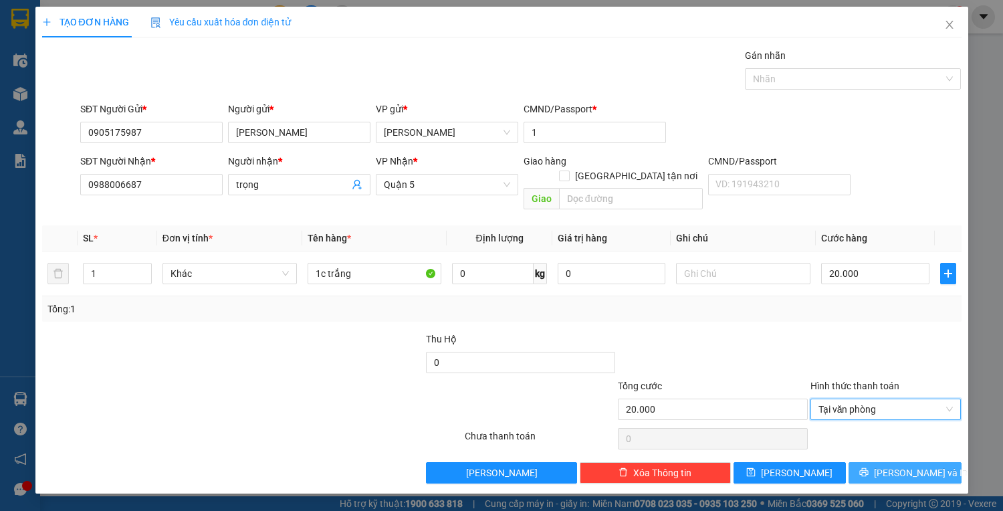
click at [896, 465] on span "[PERSON_NAME] và In" at bounding box center [921, 472] width 94 height 15
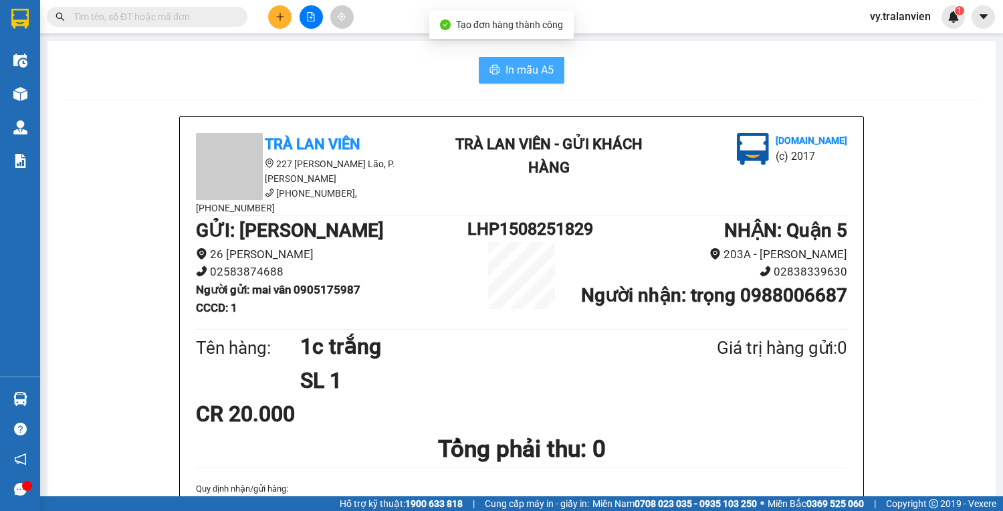
click at [511, 68] on span "In mẫu A5" at bounding box center [530, 70] width 48 height 17
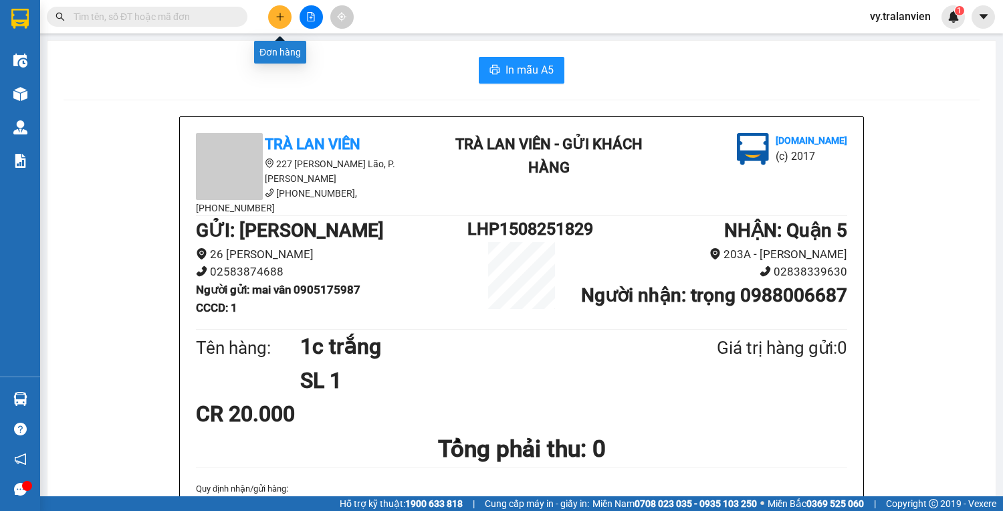
click at [284, 19] on icon "plus" at bounding box center [280, 16] width 9 height 9
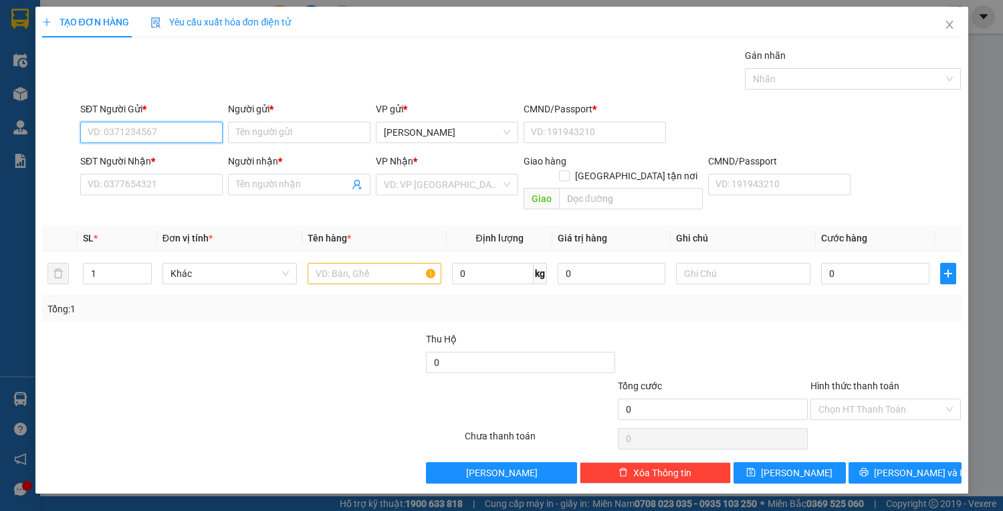
drag, startPoint x: 165, startPoint y: 130, endPoint x: 1003, endPoint y: 133, distance: 838.0
click at [219, 117] on div "SĐT Người Gửi * VD: 0371234567" at bounding box center [151, 125] width 142 height 47
click at [174, 156] on div "0867725272 - NHUNG" at bounding box center [151, 158] width 126 height 15
click at [356, 263] on input "text" at bounding box center [375, 273] width 134 height 21
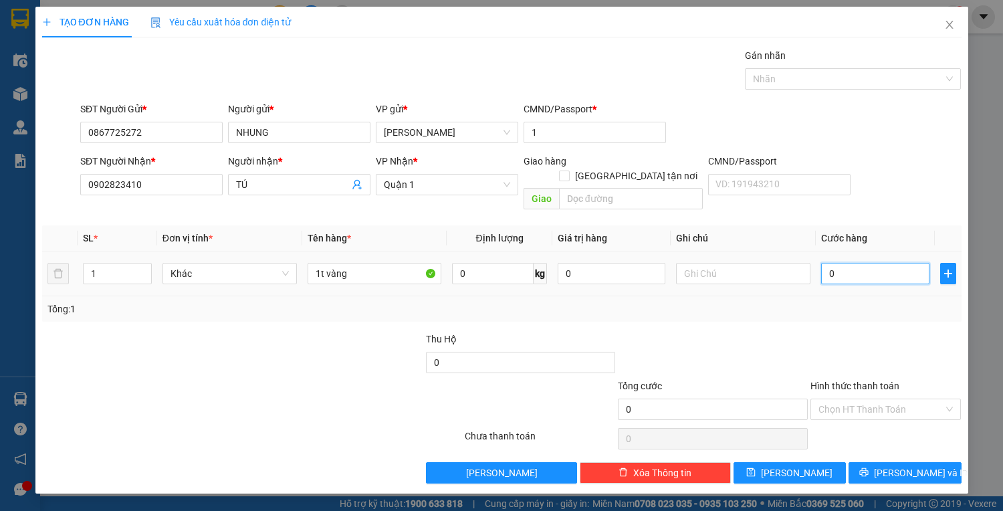
click at [873, 265] on input "0" at bounding box center [875, 273] width 108 height 21
click at [912, 465] on span "[PERSON_NAME] và In" at bounding box center [921, 472] width 94 height 15
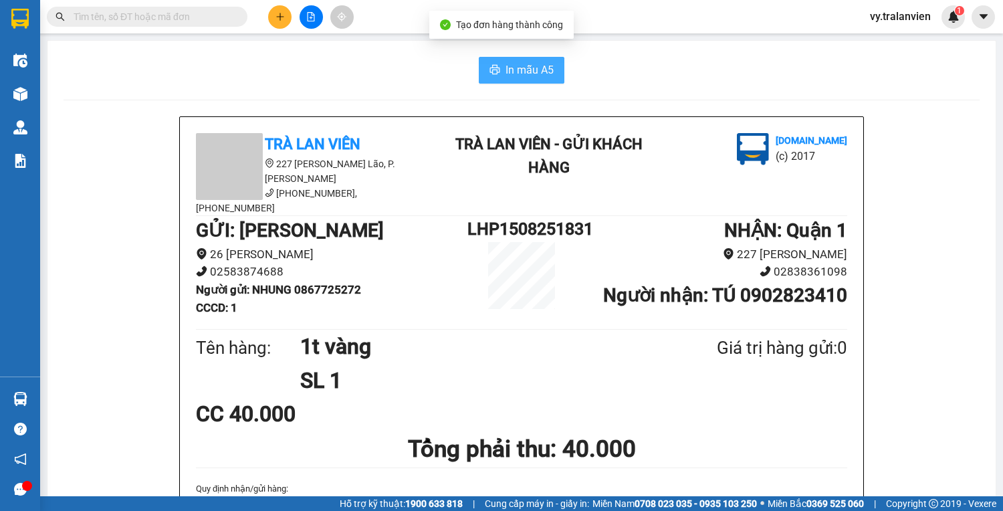
click at [496, 68] on button "In mẫu A5" at bounding box center [522, 70] width 86 height 27
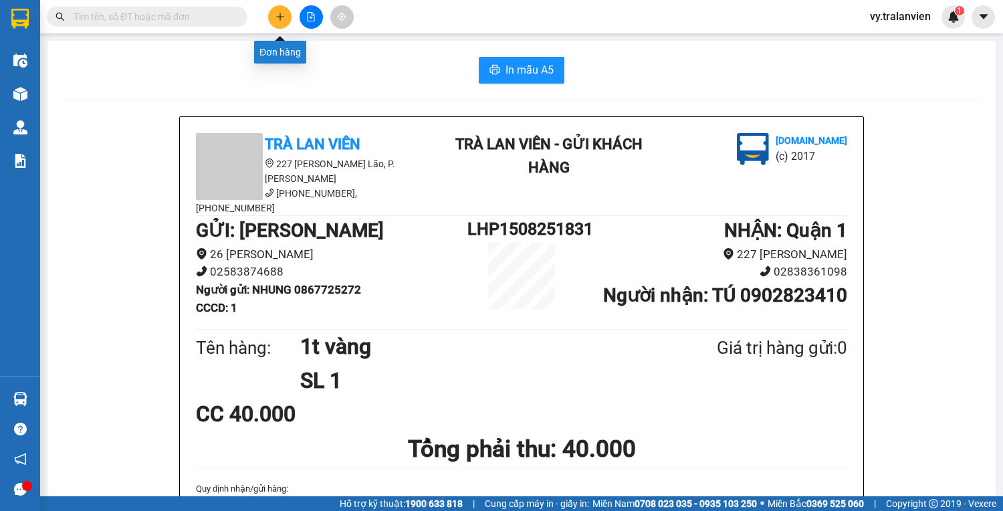
click at [276, 21] on button at bounding box center [279, 16] width 23 height 23
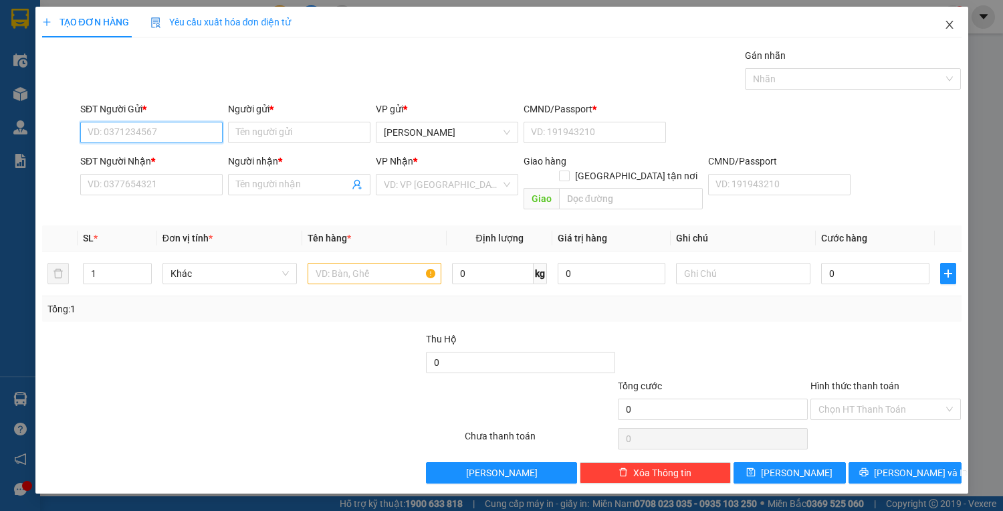
drag, startPoint x: 171, startPoint y: 133, endPoint x: 948, endPoint y: 18, distance: 784.9
click at [776, 42] on div "TẠO ĐƠN HÀNG Yêu cầu xuất hóa đơn điện tử Transit Pickup Surcharge Ids Transit …" at bounding box center [502, 245] width 920 height 477
click at [188, 161] on div "02583824566 - BS DŨNG-NK 68" at bounding box center [154, 158] width 132 height 15
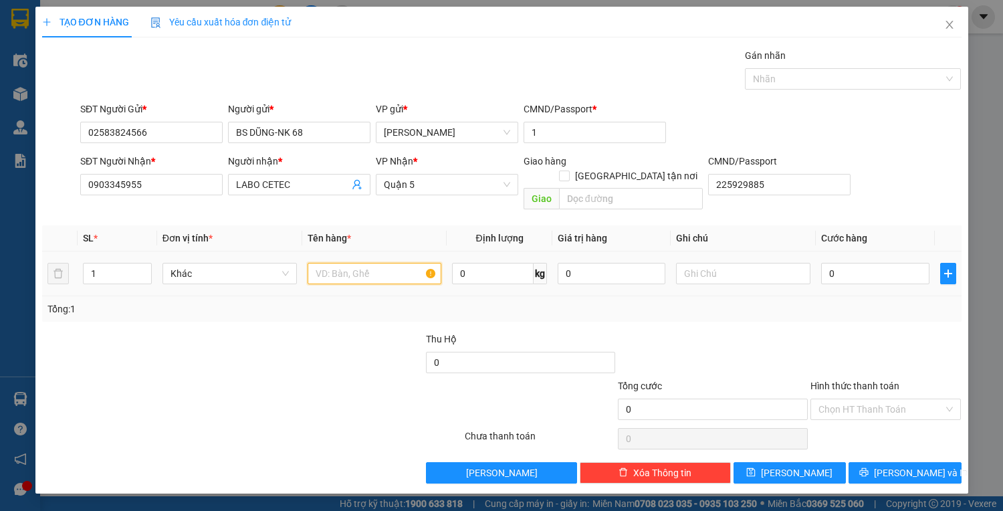
click at [365, 263] on input "text" at bounding box center [375, 273] width 134 height 21
click at [900, 263] on input "0" at bounding box center [875, 273] width 108 height 21
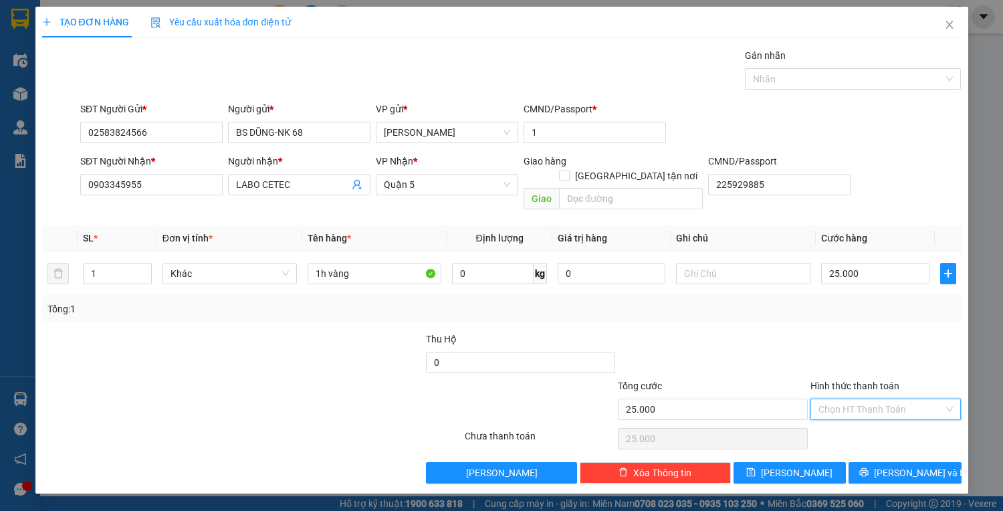
click at [904, 399] on input "Hình thức thanh toán" at bounding box center [882, 409] width 126 height 20
click at [896, 419] on div "Tại văn phòng" at bounding box center [886, 420] width 135 height 15
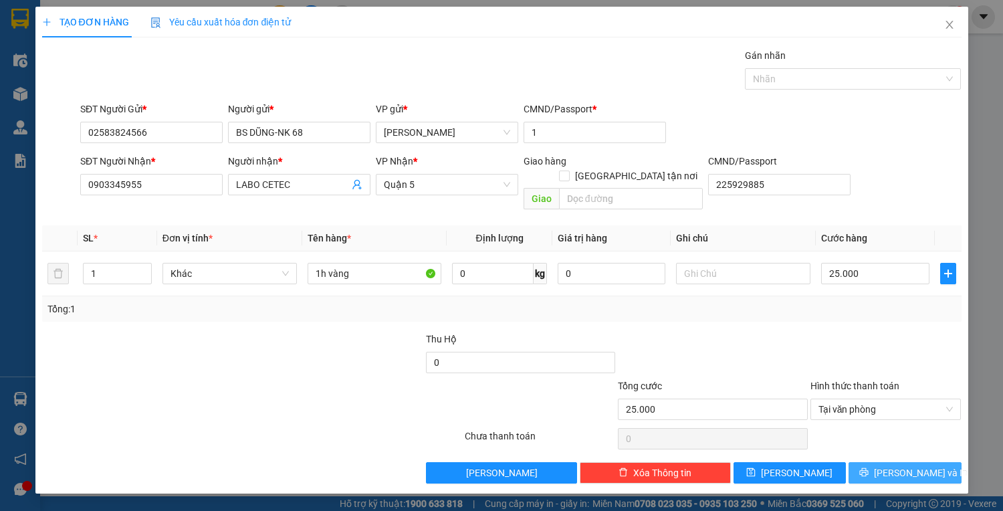
drag, startPoint x: 900, startPoint y: 461, endPoint x: 889, endPoint y: 426, distance: 37.2
click at [899, 465] on span "[PERSON_NAME] và In" at bounding box center [921, 472] width 94 height 15
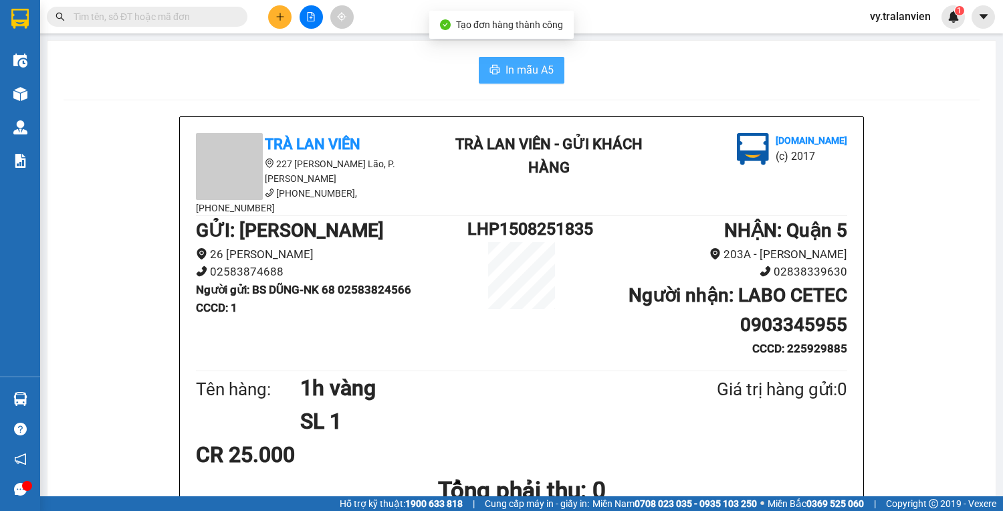
click at [494, 70] on icon "printer" at bounding box center [495, 69] width 11 height 11
click at [286, 13] on button at bounding box center [279, 16] width 23 height 23
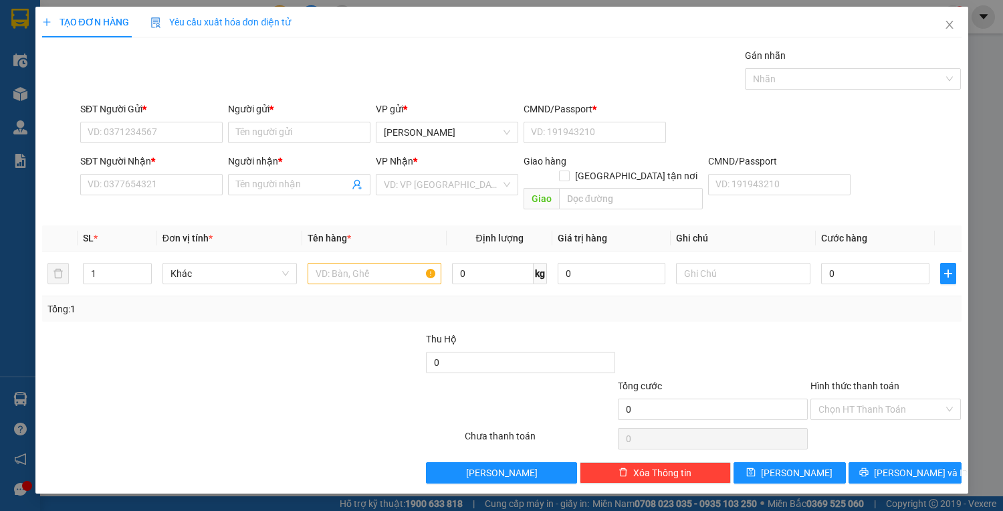
drag, startPoint x: 150, startPoint y: 131, endPoint x: 208, endPoint y: 413, distance: 287.4
click at [208, 425] on div at bounding box center [252, 438] width 423 height 27
click at [112, 131] on input "SĐT Người Gửi *" at bounding box center [151, 132] width 142 height 21
drag, startPoint x: 51, startPoint y: 346, endPoint x: 206, endPoint y: 443, distance: 182.0
drag, startPoint x: 137, startPoint y: 182, endPoint x: 128, endPoint y: 179, distance: 9.7
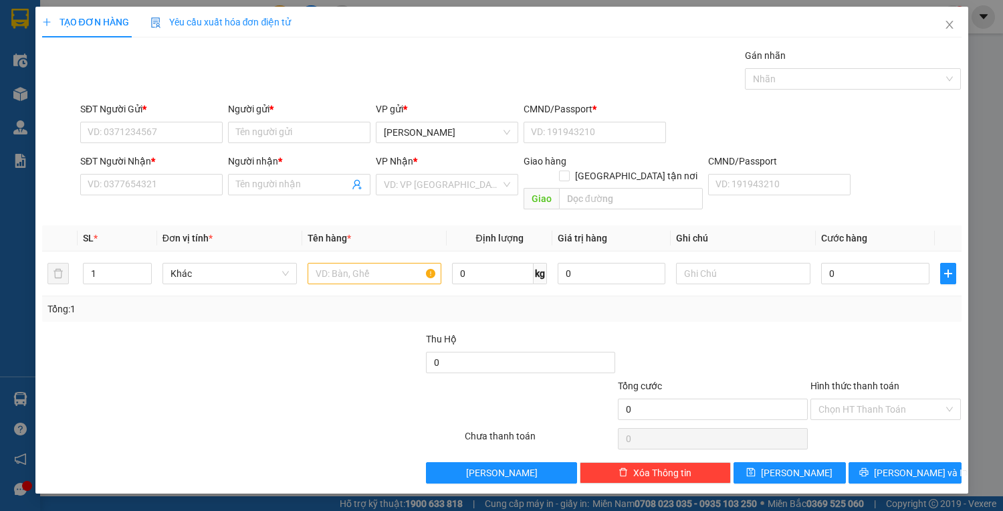
drag, startPoint x: 128, startPoint y: 179, endPoint x: 71, endPoint y: 343, distance: 173.4
click at [71, 343] on div at bounding box center [137, 355] width 192 height 47
click at [128, 188] on input "SĐT Người Nhận *" at bounding box center [151, 184] width 142 height 21
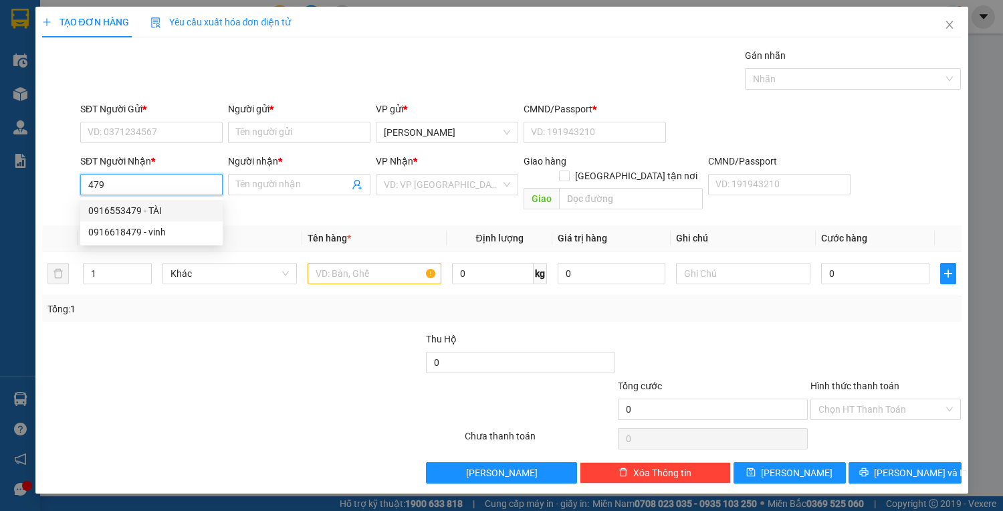
click at [147, 208] on div "0916553479 - TÀI" at bounding box center [151, 210] width 126 height 15
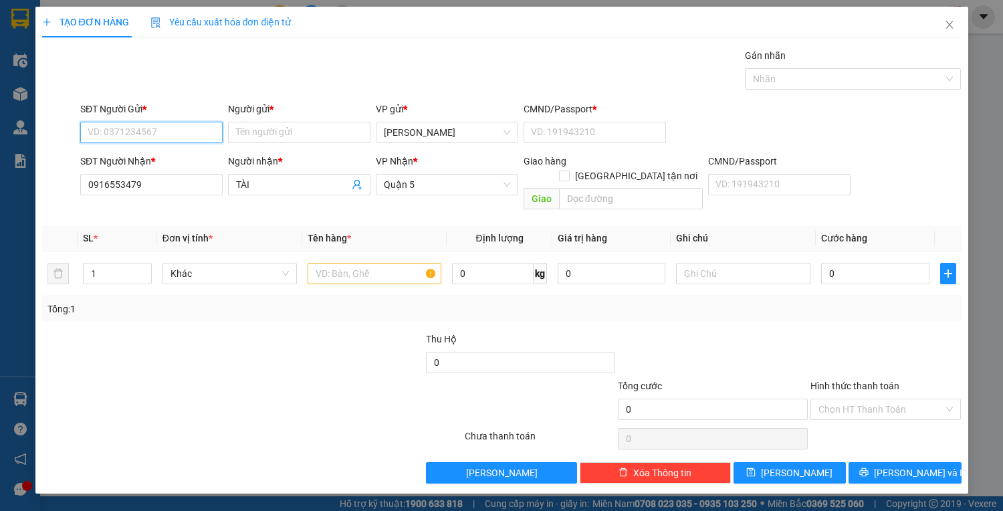
click at [159, 130] on input "SĐT Người Gửi *" at bounding box center [151, 132] width 142 height 21
click at [165, 158] on div "0978090640 - CHỊ VÂN" at bounding box center [162, 158] width 149 height 15
click at [357, 263] on input "text" at bounding box center [375, 273] width 134 height 21
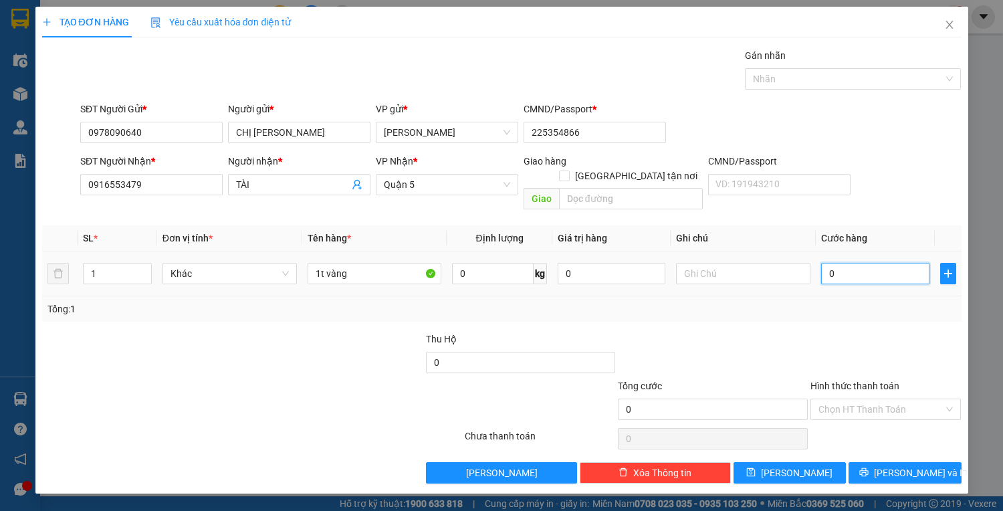
click at [853, 263] on input "0" at bounding box center [875, 273] width 108 height 21
click at [912, 399] on input "Hình thức thanh toán" at bounding box center [882, 409] width 126 height 20
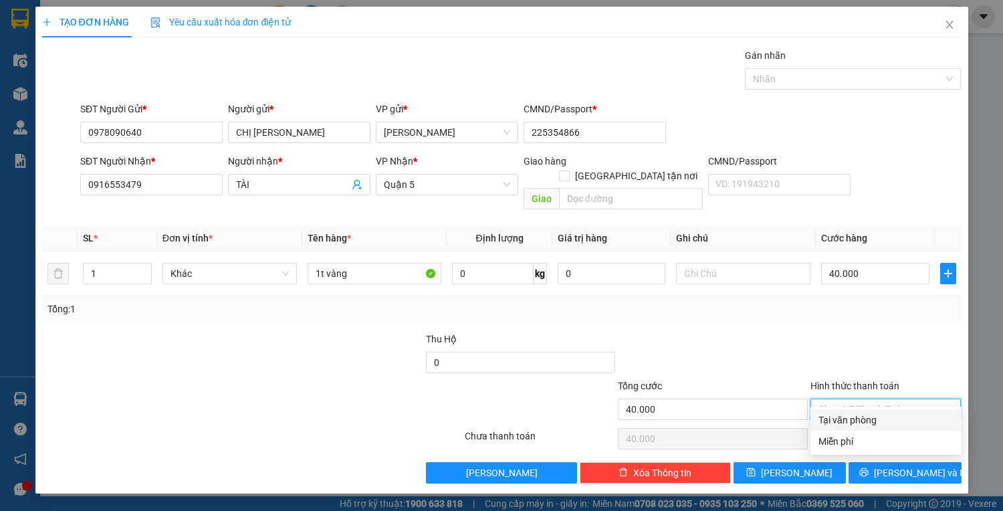
click at [905, 421] on div "Tại văn phòng" at bounding box center [886, 420] width 135 height 15
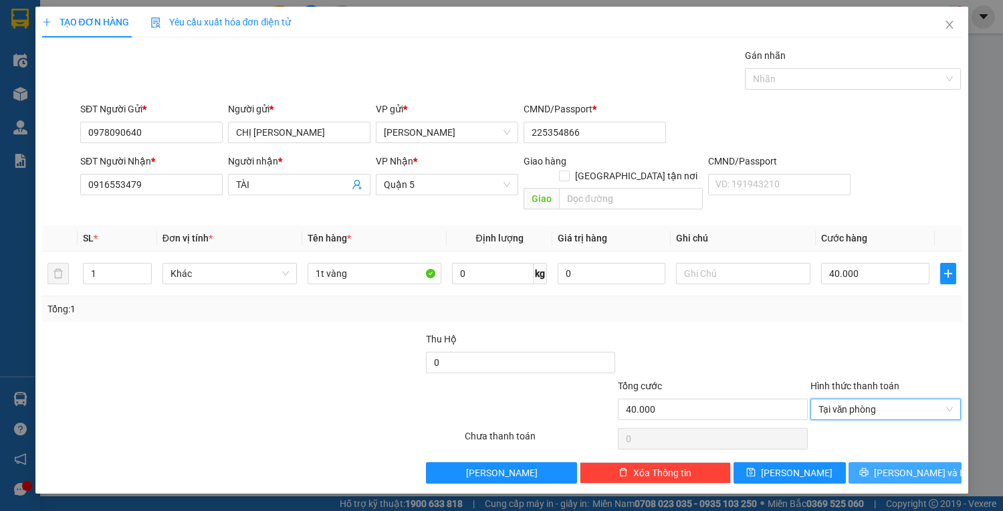
click at [908, 465] on span "[PERSON_NAME] và In" at bounding box center [921, 472] width 94 height 15
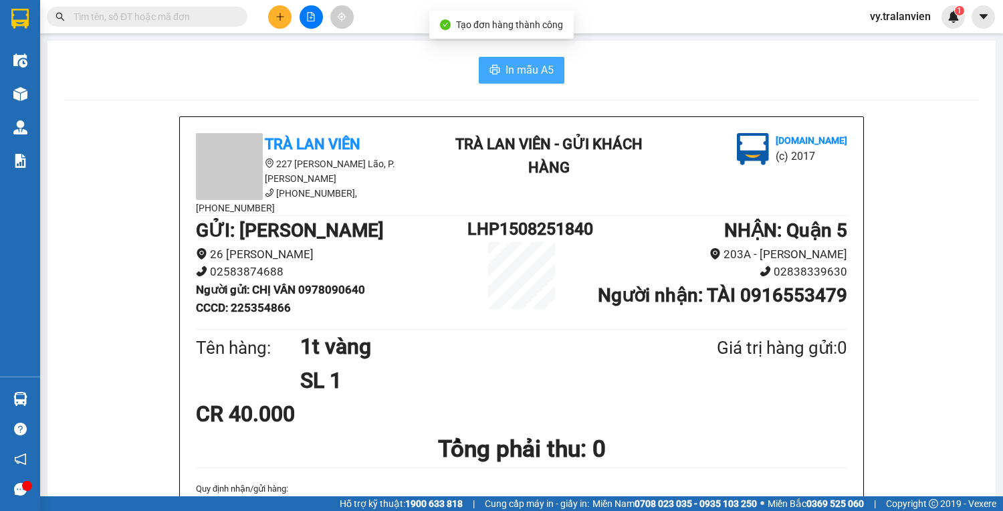
click at [535, 70] on span "In mẫu A5" at bounding box center [530, 70] width 48 height 17
click at [692, 67] on div "In mẫu A5" at bounding box center [522, 70] width 916 height 27
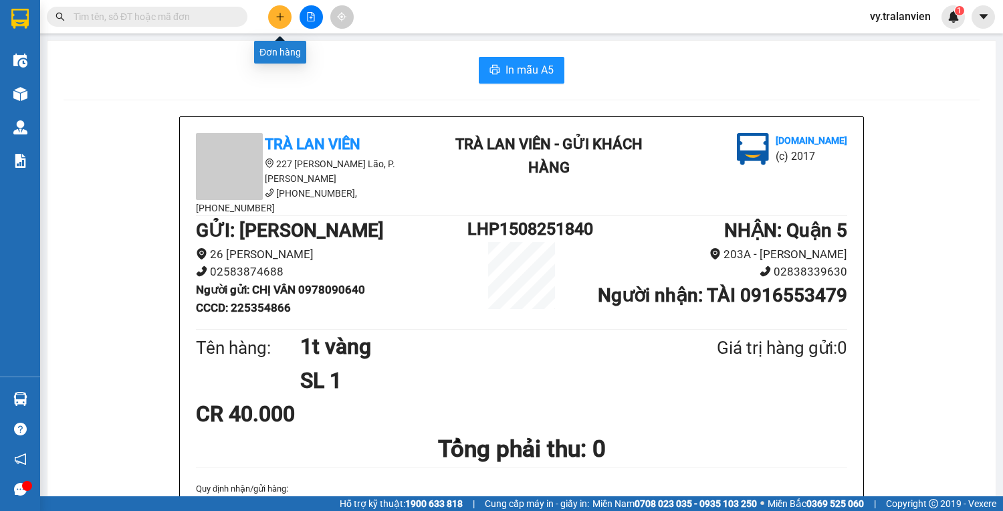
click at [280, 15] on icon "plus" at bounding box center [280, 16] width 1 height 7
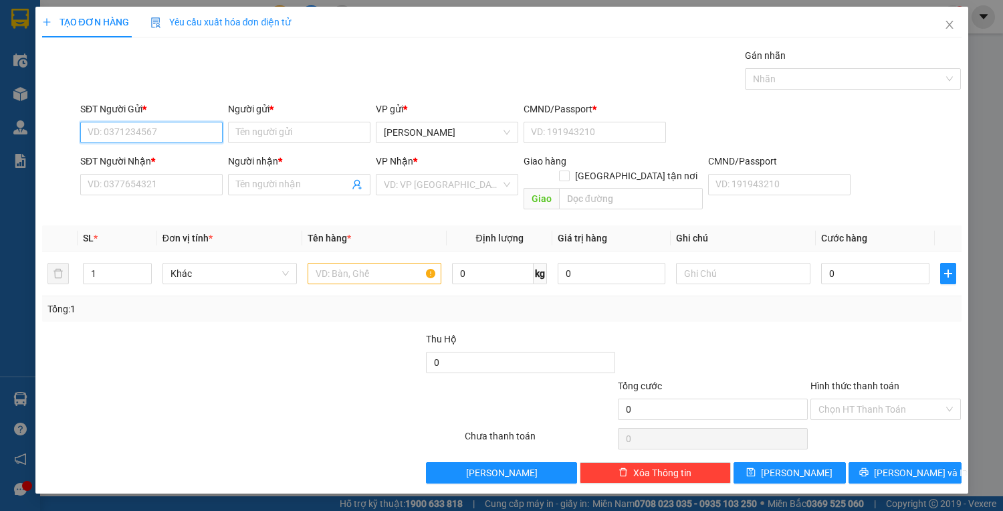
click at [126, 136] on input "SĐT Người Gửi *" at bounding box center [151, 132] width 142 height 21
click at [276, 134] on input "Người gửi *" at bounding box center [299, 132] width 142 height 21
drag, startPoint x: 86, startPoint y: 128, endPoint x: 167, endPoint y: 126, distance: 81.0
click at [167, 126] on input "0909242244" at bounding box center [151, 132] width 142 height 21
paste input "0909242244"
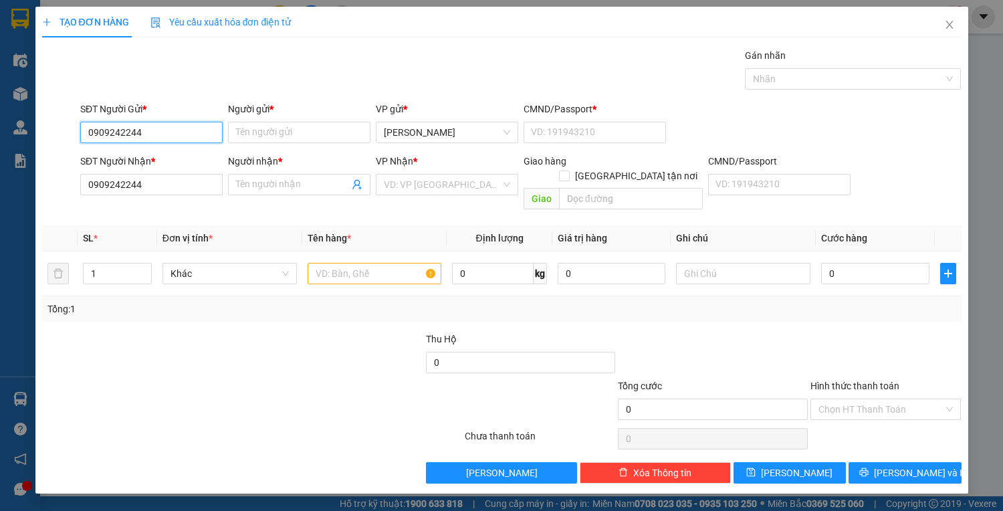
click at [169, 126] on input "0909242244" at bounding box center [151, 132] width 142 height 21
click at [276, 182] on input "Người nhận *" at bounding box center [292, 184] width 113 height 15
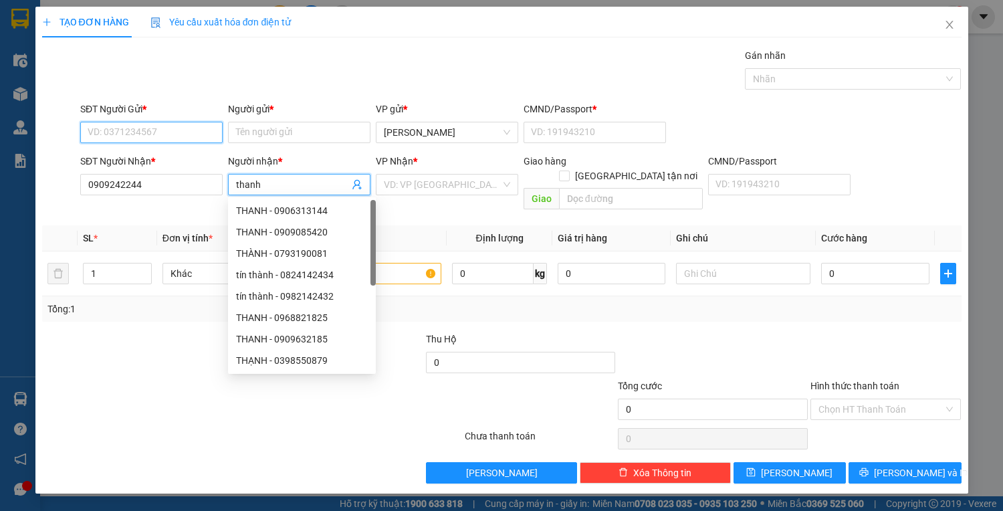
click at [171, 126] on input "SĐT Người Gửi *" at bounding box center [151, 132] width 142 height 21
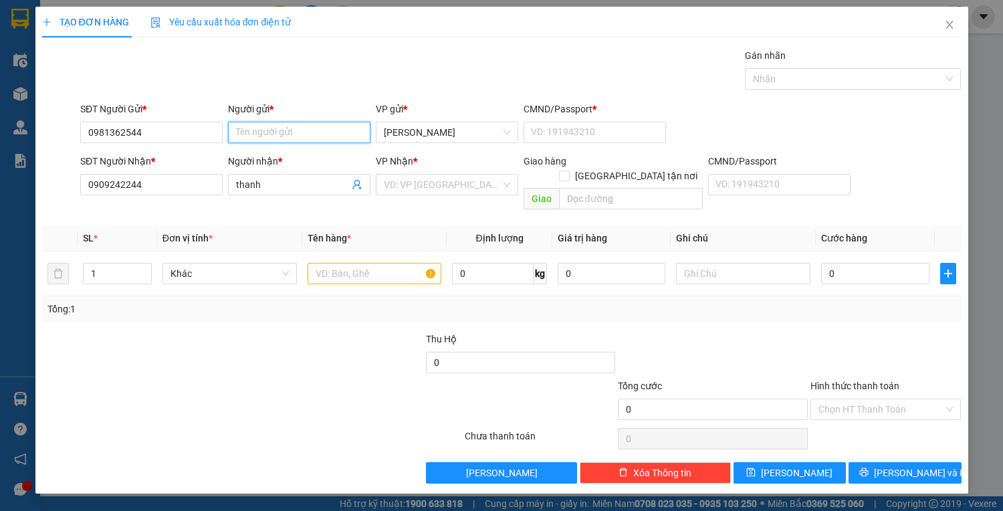
click at [270, 132] on input "Người gửi *" at bounding box center [299, 132] width 142 height 21
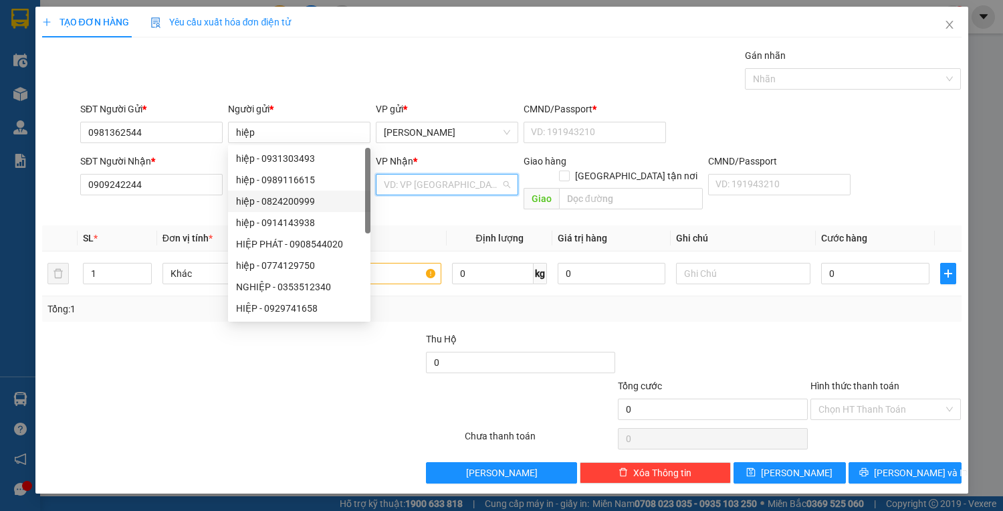
click at [451, 185] on input "search" at bounding box center [442, 185] width 117 height 20
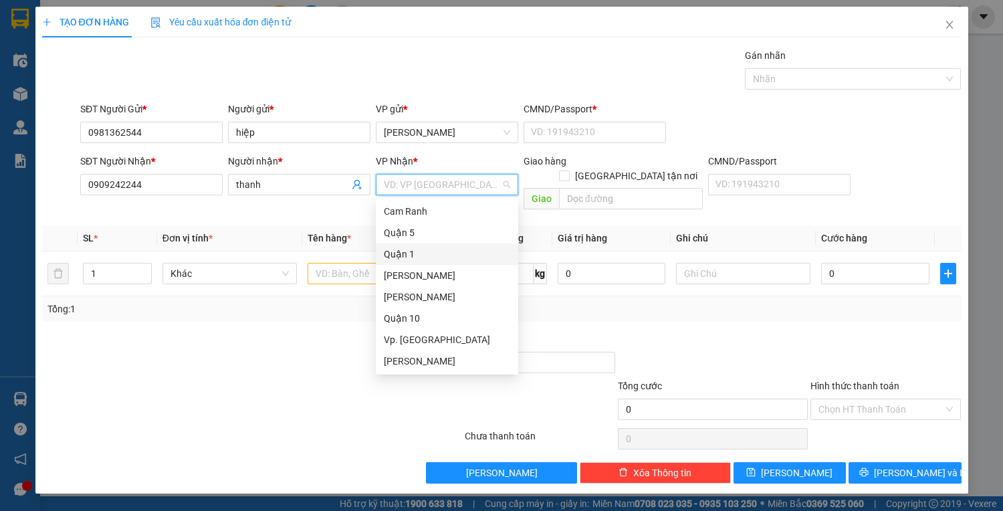
click at [444, 248] on div "Quận 1" at bounding box center [447, 254] width 126 height 15
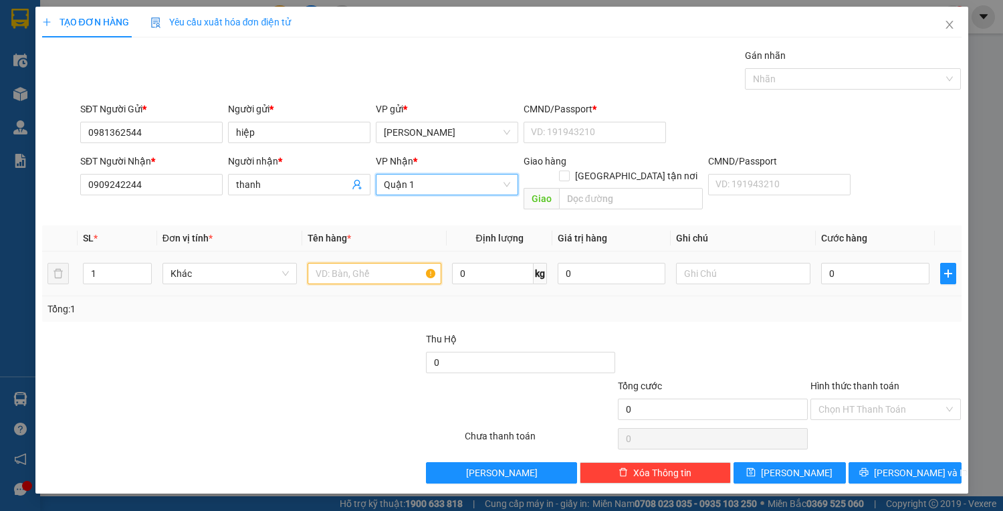
click at [358, 263] on input "text" at bounding box center [375, 273] width 134 height 21
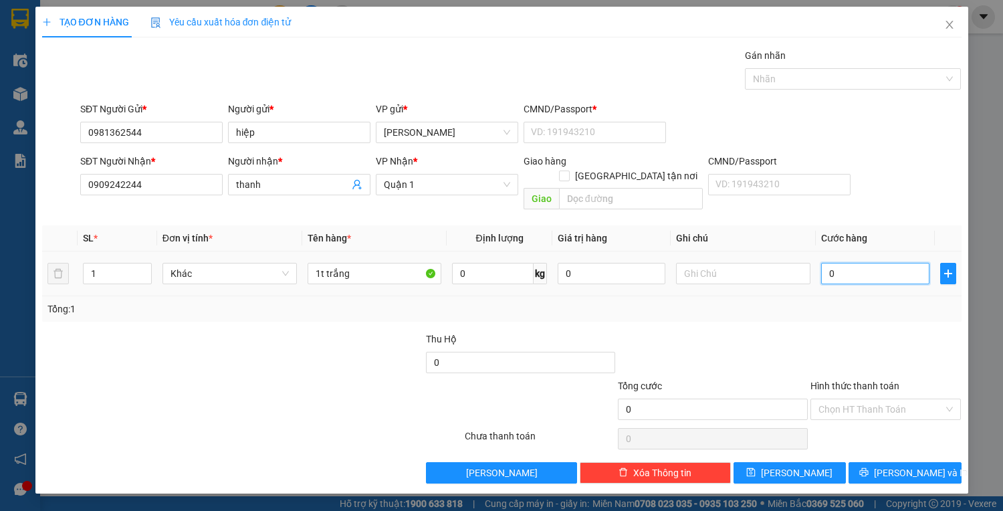
click at [856, 264] on input "0" at bounding box center [875, 273] width 108 height 21
click at [906, 465] on span "[PERSON_NAME] và In" at bounding box center [921, 472] width 94 height 15
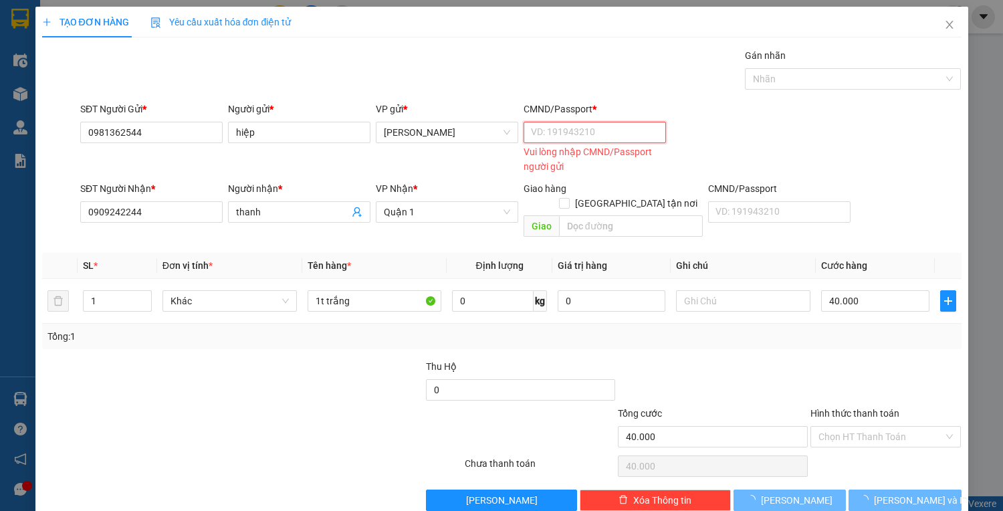
click at [591, 134] on input "CMND/Passport *" at bounding box center [595, 132] width 142 height 21
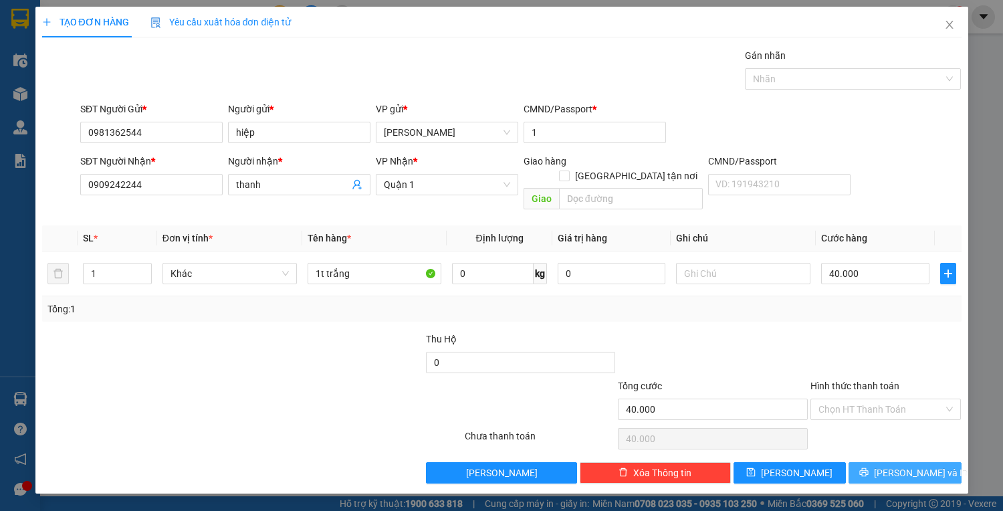
click at [888, 462] on button "[PERSON_NAME] và In" at bounding box center [905, 472] width 112 height 21
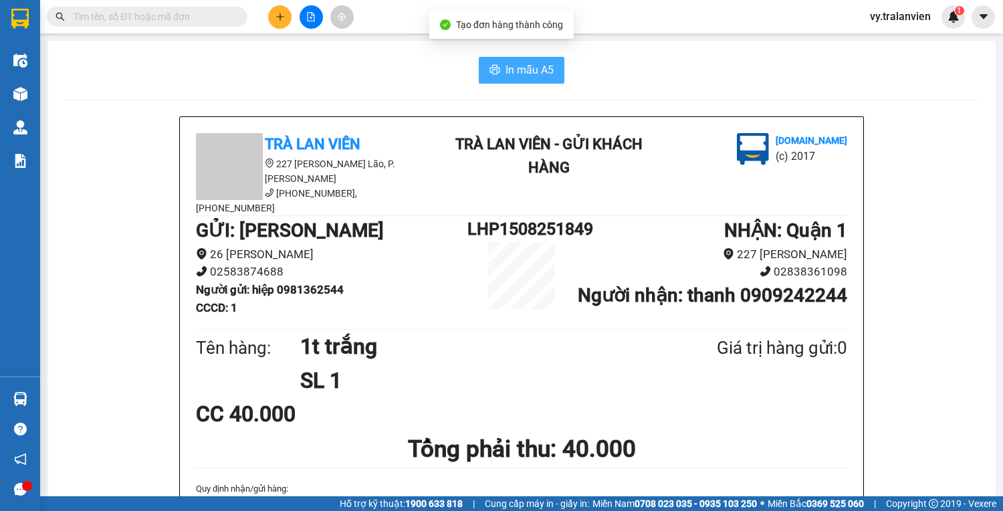
click at [506, 75] on span "In mẫu A5" at bounding box center [530, 70] width 48 height 17
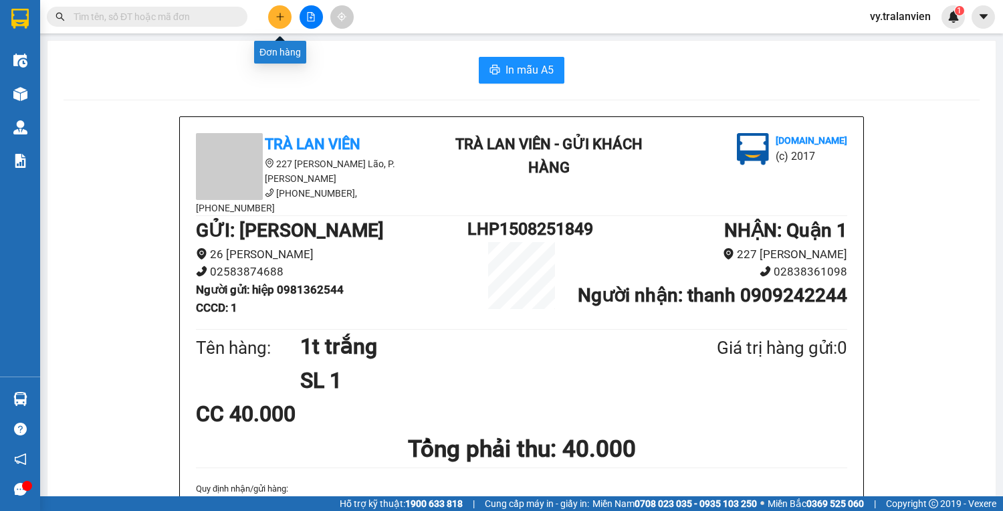
click at [278, 18] on icon "plus" at bounding box center [280, 16] width 9 height 9
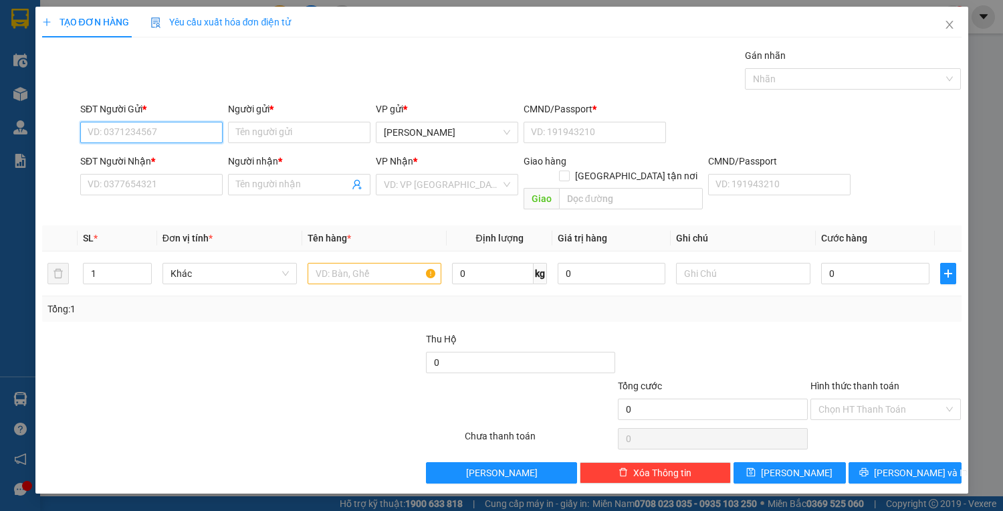
drag, startPoint x: 192, startPoint y: 126, endPoint x: 1003, endPoint y: 4, distance: 819.7
click at [197, 126] on input "SĐT Người Gửi *" at bounding box center [151, 132] width 142 height 21
click at [184, 159] on div "0932746550 - lab nguyễn" at bounding box center [161, 158] width 146 height 15
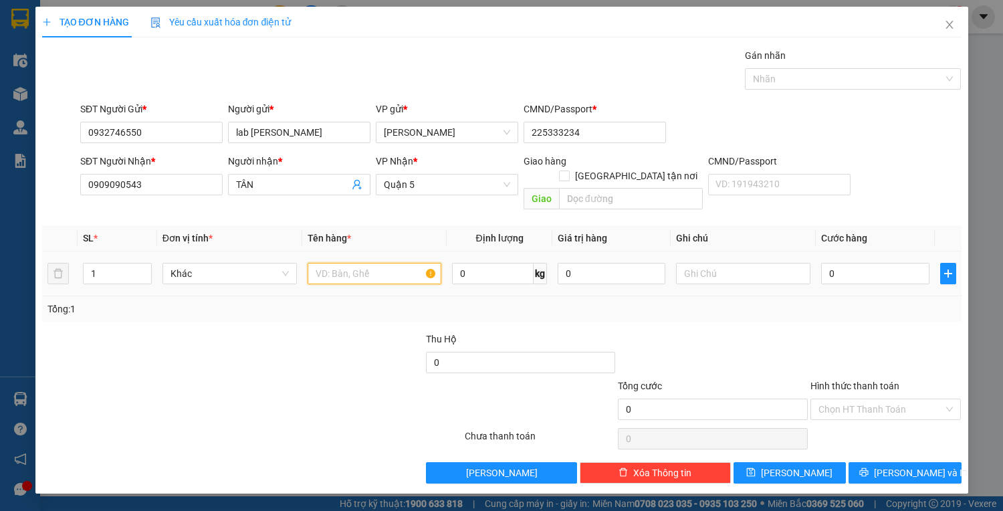
drag, startPoint x: 364, startPoint y: 259, endPoint x: 356, endPoint y: 259, distance: 8.0
click at [364, 263] on input "text" at bounding box center [375, 273] width 134 height 21
click at [879, 263] on input "0" at bounding box center [875, 273] width 108 height 21
click at [880, 399] on input "Hình thức thanh toán" at bounding box center [882, 409] width 126 height 20
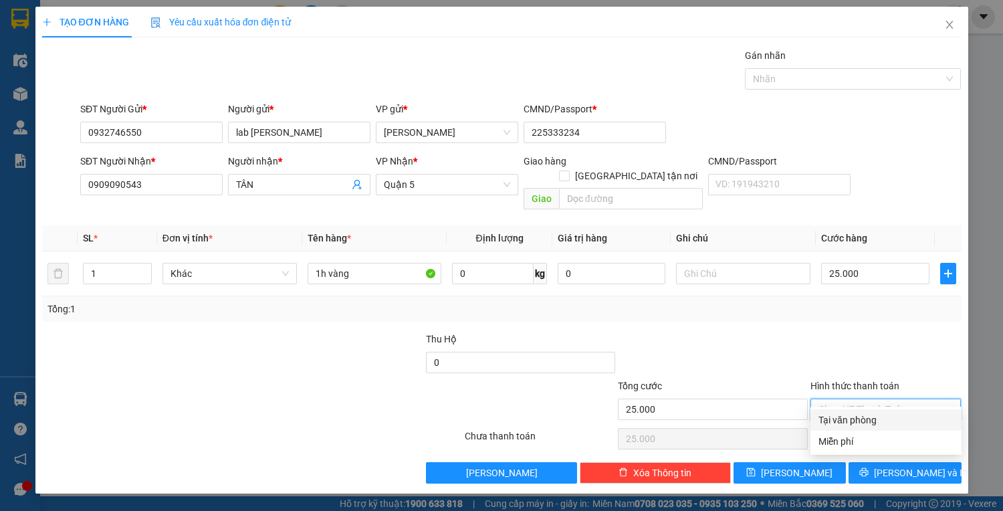
click at [881, 423] on div "Tại văn phòng" at bounding box center [886, 420] width 135 height 15
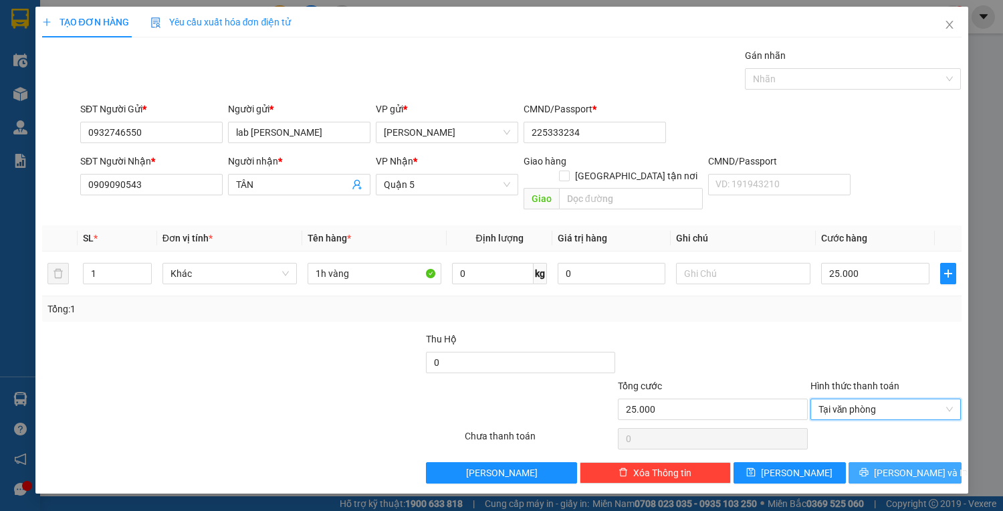
click at [869, 467] on icon "printer" at bounding box center [863, 471] width 9 height 9
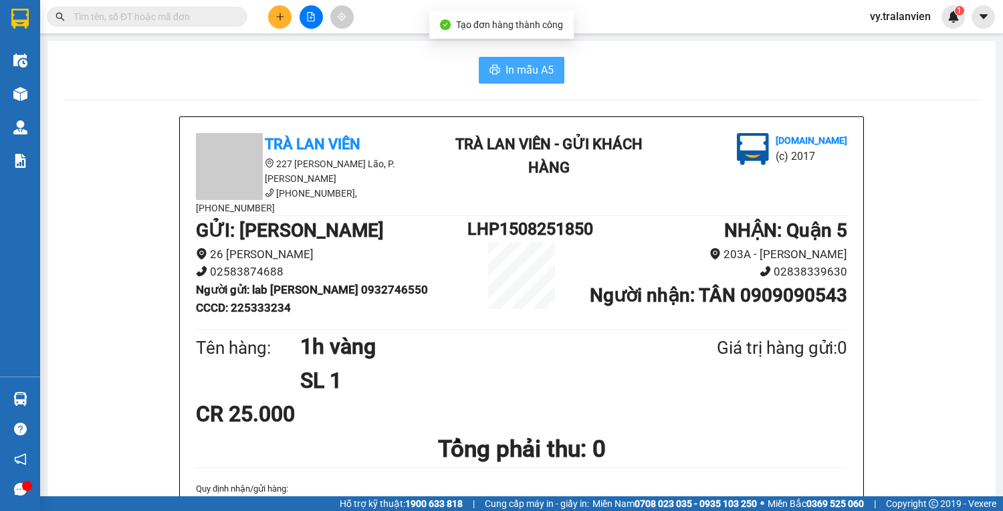
click at [526, 73] on span "In mẫu A5" at bounding box center [530, 70] width 48 height 17
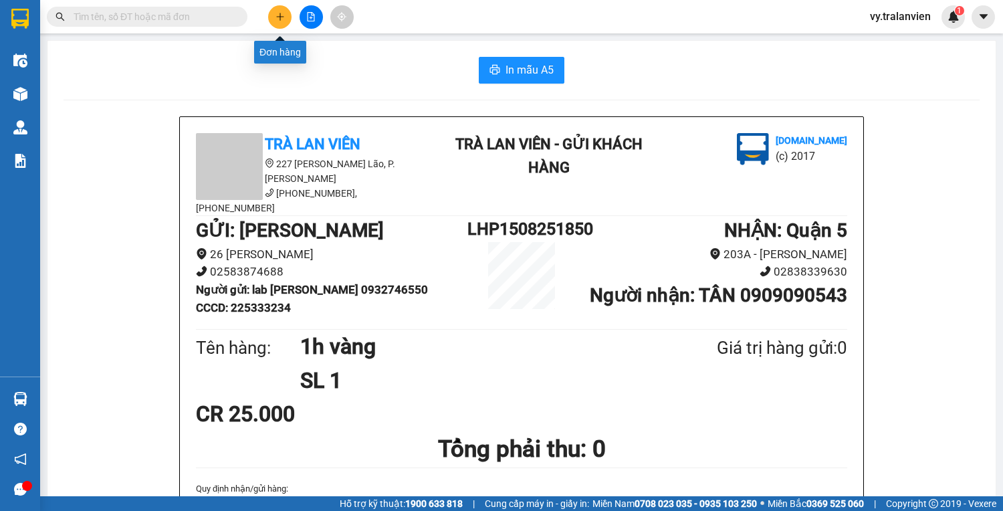
click at [281, 19] on icon "plus" at bounding box center [280, 16] width 9 height 9
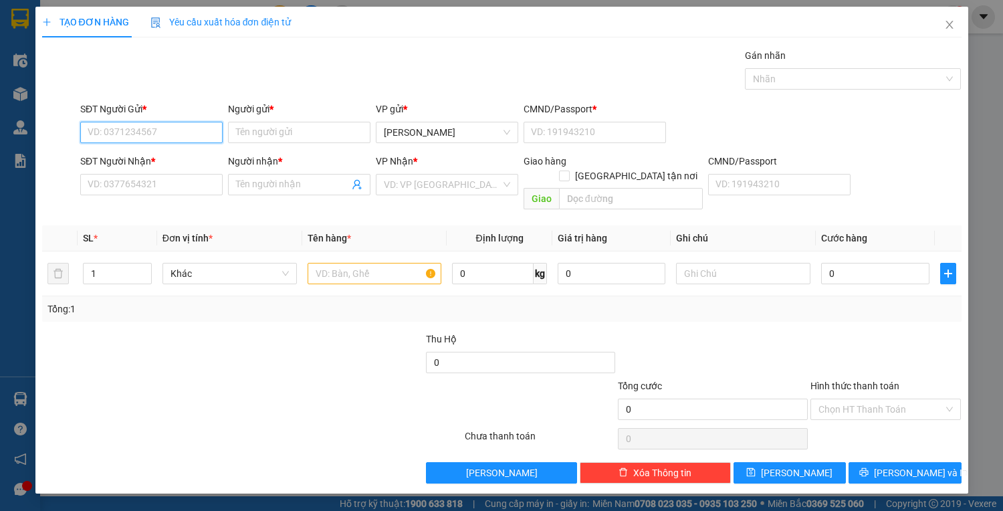
drag, startPoint x: 163, startPoint y: 137, endPoint x: 708, endPoint y: 5, distance: 561.4
click at [185, 131] on input "SĐT Người Gửi *" at bounding box center [151, 132] width 142 height 21
click at [197, 159] on div "0932746550 - lab nguyễn" at bounding box center [161, 158] width 146 height 15
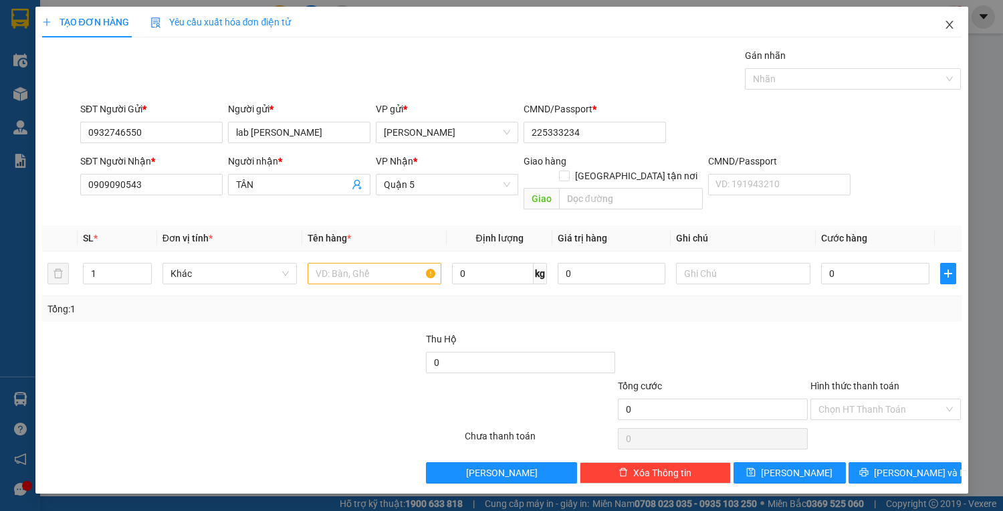
click at [945, 27] on icon "close" at bounding box center [949, 24] width 11 height 11
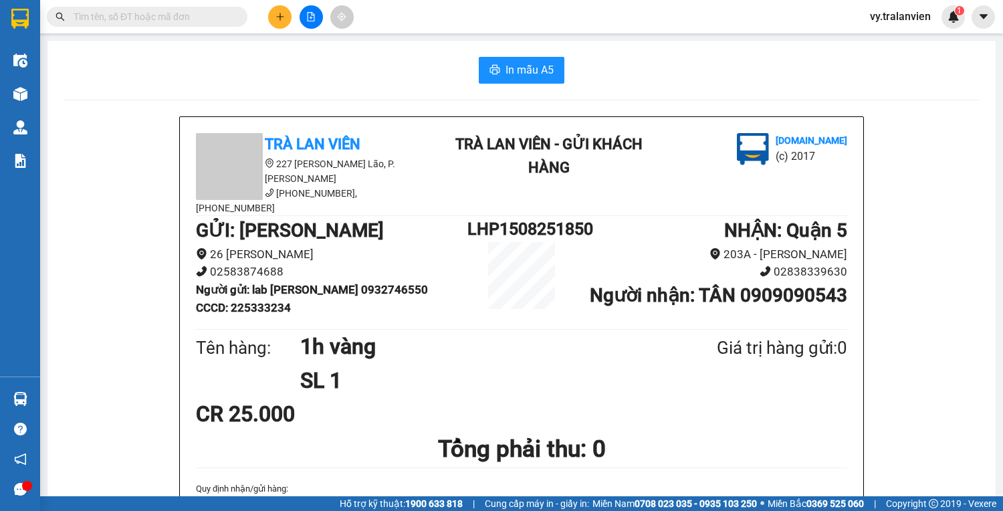
click at [679, 80] on div "In mẫu A5" at bounding box center [522, 70] width 916 height 27
click at [638, 81] on div "In mẫu A5" at bounding box center [522, 70] width 916 height 27
click at [734, 81] on div "In mẫu A5" at bounding box center [522, 70] width 916 height 27
drag, startPoint x: 734, startPoint y: 81, endPoint x: 399, endPoint y: 94, distance: 334.6
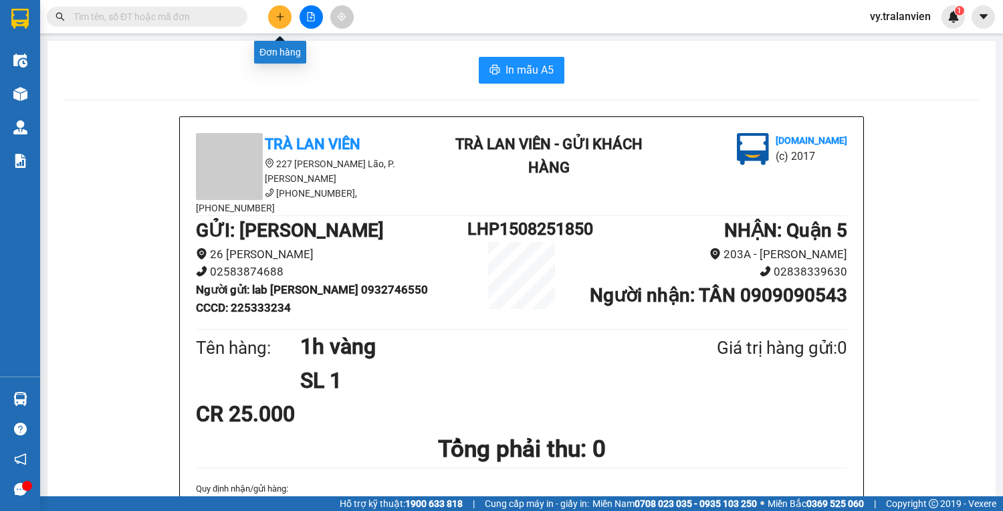
click at [278, 21] on icon "plus" at bounding box center [280, 16] width 9 height 9
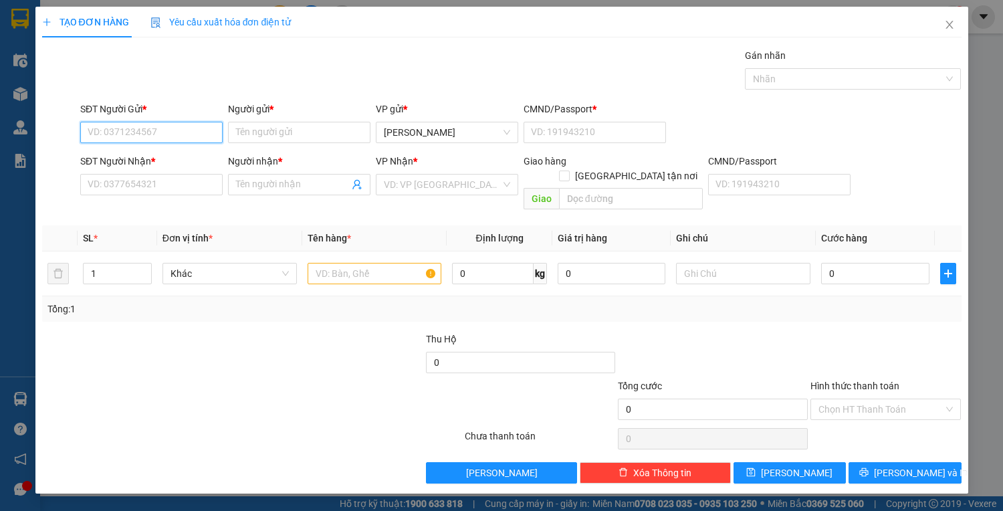
click at [144, 134] on input "SĐT Người Gửi *" at bounding box center [151, 132] width 142 height 21
drag, startPoint x: 144, startPoint y: 134, endPoint x: 116, endPoint y: 131, distance: 29.0
click at [116, 131] on input "SĐT Người Gửi *" at bounding box center [151, 132] width 142 height 21
click at [168, 158] on div "0822352919 - phượng" at bounding box center [151, 158] width 126 height 15
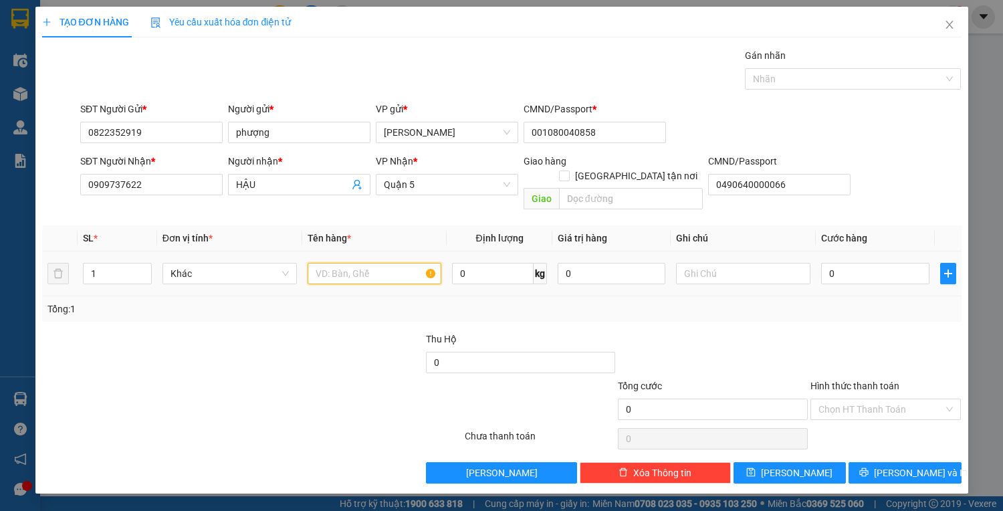
click at [363, 263] on input "text" at bounding box center [375, 273] width 134 height 21
click at [842, 263] on input "0" at bounding box center [875, 273] width 108 height 21
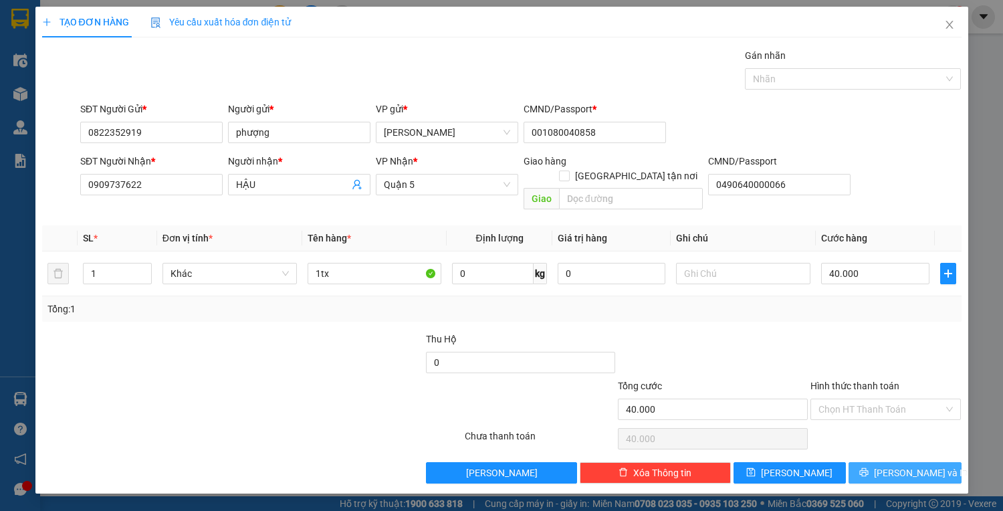
click at [900, 465] on span "[PERSON_NAME] và In" at bounding box center [921, 472] width 94 height 15
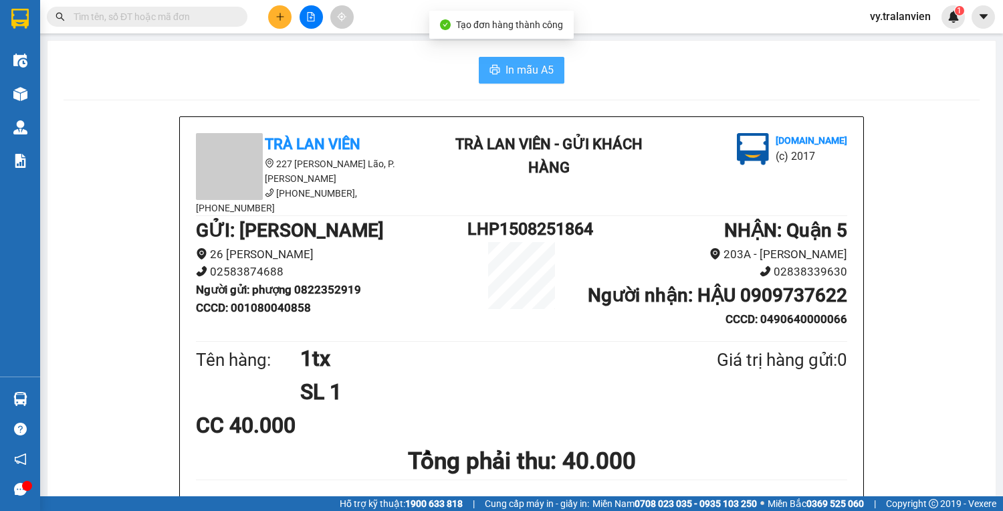
click at [511, 72] on span "In mẫu A5" at bounding box center [530, 70] width 48 height 17
click at [283, 18] on icon "plus" at bounding box center [280, 16] width 9 height 9
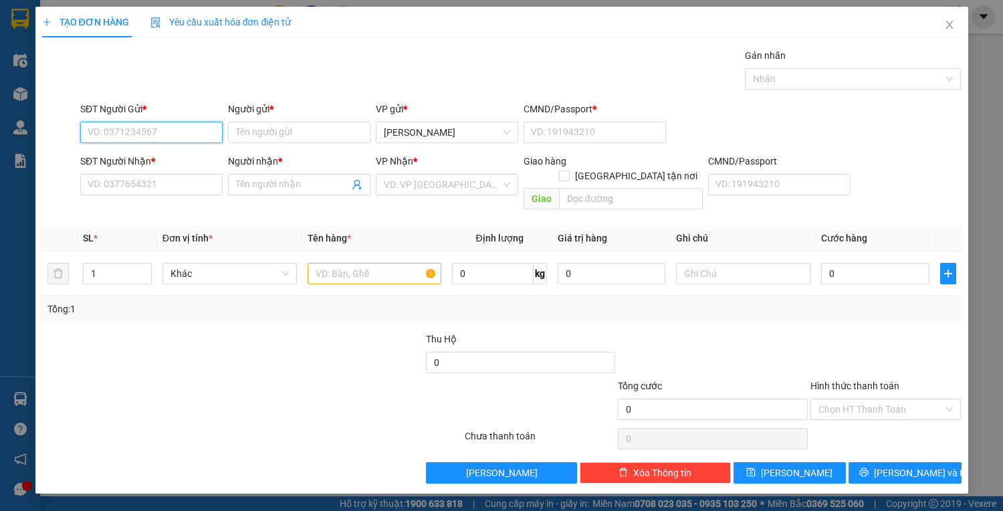
drag, startPoint x: 152, startPoint y: 138, endPoint x: 165, endPoint y: 126, distance: 17.5
click at [158, 133] on input "SĐT Người Gửi *" at bounding box center [151, 132] width 142 height 21
drag, startPoint x: 161, startPoint y: 155, endPoint x: 116, endPoint y: 151, distance: 45.0
click at [116, 151] on div "0905369775 - huy" at bounding box center [151, 158] width 126 height 15
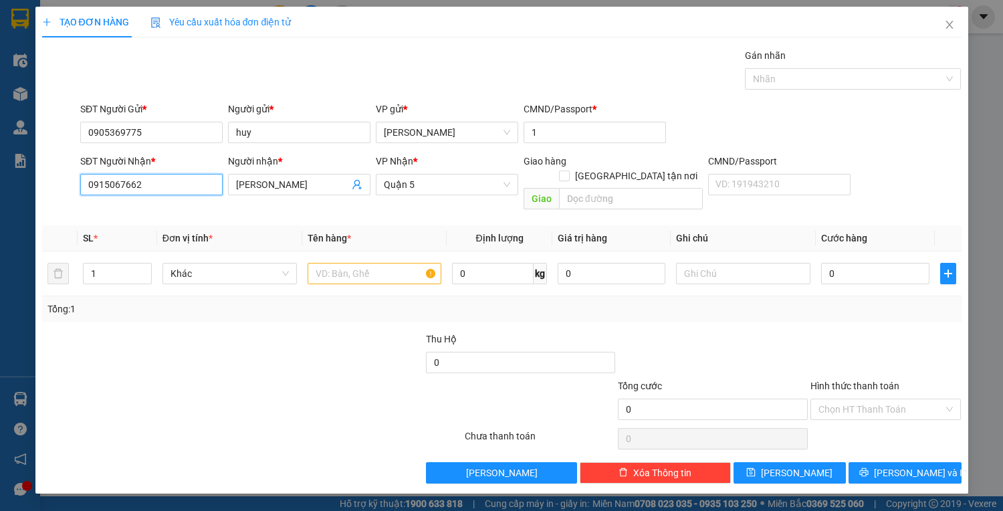
click at [190, 189] on input "0915067662" at bounding box center [151, 184] width 142 height 21
click at [332, 185] on input "NGUYỄN VĂN HƯNG" at bounding box center [292, 184] width 113 height 15
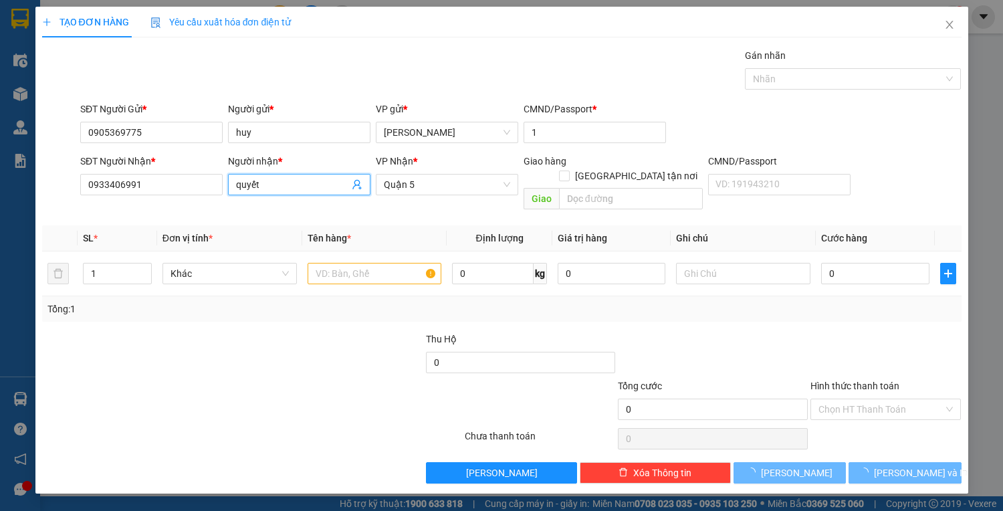
click at [198, 342] on div at bounding box center [137, 355] width 192 height 47
click at [335, 263] on input "text" at bounding box center [375, 273] width 134 height 21
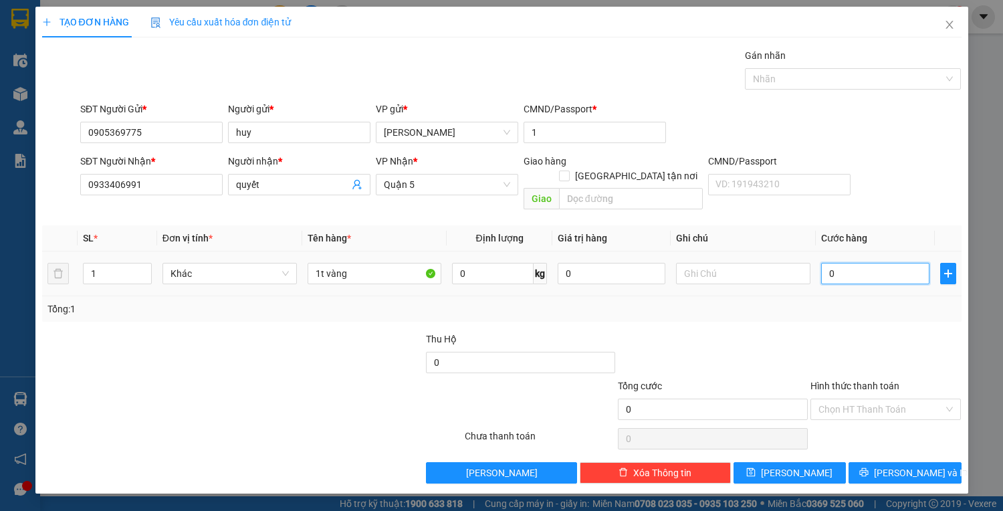
click at [867, 263] on input "0" at bounding box center [875, 273] width 108 height 21
click at [910, 399] on input "Hình thức thanh toán" at bounding box center [882, 409] width 126 height 20
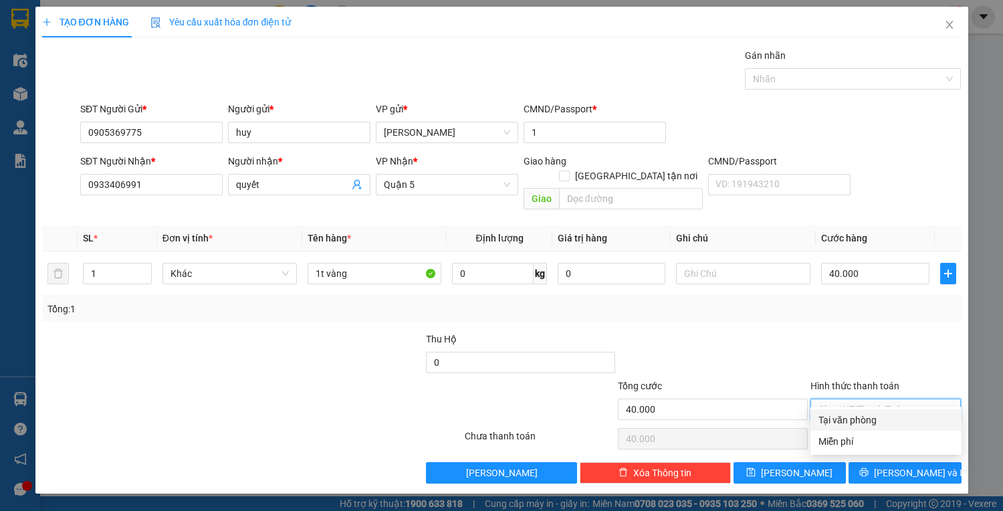
click at [919, 423] on div "Tại văn phòng" at bounding box center [886, 420] width 135 height 15
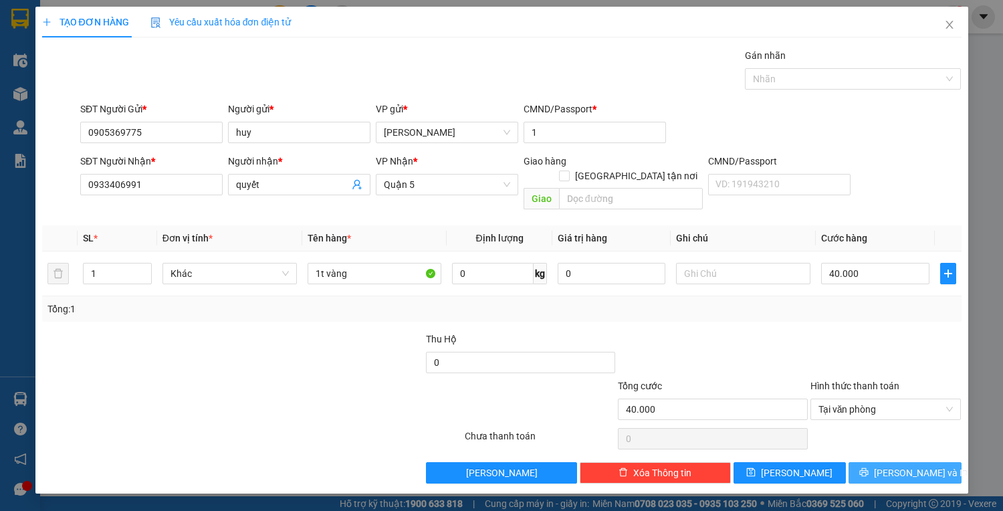
click at [918, 465] on span "[PERSON_NAME] và In" at bounding box center [921, 472] width 94 height 15
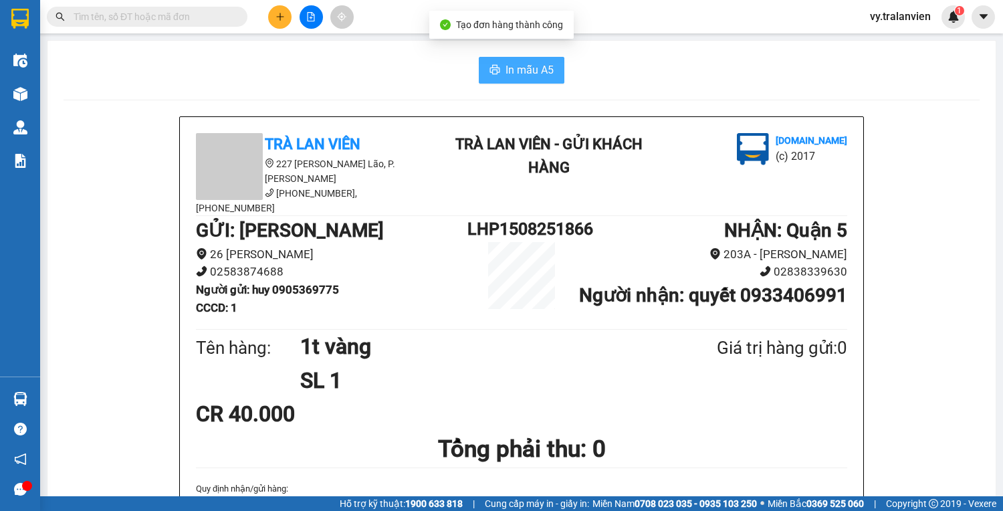
click at [529, 75] on span "In mẫu A5" at bounding box center [530, 70] width 48 height 17
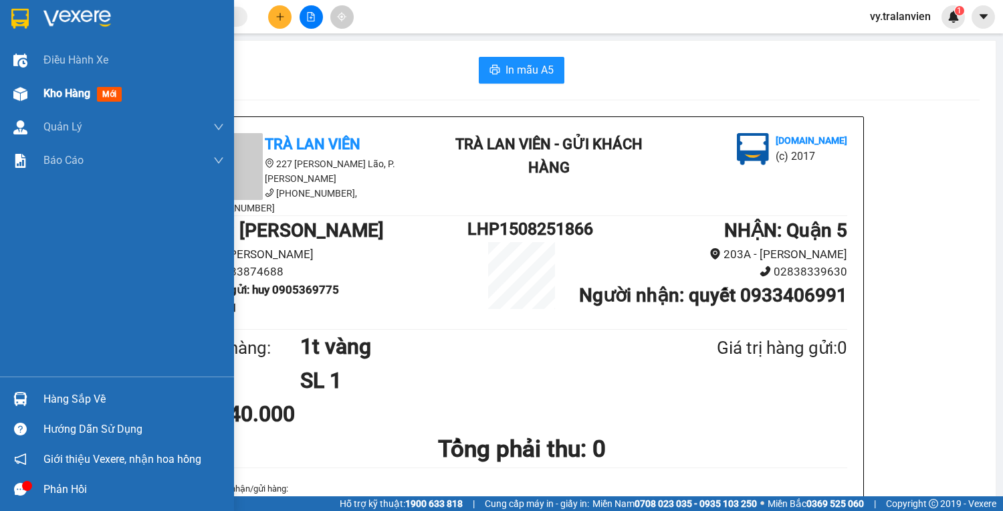
click at [70, 95] on span "Kho hàng" at bounding box center [66, 93] width 47 height 13
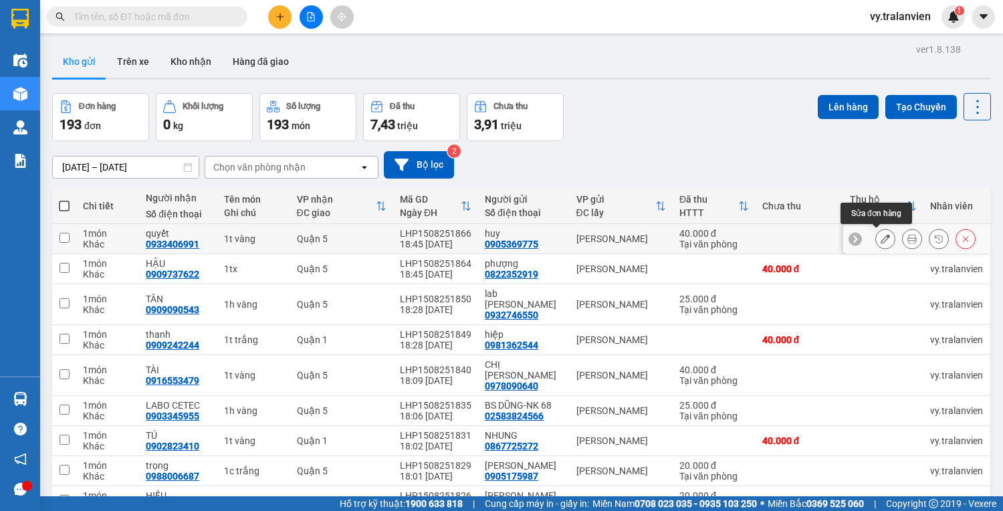
click at [881, 237] on icon at bounding box center [885, 238] width 9 height 9
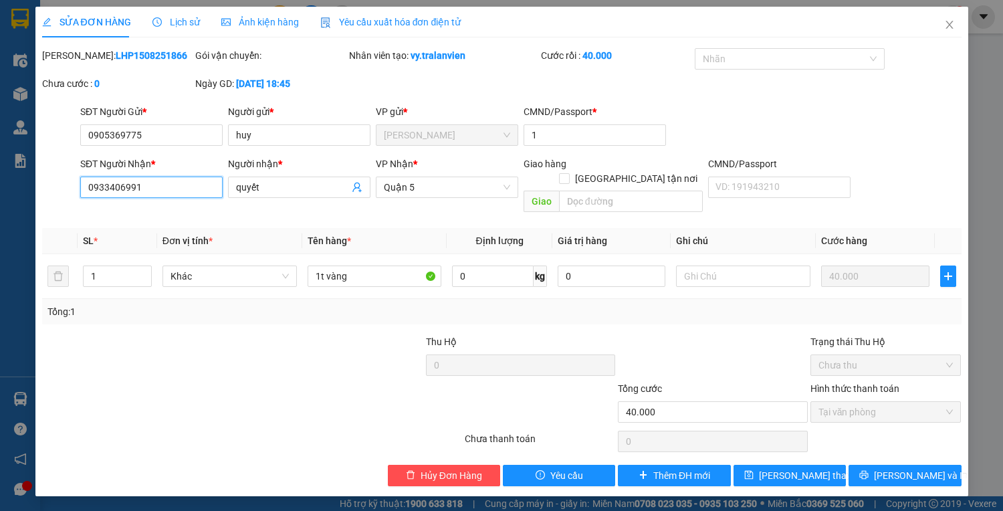
click at [159, 188] on input "0933406991" at bounding box center [151, 187] width 142 height 21
click at [774, 468] on span "[PERSON_NAME] đổi" at bounding box center [812, 475] width 107 height 15
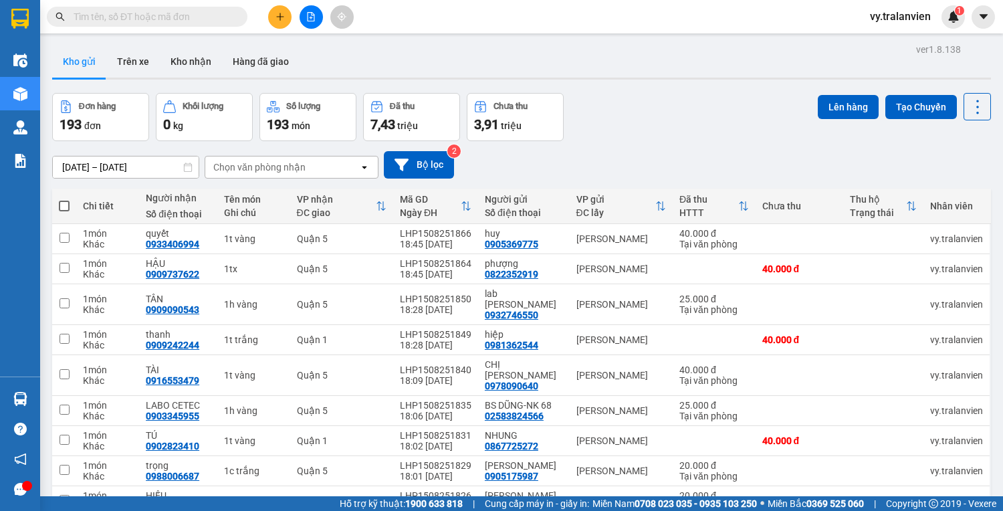
click at [621, 128] on div "Đơn hàng 193 đơn Khối lượng 0 kg Số lượng 193 món Đã thu 7,43 triệu Chưa thu 3,…" at bounding box center [521, 117] width 939 height 48
click at [278, 21] on button at bounding box center [279, 16] width 23 height 23
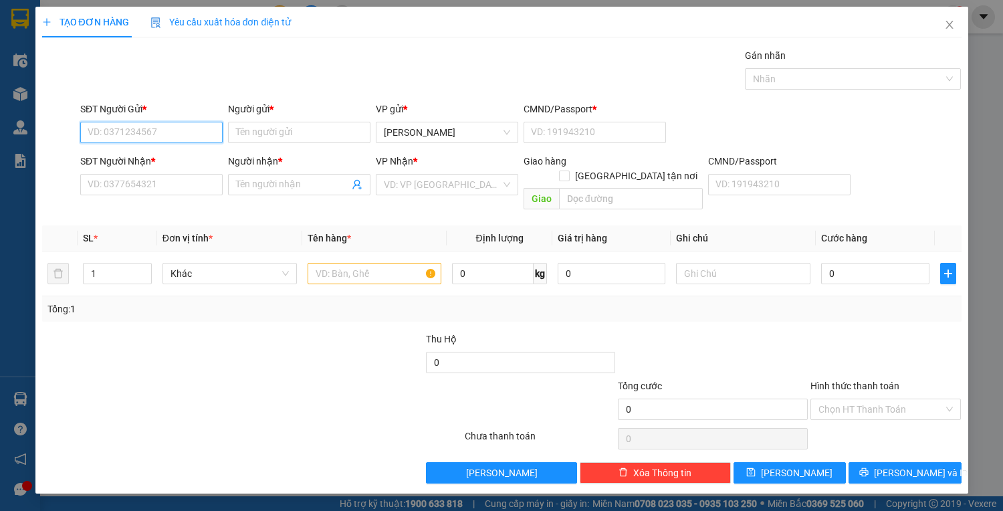
drag, startPoint x: 208, startPoint y: 136, endPoint x: 403, endPoint y: 31, distance: 220.8
click at [277, 120] on div "SĐT Người Gửi * VD: 0371234567 Người gửi * Tên người gửi VP gửi * Lê Hồng Phong…" at bounding box center [521, 125] width 887 height 47
click at [187, 165] on div "0935797803 - quân" at bounding box center [151, 158] width 126 height 15
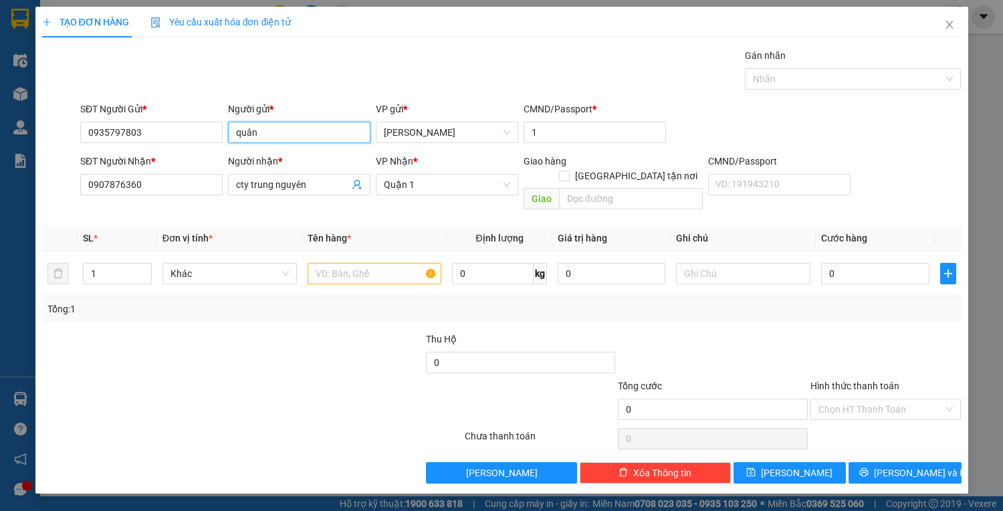
click at [308, 139] on input "quân" at bounding box center [299, 132] width 142 height 21
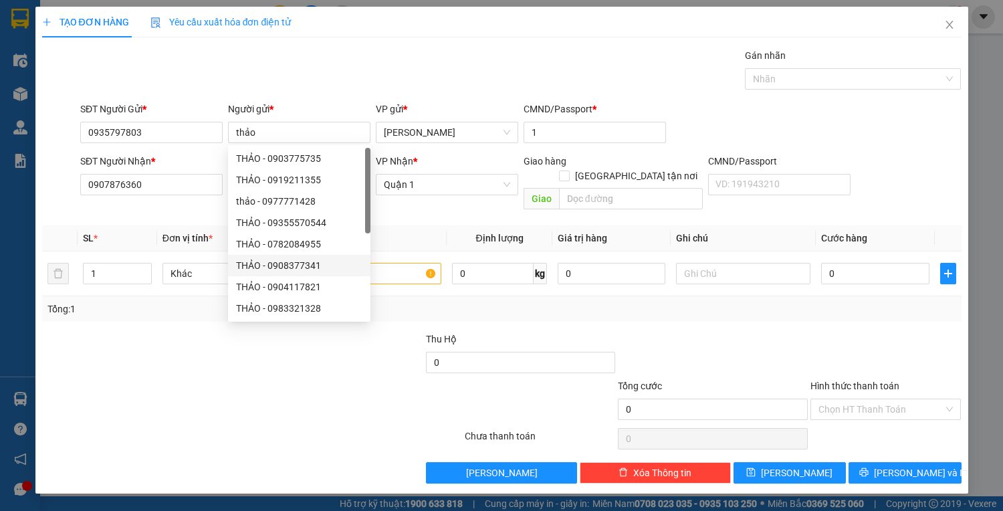
click at [150, 399] on div at bounding box center [175, 402] width 269 height 47
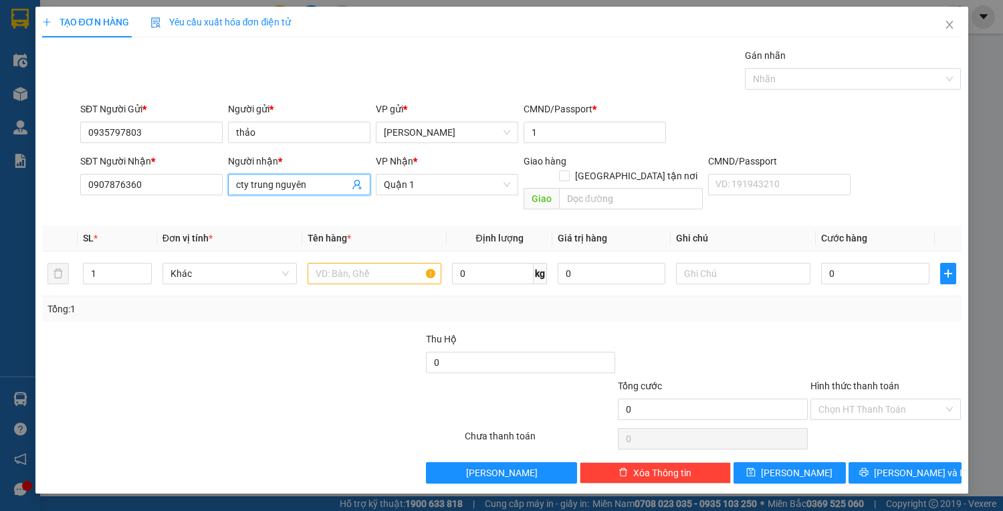
click at [310, 177] on input "cty trung nguyên" at bounding box center [292, 184] width 113 height 15
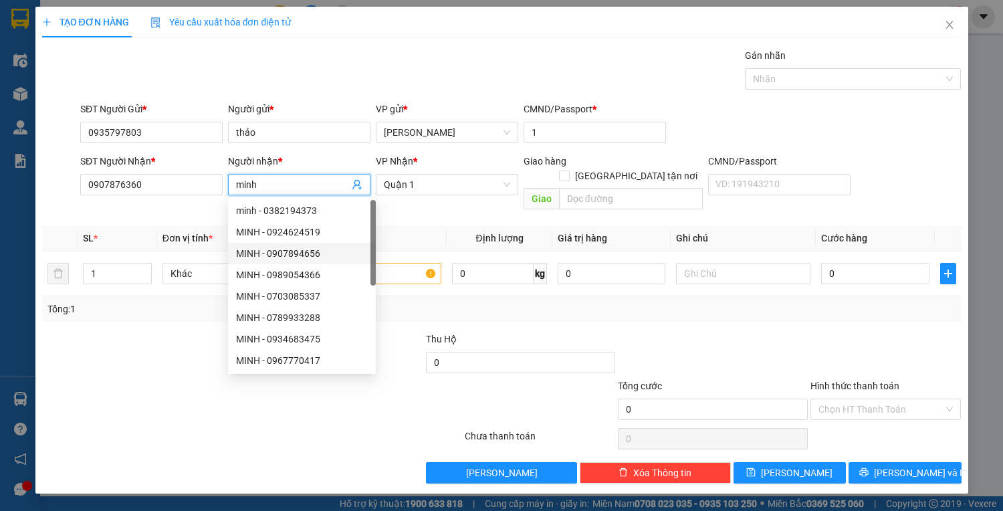
click at [136, 425] on div at bounding box center [252, 438] width 423 height 27
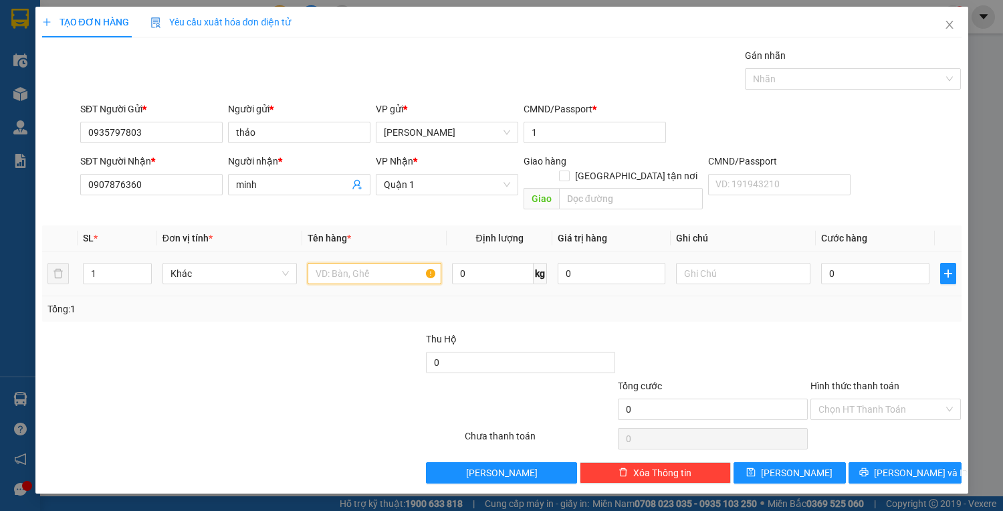
click at [401, 263] on input "text" at bounding box center [375, 273] width 134 height 21
click at [877, 267] on input "0" at bounding box center [875, 273] width 108 height 21
drag, startPoint x: 883, startPoint y: 397, endPoint x: 883, endPoint y: 405, distance: 8.7
click at [883, 399] on input "Hình thức thanh toán" at bounding box center [882, 409] width 126 height 20
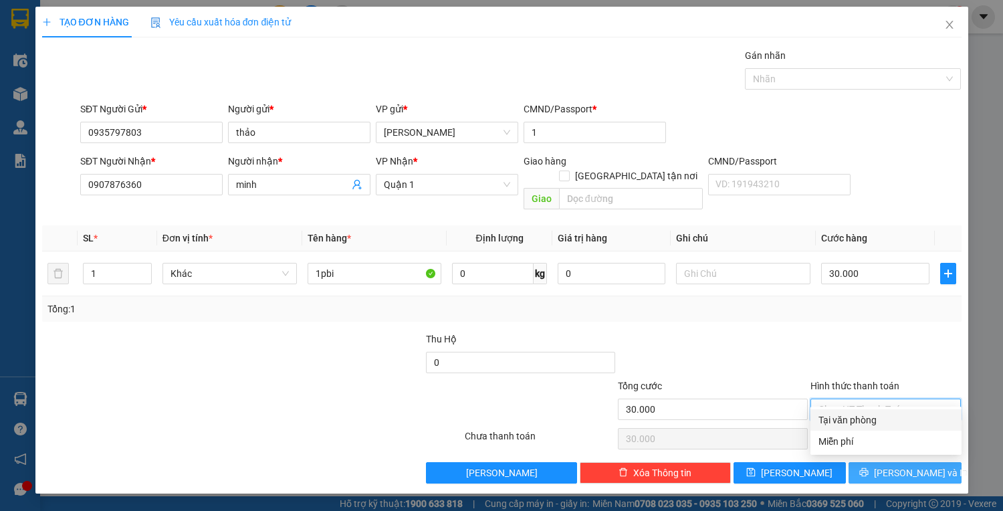
drag, startPoint x: 879, startPoint y: 423, endPoint x: 877, endPoint y: 447, distance: 24.2
click at [879, 423] on div "Tại văn phòng" at bounding box center [886, 420] width 135 height 15
drag, startPoint x: 879, startPoint y: 455, endPoint x: 872, endPoint y: 455, distance: 6.7
click at [877, 462] on button "[PERSON_NAME] và In" at bounding box center [905, 472] width 112 height 21
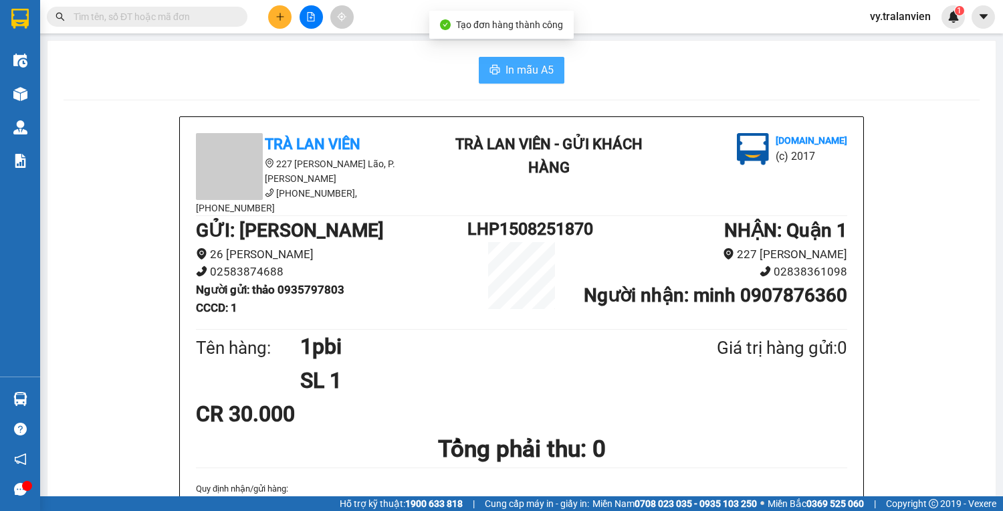
click at [517, 62] on span "In mẫu A5" at bounding box center [530, 70] width 48 height 17
click at [738, 76] on div "In mẫu A5" at bounding box center [522, 70] width 916 height 27
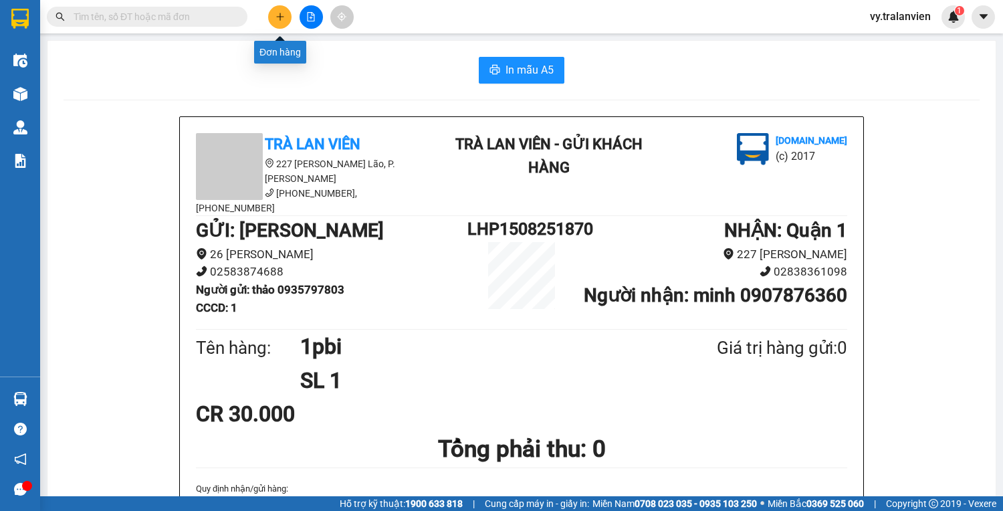
click at [276, 18] on icon "plus" at bounding box center [280, 16] width 9 height 9
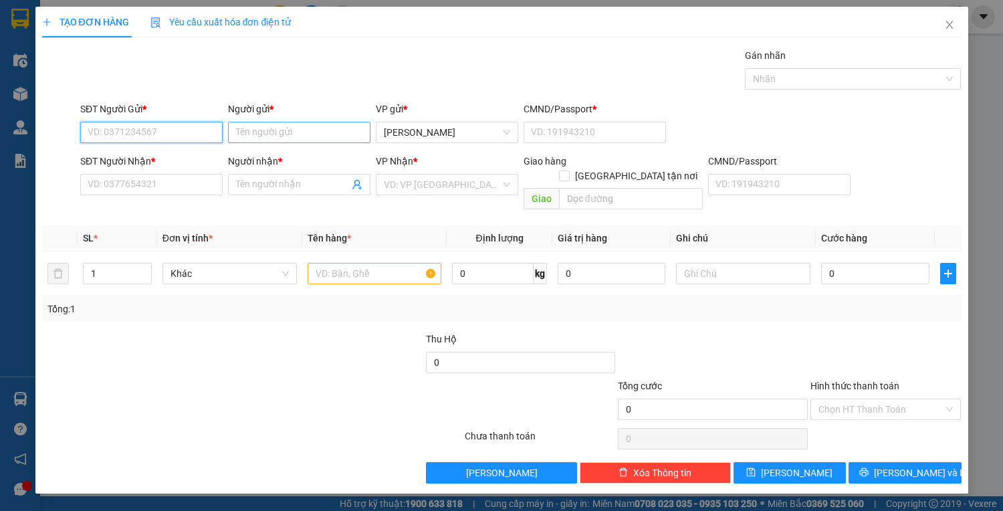
drag, startPoint x: 165, startPoint y: 135, endPoint x: 342, endPoint y: 135, distance: 177.2
click at [342, 135] on div "SĐT Người Gửi * VD: 0371234567 Người gửi * Tên người gửi VP gửi * Lê Hồng Phong…" at bounding box center [521, 125] width 887 height 47
click at [166, 156] on div "0989246077 - NGUYỄN KIM SOẠN" at bounding box center [154, 158] width 132 height 15
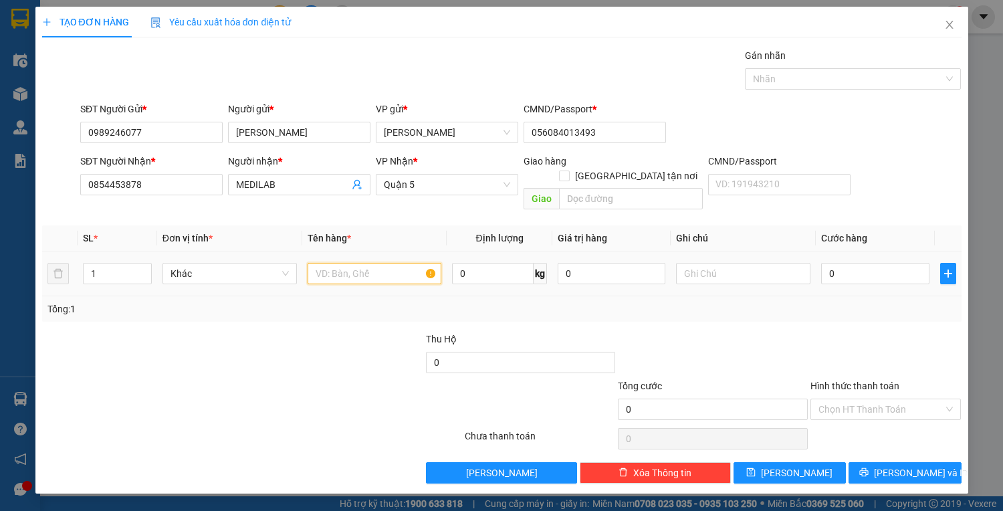
click at [361, 263] on input "text" at bounding box center [375, 273] width 134 height 21
click at [864, 263] on input "0" at bounding box center [875, 273] width 108 height 21
click at [878, 399] on input "Hình thức thanh toán" at bounding box center [882, 409] width 126 height 20
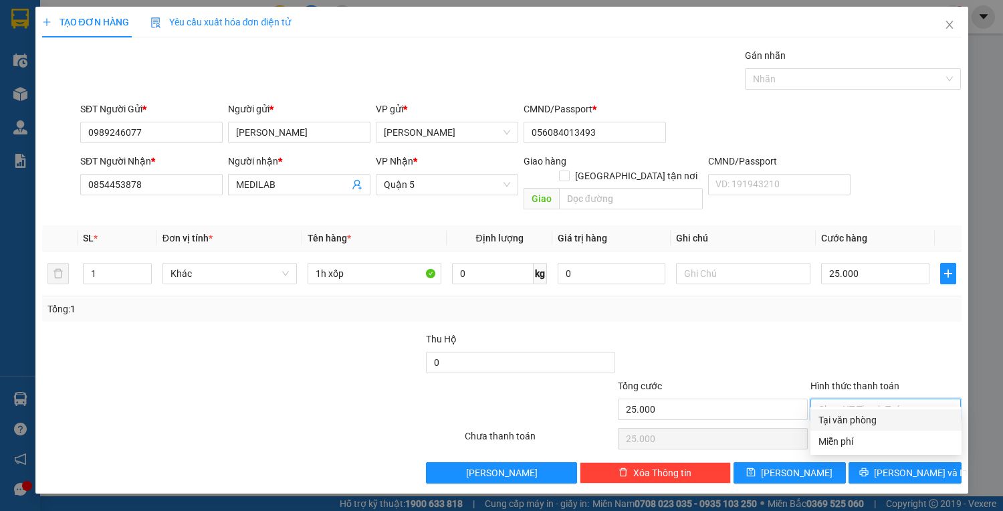
click at [881, 418] on div "Tại văn phòng" at bounding box center [886, 420] width 135 height 15
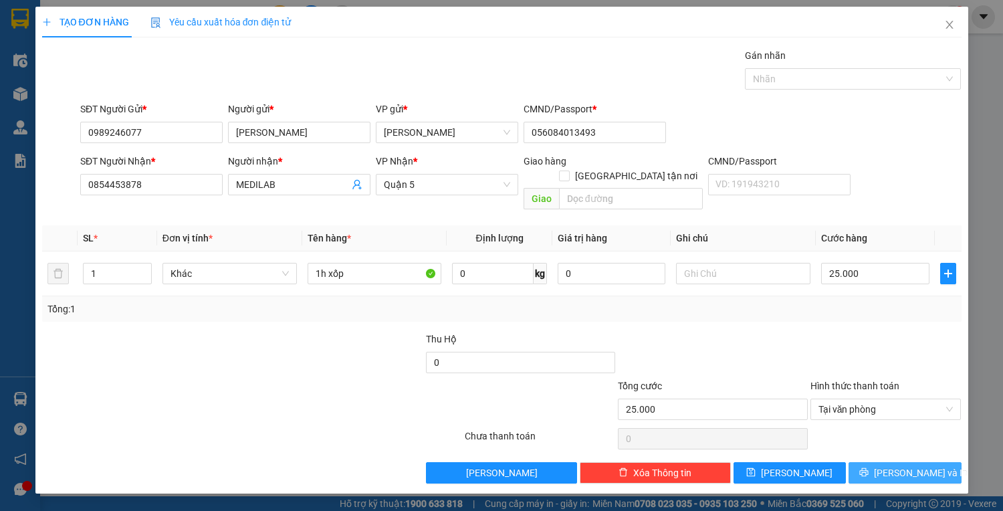
click at [893, 462] on button "[PERSON_NAME] và In" at bounding box center [905, 472] width 112 height 21
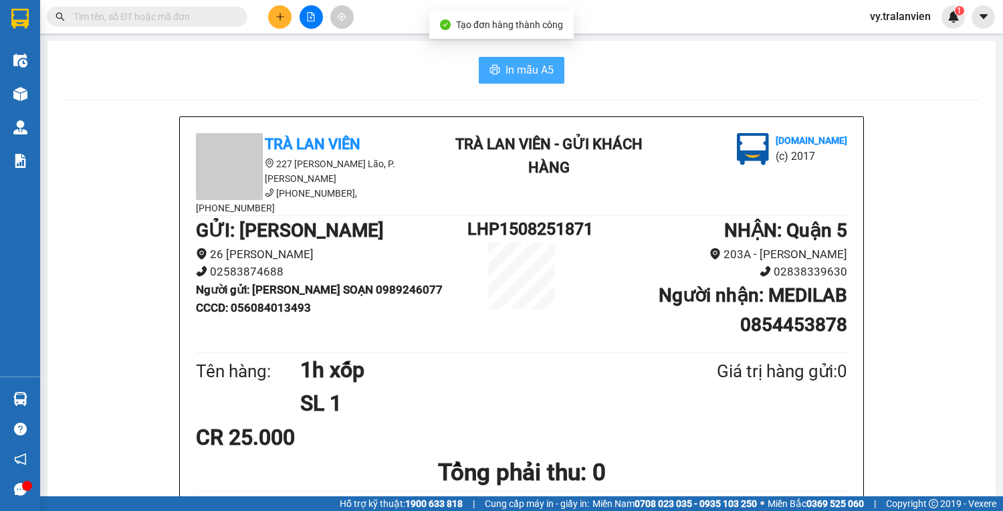
click at [496, 74] on button "In mẫu A5" at bounding box center [522, 70] width 86 height 27
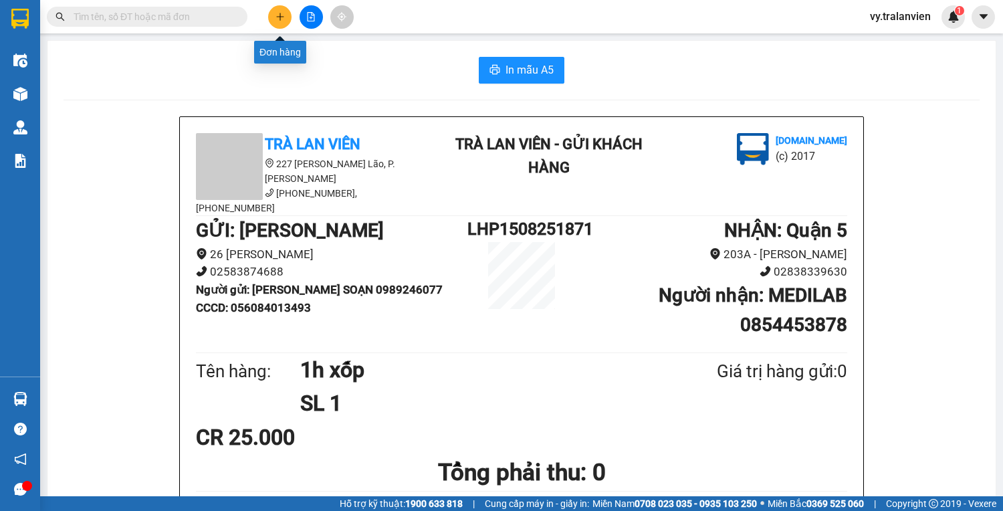
click at [276, 17] on icon "plus" at bounding box center [280, 16] width 9 height 9
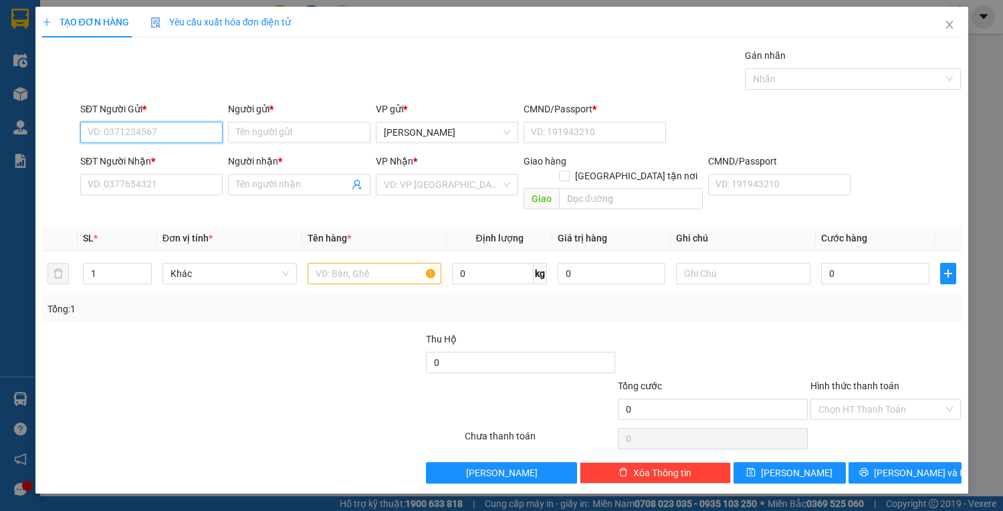
drag, startPoint x: 152, startPoint y: 134, endPoint x: 850, endPoint y: 9, distance: 709.4
click at [185, 125] on input "SĐT Người Gửi *" at bounding box center [151, 132] width 142 height 21
click at [177, 162] on div "0778289979 - TIN" at bounding box center [151, 158] width 126 height 15
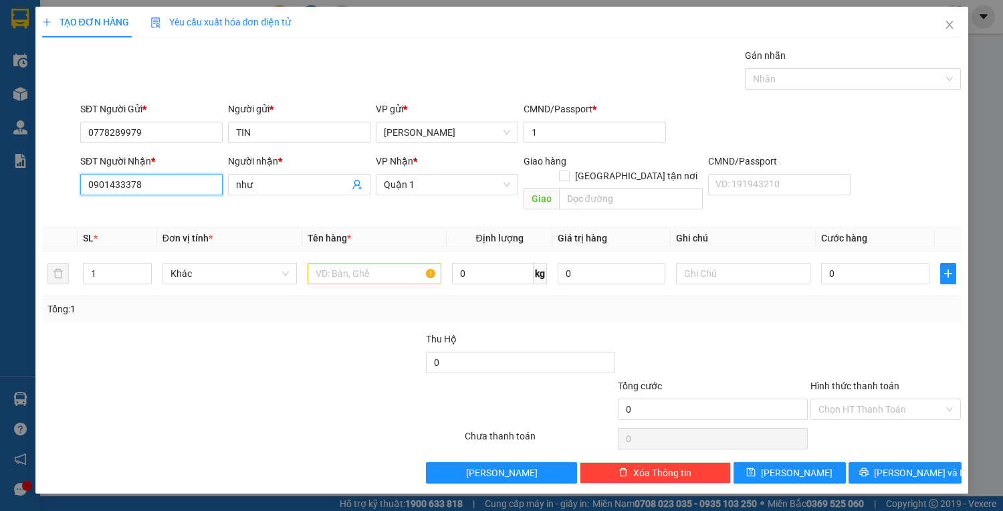
click at [174, 185] on input "0901433378" at bounding box center [151, 184] width 142 height 21
click at [176, 213] on div "0348463169 - đăng" at bounding box center [151, 210] width 126 height 15
click at [366, 263] on input "text" at bounding box center [375, 273] width 134 height 21
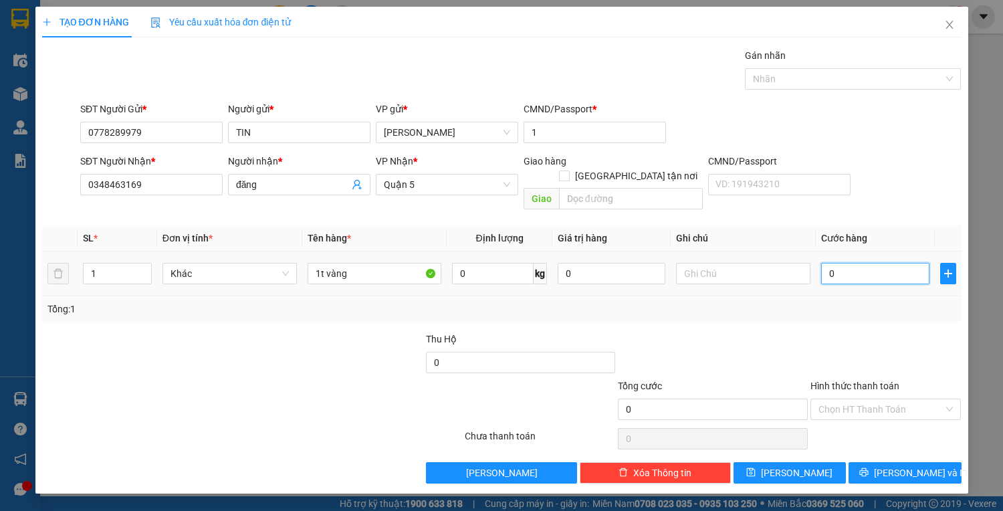
click at [861, 263] on input "0" at bounding box center [875, 273] width 108 height 21
click at [906, 465] on span "[PERSON_NAME] và In" at bounding box center [921, 472] width 94 height 15
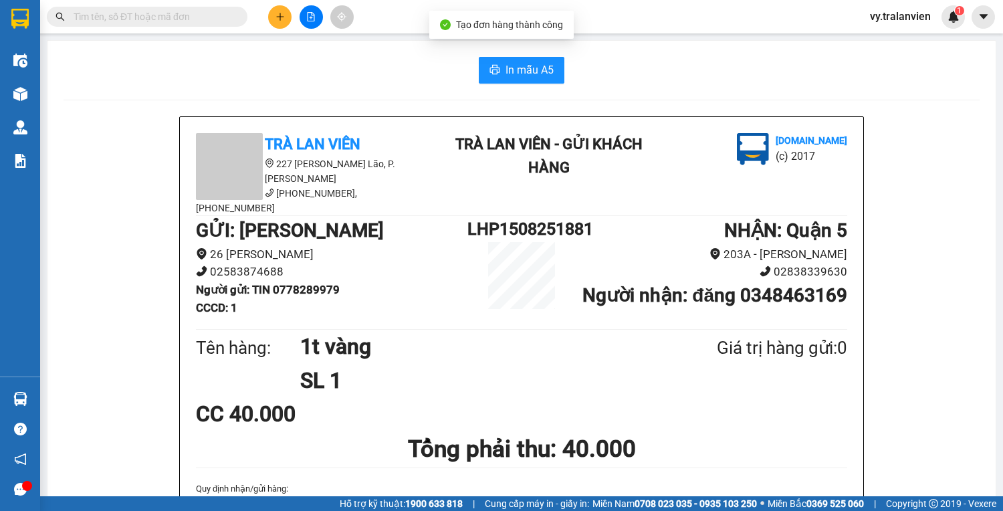
click at [520, 66] on span "In mẫu A5" at bounding box center [530, 70] width 48 height 17
click at [641, 75] on div "In mẫu A5" at bounding box center [522, 70] width 916 height 27
click at [772, 70] on div "In mẫu A5" at bounding box center [522, 70] width 916 height 27
click at [283, 12] on icon "plus" at bounding box center [280, 16] width 9 height 9
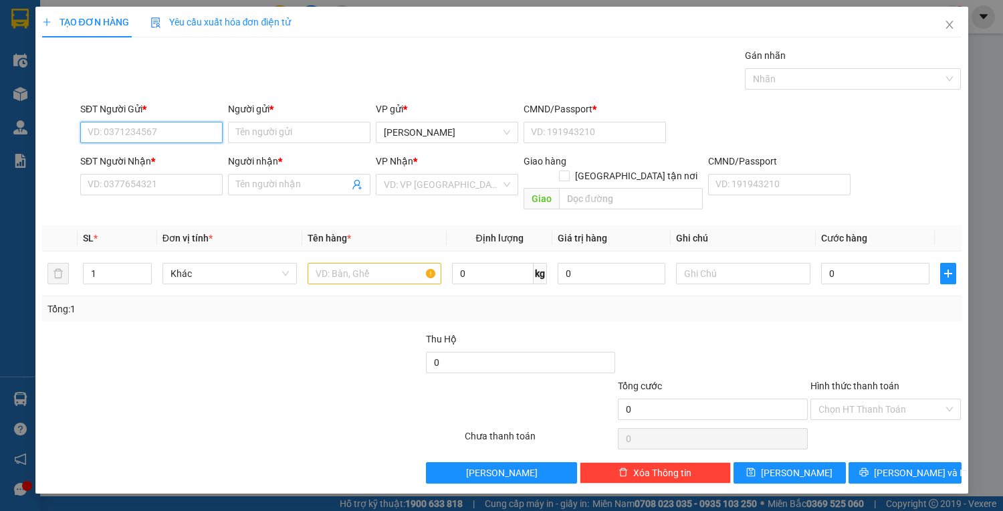
click at [145, 132] on input "SĐT Người Gửi *" at bounding box center [151, 132] width 142 height 21
click at [144, 158] on div "0979891543 - KHA DENTAL" at bounding box center [151, 158] width 126 height 15
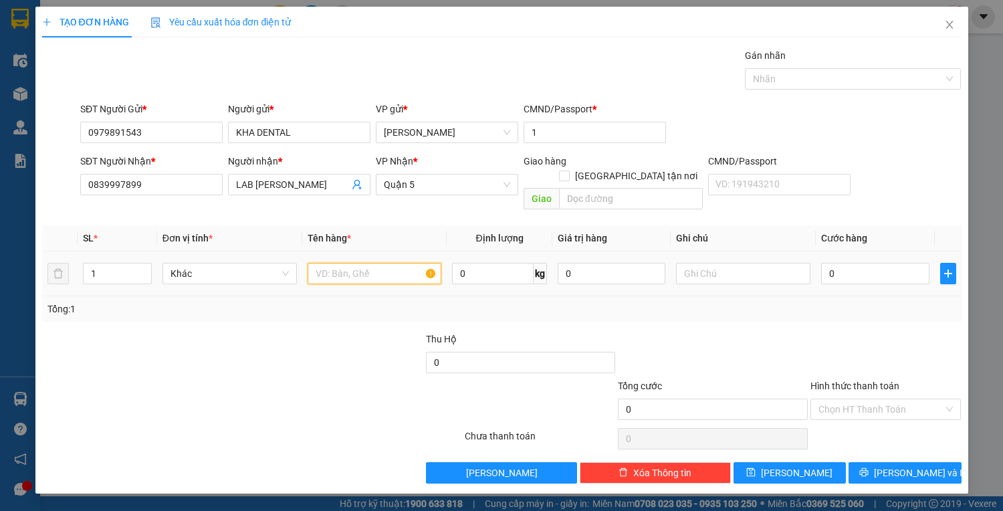
click at [348, 263] on input "text" at bounding box center [375, 273] width 134 height 21
drag, startPoint x: 911, startPoint y: 250, endPoint x: 904, endPoint y: 251, distance: 7.4
click at [910, 263] on input "0" at bounding box center [875, 273] width 108 height 21
click at [853, 399] on input "Hình thức thanh toán" at bounding box center [882, 409] width 126 height 20
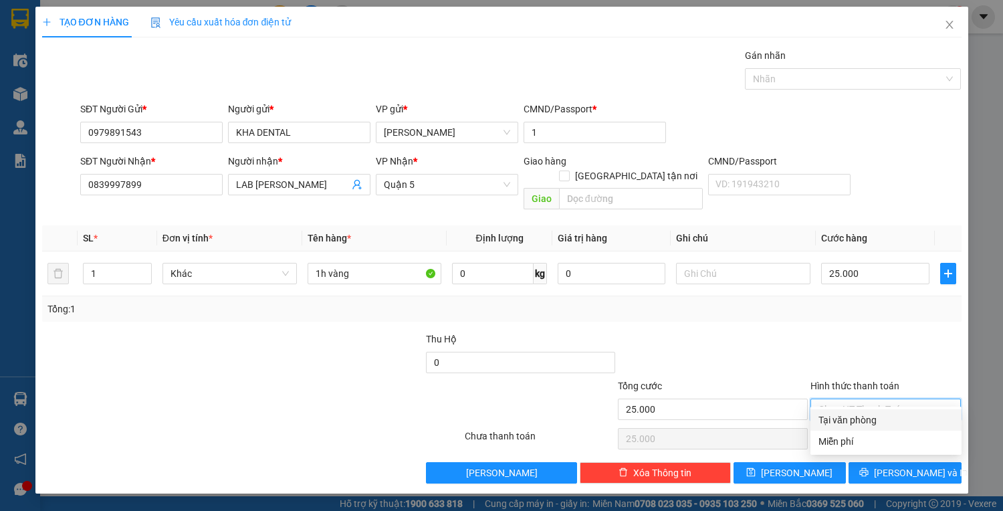
drag, startPoint x: 853, startPoint y: 415, endPoint x: 877, endPoint y: 462, distance: 53.2
click at [853, 415] on div "Tại văn phòng" at bounding box center [886, 420] width 135 height 15
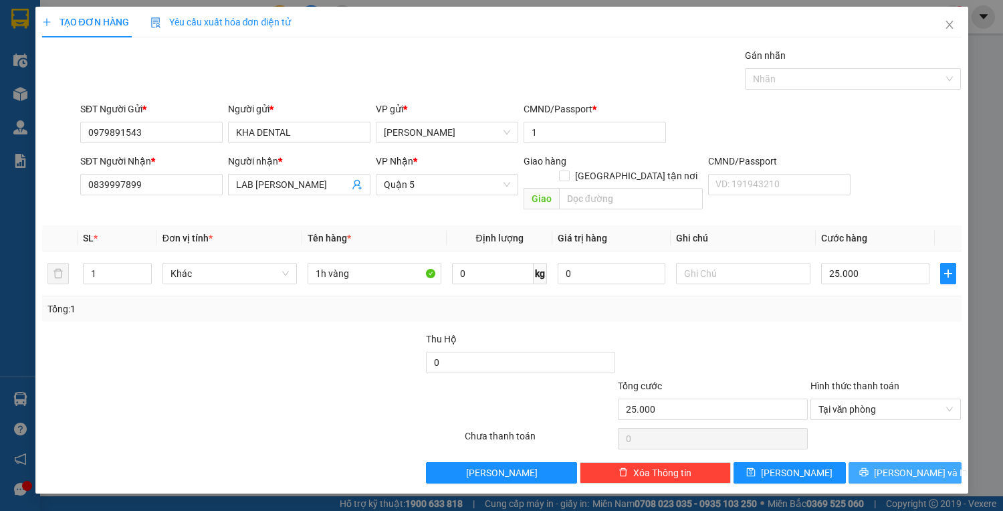
click at [881, 462] on button "[PERSON_NAME] và In" at bounding box center [905, 472] width 112 height 21
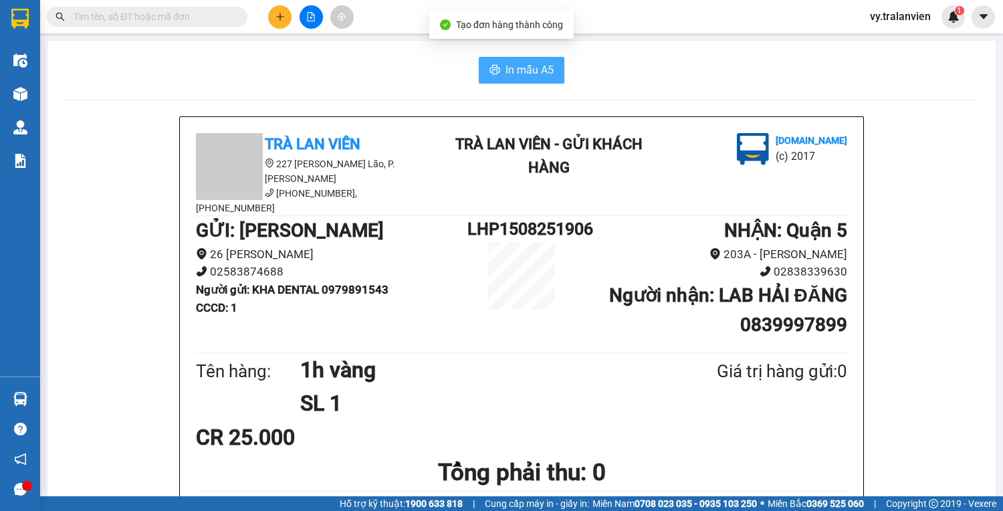
click at [516, 76] on span "In mẫu A5" at bounding box center [530, 70] width 48 height 17
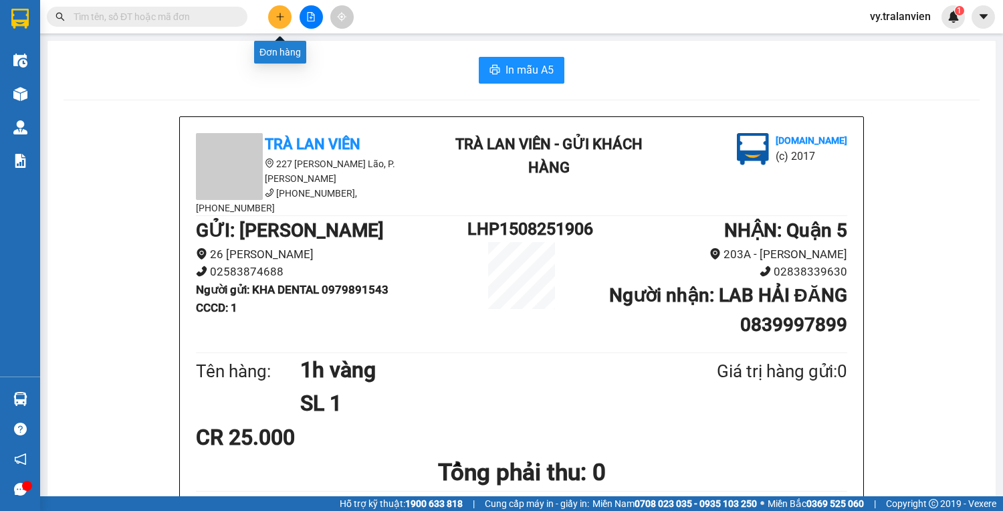
click at [284, 18] on icon "plus" at bounding box center [280, 16] width 9 height 9
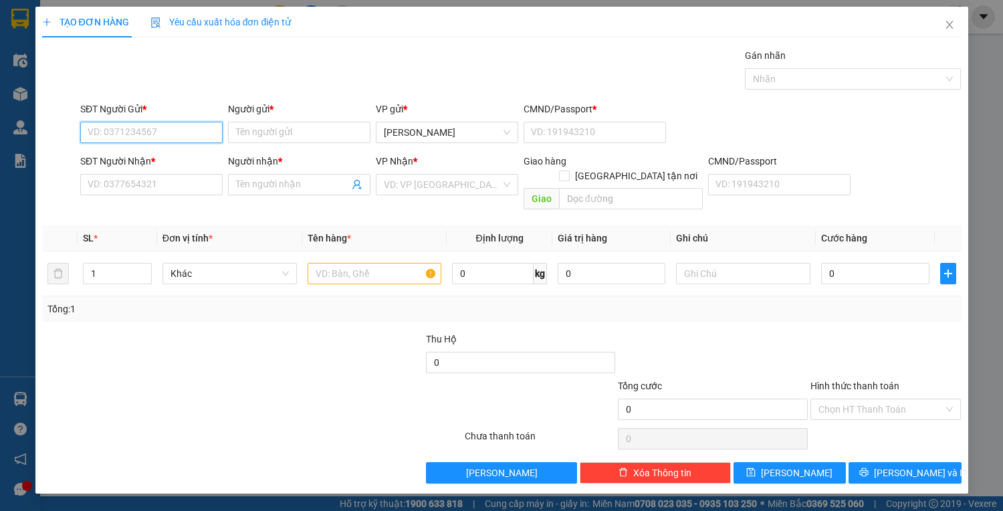
click at [157, 131] on input "SĐT Người Gửi *" at bounding box center [151, 132] width 142 height 21
click at [156, 161] on div "0772677687 - dung" at bounding box center [151, 158] width 126 height 15
click at [344, 263] on input "text" at bounding box center [375, 273] width 134 height 21
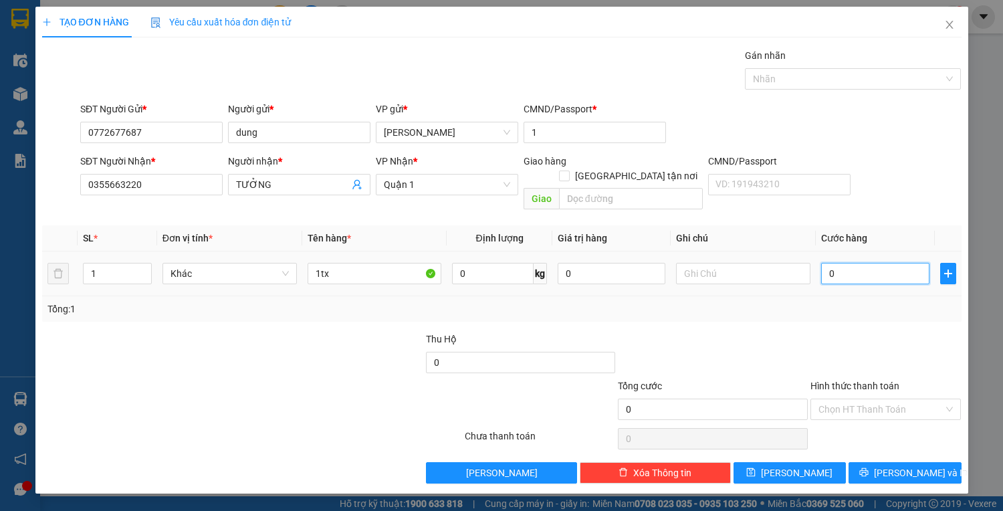
click at [849, 263] on input "0" at bounding box center [875, 273] width 108 height 21
click at [880, 399] on input "Hình thức thanh toán" at bounding box center [882, 409] width 126 height 20
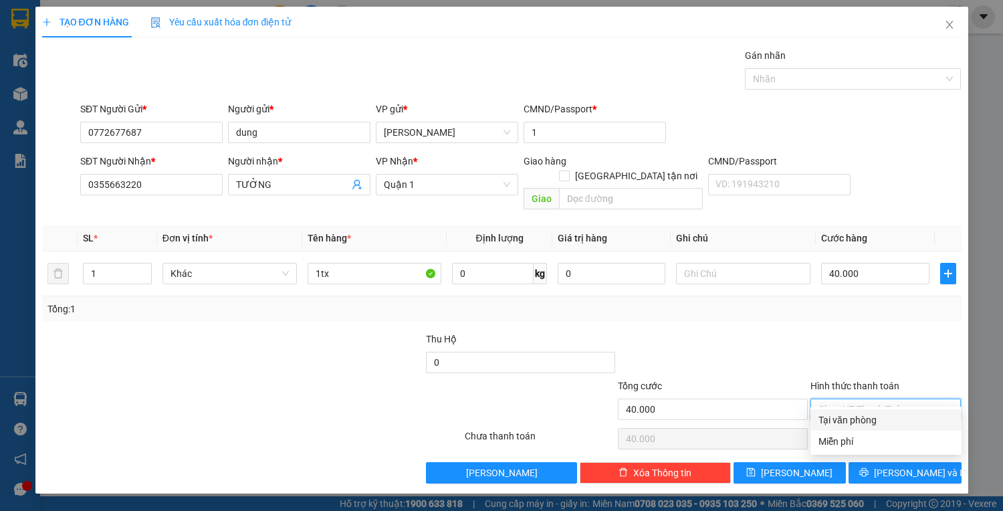
click at [882, 417] on div "Tại văn phòng" at bounding box center [886, 420] width 135 height 15
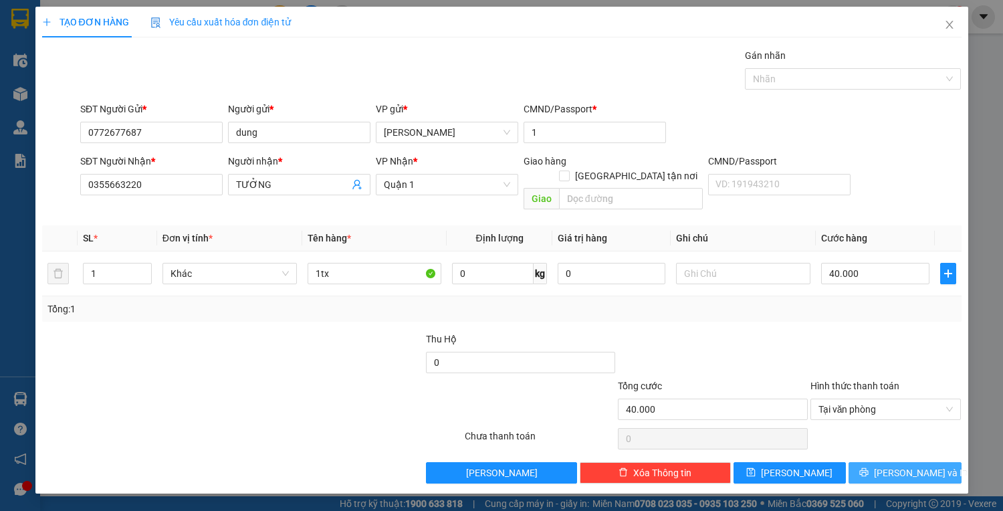
click at [906, 465] on span "[PERSON_NAME] và In" at bounding box center [921, 472] width 94 height 15
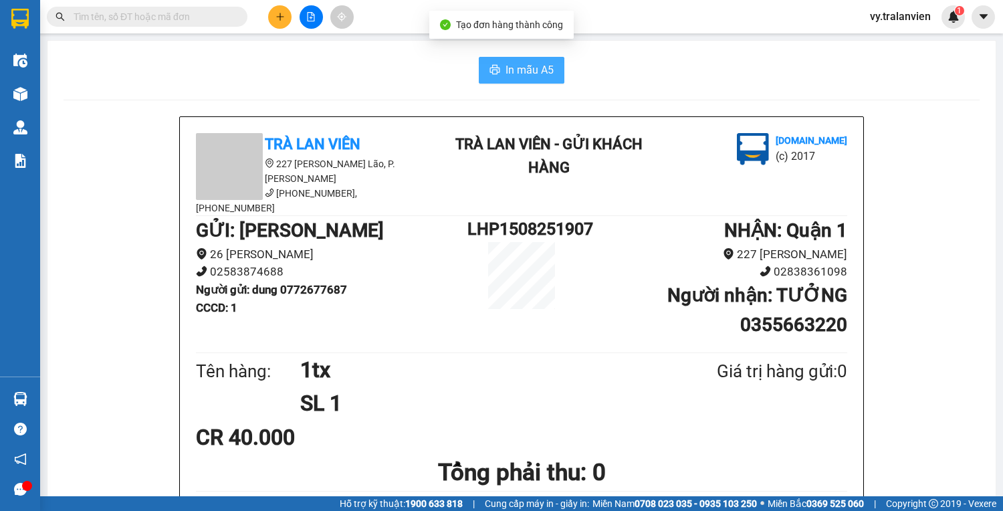
click at [522, 78] on span "In mẫu A5" at bounding box center [530, 70] width 48 height 17
click at [547, 64] on span "In mẫu A5" at bounding box center [530, 70] width 48 height 17
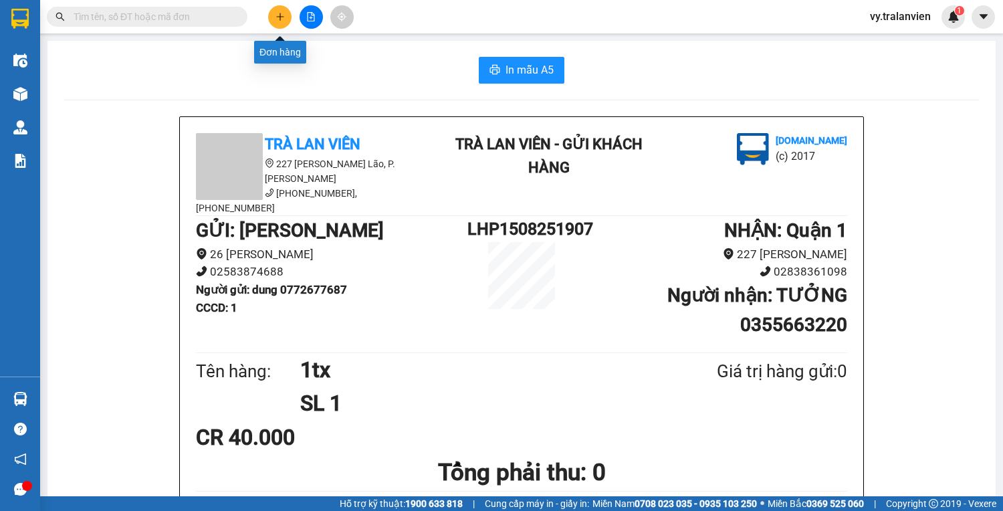
click at [284, 16] on icon "plus" at bounding box center [280, 16] width 9 height 9
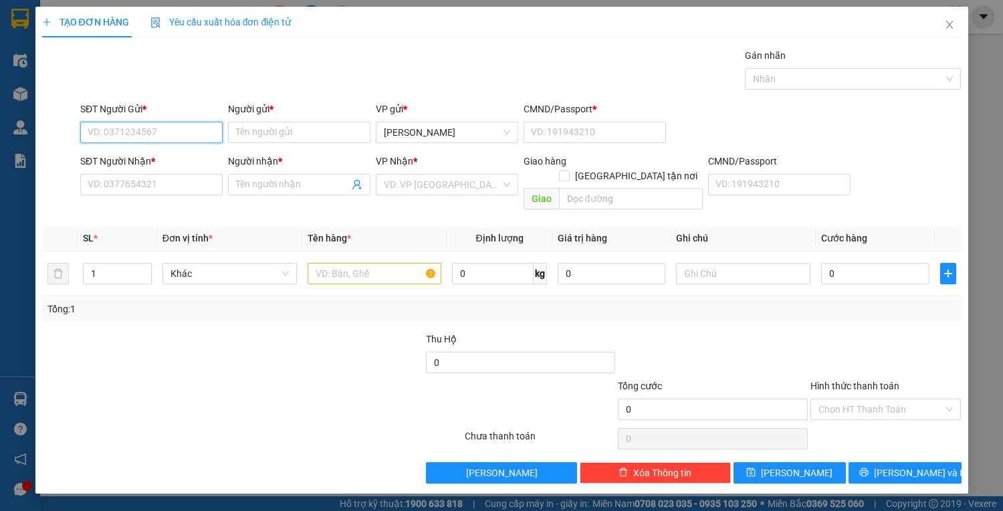
click at [150, 136] on input "SĐT Người Gửi *" at bounding box center [151, 132] width 142 height 21
drag, startPoint x: 86, startPoint y: 128, endPoint x: 173, endPoint y: 128, distance: 86.9
click at [173, 128] on input "0916553479" at bounding box center [151, 132] width 142 height 21
paste input "0916553479"
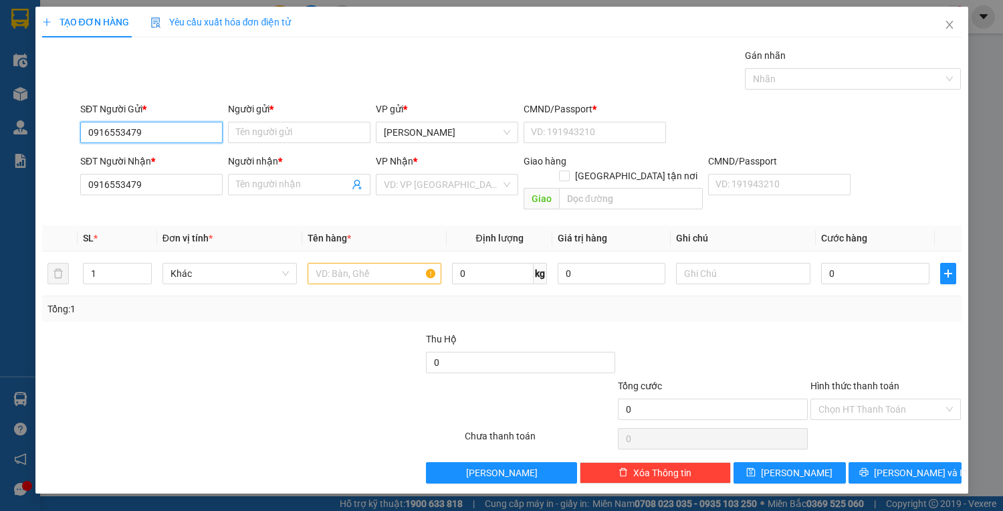
click at [165, 131] on input "0916553479" at bounding box center [151, 132] width 142 height 21
click at [164, 161] on div "0703510875 - HẰNG" at bounding box center [151, 158] width 126 height 15
click at [165, 185] on input "0916553479" at bounding box center [151, 184] width 142 height 21
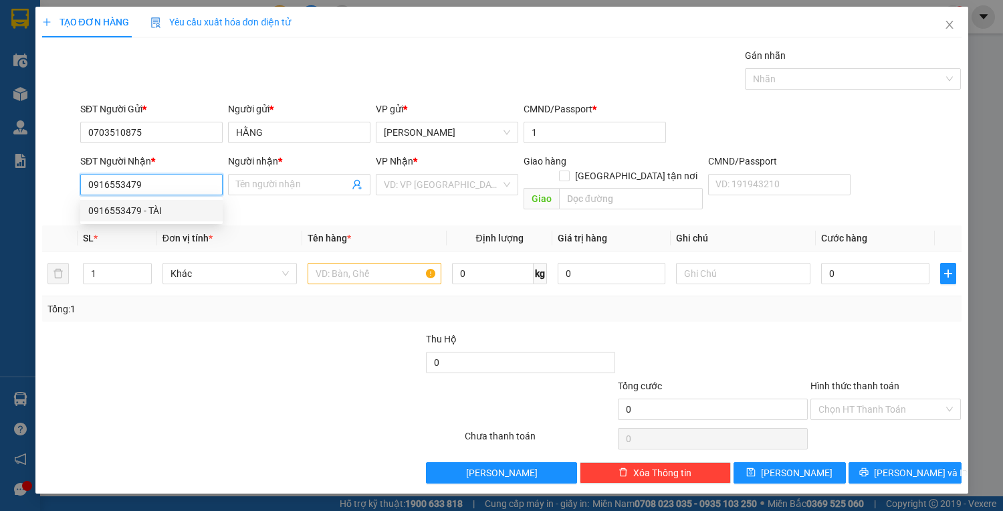
click at [203, 213] on div "0916553479 - TÀI" at bounding box center [151, 210] width 126 height 15
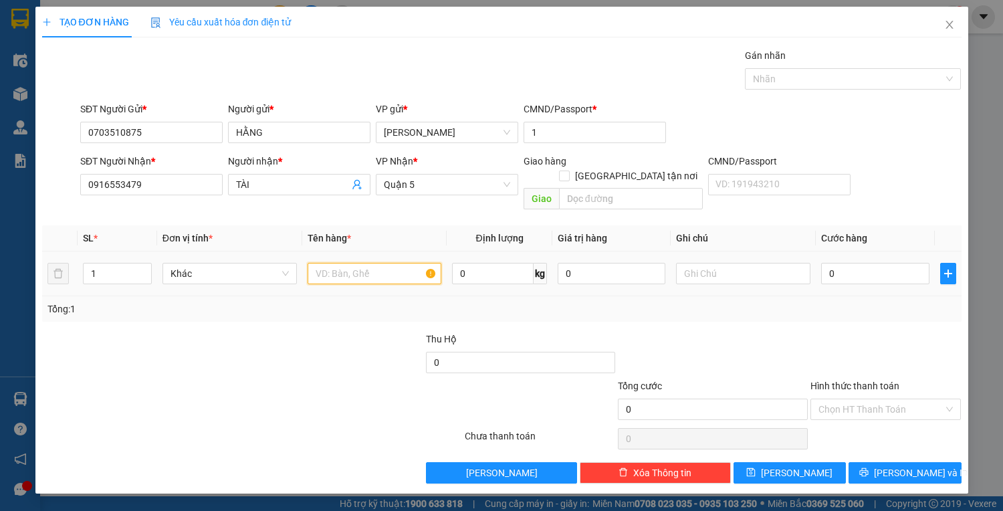
click at [367, 263] on input "text" at bounding box center [375, 273] width 134 height 21
click at [366, 263] on input "text" at bounding box center [375, 273] width 134 height 21
click at [900, 264] on input "0" at bounding box center [875, 273] width 108 height 21
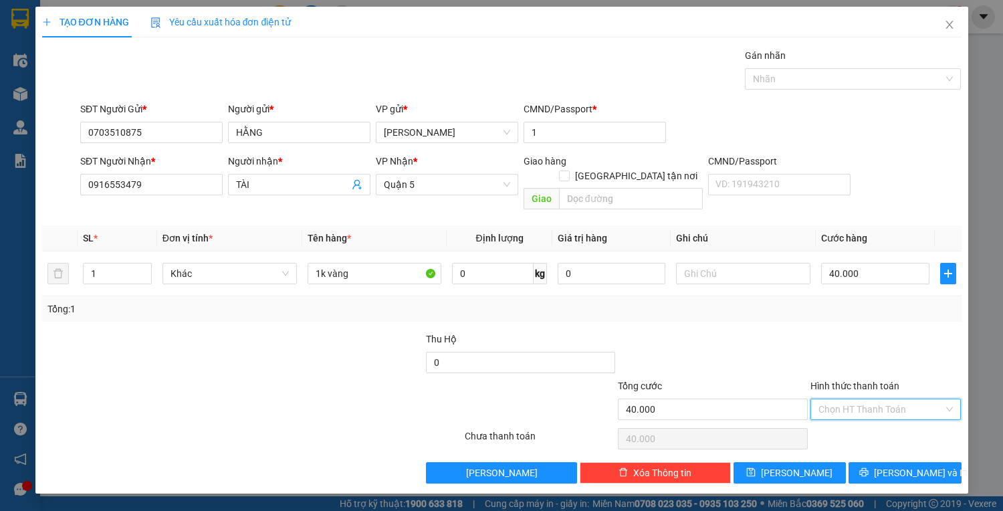
click at [891, 399] on input "Hình thức thanh toán" at bounding box center [882, 409] width 126 height 20
click at [884, 425] on div "Tại văn phòng" at bounding box center [886, 420] width 135 height 15
click at [869, 467] on icon "printer" at bounding box center [863, 471] width 9 height 9
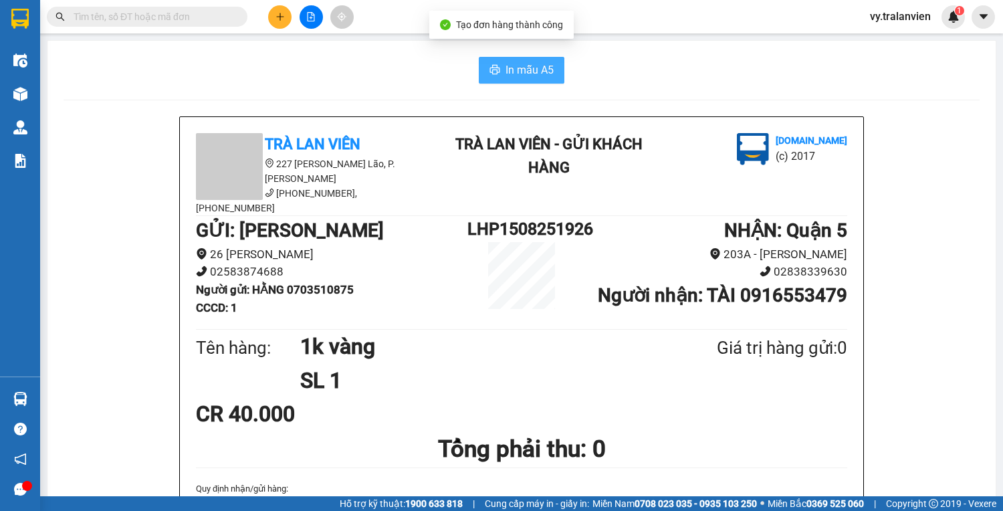
click at [524, 79] on button "In mẫu A5" at bounding box center [522, 70] width 86 height 27
click at [281, 21] on button at bounding box center [279, 16] width 23 height 23
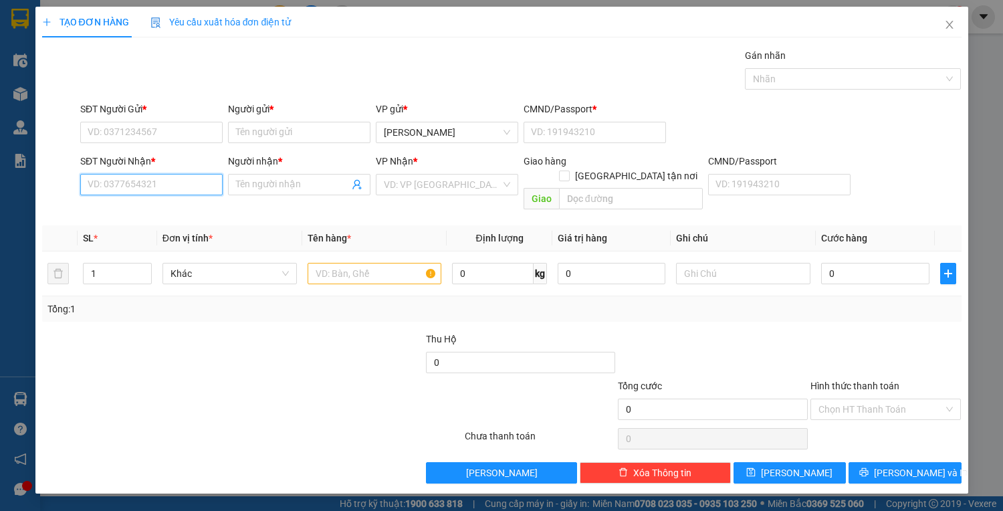
click at [147, 182] on input "SĐT Người Nhận *" at bounding box center [151, 184] width 142 height 21
click at [173, 213] on div "0914540486 - PHONG" at bounding box center [151, 210] width 126 height 15
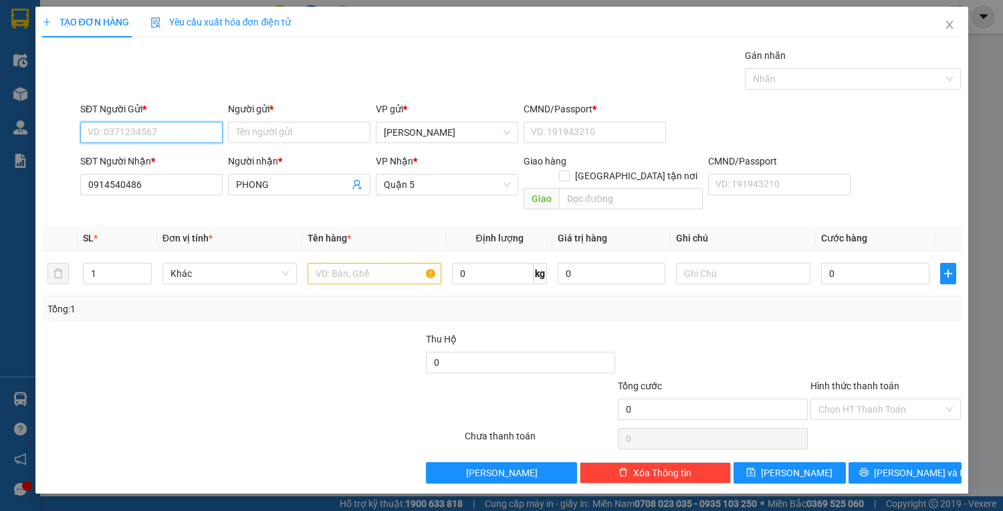
click at [177, 132] on input "SĐT Người Gửi *" at bounding box center [151, 132] width 142 height 21
click at [177, 134] on input "SĐT Người Gửi *" at bounding box center [151, 132] width 142 height 21
drag, startPoint x: 171, startPoint y: 152, endPoint x: 185, endPoint y: 161, distance: 16.5
click at [172, 152] on div "0703510875 - HẰNG" at bounding box center [151, 158] width 126 height 15
click at [369, 263] on input "text" at bounding box center [375, 273] width 134 height 21
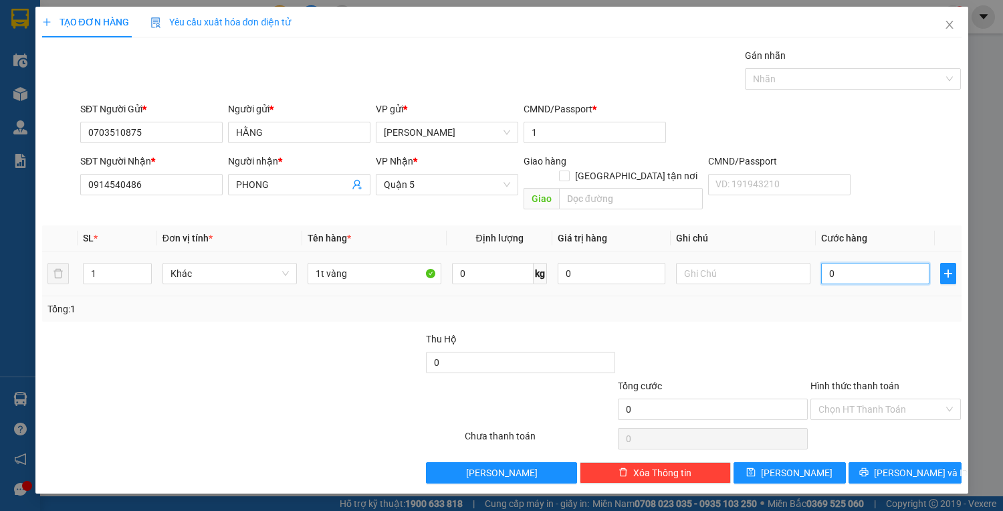
click at [865, 263] on input "0" at bounding box center [875, 273] width 108 height 21
click at [863, 400] on input "Hình thức thanh toán" at bounding box center [882, 409] width 126 height 20
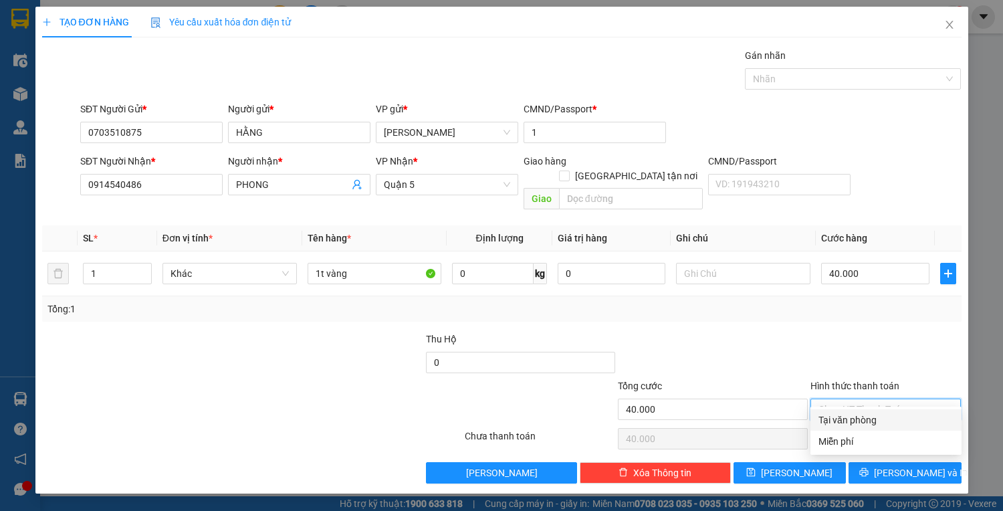
click at [867, 419] on div "Tại văn phòng" at bounding box center [886, 420] width 135 height 15
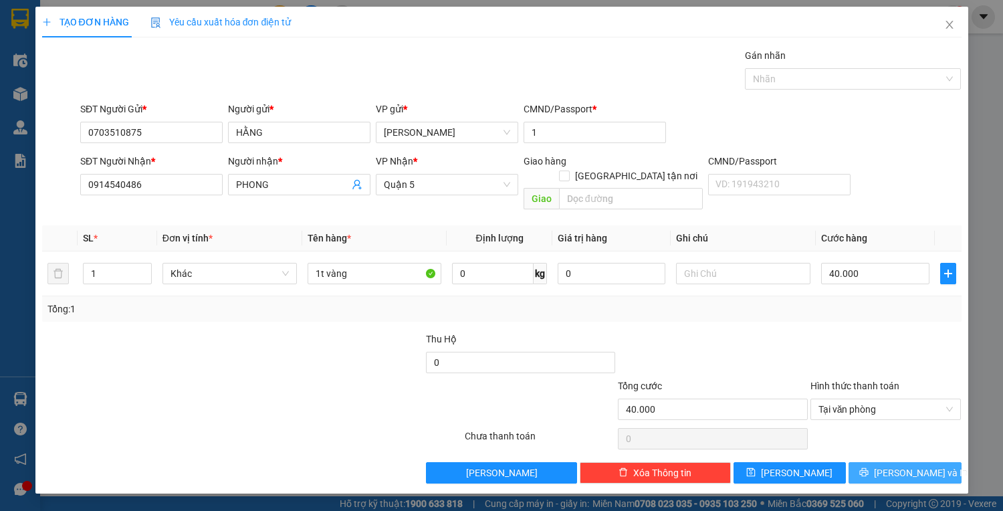
click at [869, 467] on icon "printer" at bounding box center [863, 471] width 9 height 9
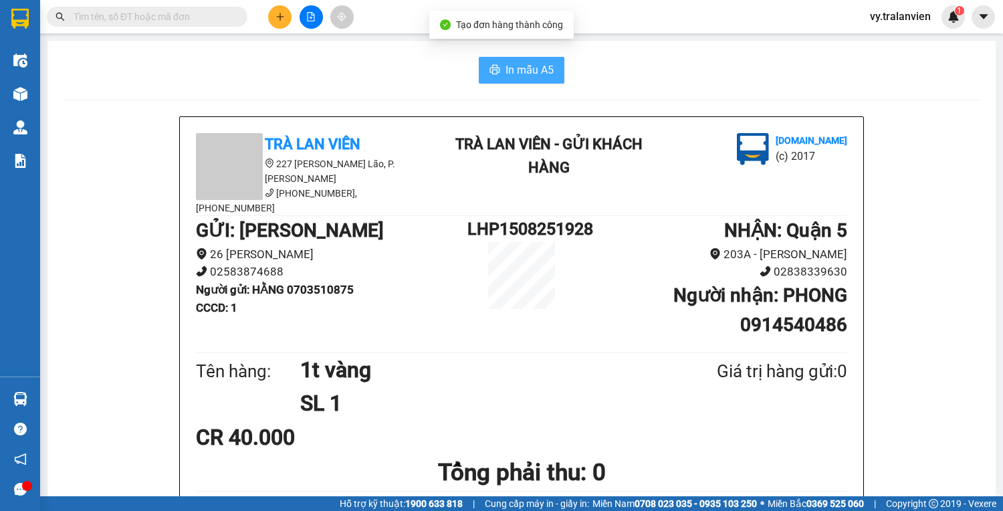
click at [508, 62] on span "In mẫu A5" at bounding box center [530, 70] width 48 height 17
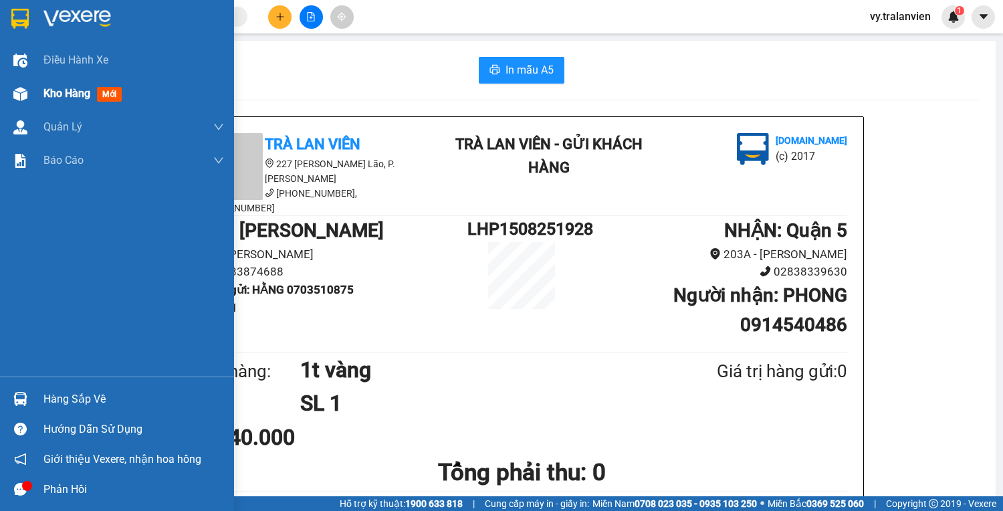
click at [63, 94] on span "Kho hàng" at bounding box center [66, 93] width 47 height 13
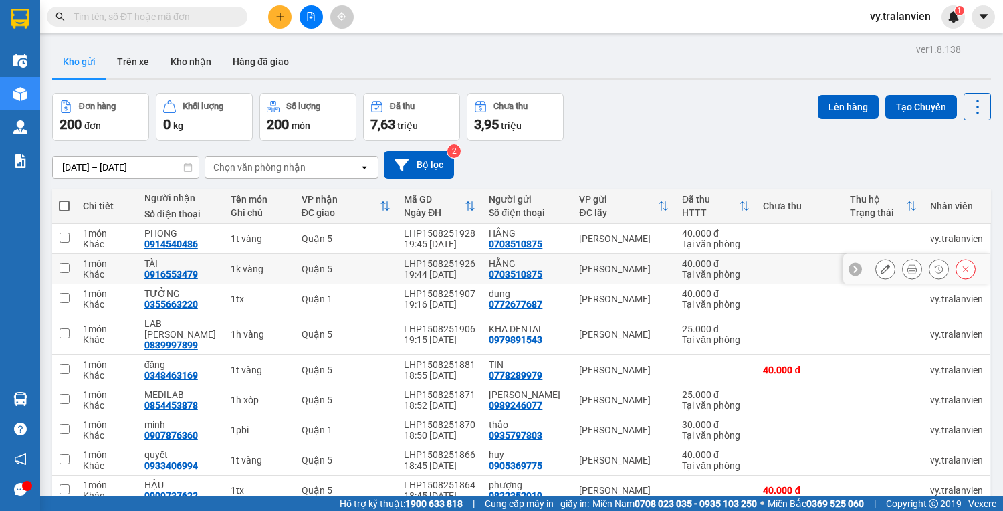
click at [881, 270] on icon at bounding box center [885, 268] width 9 height 9
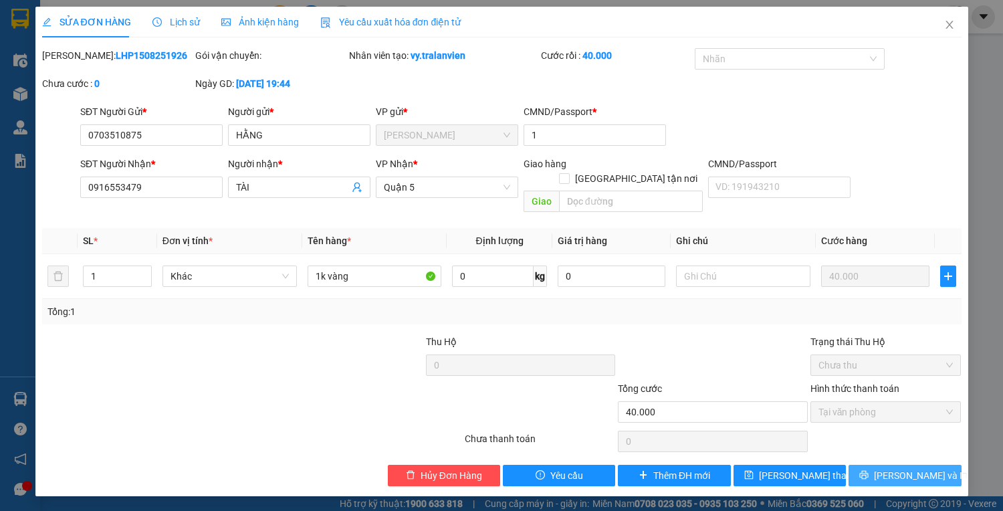
click at [917, 468] on span "[PERSON_NAME] và In" at bounding box center [921, 475] width 94 height 15
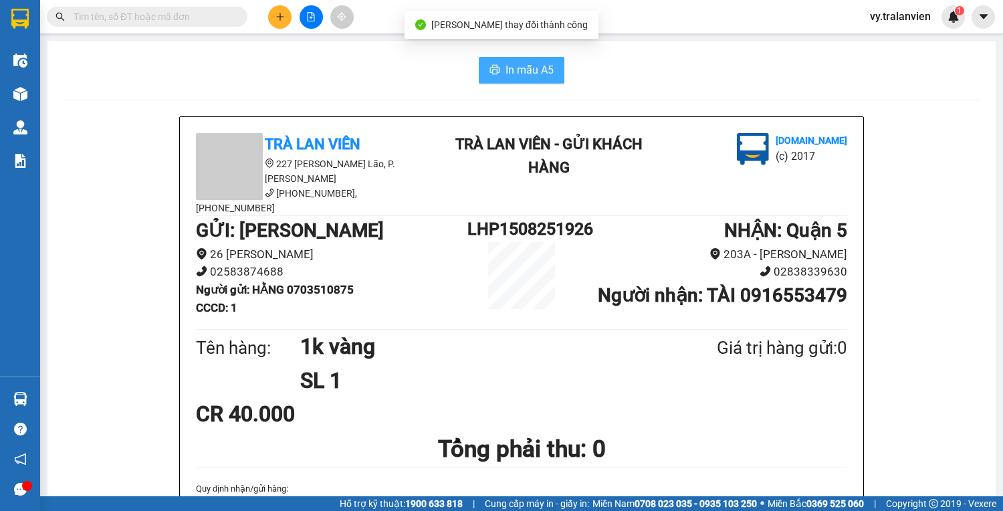
click at [517, 67] on span "In mẫu A5" at bounding box center [530, 70] width 48 height 17
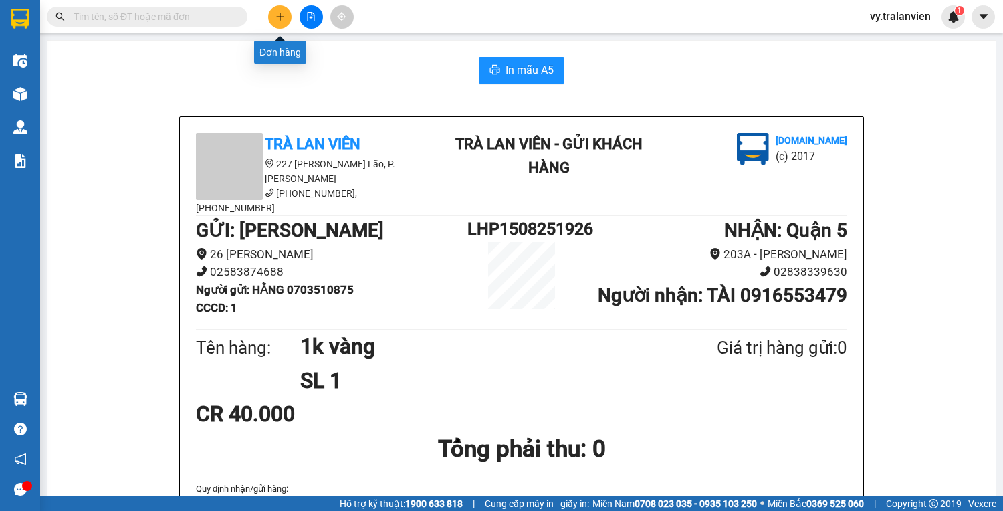
click at [284, 12] on icon "plus" at bounding box center [280, 16] width 9 height 9
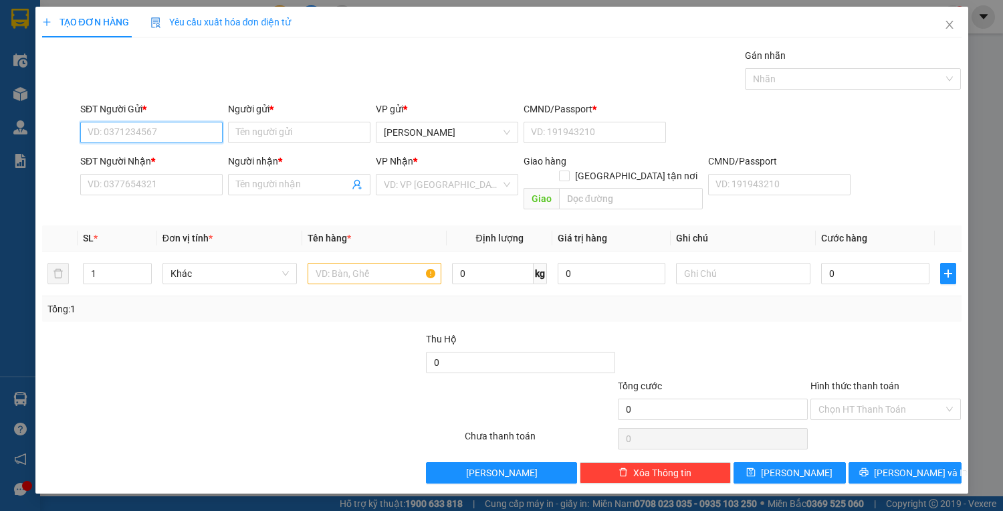
click at [173, 128] on input "SĐT Người Gửi *" at bounding box center [151, 132] width 142 height 21
click at [188, 158] on div "0961123234 - NHÂN" at bounding box center [151, 158] width 126 height 15
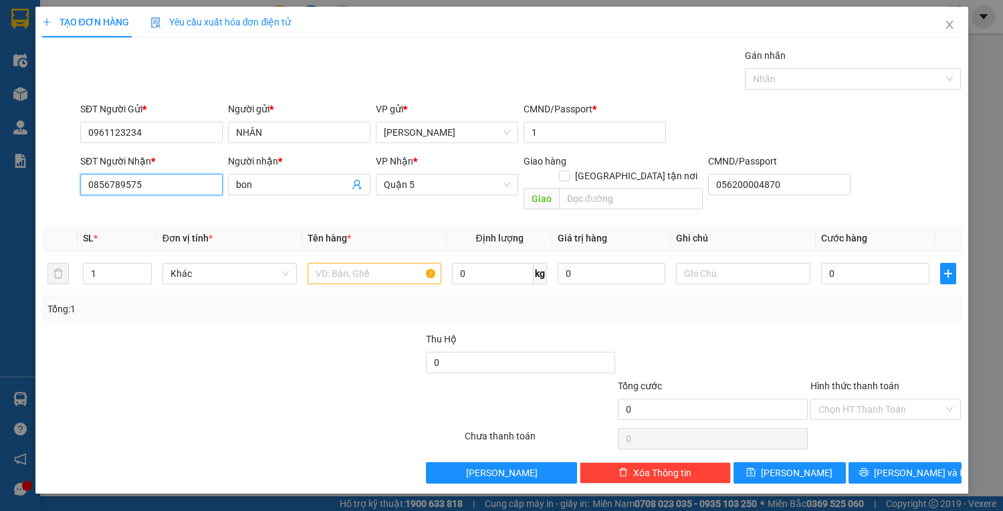
click at [188, 179] on input "0856789575" at bounding box center [151, 184] width 142 height 21
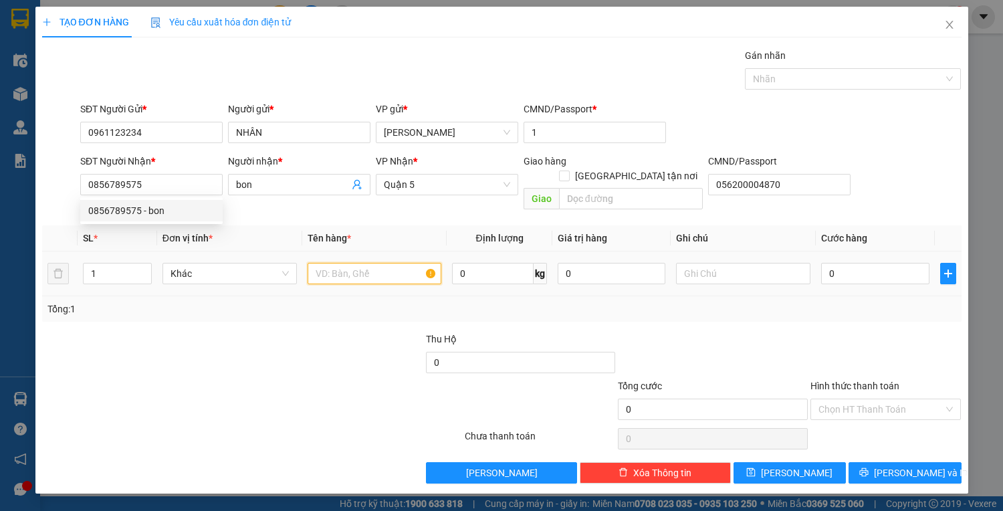
click at [384, 263] on input "text" at bounding box center [375, 273] width 134 height 21
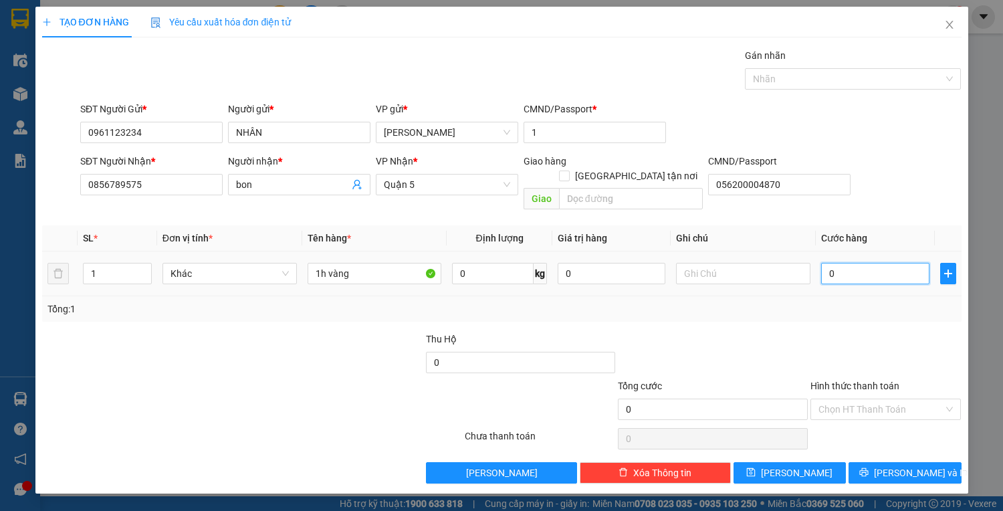
click at [859, 264] on input "0" at bounding box center [875, 273] width 108 height 21
click at [861, 399] on input "Hình thức thanh toán" at bounding box center [882, 409] width 126 height 20
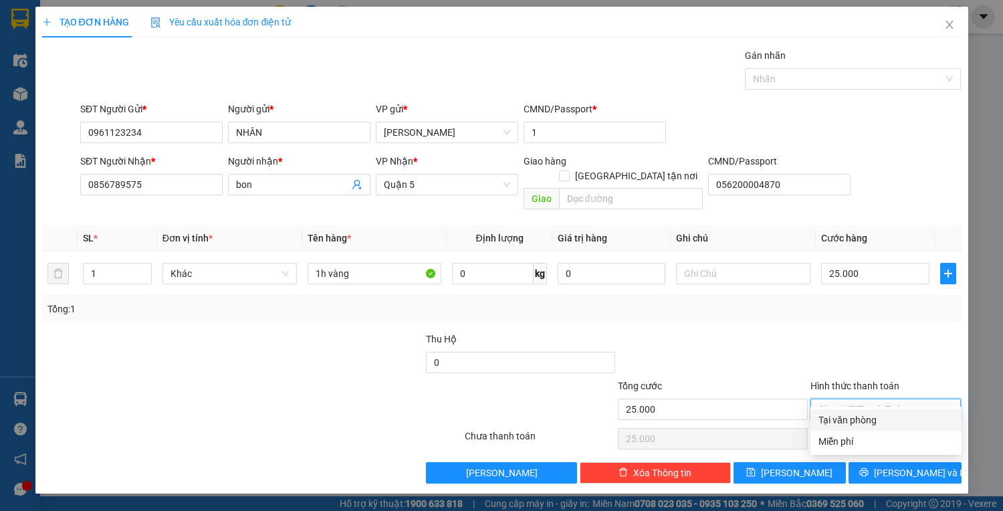
click at [861, 417] on div "Tại văn phòng" at bounding box center [886, 420] width 135 height 15
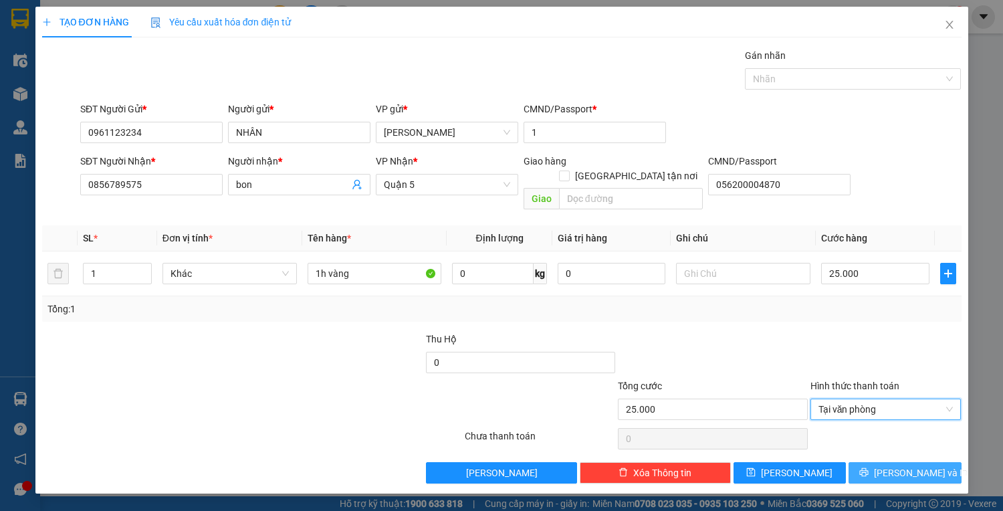
click at [869, 467] on icon "printer" at bounding box center [863, 471] width 9 height 9
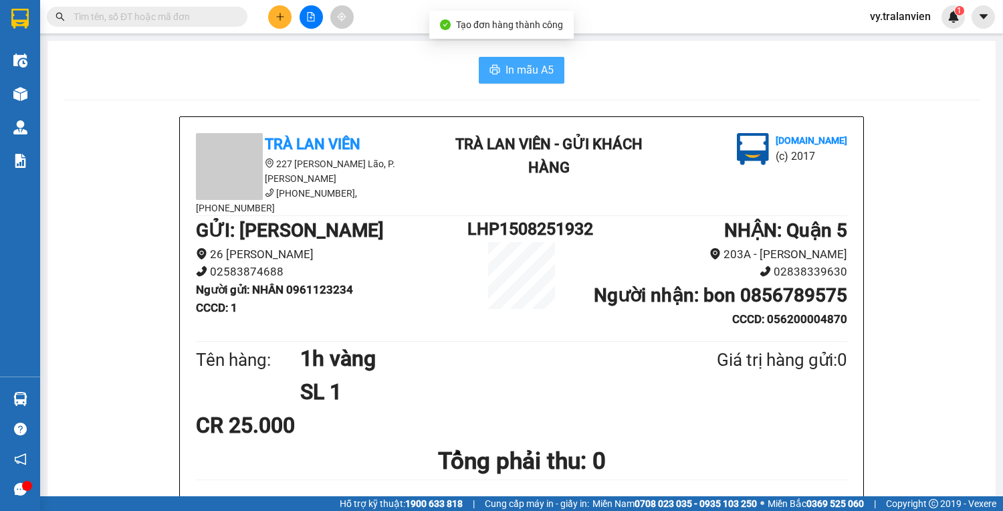
click at [535, 66] on span "In mẫu A5" at bounding box center [530, 70] width 48 height 17
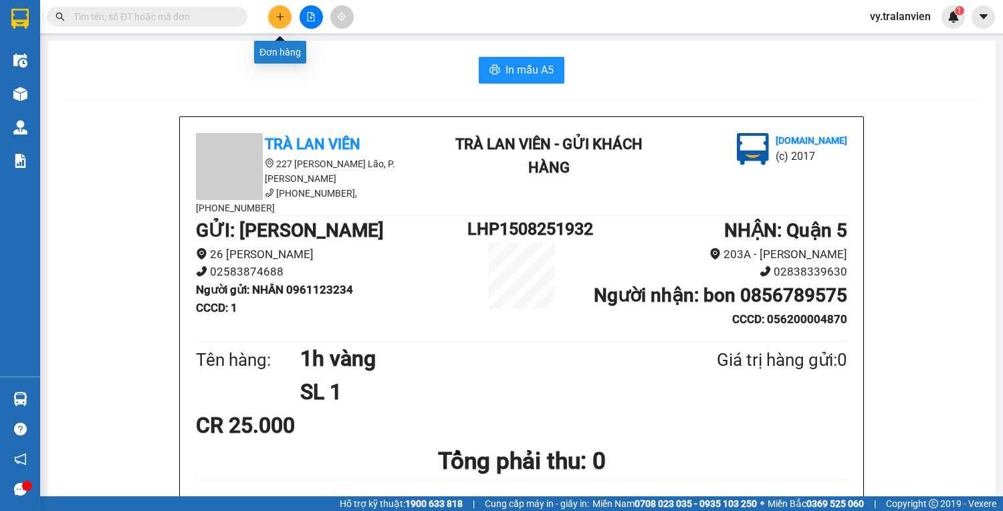
click at [280, 16] on icon "plus" at bounding box center [279, 16] width 7 height 1
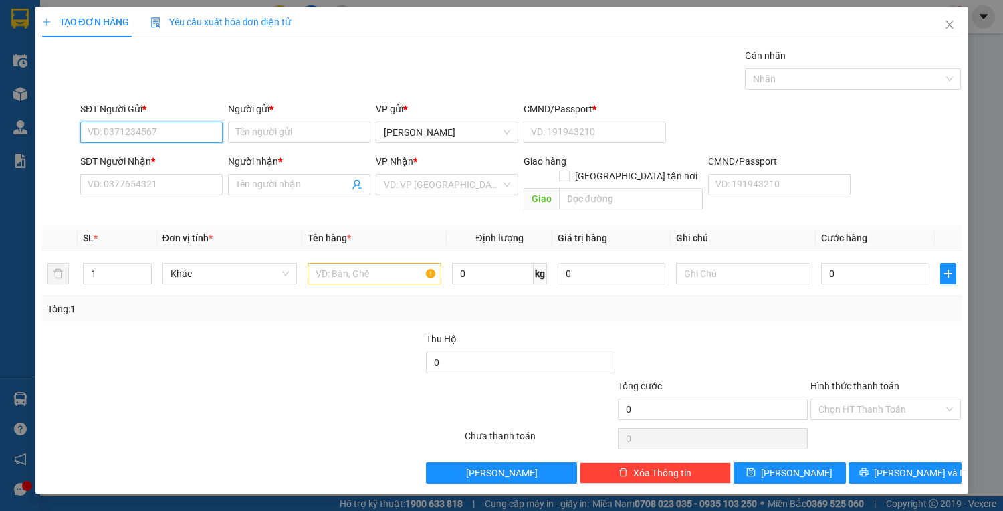
click at [185, 136] on input "SĐT Người Gửi *" at bounding box center [151, 132] width 142 height 21
click at [194, 158] on div "0774543132 - DUY" at bounding box center [154, 158] width 132 height 15
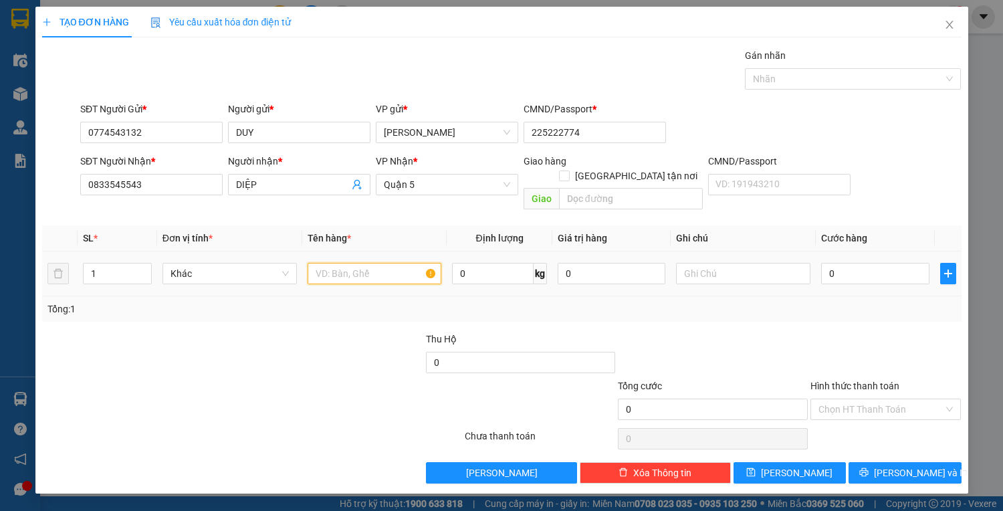
click at [353, 263] on input "text" at bounding box center [375, 273] width 134 height 21
click at [374, 263] on input "text" at bounding box center [375, 273] width 134 height 21
click at [899, 263] on input "0" at bounding box center [875, 273] width 108 height 21
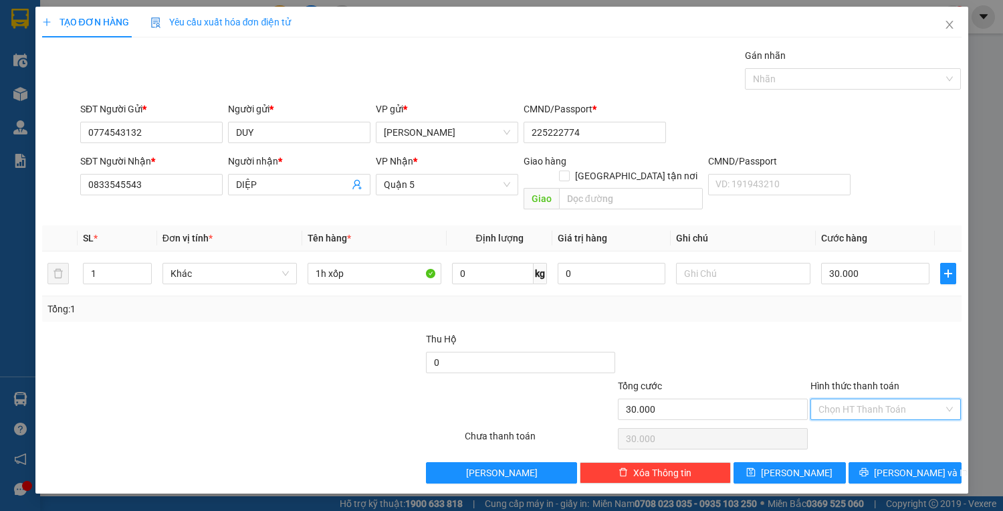
click at [901, 402] on input "Hình thức thanh toán" at bounding box center [882, 409] width 126 height 20
click at [904, 425] on div "Tại văn phòng" at bounding box center [886, 420] width 135 height 15
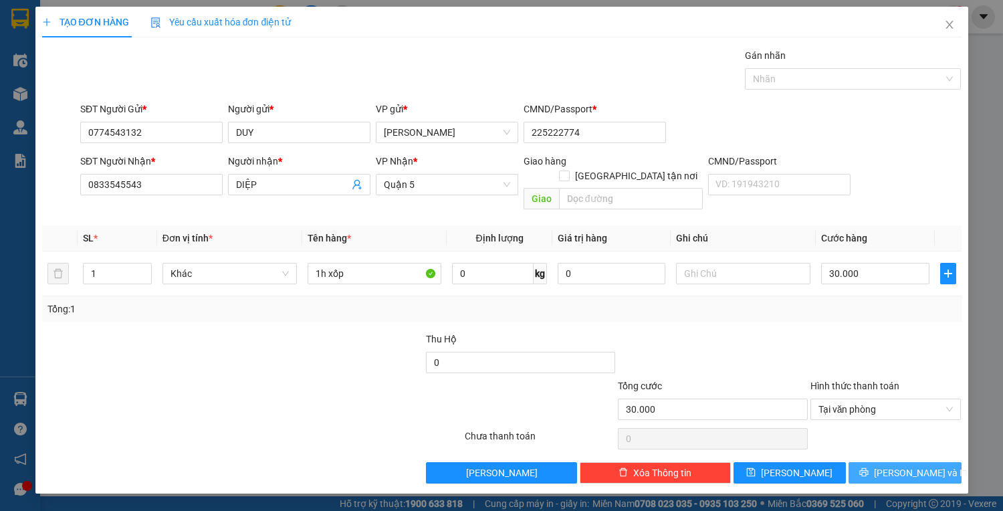
drag, startPoint x: 908, startPoint y: 451, endPoint x: 900, endPoint y: 447, distance: 9.6
click at [907, 465] on span "[PERSON_NAME] và In" at bounding box center [921, 472] width 94 height 15
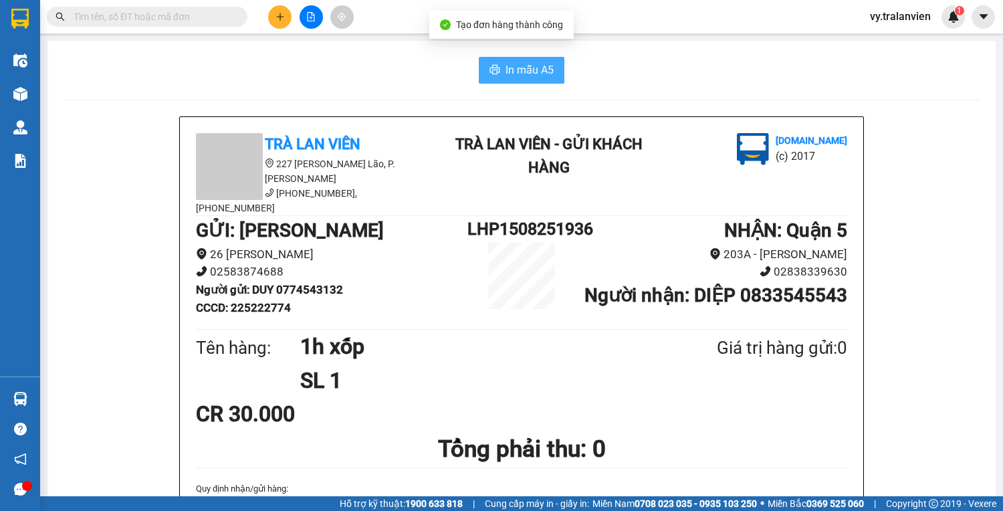
click at [542, 64] on span "In mẫu A5" at bounding box center [530, 70] width 48 height 17
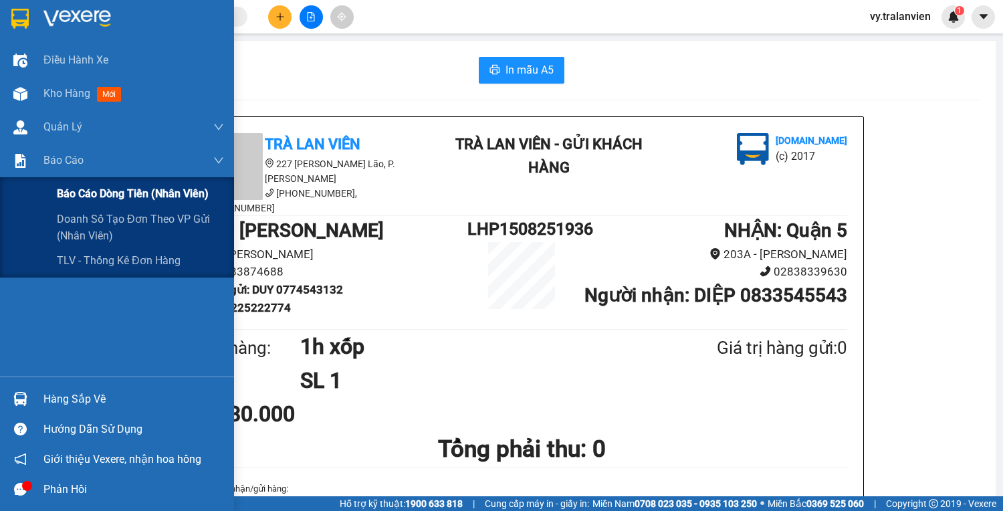
click at [90, 193] on span "Báo cáo dòng tiền (nhân viên)" at bounding box center [133, 193] width 152 height 17
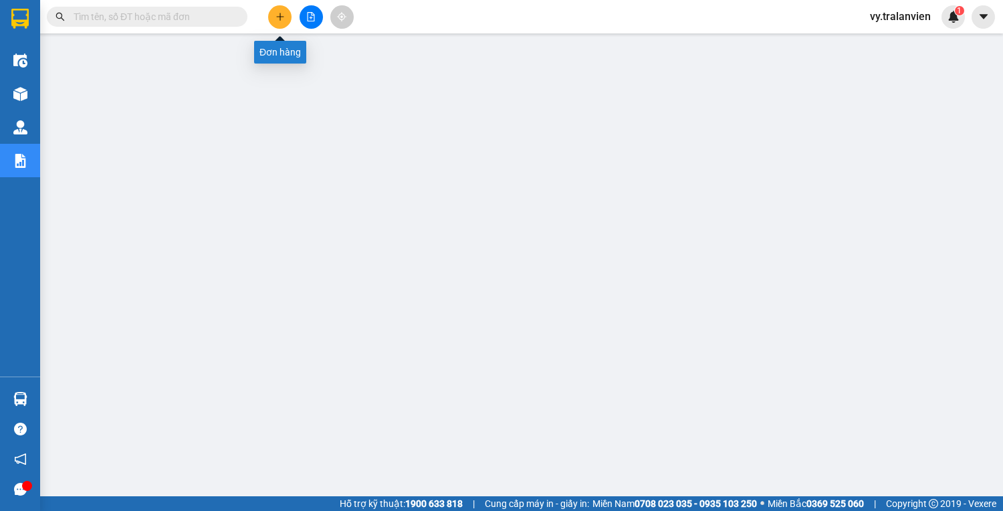
click at [282, 17] on icon "plus" at bounding box center [280, 16] width 9 height 9
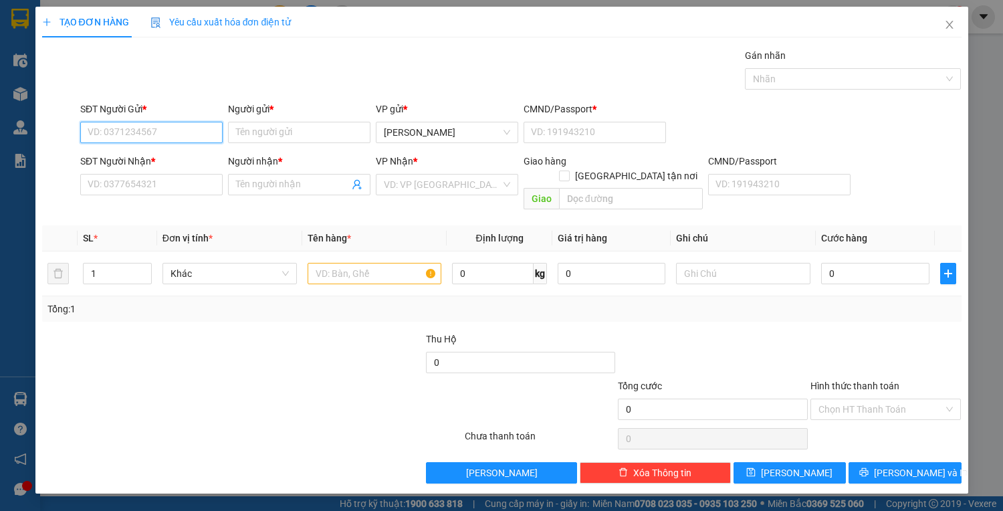
drag, startPoint x: 161, startPoint y: 126, endPoint x: 1003, endPoint y: 30, distance: 847.5
click at [279, 102] on div "SĐT Người Gửi * VD: 0371234567 Người gửi * Tên người gửi VP gửi * Lê Hồng Phong…" at bounding box center [521, 125] width 887 height 47
click at [187, 162] on div "0775201120 - VY" at bounding box center [151, 158] width 126 height 15
click at [327, 260] on div at bounding box center [375, 273] width 134 height 27
click at [329, 263] on input "text" at bounding box center [375, 273] width 134 height 21
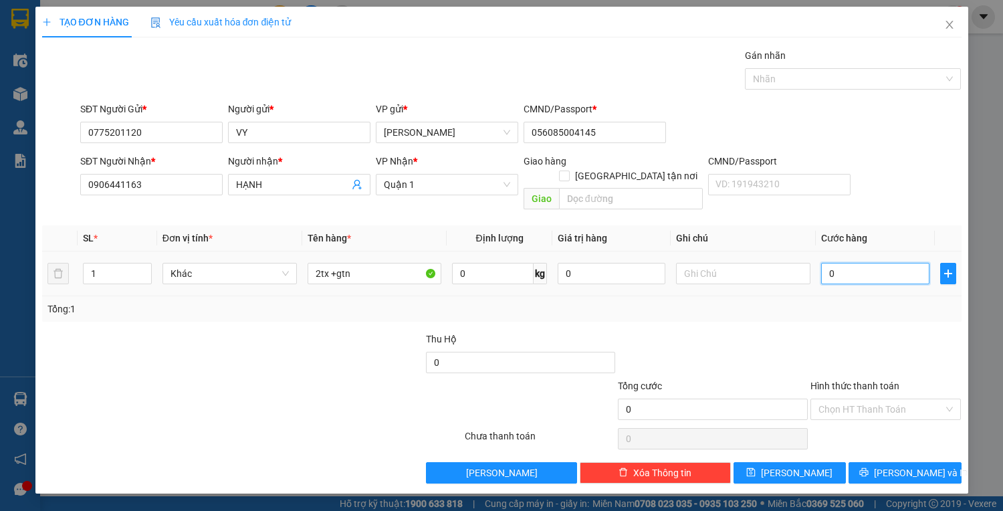
click at [869, 263] on input "0" at bounding box center [875, 273] width 108 height 21
click at [909, 399] on input "Hình thức thanh toán" at bounding box center [882, 409] width 126 height 20
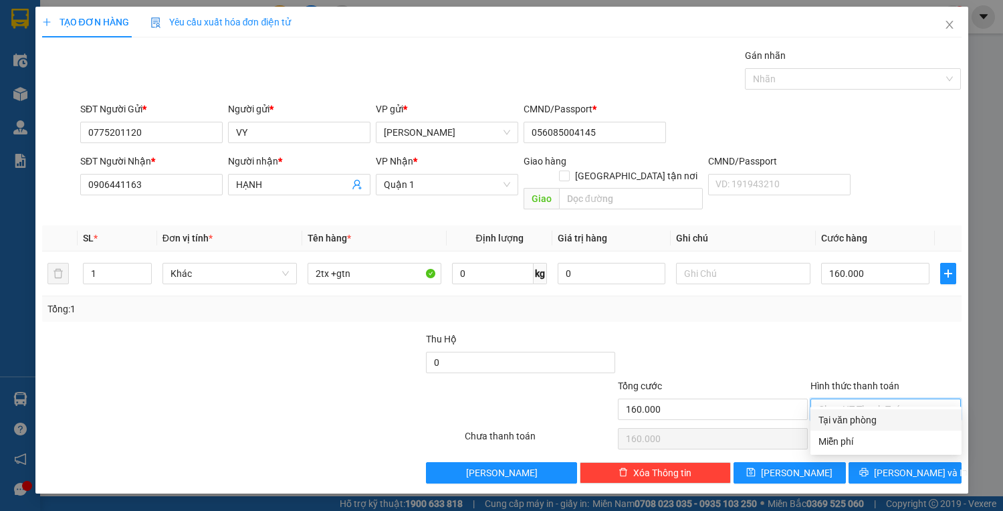
click at [896, 413] on div "Tại văn phòng" at bounding box center [886, 420] width 135 height 15
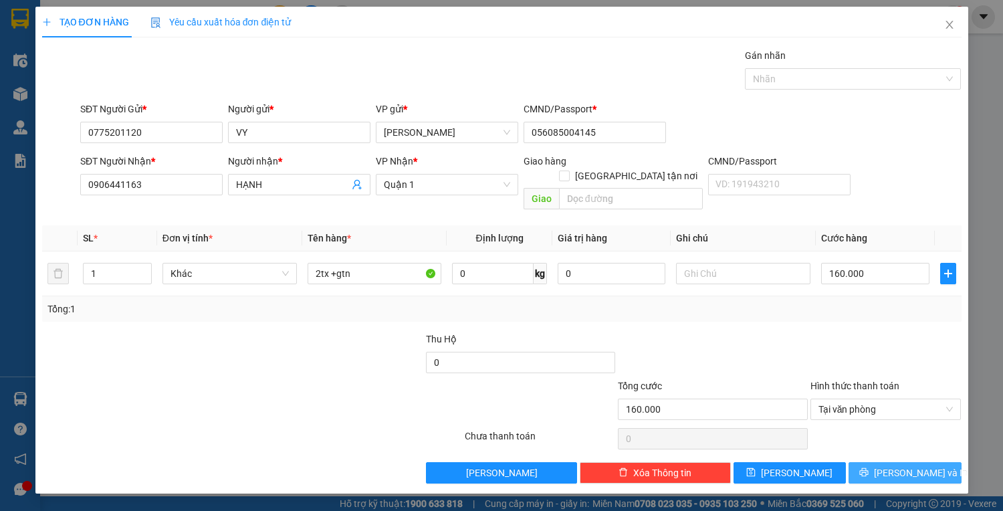
click at [910, 465] on span "[PERSON_NAME] và In" at bounding box center [921, 472] width 94 height 15
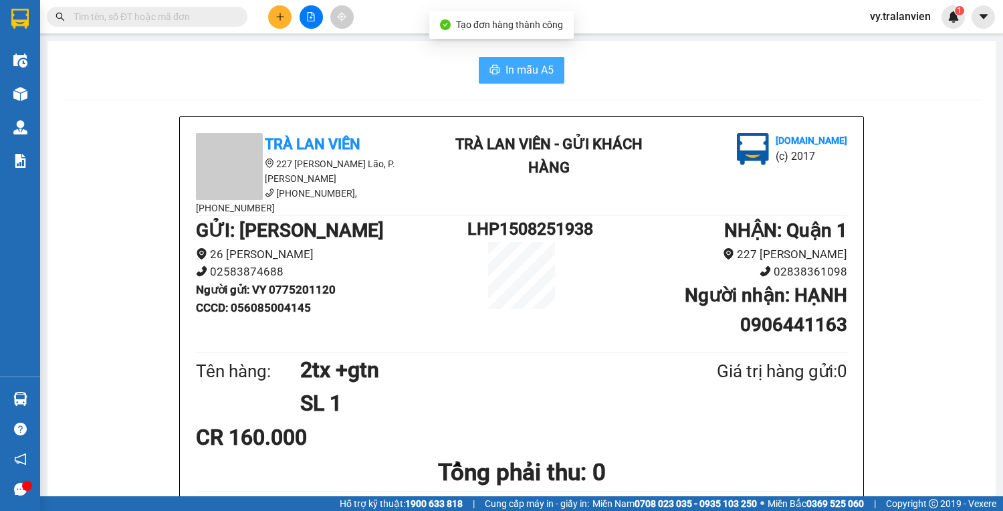
click at [532, 71] on span "In mẫu A5" at bounding box center [530, 70] width 48 height 17
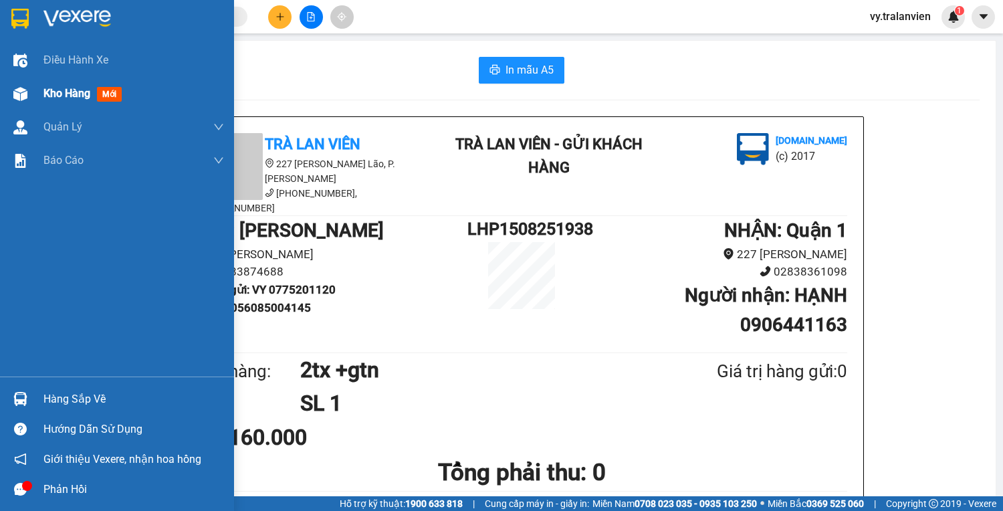
click at [78, 96] on span "Kho hàng" at bounding box center [66, 93] width 47 height 13
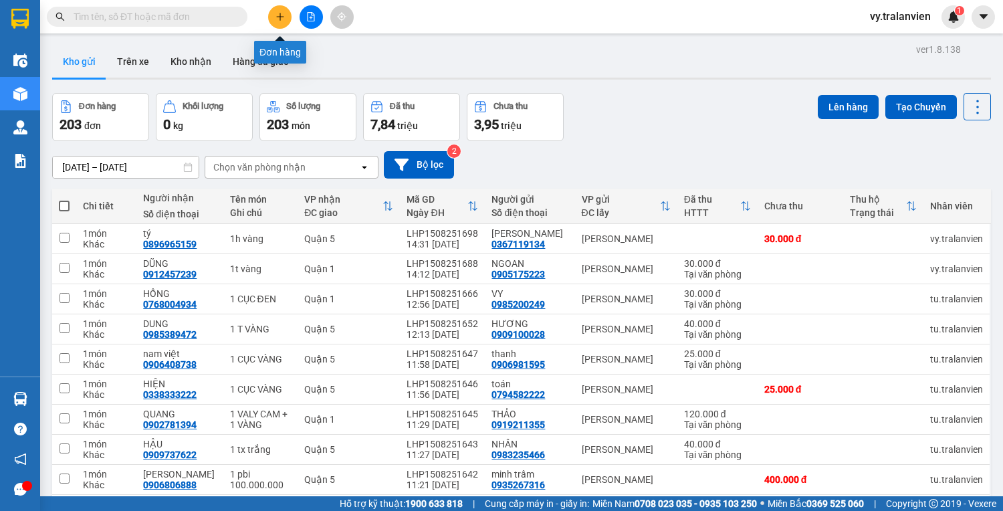
click at [284, 9] on button at bounding box center [279, 16] width 23 height 23
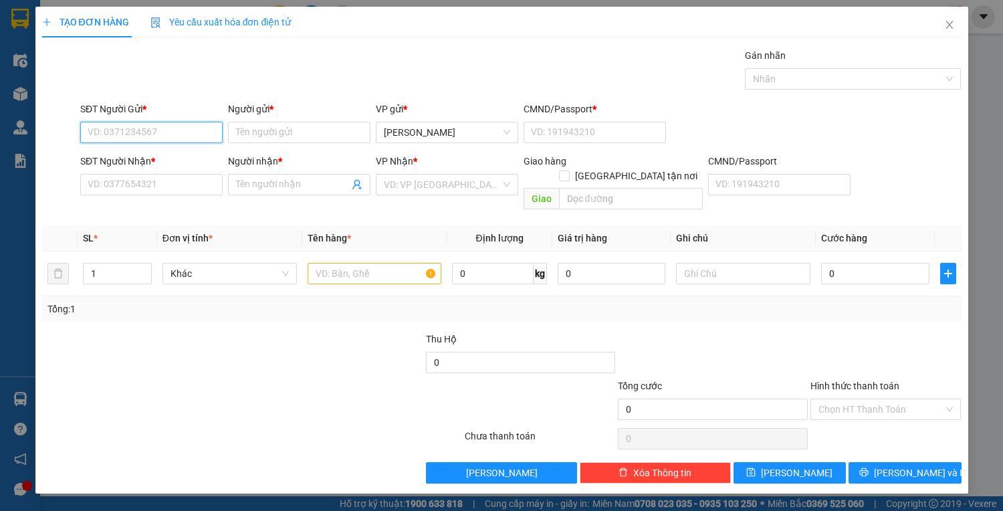
drag, startPoint x: 203, startPoint y: 135, endPoint x: 515, endPoint y: 83, distance: 316.6
click at [515, 83] on div "Transit Pickup Surcharge Ids Transit Deliver Surcharge Ids Transit Deliver Surc…" at bounding box center [502, 265] width 920 height 435
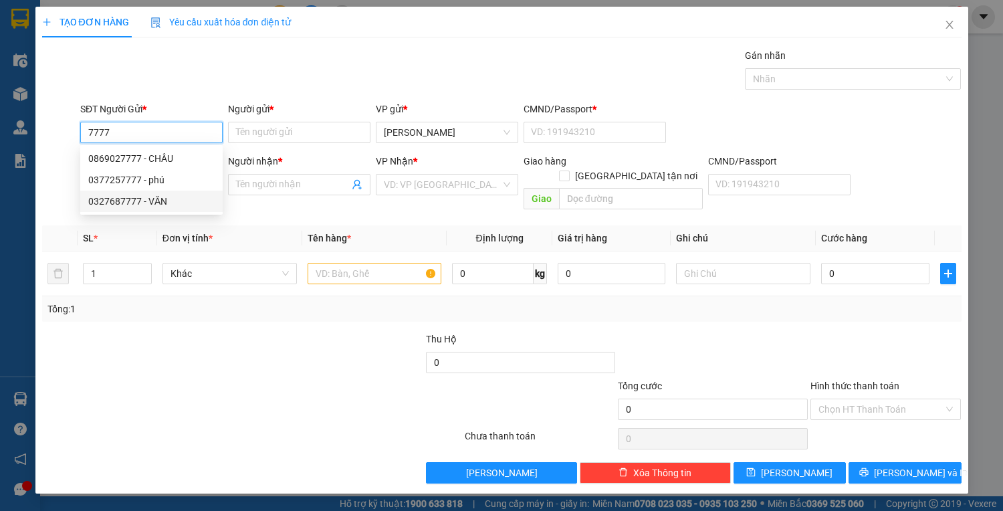
click at [175, 199] on div "0327687777 - VĂN" at bounding box center [151, 201] width 126 height 15
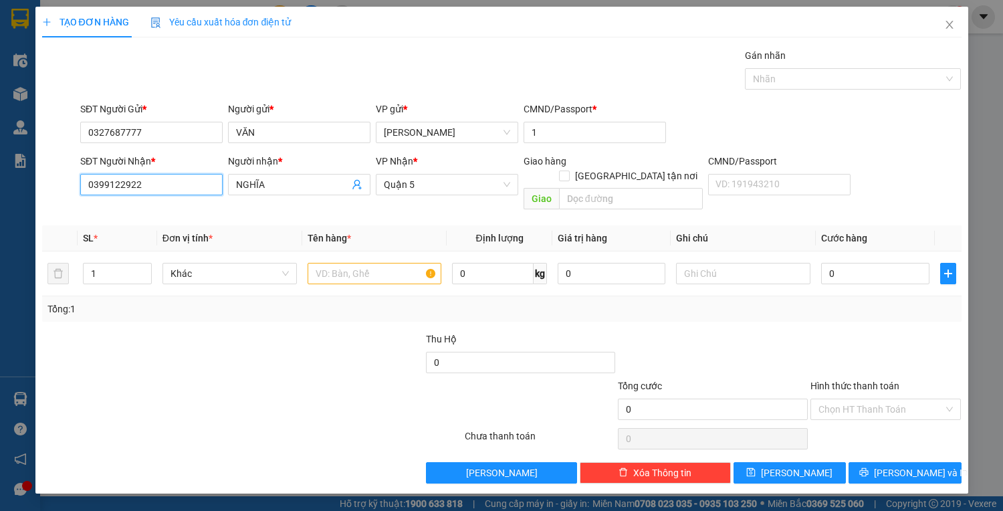
drag, startPoint x: 161, startPoint y: 183, endPoint x: 177, endPoint y: 181, distance: 16.2
click at [163, 183] on input "0399122922" at bounding box center [151, 184] width 142 height 21
drag, startPoint x: 172, startPoint y: 212, endPoint x: 192, endPoint y: 212, distance: 20.1
click at [173, 212] on div "0777776286 - SANG" at bounding box center [151, 210] width 126 height 15
click at [356, 263] on input "text" at bounding box center [375, 273] width 134 height 21
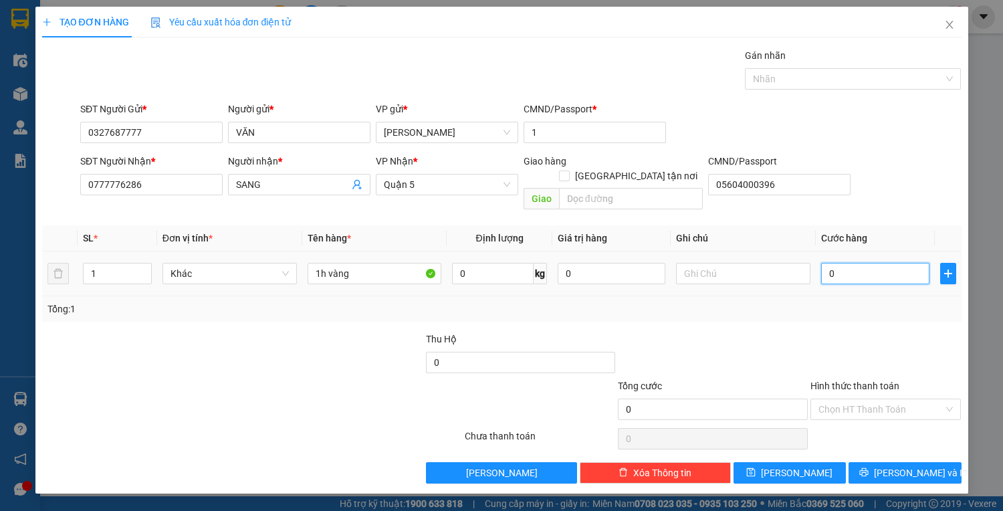
click at [840, 263] on input "0" at bounding box center [875, 273] width 108 height 21
click at [906, 465] on span "[PERSON_NAME] và In" at bounding box center [921, 472] width 94 height 15
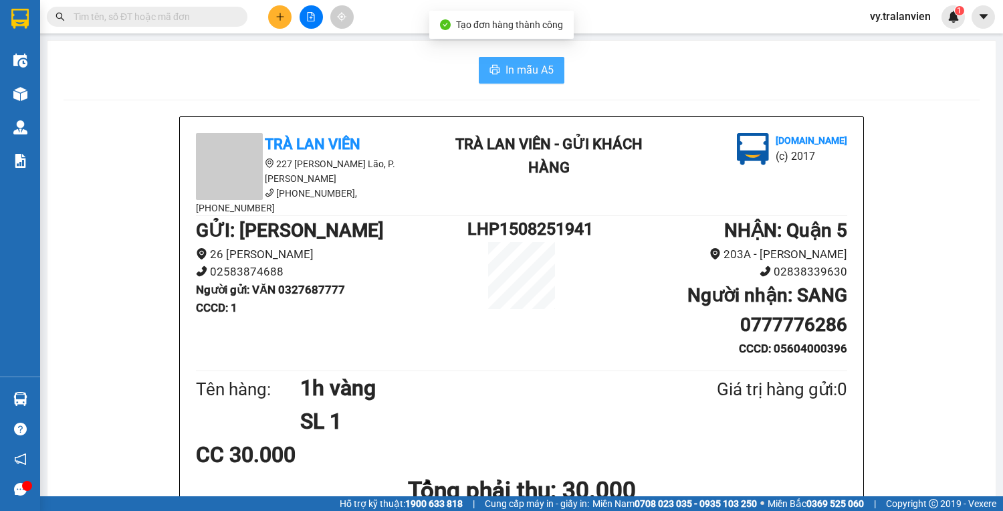
click at [530, 73] on span "In mẫu A5" at bounding box center [530, 70] width 48 height 17
click at [523, 66] on span "In mẫu A5" at bounding box center [530, 70] width 48 height 17
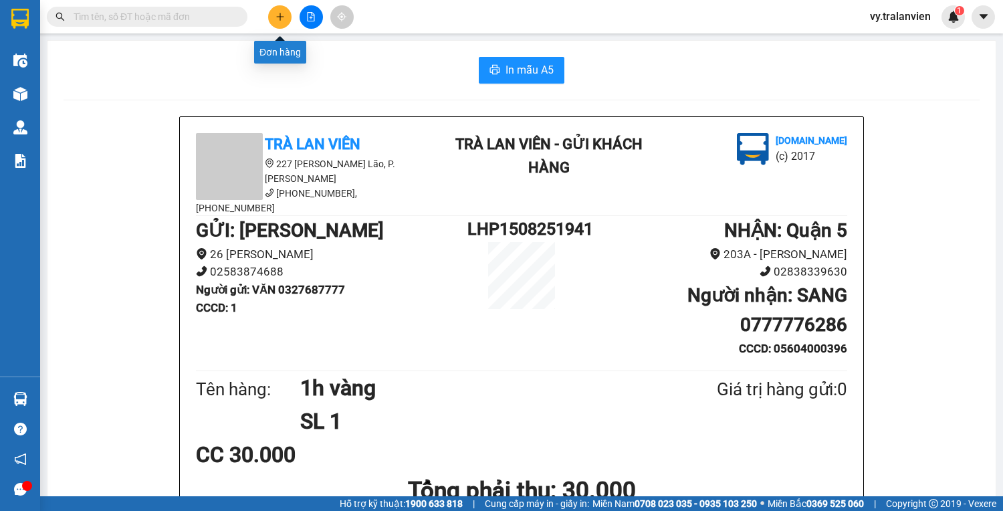
click at [281, 14] on icon "plus" at bounding box center [280, 16] width 9 height 9
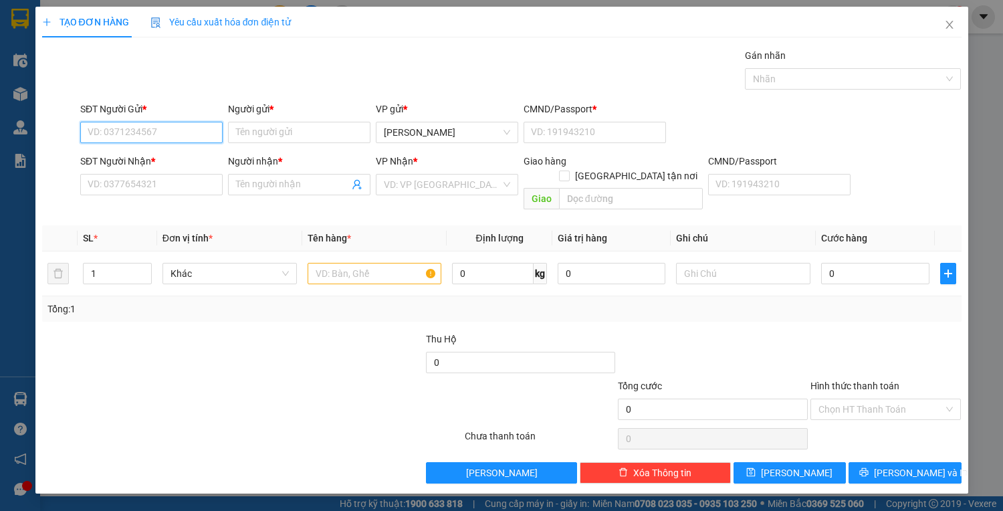
drag, startPoint x: 169, startPoint y: 131, endPoint x: 586, endPoint y: 89, distance: 419.4
click at [586, 89] on div "Transit Pickup Surcharge Ids Transit Deliver Surcharge Ids Transit Deliver Surc…" at bounding box center [502, 265] width 920 height 435
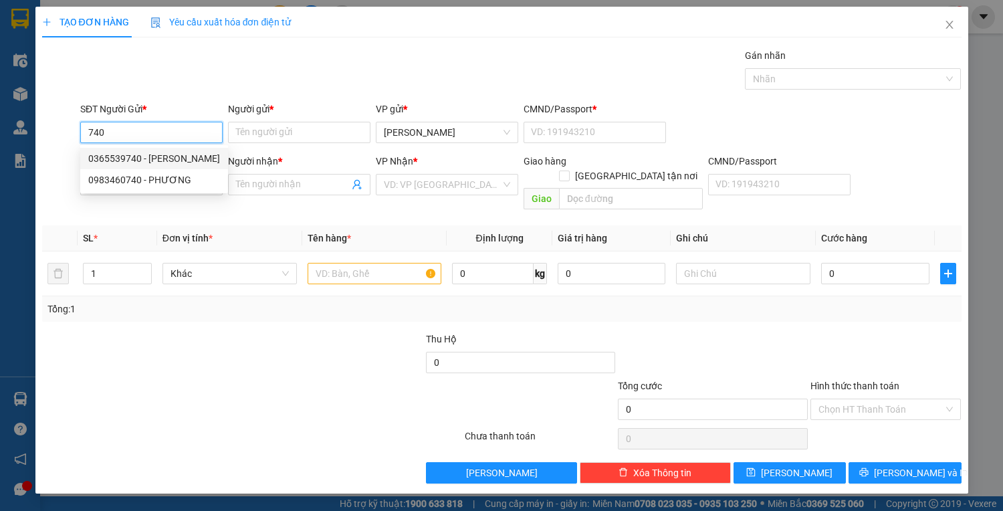
click at [195, 156] on div "0365539740 - PHẠM THỊ XUYẾN" at bounding box center [154, 158] width 132 height 15
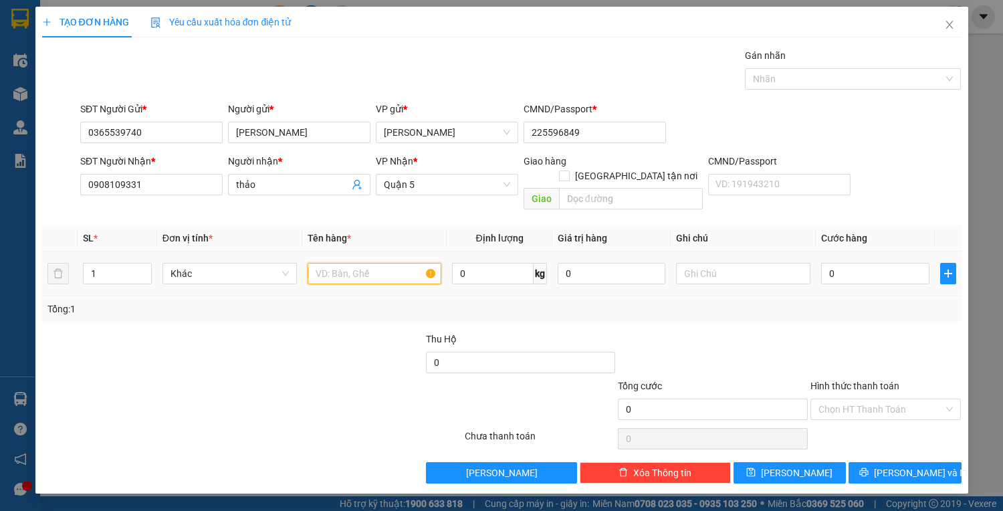
click at [352, 263] on input "text" at bounding box center [375, 273] width 134 height 21
click at [882, 265] on input "0" at bounding box center [875, 273] width 108 height 21
click at [911, 399] on input "Hình thức thanh toán" at bounding box center [882, 409] width 126 height 20
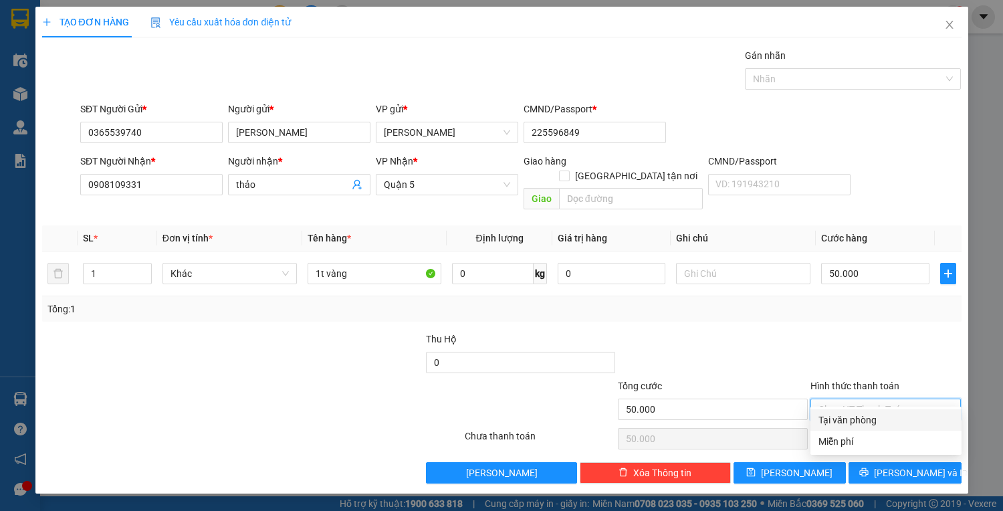
click at [904, 417] on div "Tại văn phòng" at bounding box center [886, 420] width 135 height 15
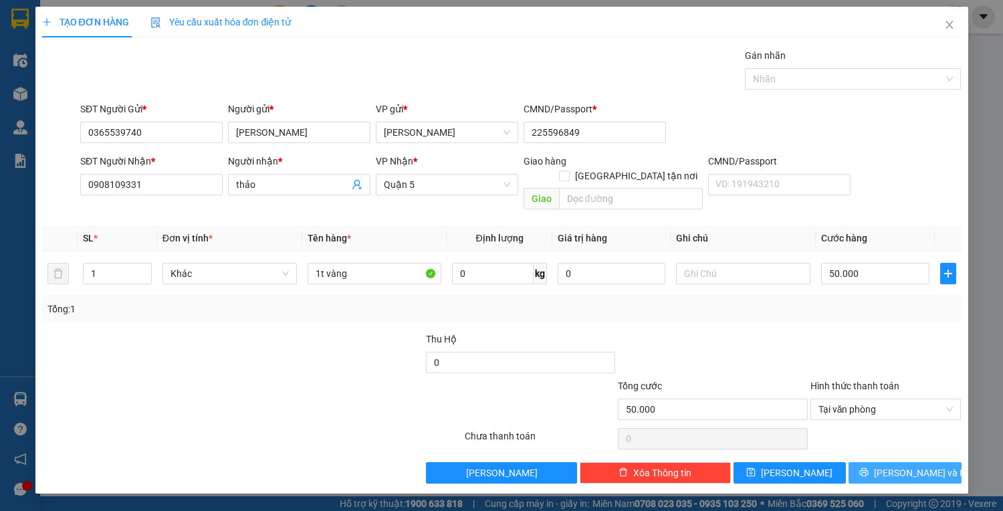
click at [900, 465] on span "[PERSON_NAME] và In" at bounding box center [921, 472] width 94 height 15
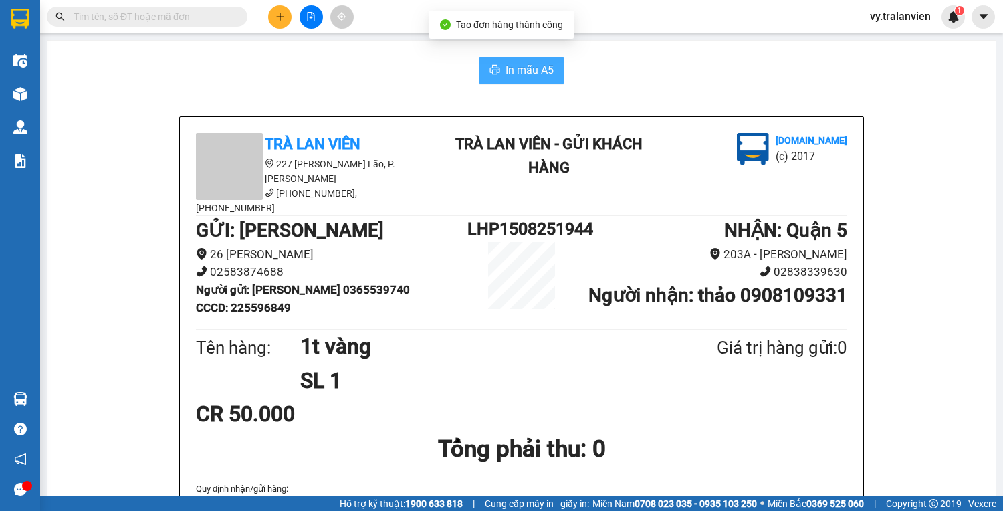
click at [514, 76] on span "In mẫu A5" at bounding box center [530, 70] width 48 height 17
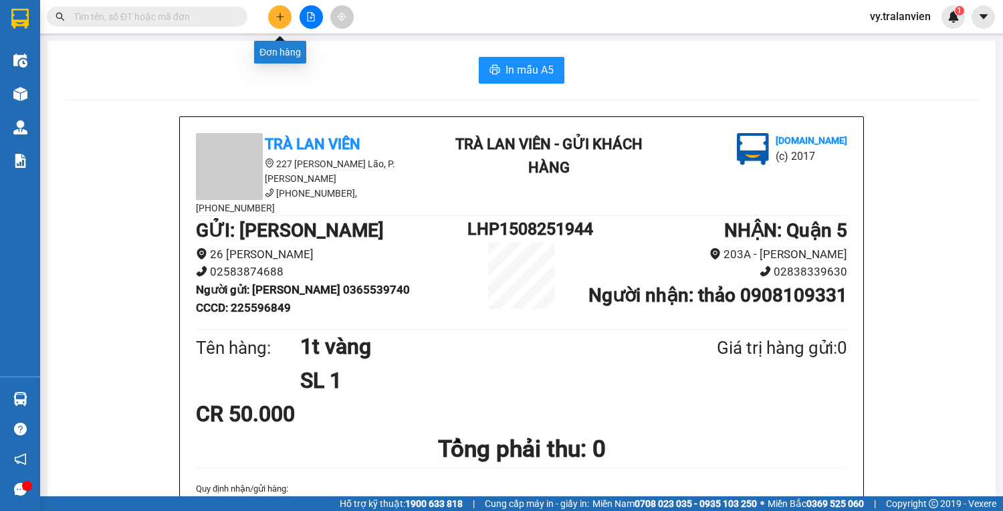
click at [284, 19] on icon "plus" at bounding box center [280, 16] width 9 height 9
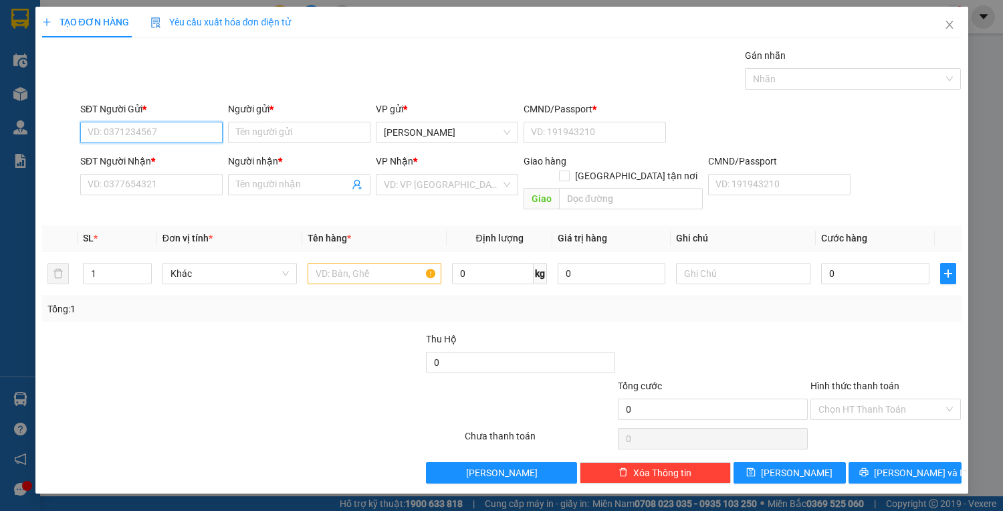
click at [161, 134] on input "SĐT Người Gửi *" at bounding box center [151, 132] width 142 height 21
drag, startPoint x: 139, startPoint y: 133, endPoint x: 419, endPoint y: 56, distance: 290.8
click at [207, 104] on div "SĐT Người Gửi * VD: 0371234567" at bounding box center [151, 125] width 142 height 47
click at [94, 129] on input "00354232678" at bounding box center [151, 132] width 142 height 21
click at [166, 134] on input "0354232678" at bounding box center [151, 132] width 142 height 21
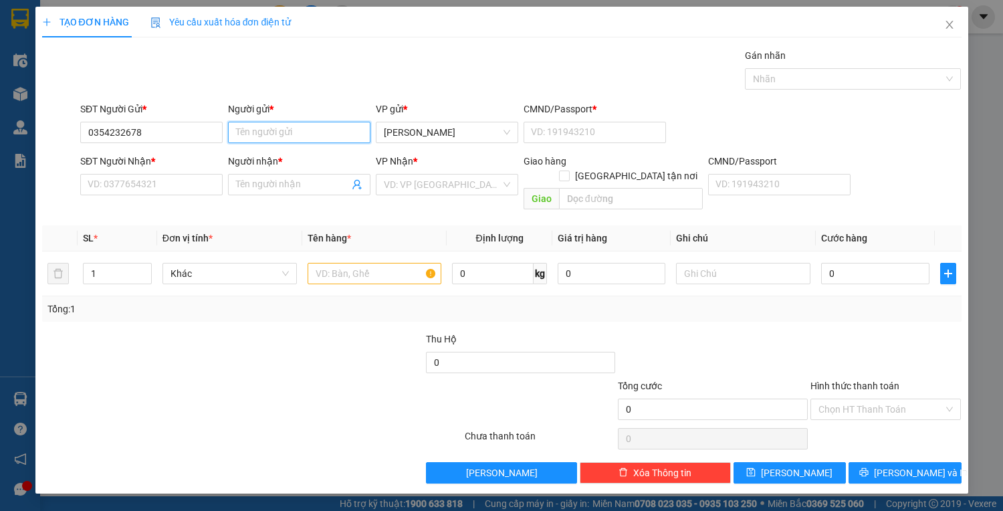
click at [300, 135] on input "Người gửi *" at bounding box center [299, 132] width 142 height 21
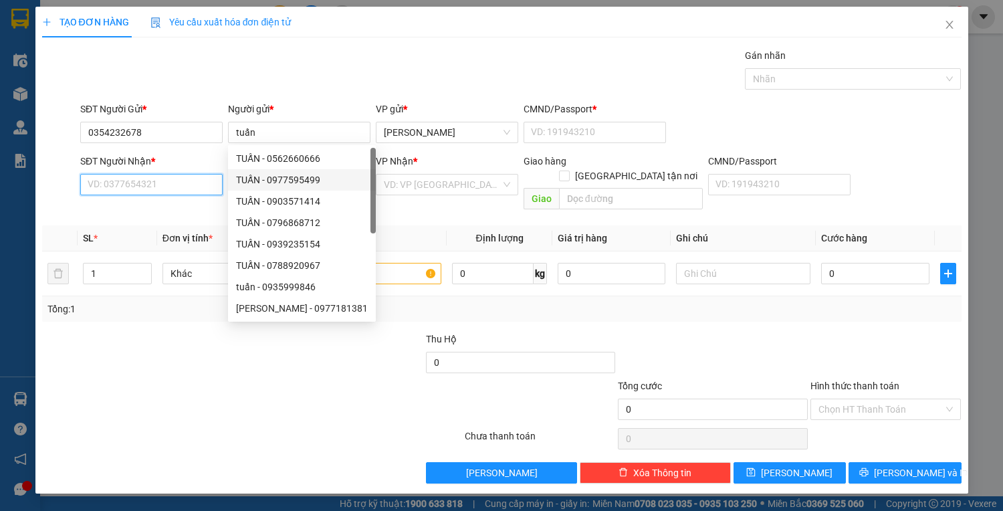
click at [176, 185] on input "SĐT Người Nhận *" at bounding box center [151, 184] width 142 height 21
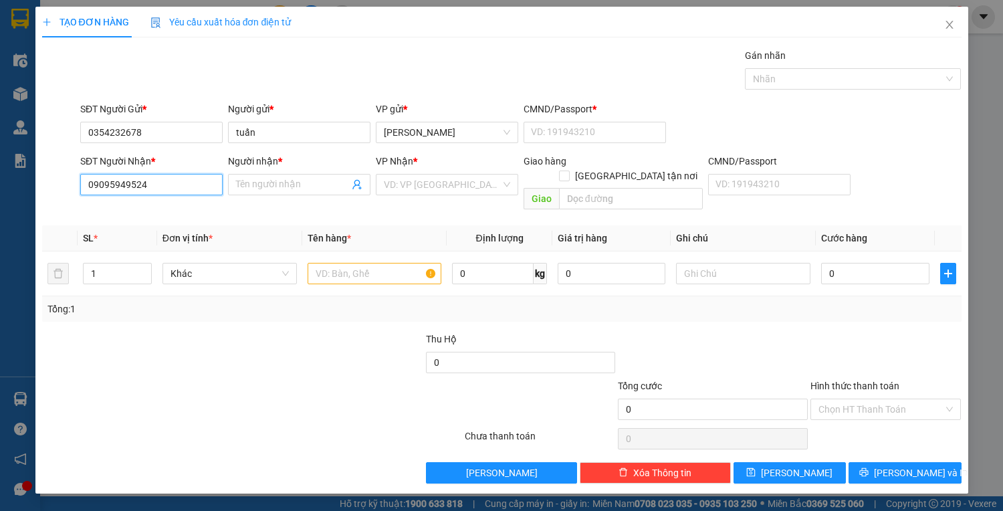
click at [134, 177] on input "09095949524" at bounding box center [151, 184] width 142 height 21
click at [278, 185] on input "Người nhận *" at bounding box center [292, 184] width 113 height 15
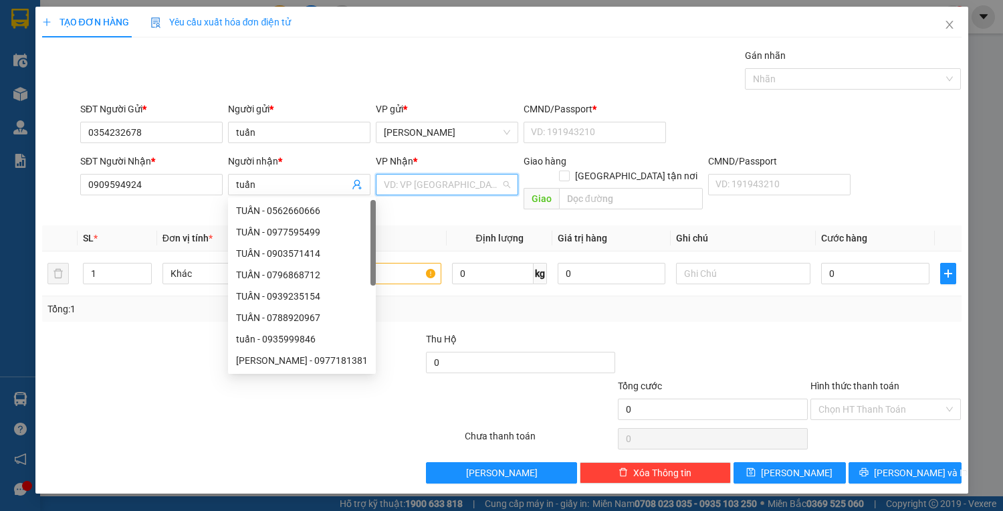
click at [471, 187] on input "search" at bounding box center [442, 185] width 117 height 20
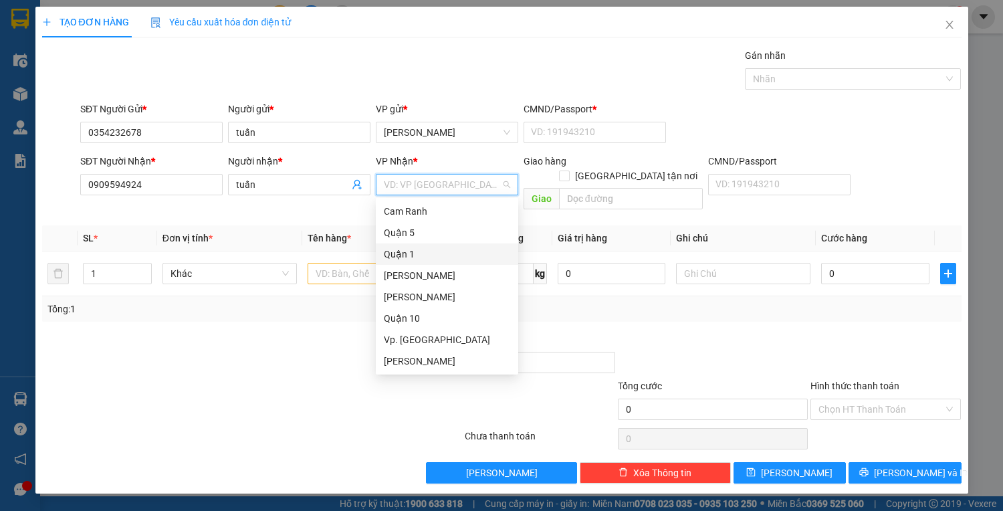
click at [411, 254] on div "Quận 1" at bounding box center [447, 254] width 126 height 15
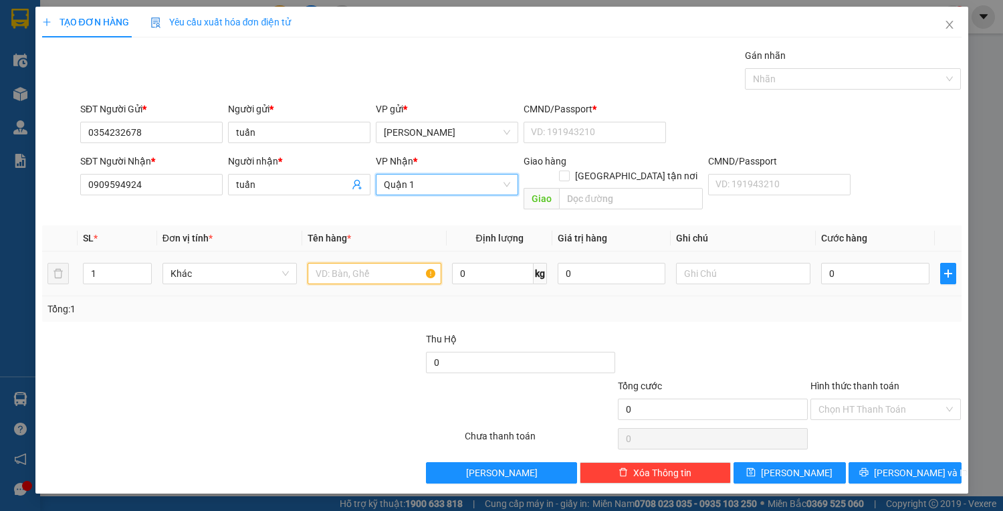
click at [360, 263] on input "text" at bounding box center [375, 273] width 134 height 21
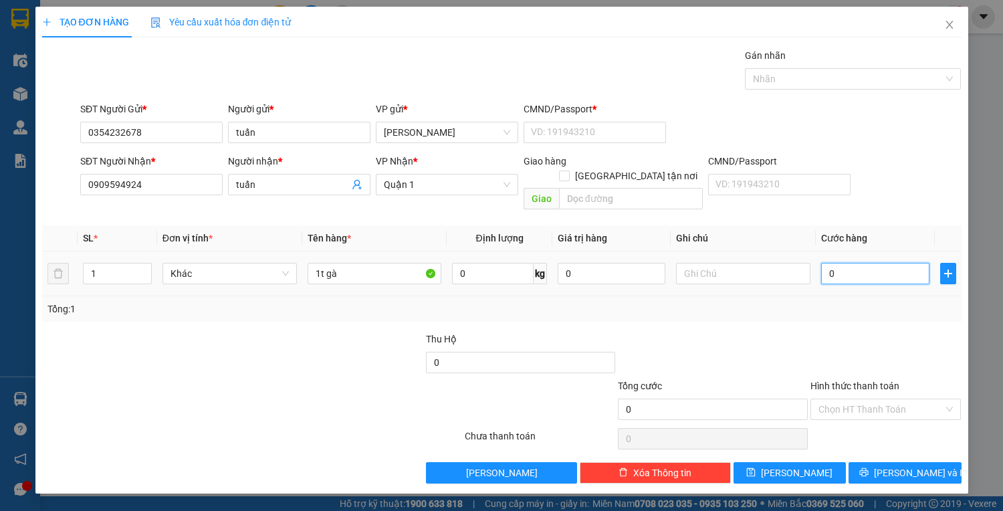
click at [854, 263] on input "0" at bounding box center [875, 273] width 108 height 21
click at [894, 399] on input "Hình thức thanh toán" at bounding box center [882, 409] width 126 height 20
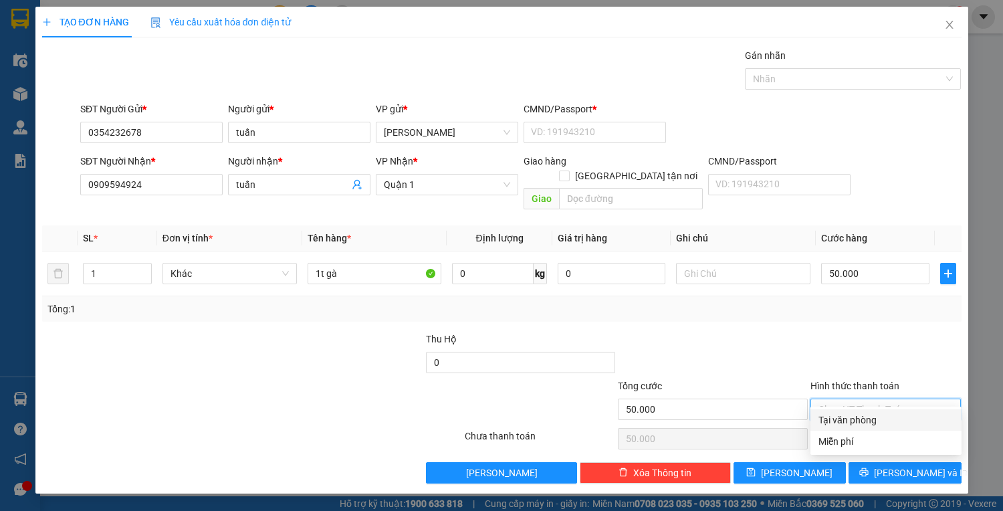
click at [898, 417] on div "Tại văn phòng" at bounding box center [886, 420] width 135 height 15
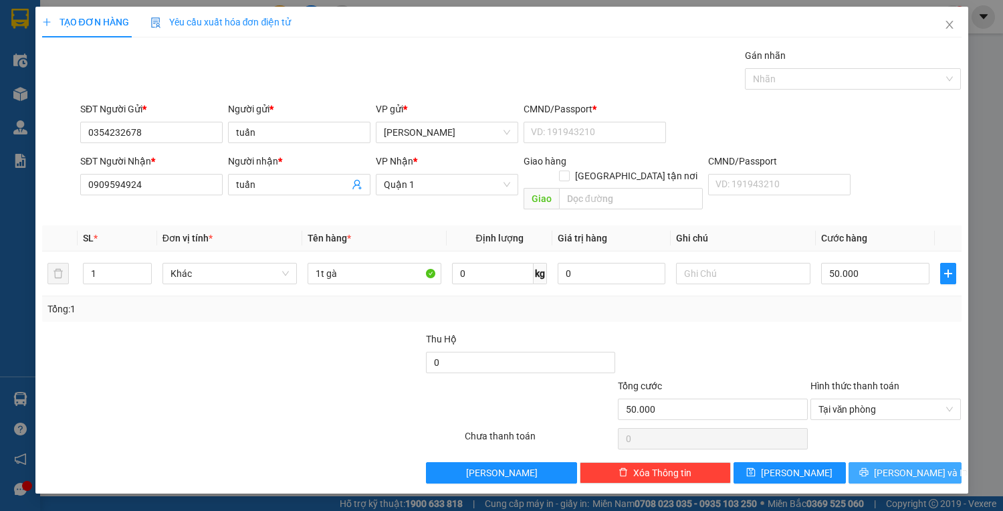
click at [901, 465] on span "[PERSON_NAME] và In" at bounding box center [921, 472] width 94 height 15
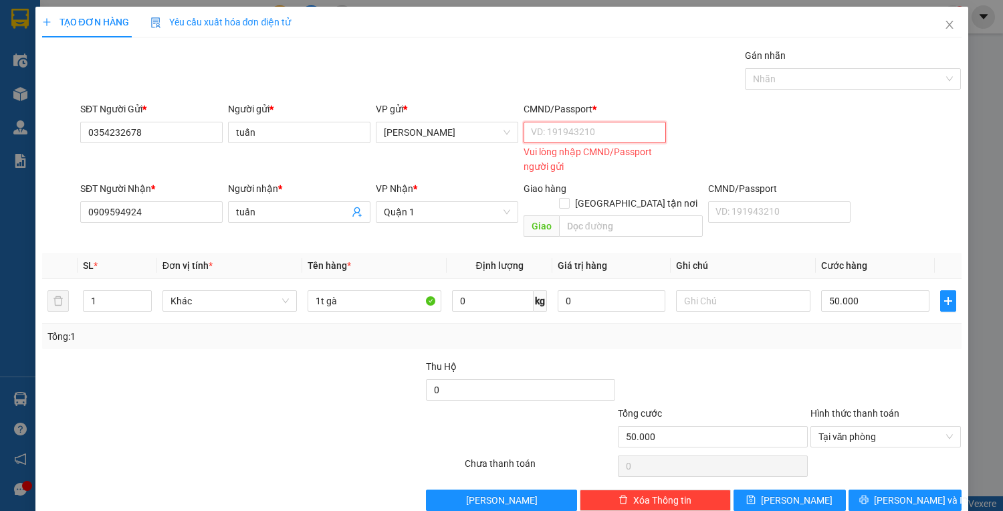
click at [579, 134] on input "CMND/Passport *" at bounding box center [595, 132] width 142 height 21
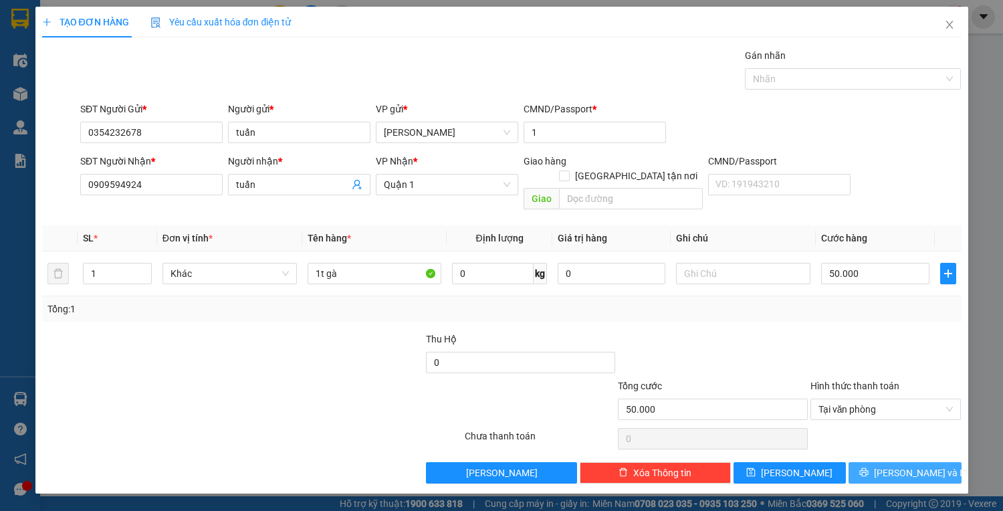
click at [898, 465] on span "[PERSON_NAME] và In" at bounding box center [921, 472] width 94 height 15
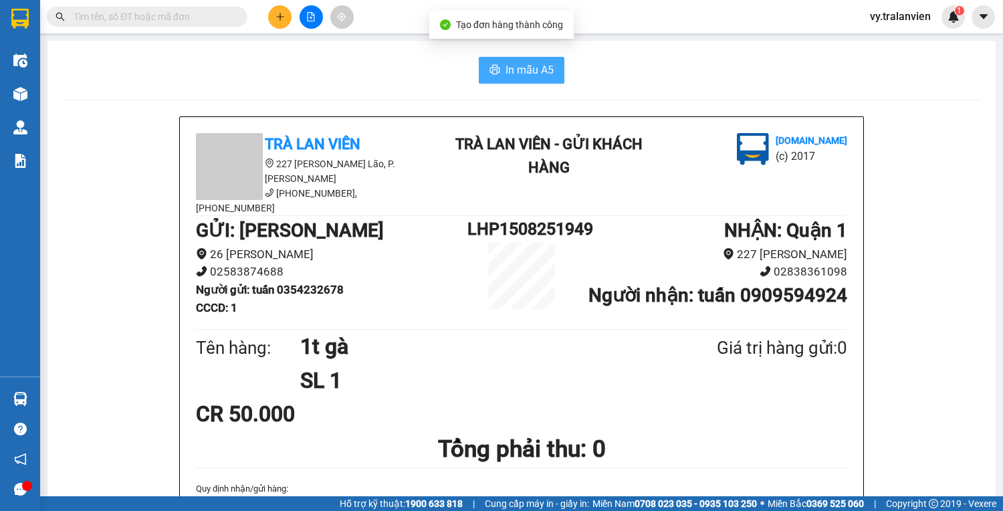
click at [527, 65] on span "In mẫu A5" at bounding box center [530, 70] width 48 height 17
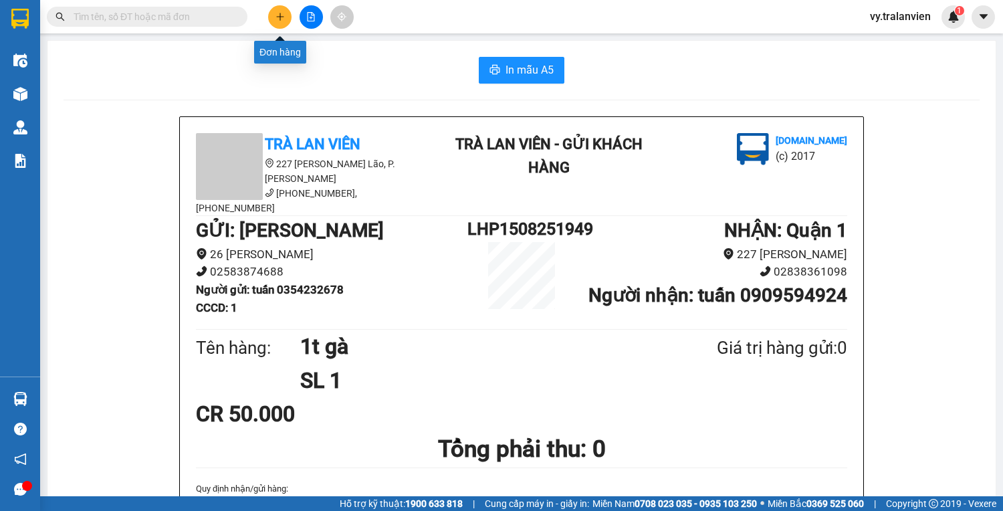
click at [275, 8] on button at bounding box center [279, 16] width 23 height 23
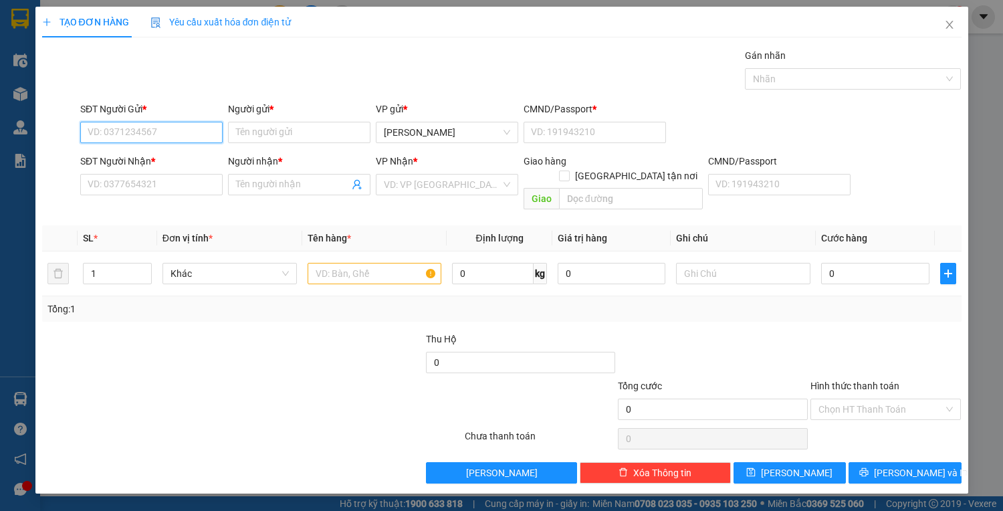
click at [163, 131] on input "SĐT Người Gửi *" at bounding box center [151, 132] width 142 height 21
click at [134, 128] on input "SĐT Người Gửi *" at bounding box center [151, 132] width 142 height 21
click at [165, 161] on div "0827264313 - CHUNG" at bounding box center [151, 158] width 126 height 15
drag, startPoint x: 354, startPoint y: 264, endPoint x: 334, endPoint y: 272, distance: 22.0
click at [338, 270] on div at bounding box center [375, 273] width 134 height 27
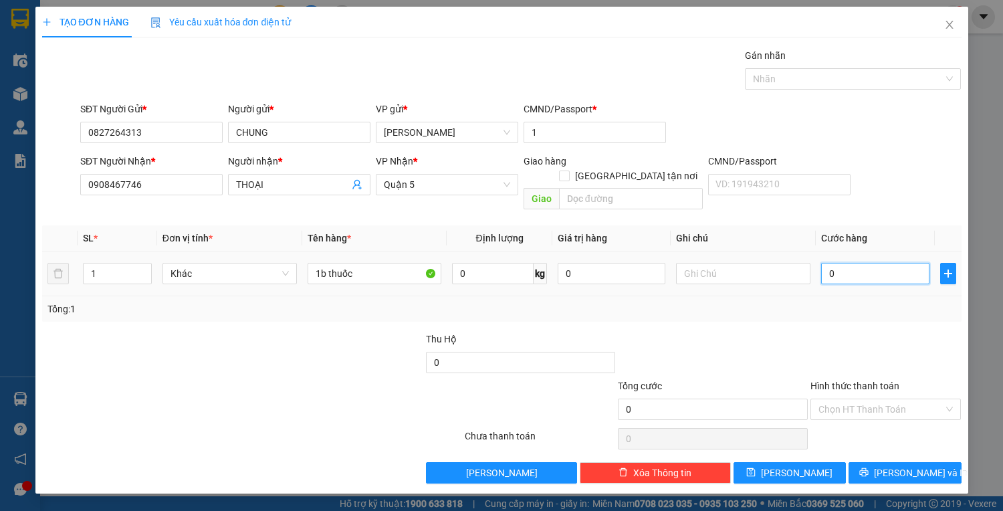
click at [867, 264] on input "0" at bounding box center [875, 273] width 108 height 21
click at [912, 465] on span "[PERSON_NAME] và In" at bounding box center [921, 472] width 94 height 15
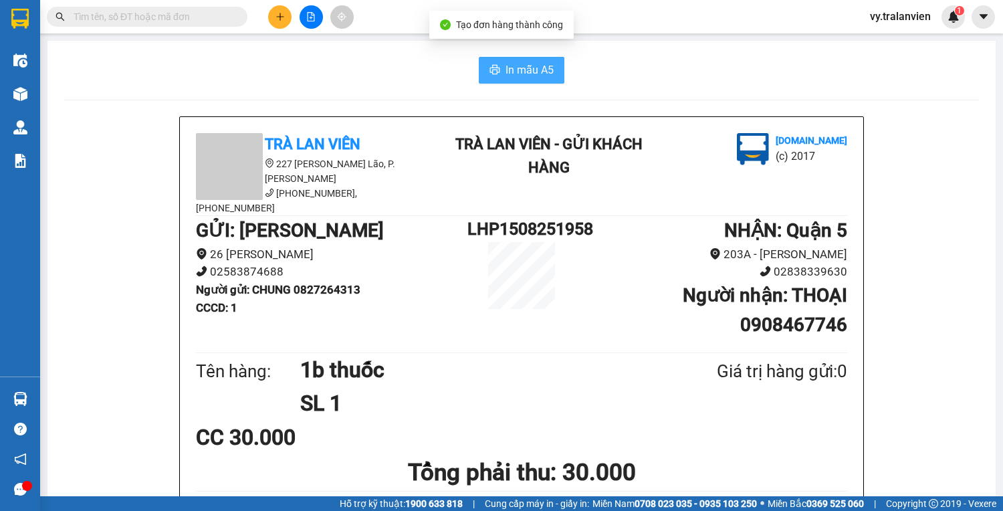
click at [530, 61] on button "In mẫu A5" at bounding box center [522, 70] width 86 height 27
click at [284, 15] on icon "plus" at bounding box center [280, 16] width 9 height 9
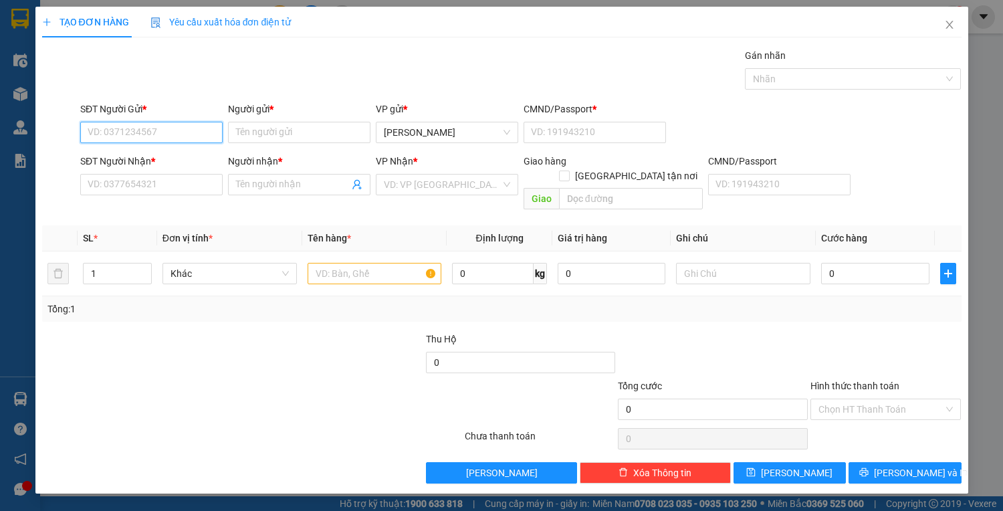
drag, startPoint x: 150, startPoint y: 134, endPoint x: 288, endPoint y: 92, distance: 144.7
click at [288, 92] on div "Transit Pickup Surcharge Ids Transit Deliver Surcharge Ids Transit Deliver Surc…" at bounding box center [502, 265] width 920 height 435
click at [265, 136] on input "Người gửi *" at bounding box center [299, 132] width 142 height 21
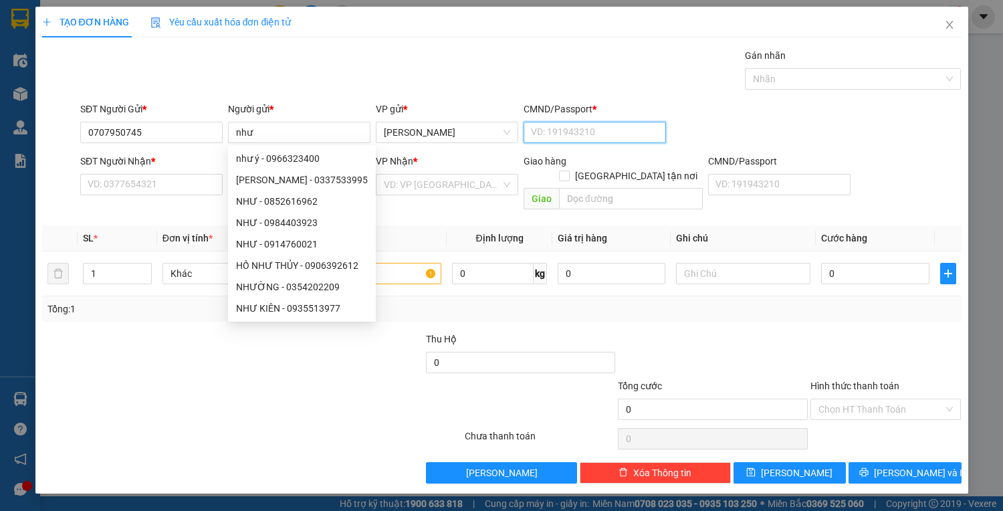
click at [557, 130] on input "CMND/Passport *" at bounding box center [595, 132] width 142 height 21
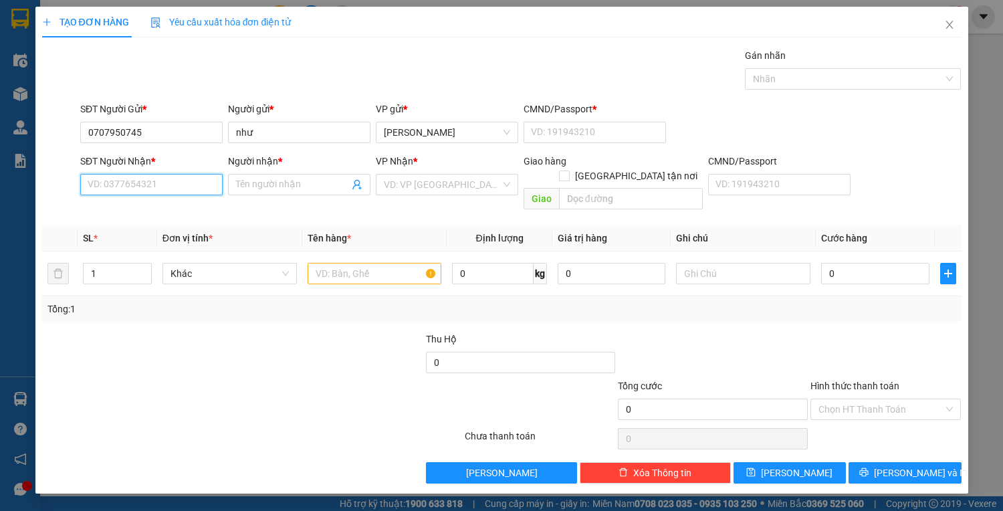
click at [136, 183] on input "SĐT Người Nhận *" at bounding box center [151, 184] width 142 height 21
click at [281, 182] on input "Người nhận *" at bounding box center [292, 184] width 113 height 15
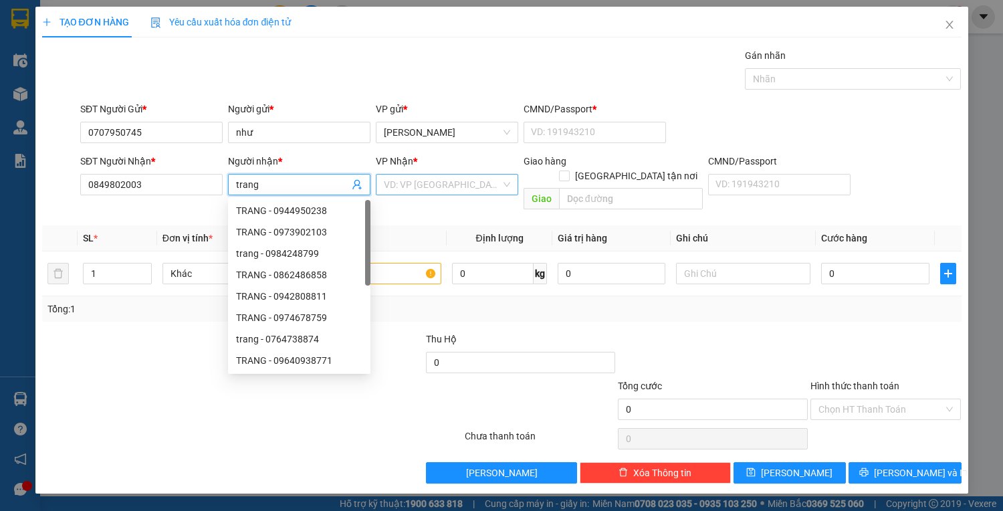
click at [434, 179] on input "search" at bounding box center [442, 185] width 117 height 20
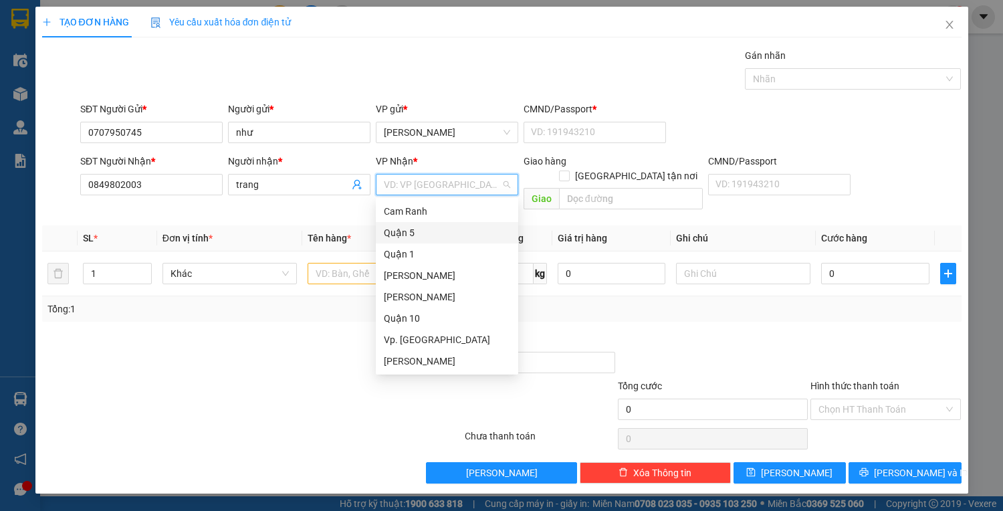
click at [428, 229] on div "Quận 5" at bounding box center [447, 232] width 126 height 15
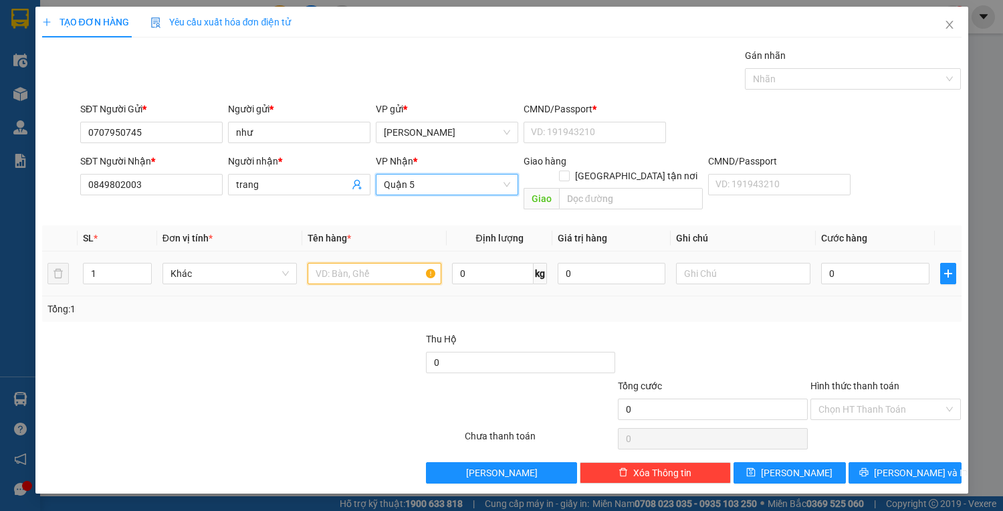
click at [325, 263] on input "text" at bounding box center [375, 273] width 134 height 21
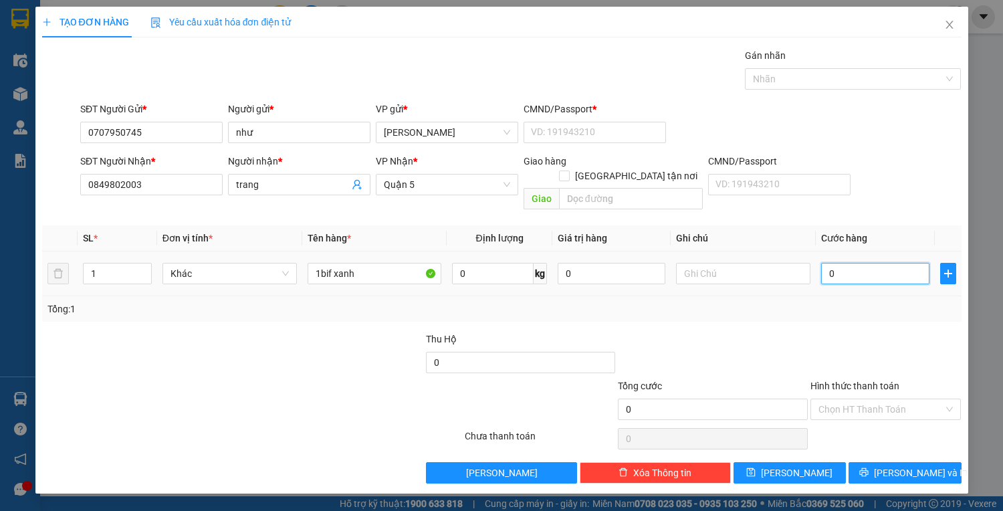
click at [867, 263] on input "0" at bounding box center [875, 273] width 108 height 21
click at [879, 399] on input "Hình thức thanh toán" at bounding box center [882, 409] width 126 height 20
click at [867, 263] on input "30.000" at bounding box center [875, 273] width 108 height 21
drag, startPoint x: 903, startPoint y: 388, endPoint x: 903, endPoint y: 395, distance: 7.4
click at [904, 399] on input "Hình thức thanh toán" at bounding box center [882, 409] width 126 height 20
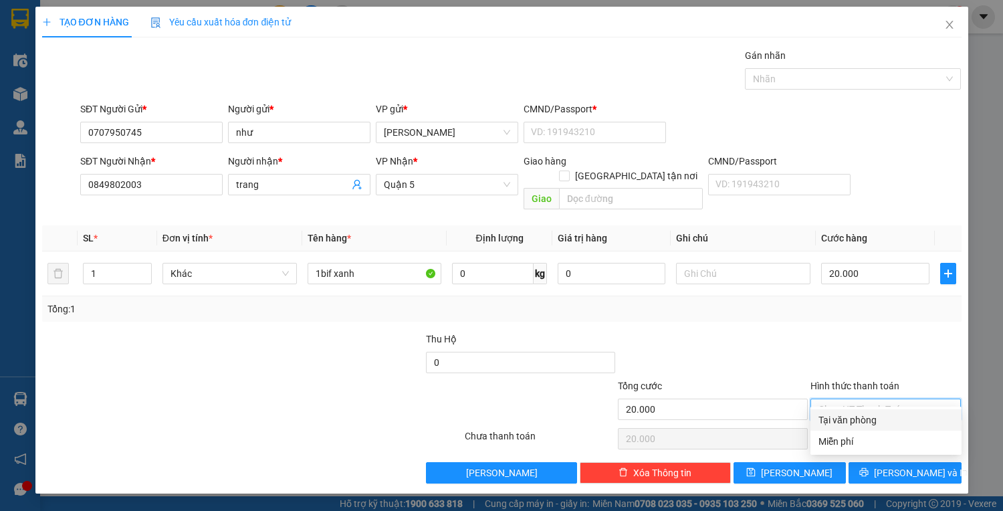
click at [891, 418] on div "Tại văn phòng" at bounding box center [886, 420] width 135 height 15
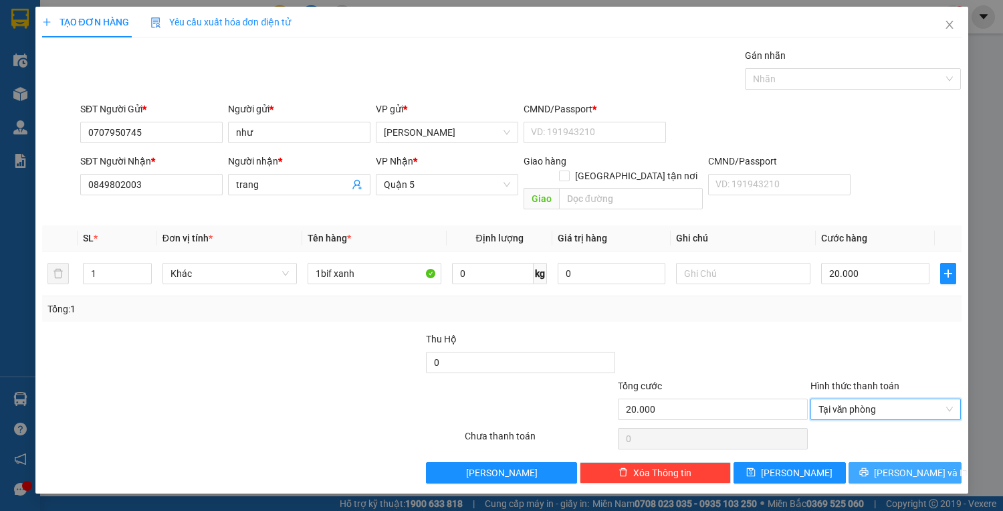
click at [892, 462] on button "[PERSON_NAME] và In" at bounding box center [905, 472] width 112 height 21
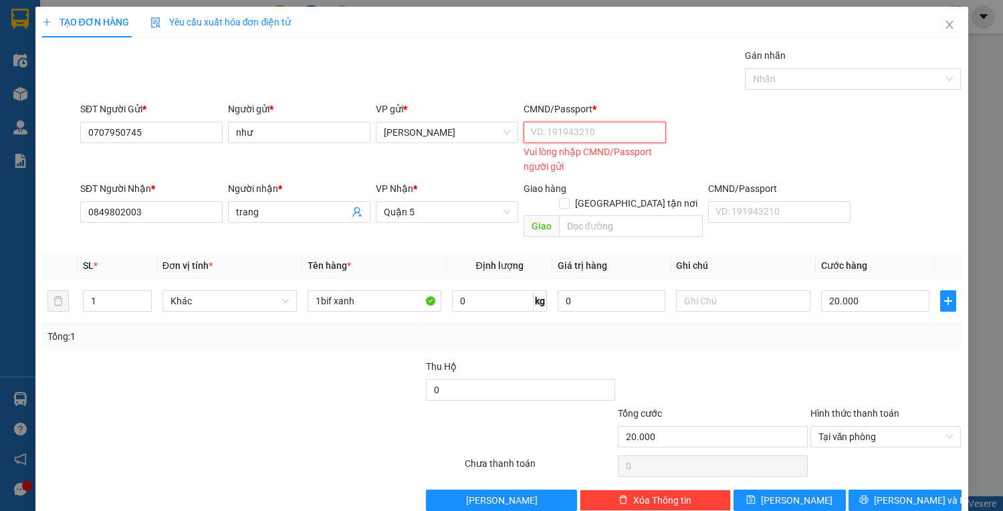
click at [556, 136] on input "CMND/Passport *" at bounding box center [595, 132] width 142 height 21
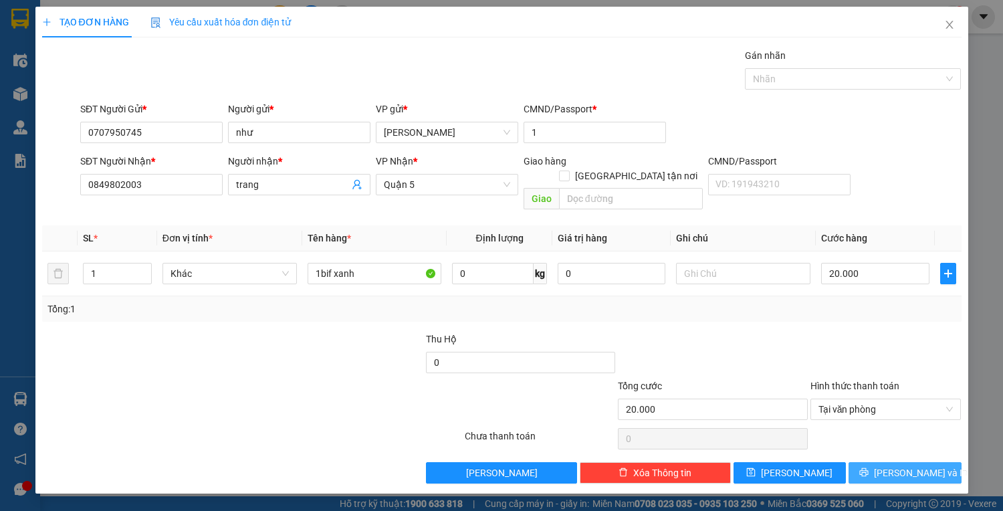
click at [872, 462] on button "[PERSON_NAME] và In" at bounding box center [905, 472] width 112 height 21
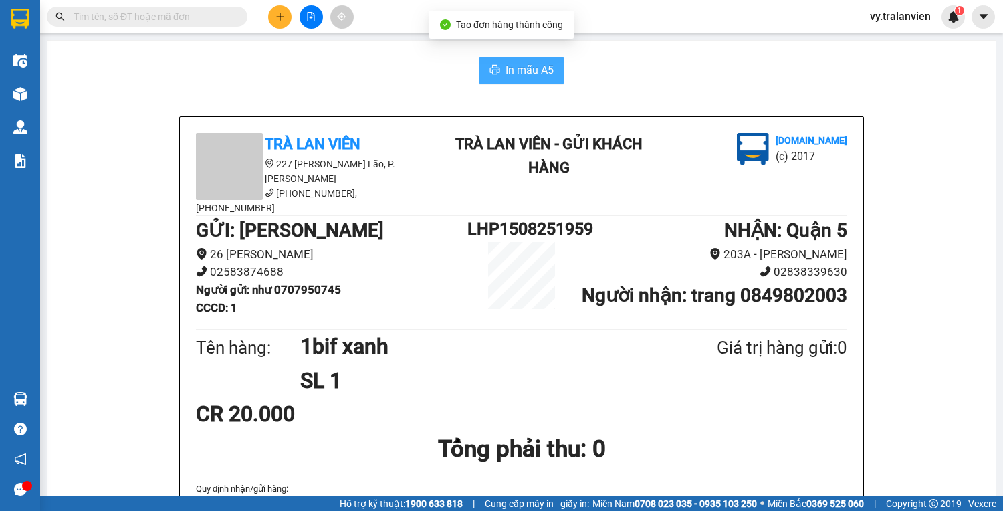
click at [509, 69] on span "In mẫu A5" at bounding box center [530, 70] width 48 height 17
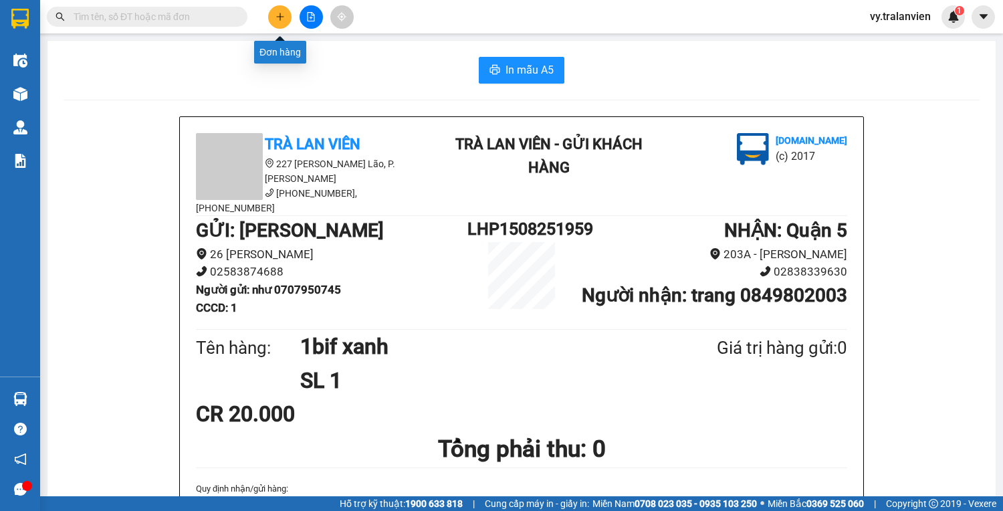
click at [284, 17] on icon "plus" at bounding box center [280, 16] width 9 height 9
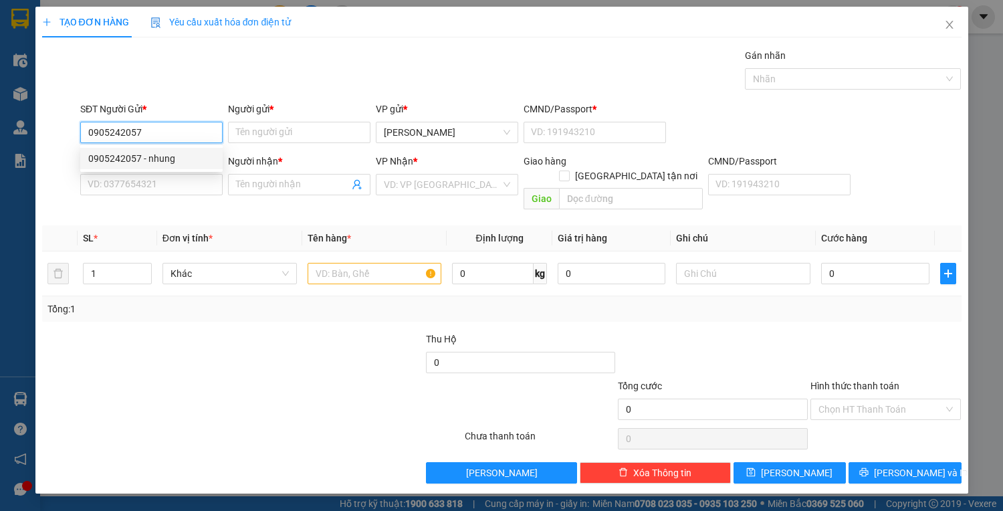
click at [166, 161] on div "0905242057 - nhung" at bounding box center [151, 158] width 126 height 15
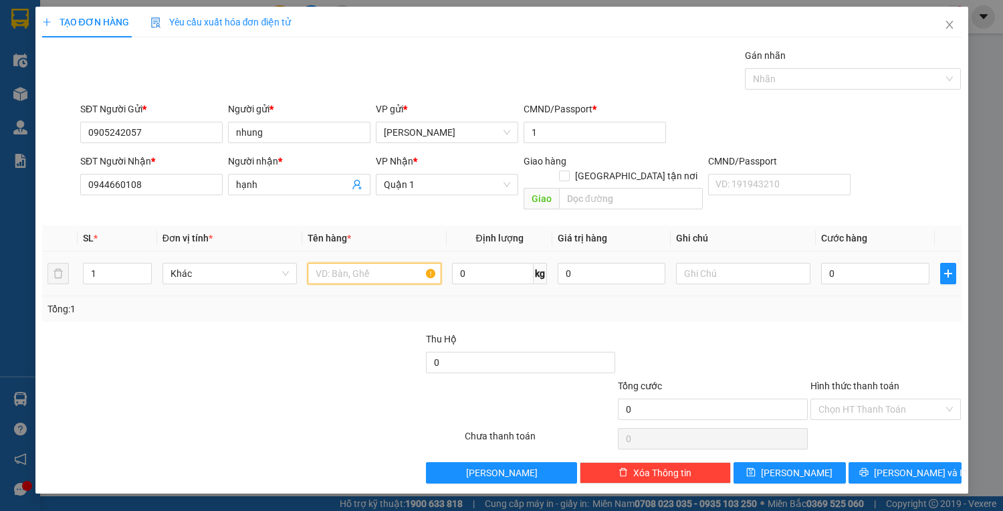
click at [338, 263] on input "text" at bounding box center [375, 273] width 134 height 21
click at [350, 263] on input "text" at bounding box center [375, 273] width 134 height 21
click at [857, 263] on input "0" at bounding box center [875, 273] width 108 height 21
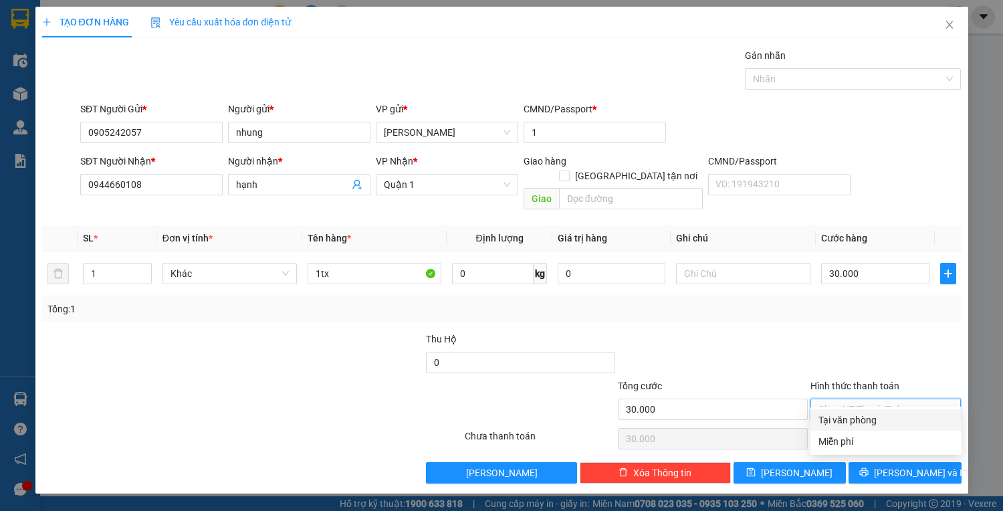
click at [876, 399] on input "Hình thức thanh toán" at bounding box center [882, 409] width 126 height 20
click at [873, 420] on div "Tại văn phòng" at bounding box center [886, 420] width 135 height 15
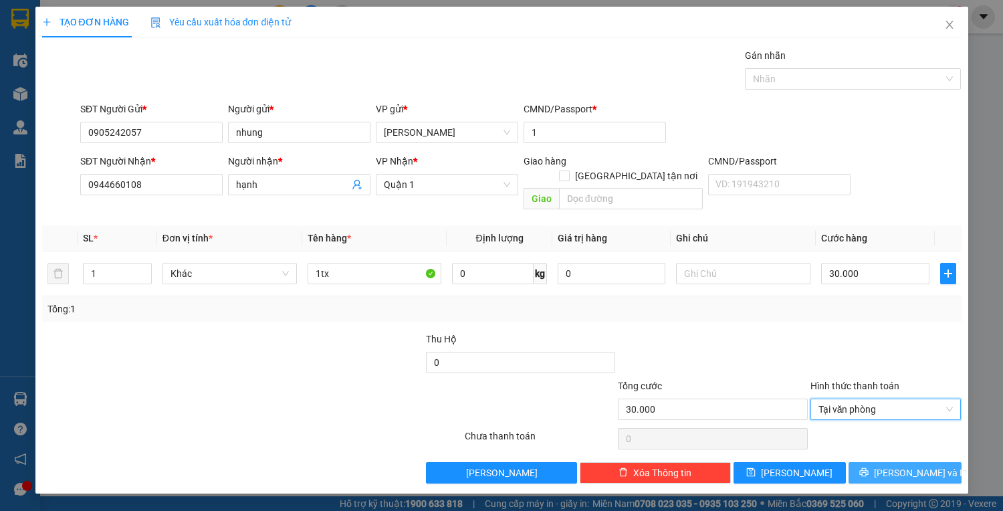
click at [880, 462] on button "[PERSON_NAME] và In" at bounding box center [905, 472] width 112 height 21
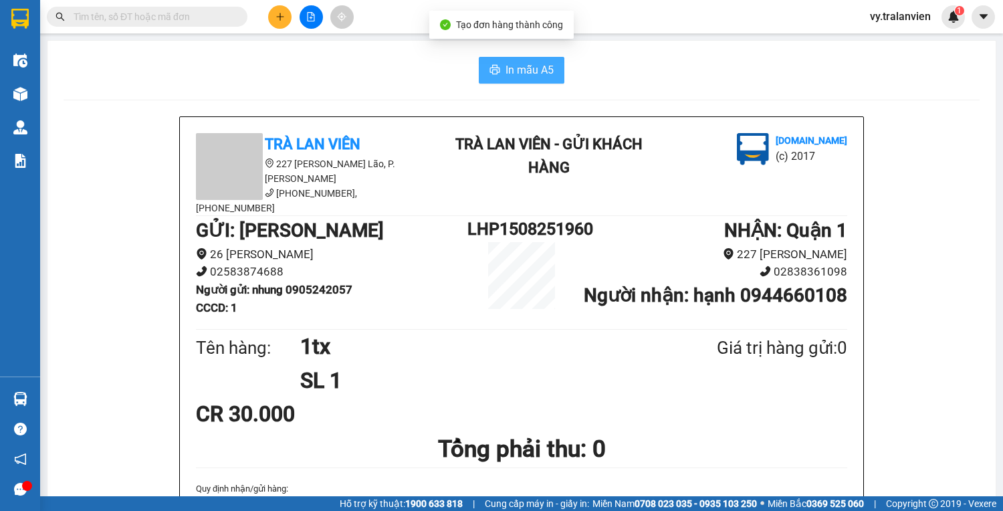
click at [537, 70] on span "In mẫu A5" at bounding box center [530, 70] width 48 height 17
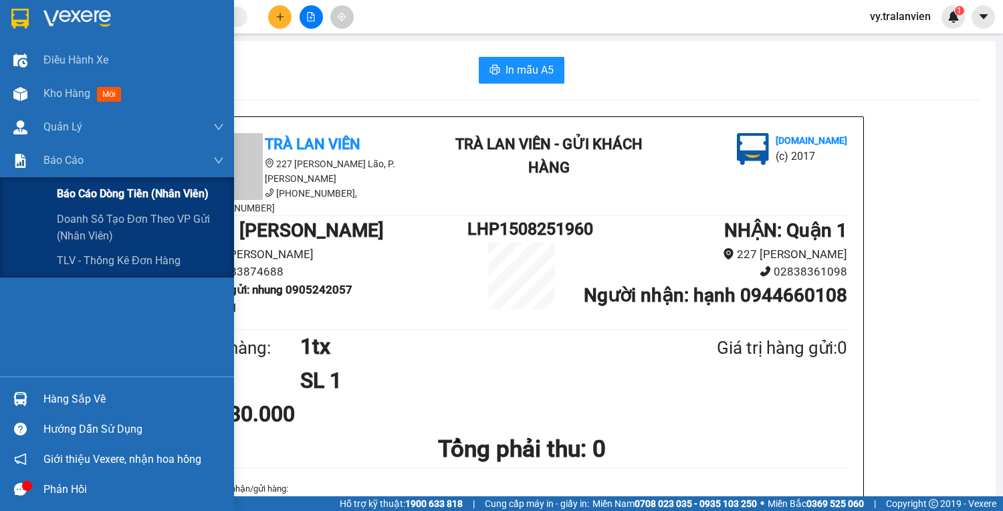
click at [102, 197] on span "Báo cáo dòng tiền (nhân viên)" at bounding box center [133, 193] width 152 height 17
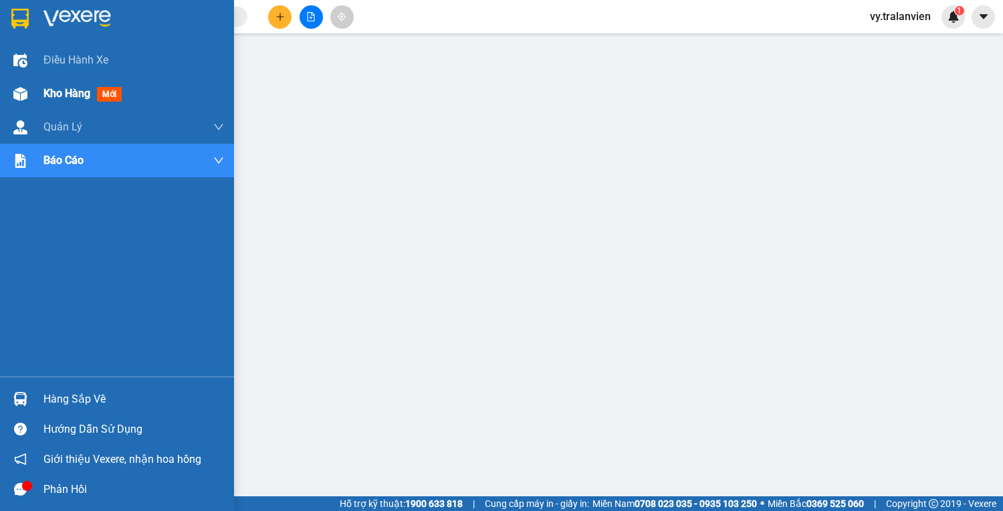
click at [54, 90] on span "Kho hàng" at bounding box center [66, 93] width 47 height 13
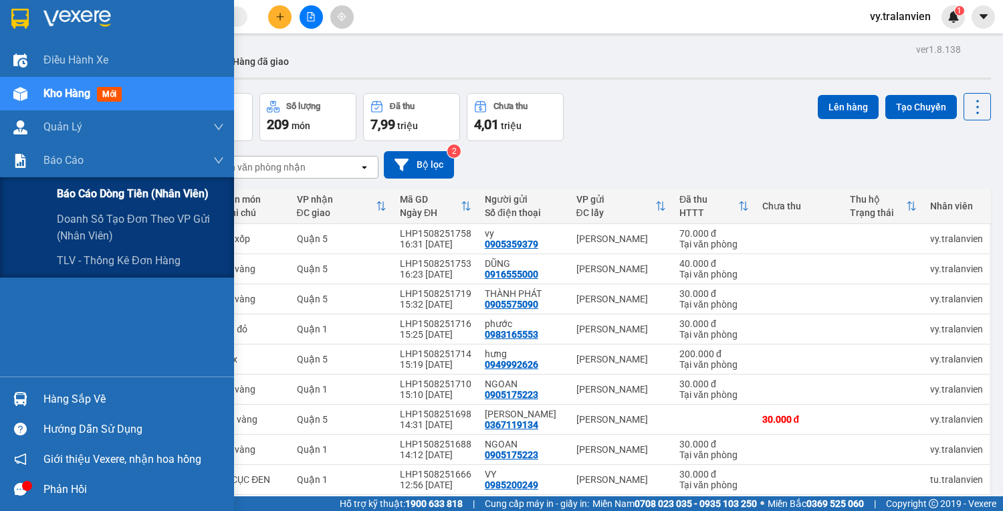
click at [86, 195] on span "Báo cáo dòng tiền (nhân viên)" at bounding box center [133, 193] width 152 height 17
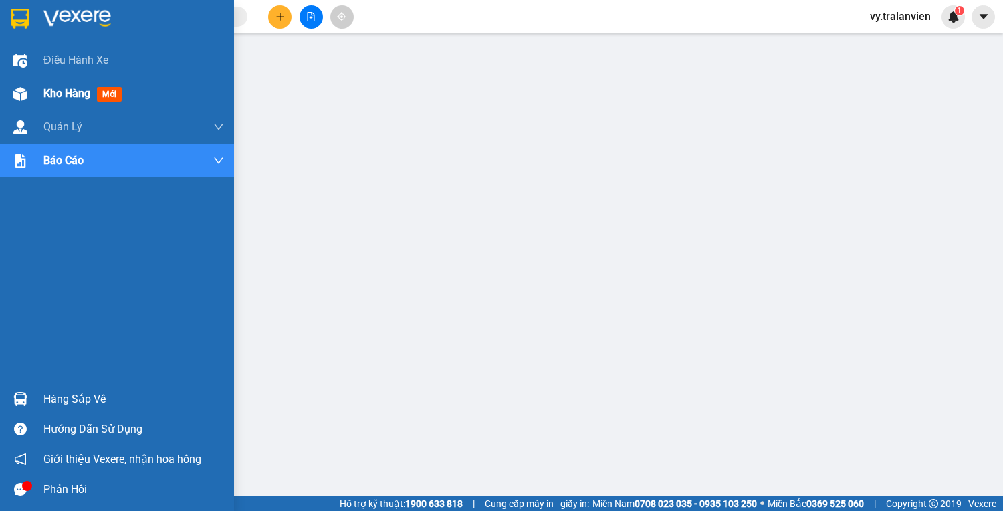
click at [68, 94] on span "Kho hàng" at bounding box center [66, 93] width 47 height 13
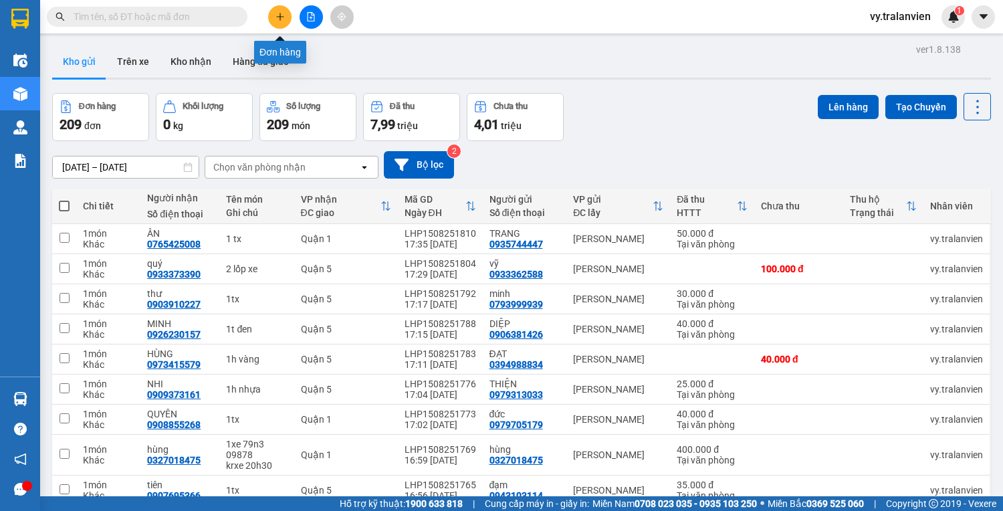
click at [282, 16] on icon "plus" at bounding box center [279, 16] width 7 height 1
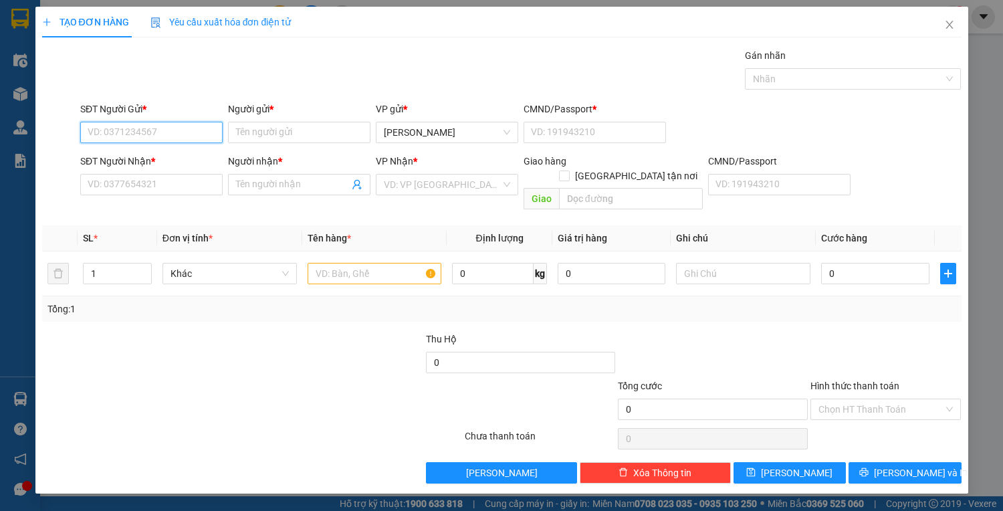
click at [122, 132] on input "SĐT Người Gửi *" at bounding box center [151, 132] width 142 height 21
click at [196, 182] on input "SĐT Người Nhận *" at bounding box center [151, 184] width 142 height 21
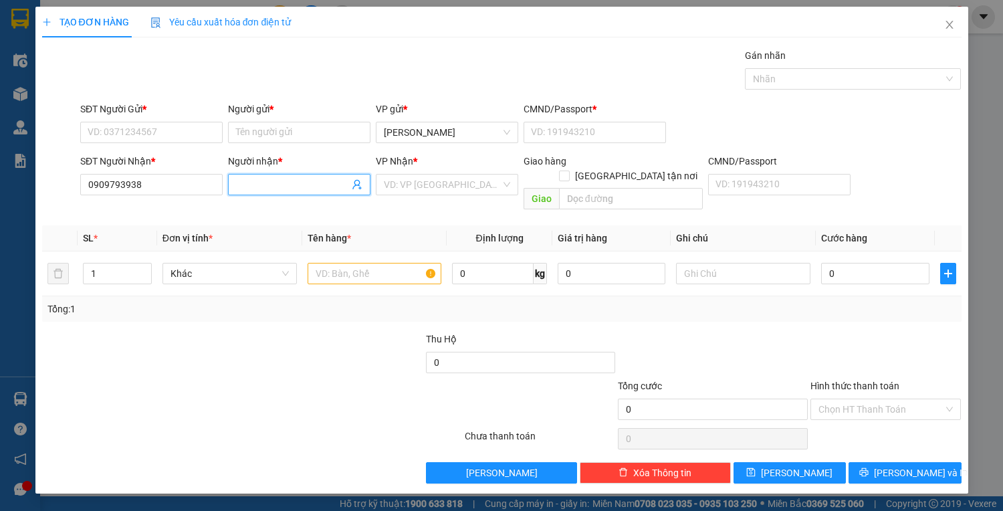
click at [259, 182] on input "Người nhận *" at bounding box center [292, 184] width 113 height 15
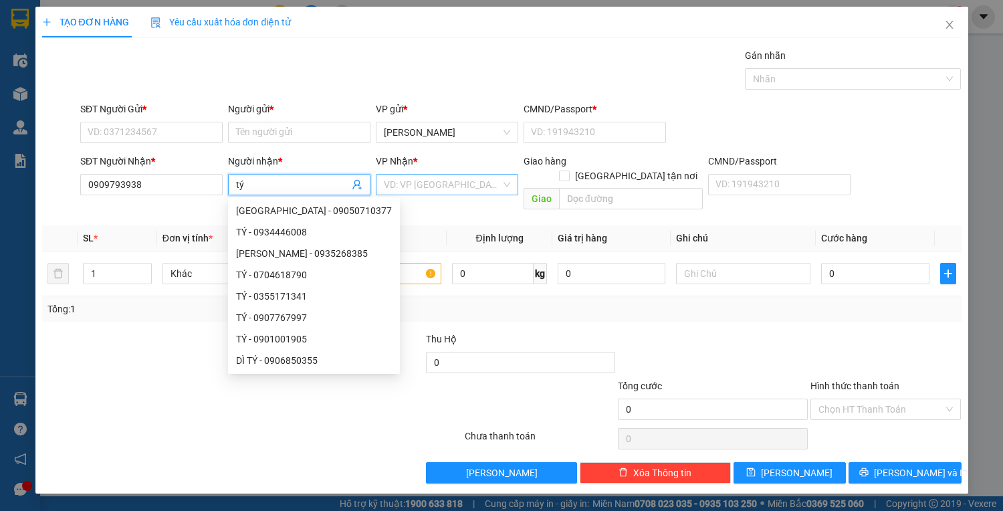
click at [446, 195] on div "VD: VP [GEOGRAPHIC_DATA]" at bounding box center [447, 184] width 142 height 21
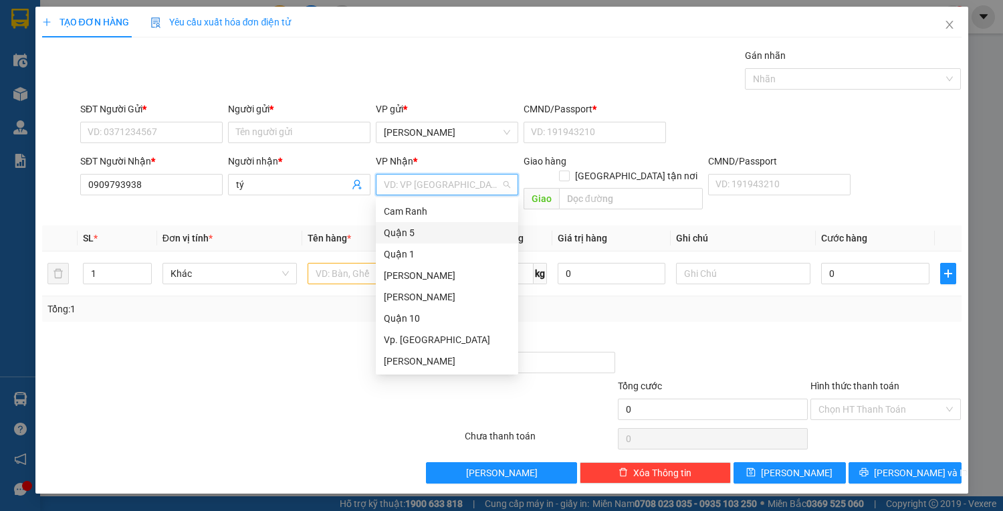
click at [423, 230] on div "Quận 5" at bounding box center [447, 232] width 126 height 15
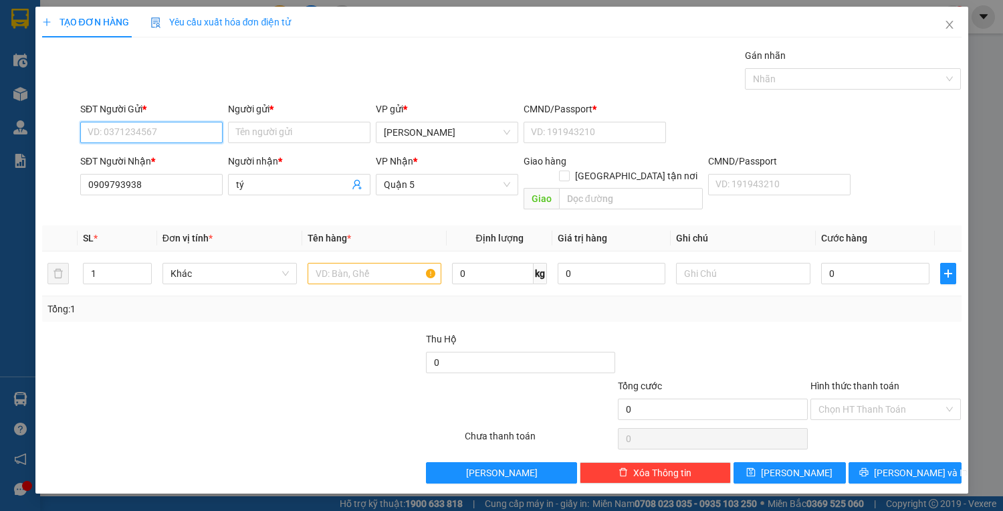
click at [175, 129] on input "SĐT Người Gửi *" at bounding box center [151, 132] width 142 height 21
click at [172, 158] on div "0903536393 - PHƯƠNG" at bounding box center [151, 158] width 126 height 15
click at [342, 263] on input "text" at bounding box center [375, 273] width 134 height 21
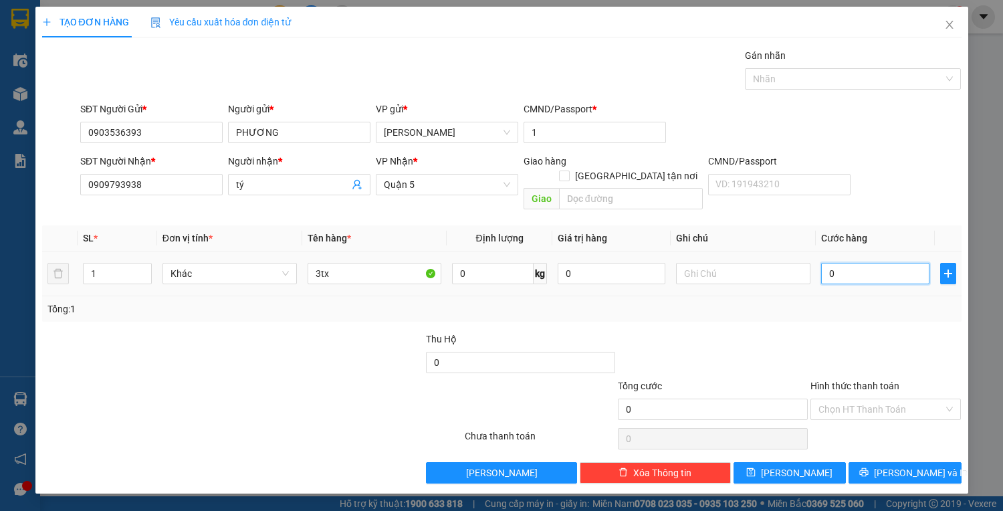
click at [849, 263] on input "0" at bounding box center [875, 273] width 108 height 21
click at [874, 399] on input "Hình thức thanh toán" at bounding box center [882, 409] width 126 height 20
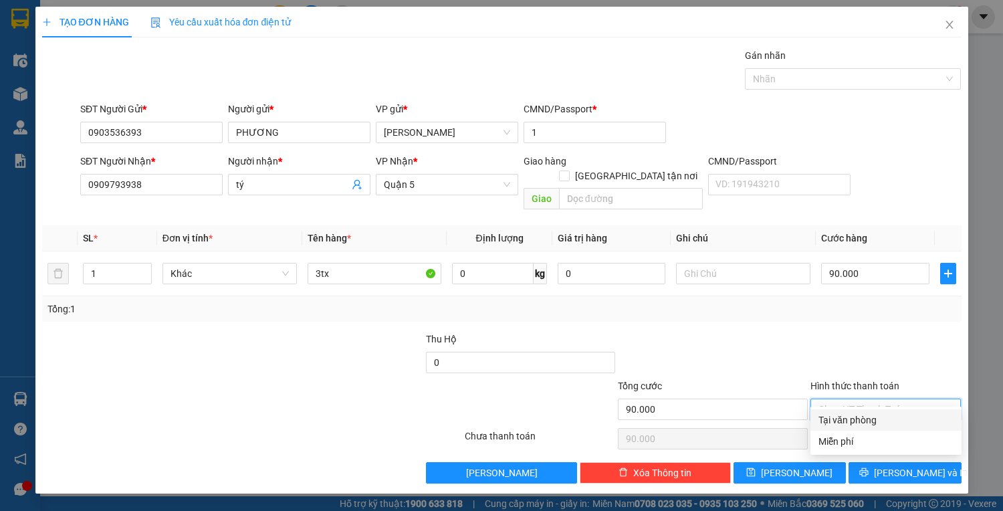
click at [869, 419] on div "Tại văn phòng" at bounding box center [886, 420] width 135 height 15
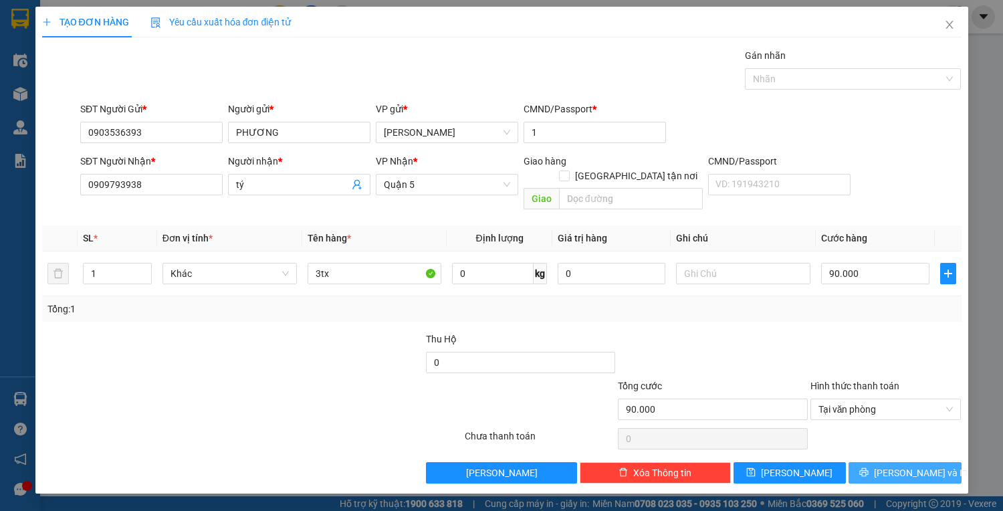
click at [870, 462] on button "[PERSON_NAME] và In" at bounding box center [905, 472] width 112 height 21
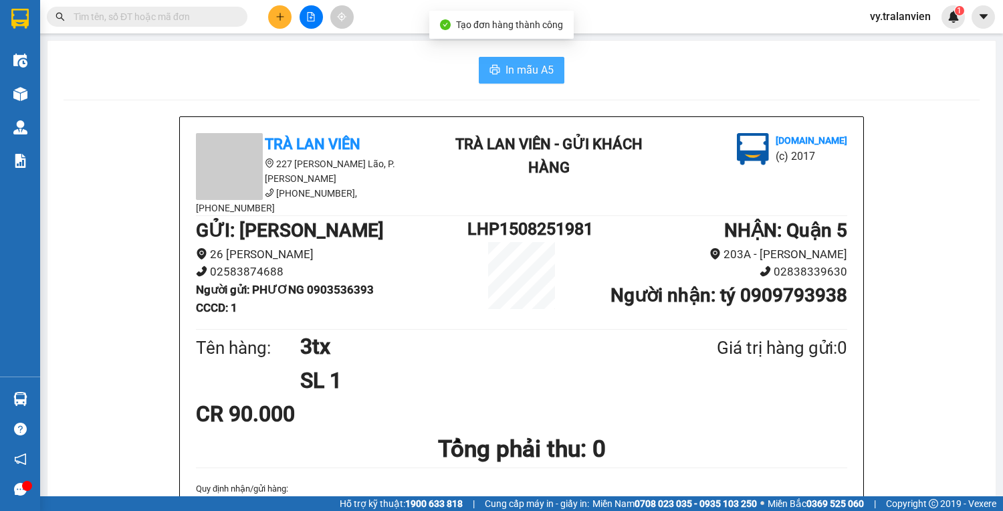
click at [542, 70] on span "In mẫu A5" at bounding box center [530, 70] width 48 height 17
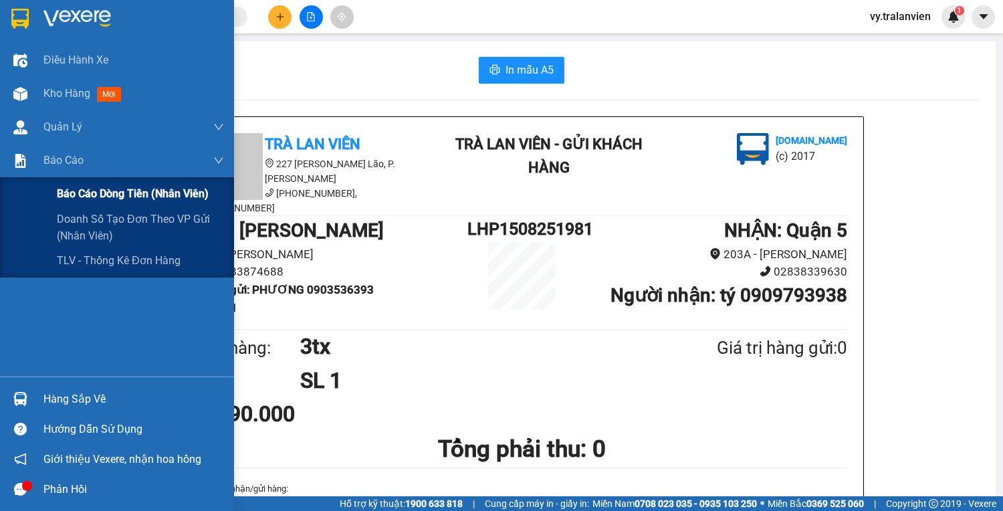
click at [88, 193] on span "Báo cáo dòng tiền (nhân viên)" at bounding box center [133, 193] width 152 height 17
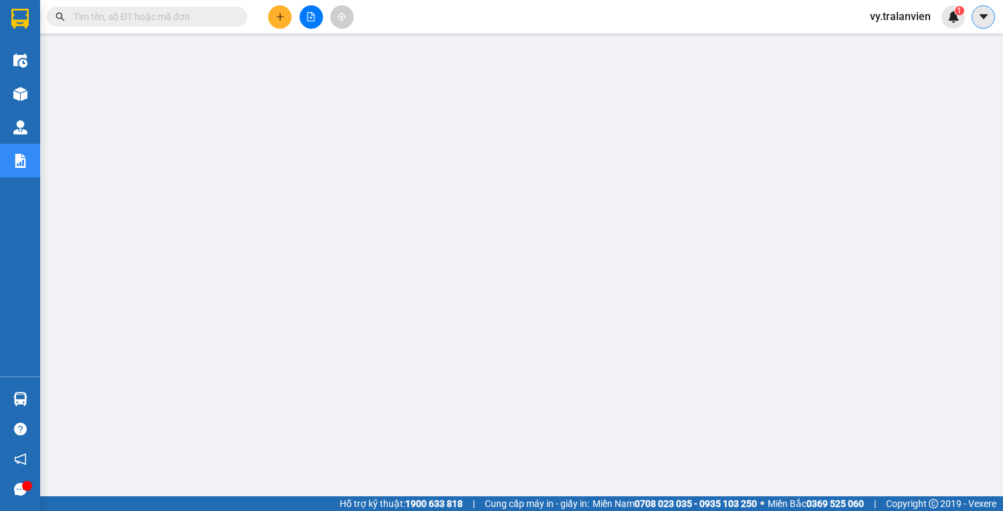
click at [985, 21] on icon "caret-down" at bounding box center [984, 17] width 12 height 12
click at [912, 15] on span "vy.tralanvien" at bounding box center [900, 16] width 82 height 17
click at [916, 43] on span "Đăng xuất" at bounding box center [909, 41] width 56 height 15
